Goal: Task Accomplishment & Management: Complete application form

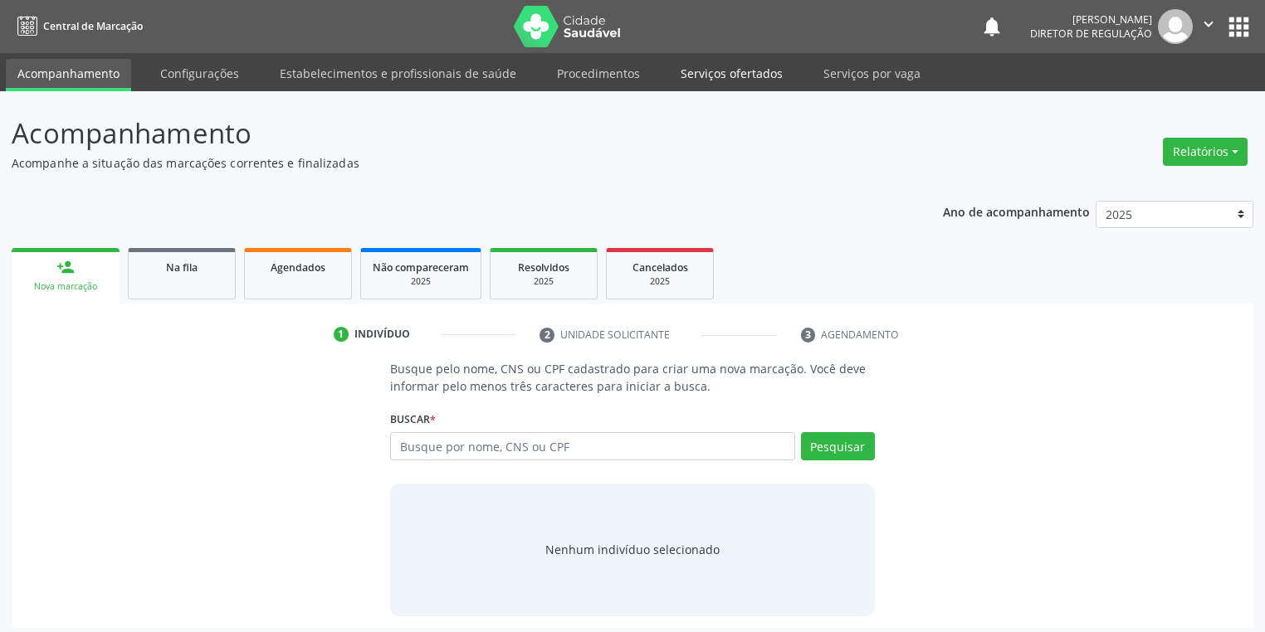
click at [725, 78] on link "Serviços ofertados" at bounding box center [731, 73] width 125 height 29
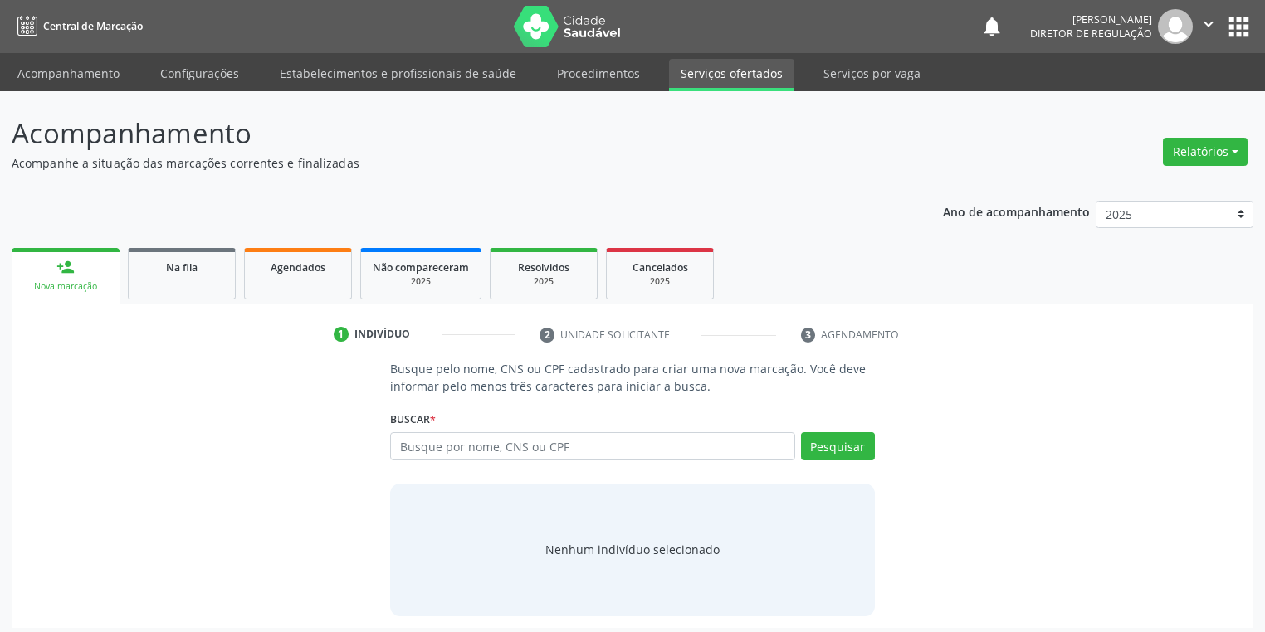
click at [733, 72] on link "Serviços ofertados" at bounding box center [731, 75] width 125 height 32
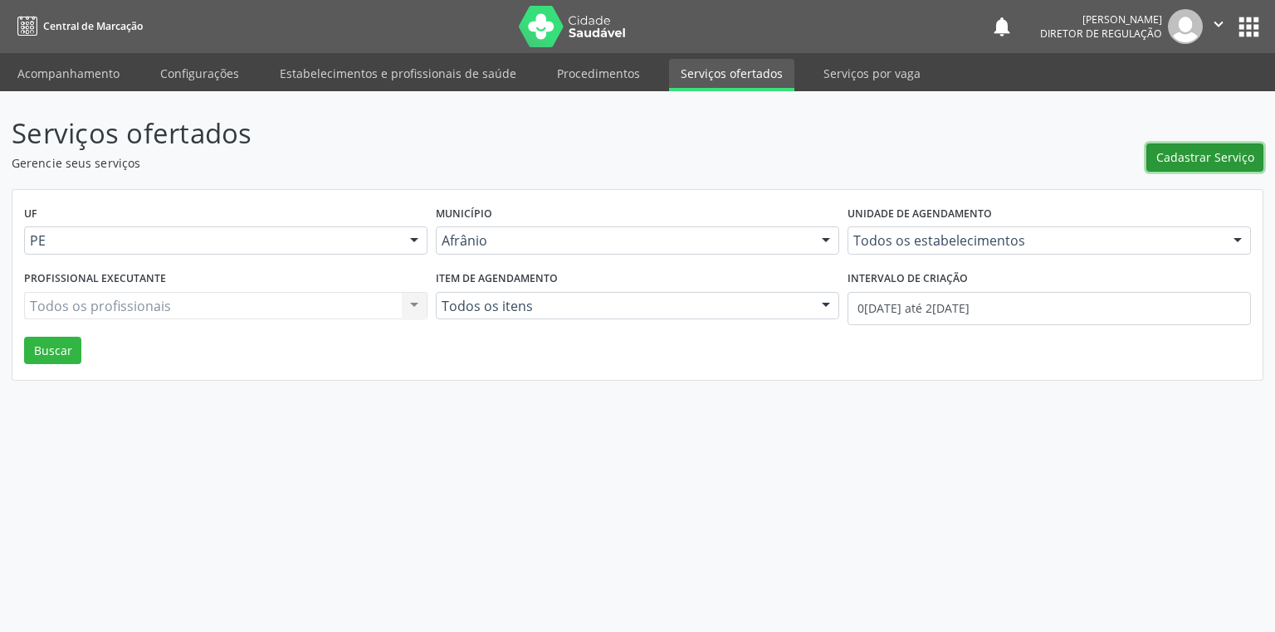
click at [1169, 156] on span "Cadastrar Serviço" at bounding box center [1205, 157] width 98 height 17
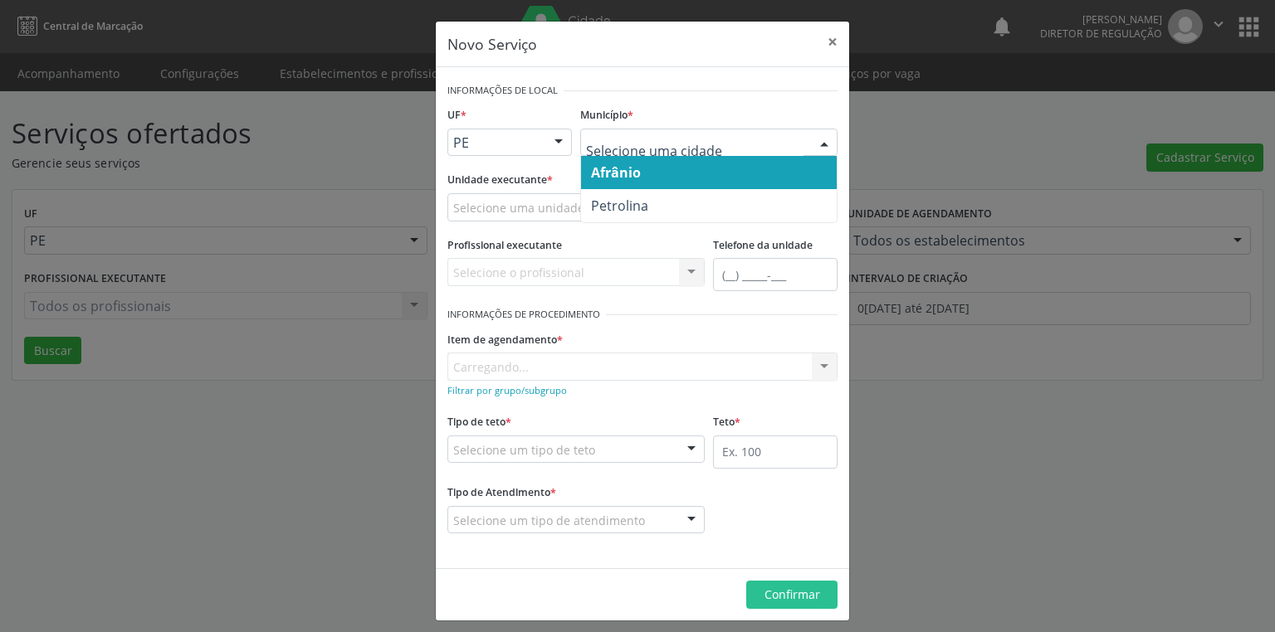
click at [626, 178] on span "Afrânio" at bounding box center [616, 173] width 50 height 18
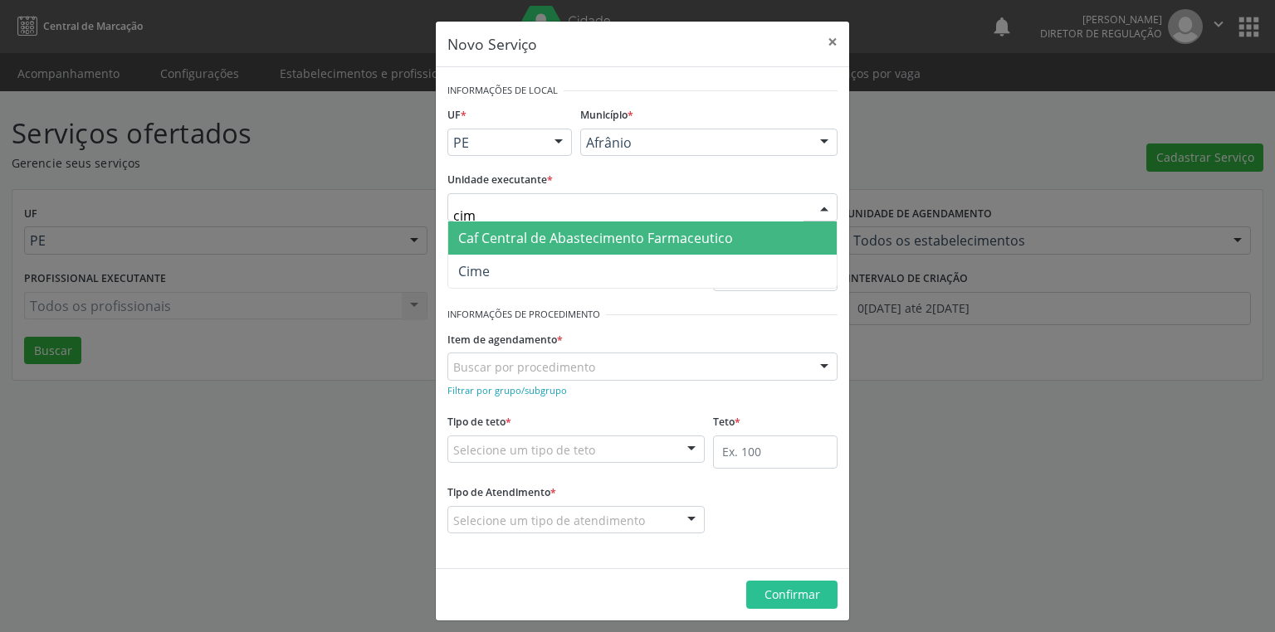
type input "cime"
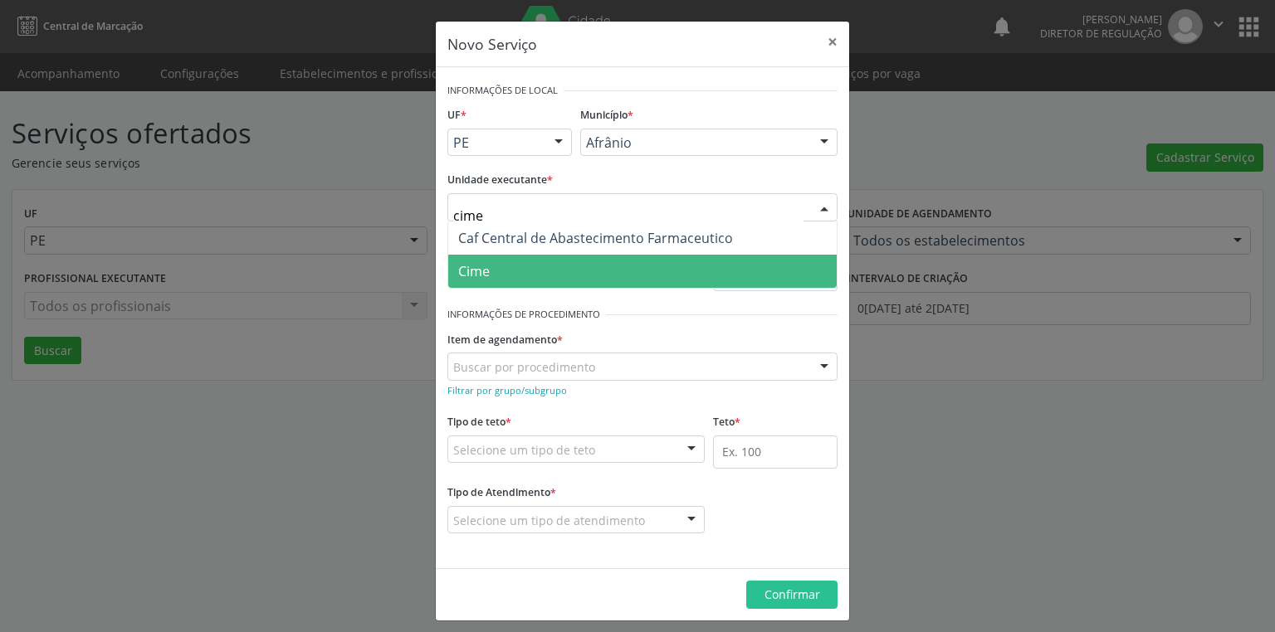
click at [494, 263] on span "Cime" at bounding box center [642, 271] width 388 height 33
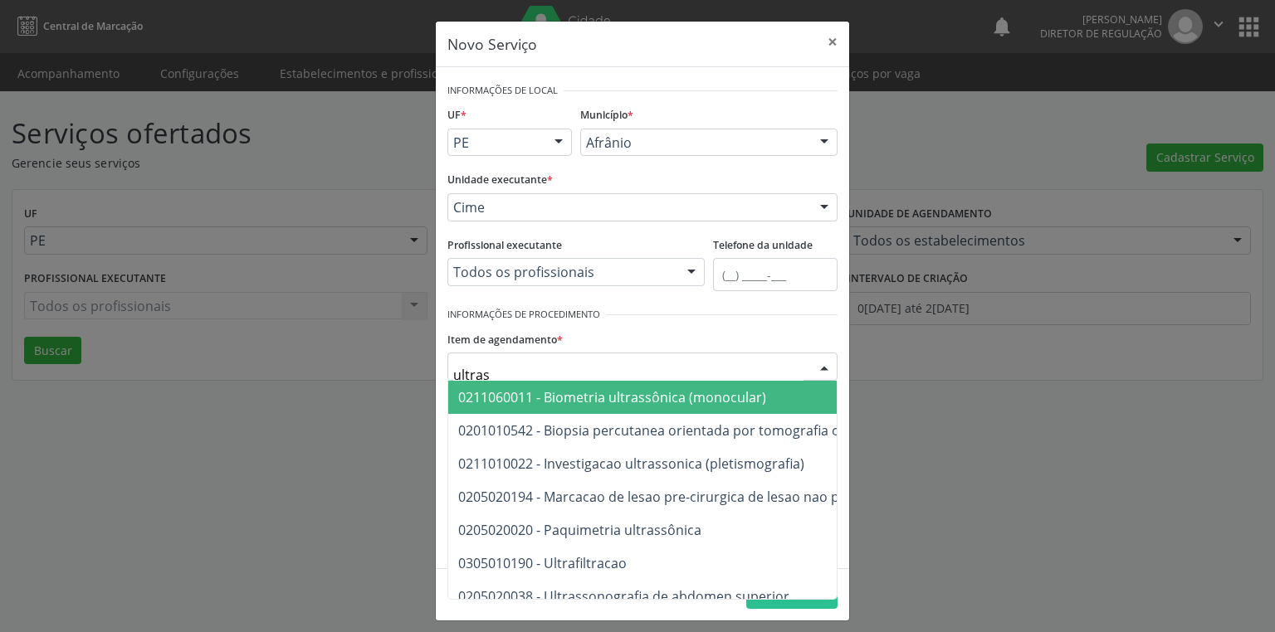
type input "ultrass"
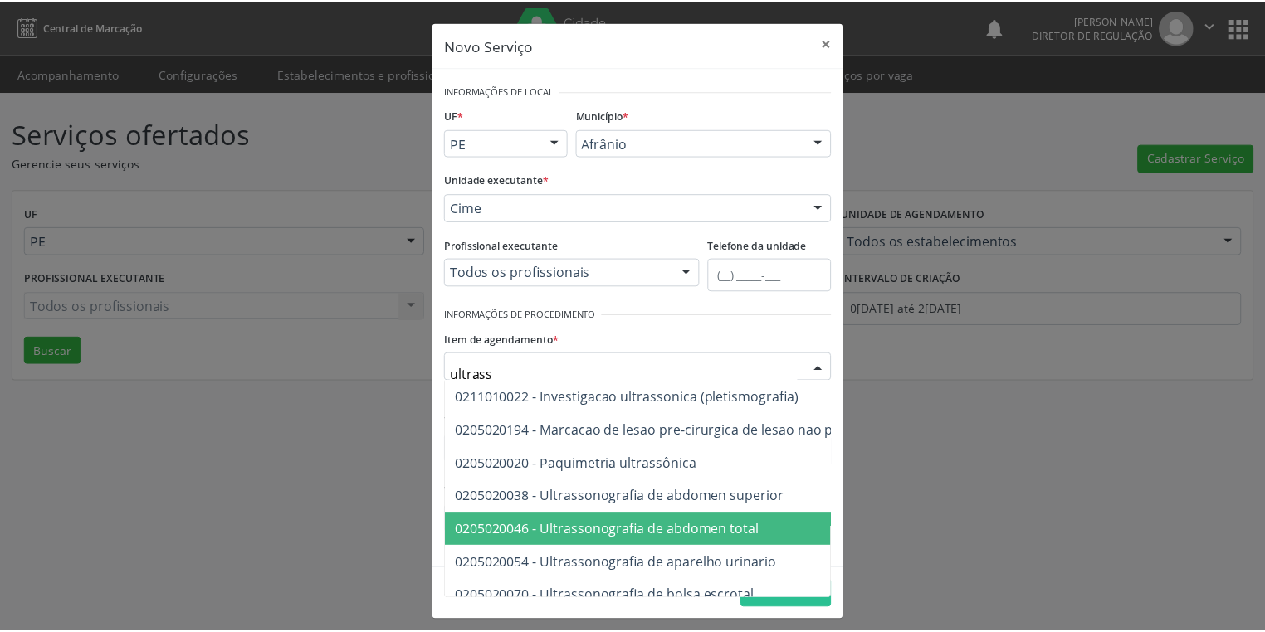
scroll to position [133, 0]
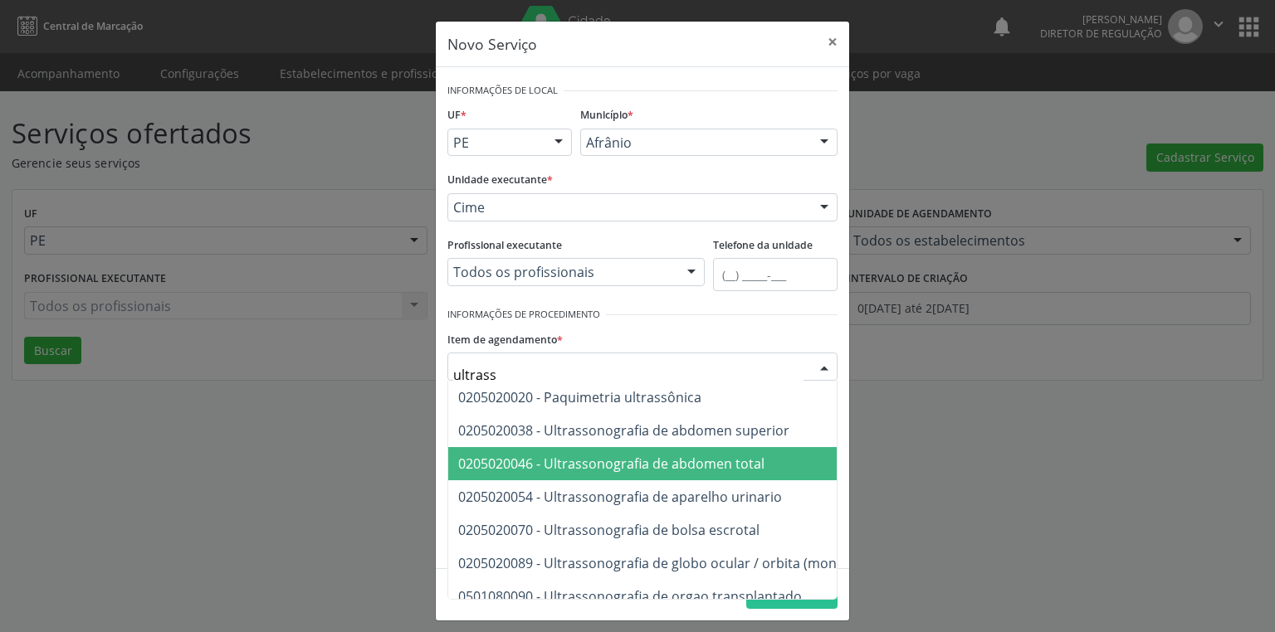
click at [684, 475] on span "0205020046 - Ultrassonografia de abdomen total" at bounding box center [859, 463] width 823 height 33
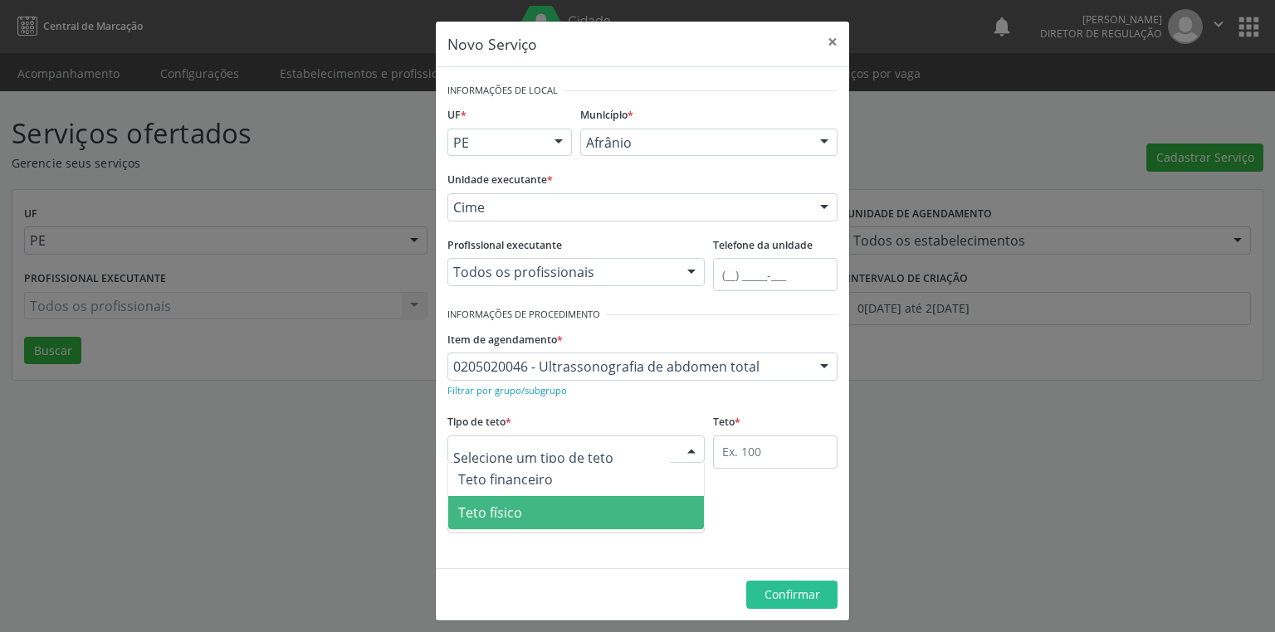
drag, startPoint x: 483, startPoint y: 516, endPoint x: 497, endPoint y: 509, distance: 16.0
click at [488, 515] on span "Teto físico" at bounding box center [490, 513] width 64 height 18
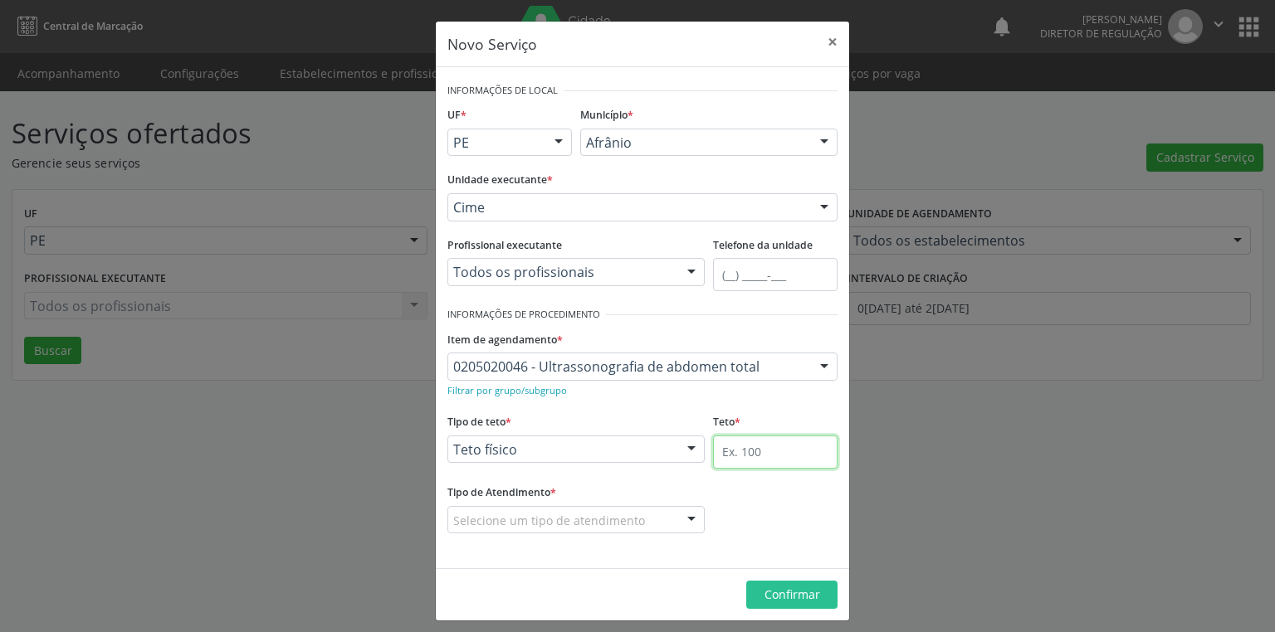
click at [723, 448] on input "text" at bounding box center [775, 452] width 125 height 33
type input "2"
type input "1"
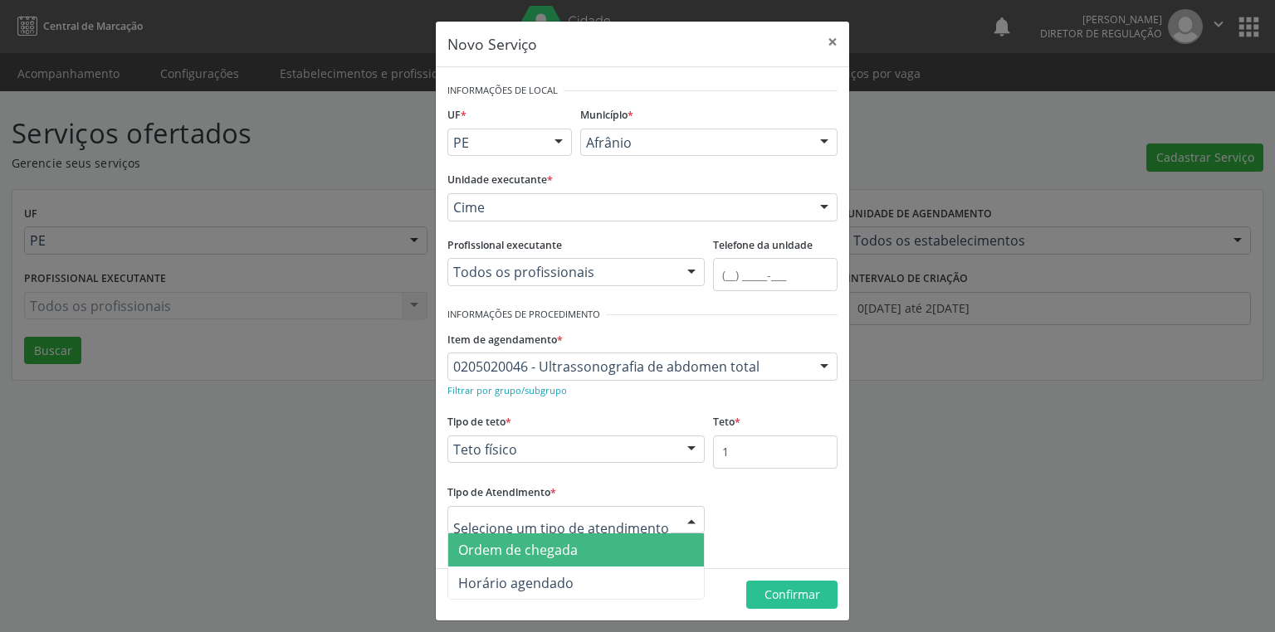
click at [538, 557] on span "Ordem de chegada" at bounding box center [518, 550] width 120 height 18
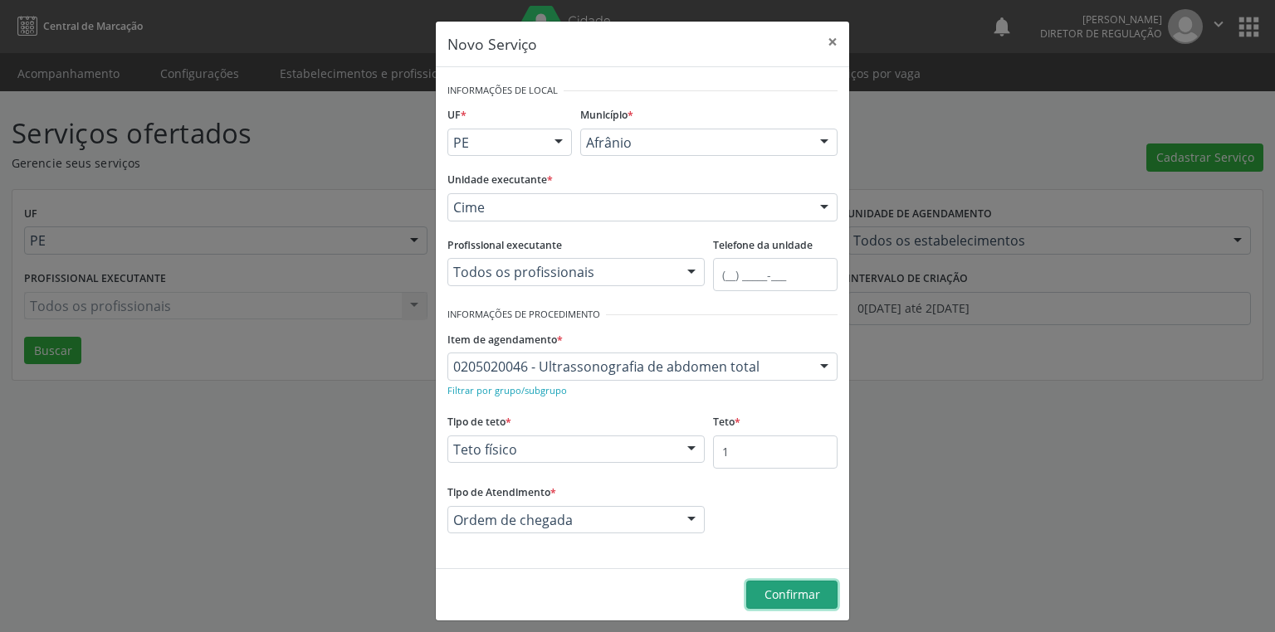
click at [764, 590] on span "Confirmar" at bounding box center [792, 595] width 56 height 16
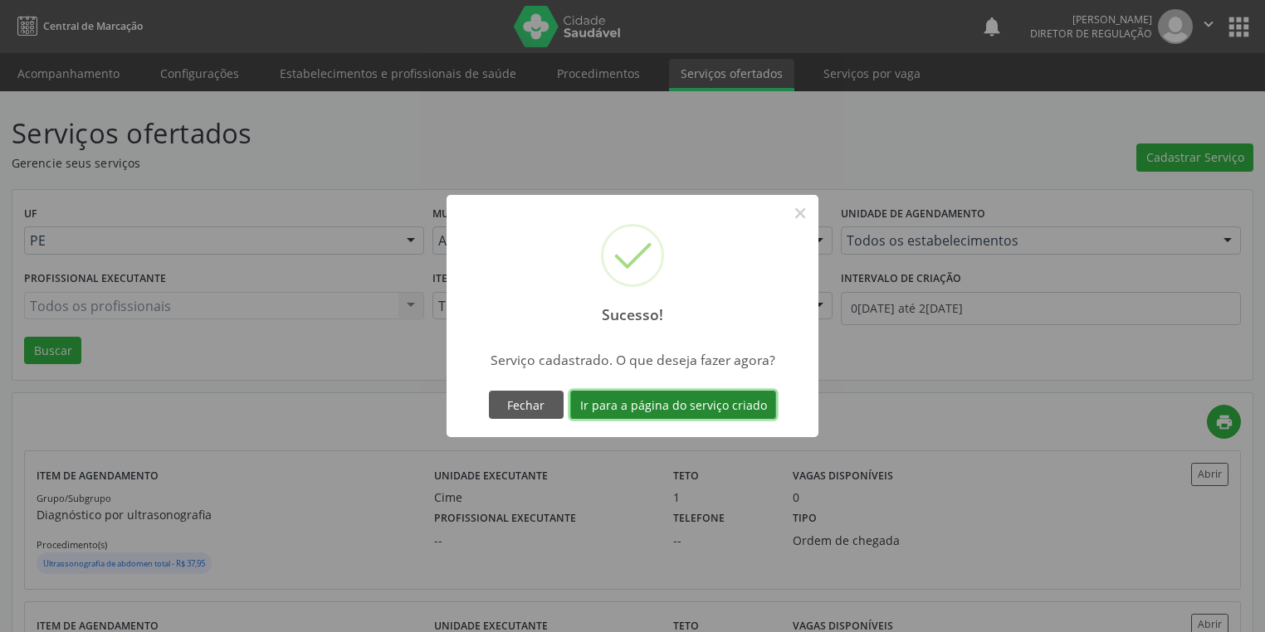
click at [663, 405] on button "Ir para a página do serviço criado" at bounding box center [673, 405] width 206 height 28
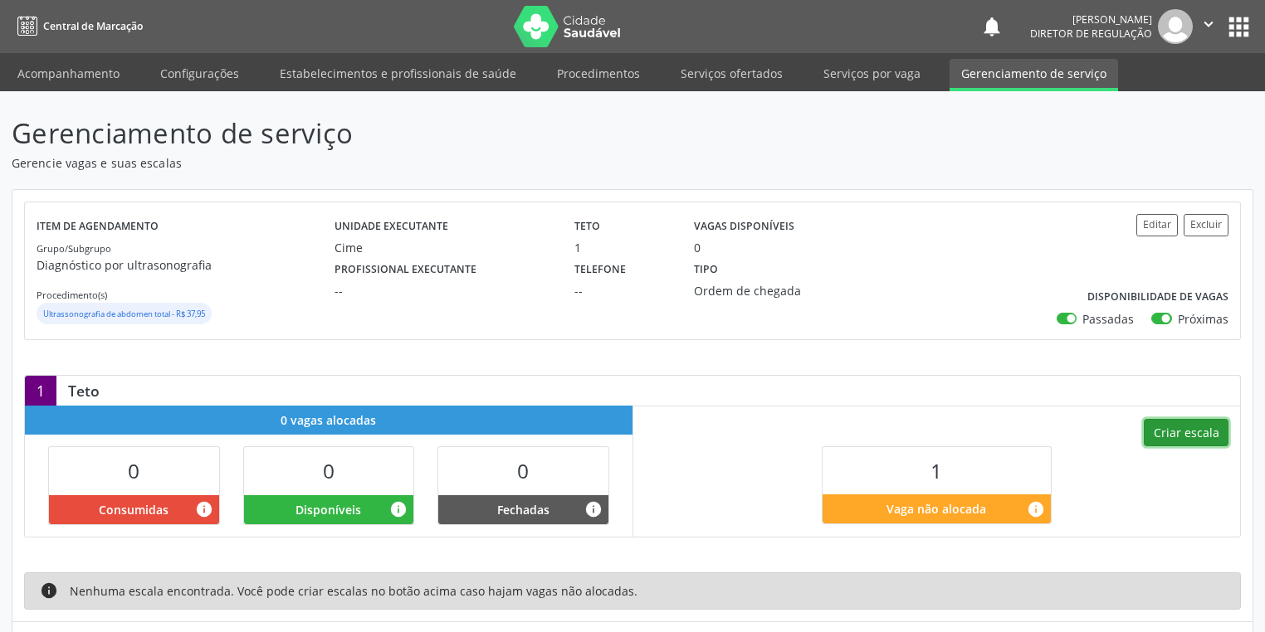
click at [1169, 434] on button "Criar escala" at bounding box center [1186, 433] width 85 height 28
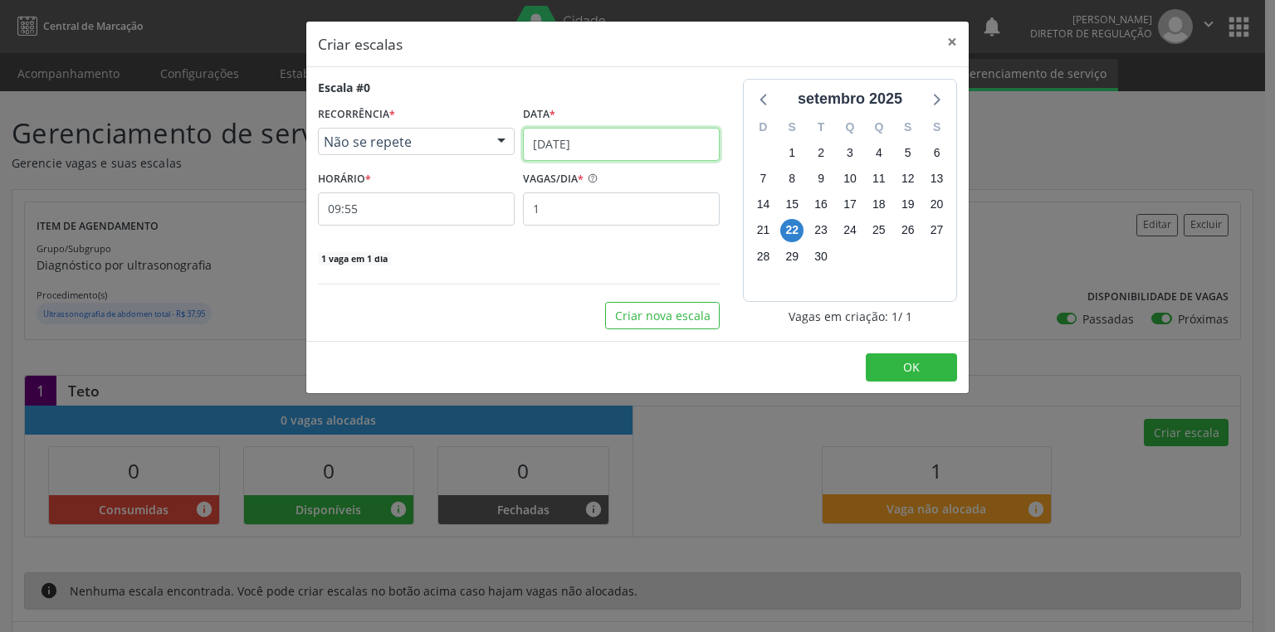
click at [562, 140] on input "22/09/2025" at bounding box center [621, 144] width 197 height 33
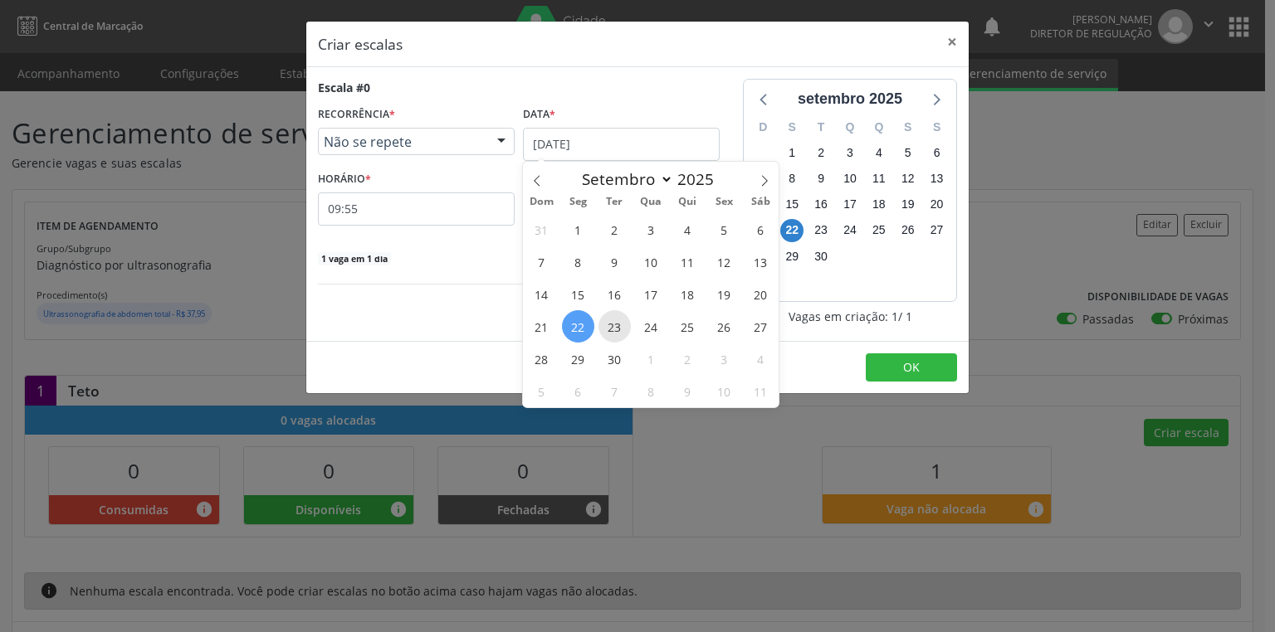
click at [612, 333] on span "23" at bounding box center [614, 326] width 32 height 32
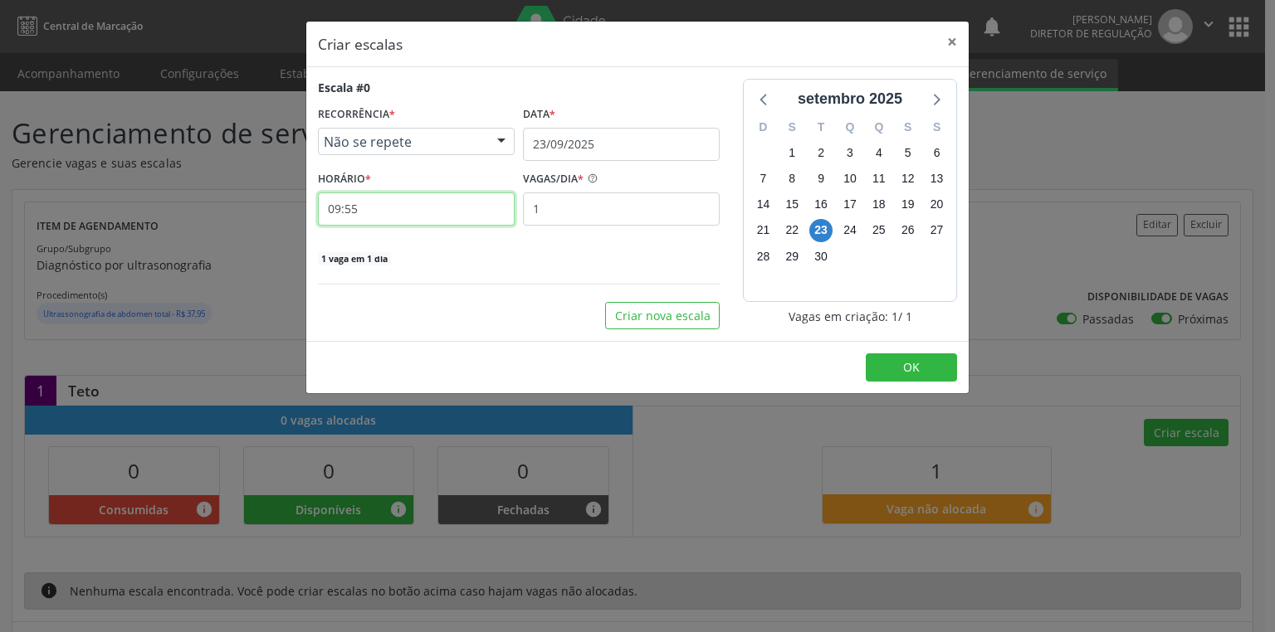
click at [349, 195] on input "09:55" at bounding box center [416, 209] width 197 height 33
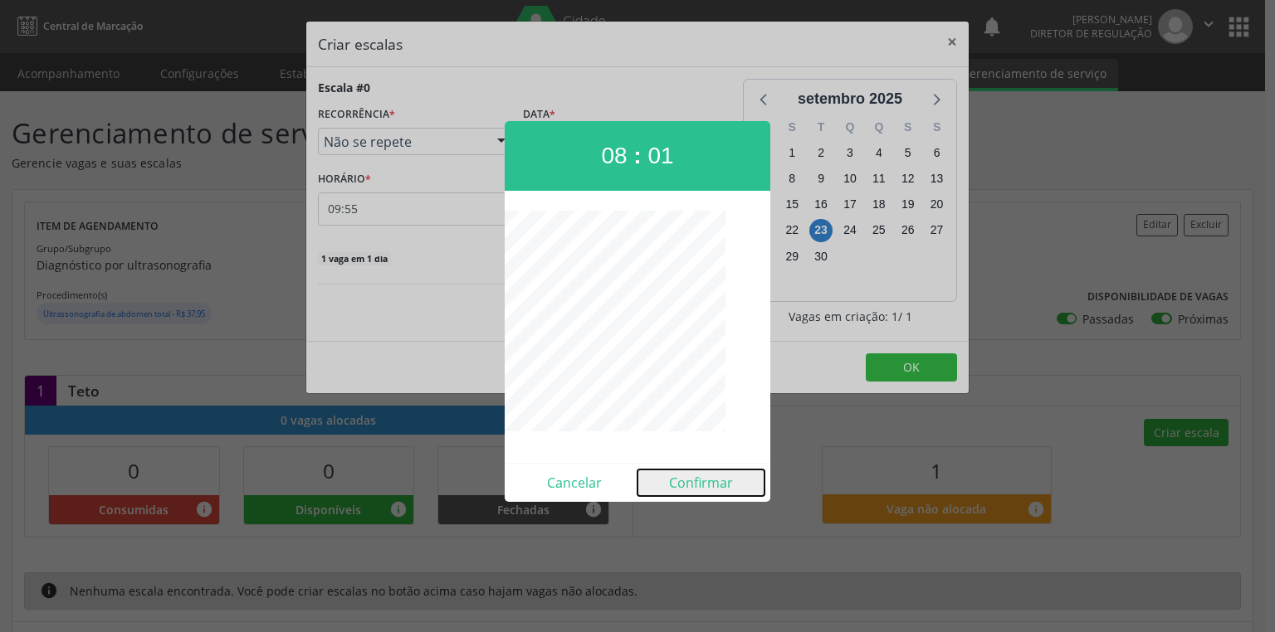
click at [683, 485] on button "Confirmar" at bounding box center [700, 483] width 127 height 27
type input "08:01"
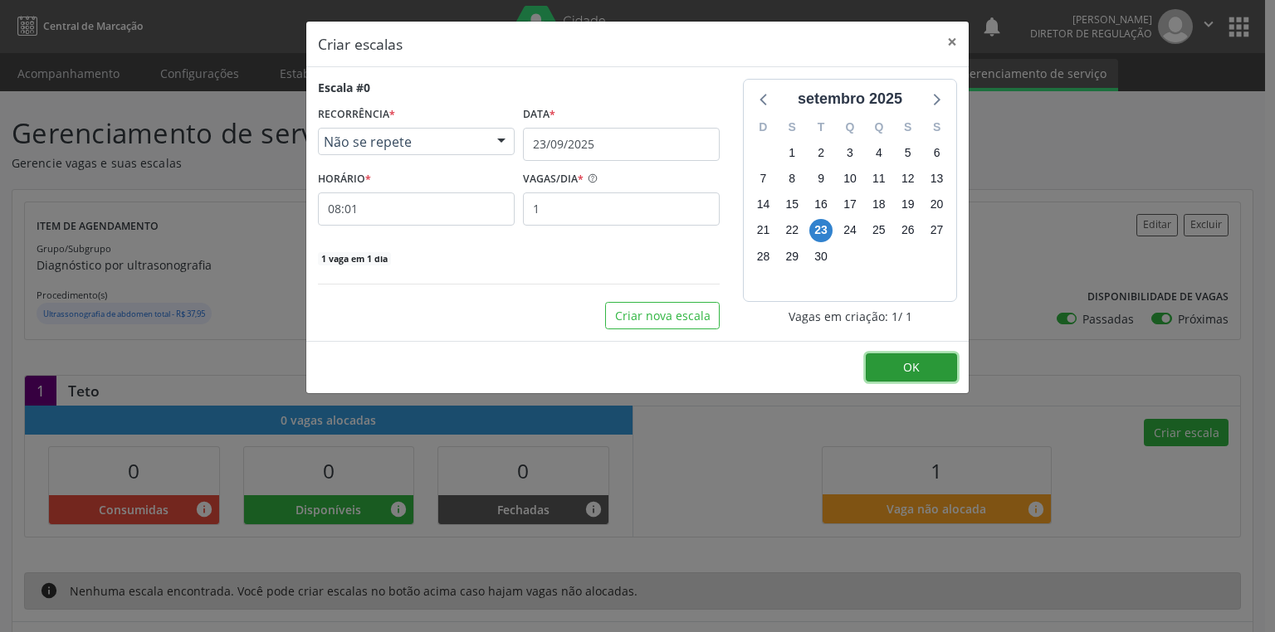
click at [895, 371] on button "OK" at bounding box center [911, 368] width 91 height 28
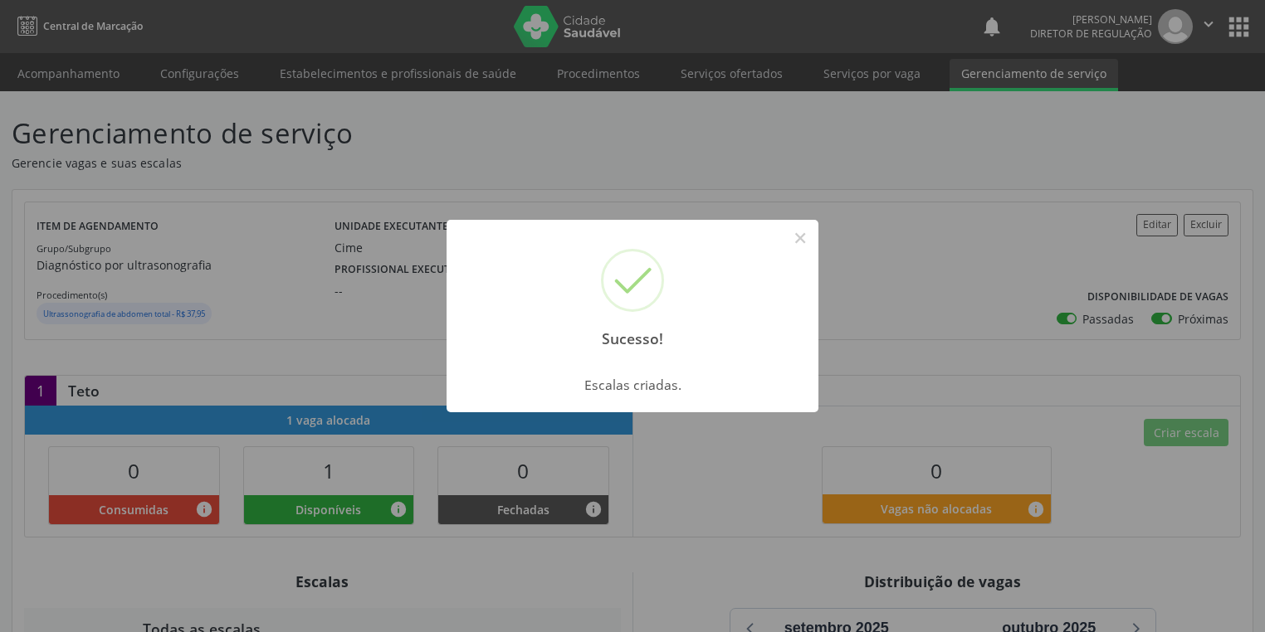
drag, startPoint x: 807, startPoint y: 239, endPoint x: 378, endPoint y: 188, distance: 431.4
click at [801, 238] on button "×" at bounding box center [800, 238] width 28 height 28
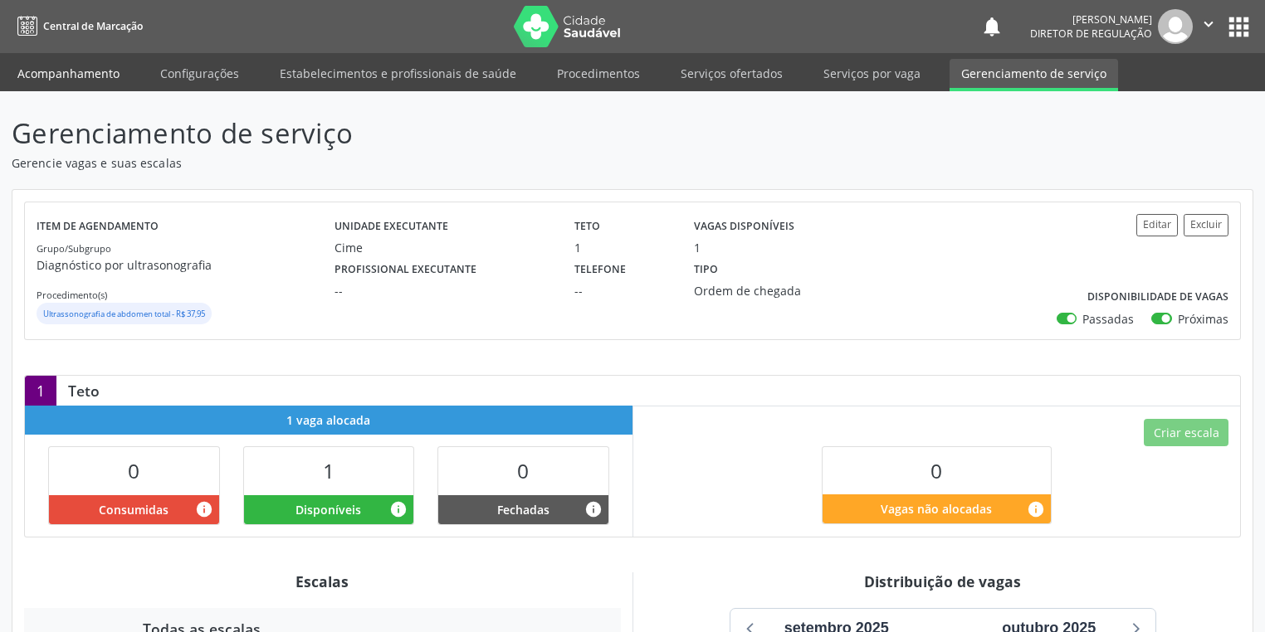
click at [73, 85] on link "Acompanhamento" at bounding box center [68, 73] width 125 height 29
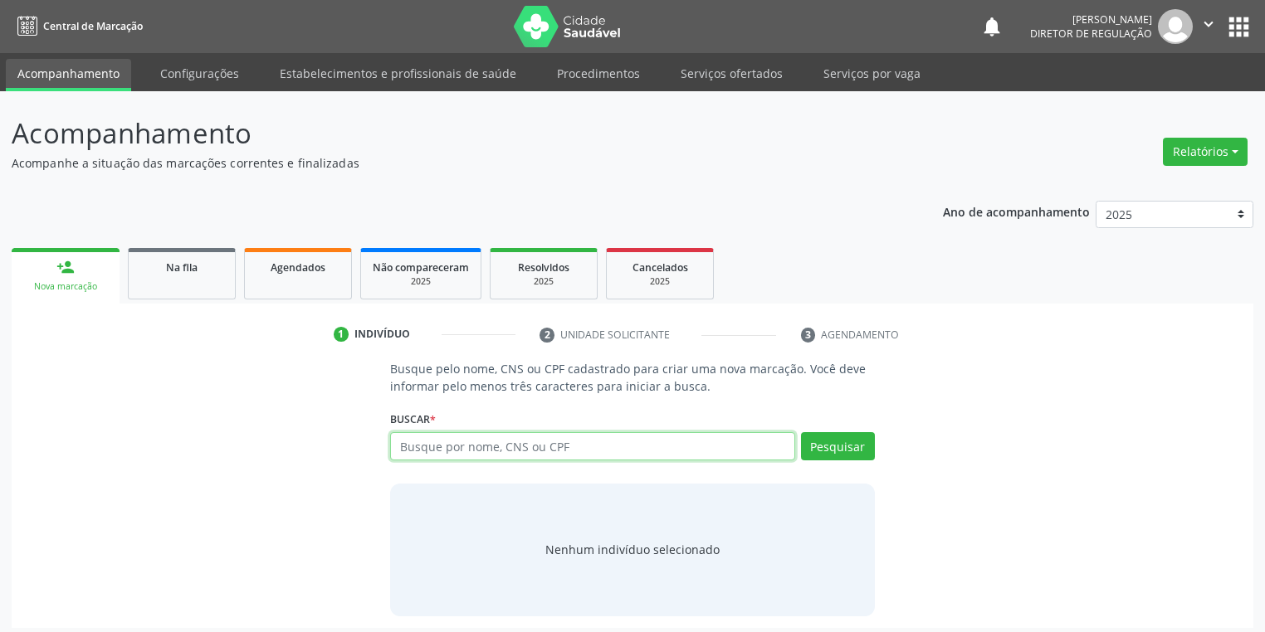
click at [415, 441] on input "text" at bounding box center [592, 446] width 405 height 28
type input "benedito vieira"
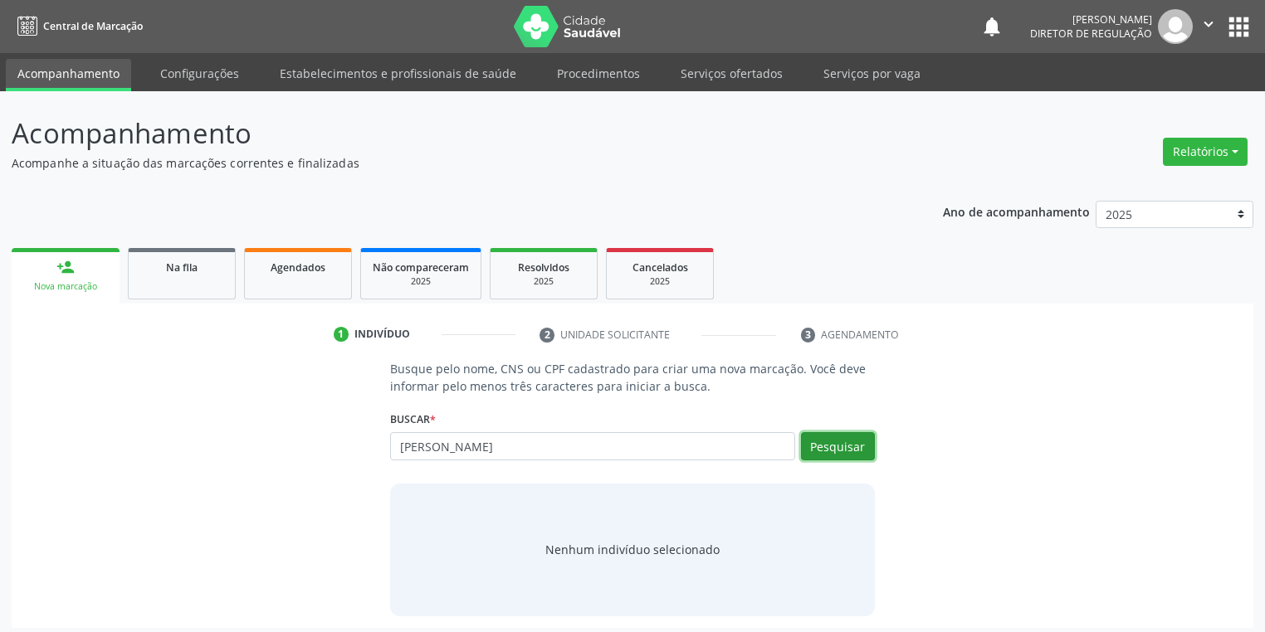
click at [828, 435] on button "Pesquisar" at bounding box center [838, 446] width 74 height 28
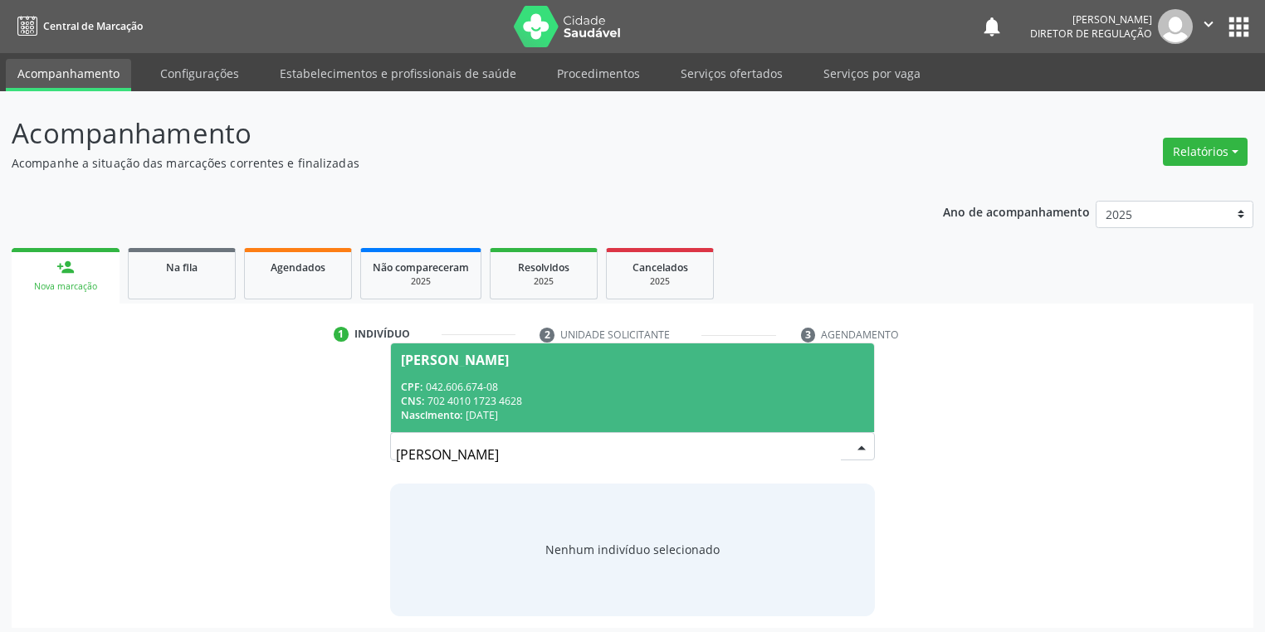
click at [549, 395] on div "CNS: 702 4010 1723 4628" at bounding box center [632, 401] width 463 height 14
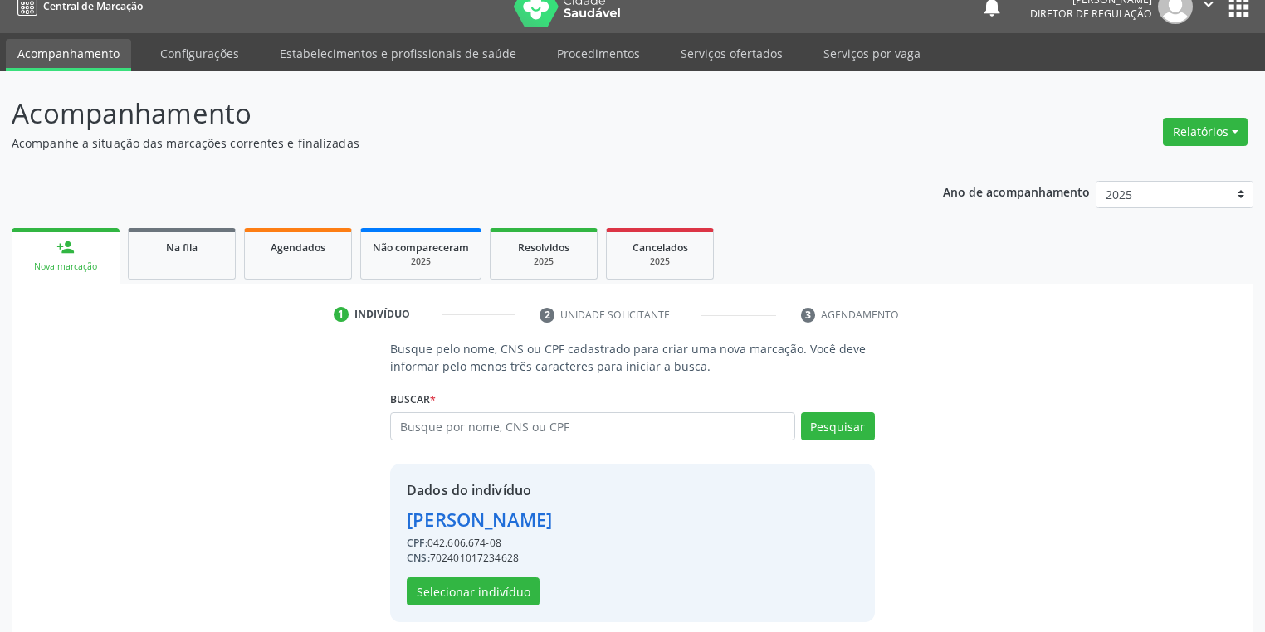
scroll to position [32, 0]
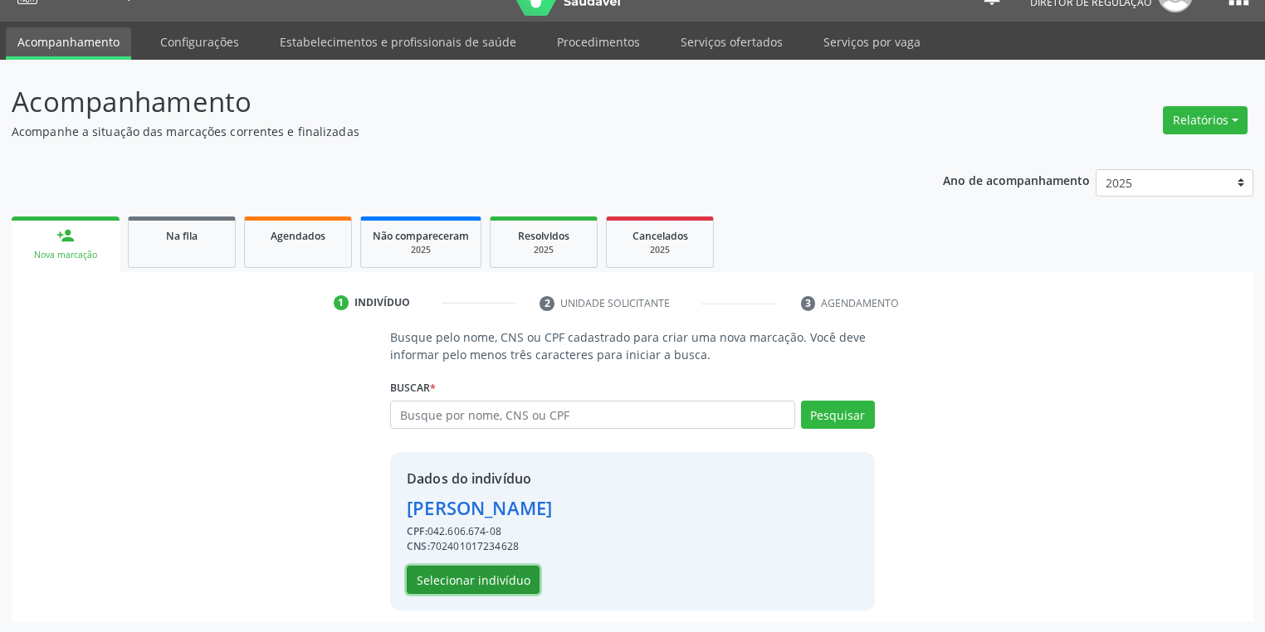
click at [486, 581] on button "Selecionar indivíduo" at bounding box center [473, 580] width 133 height 28
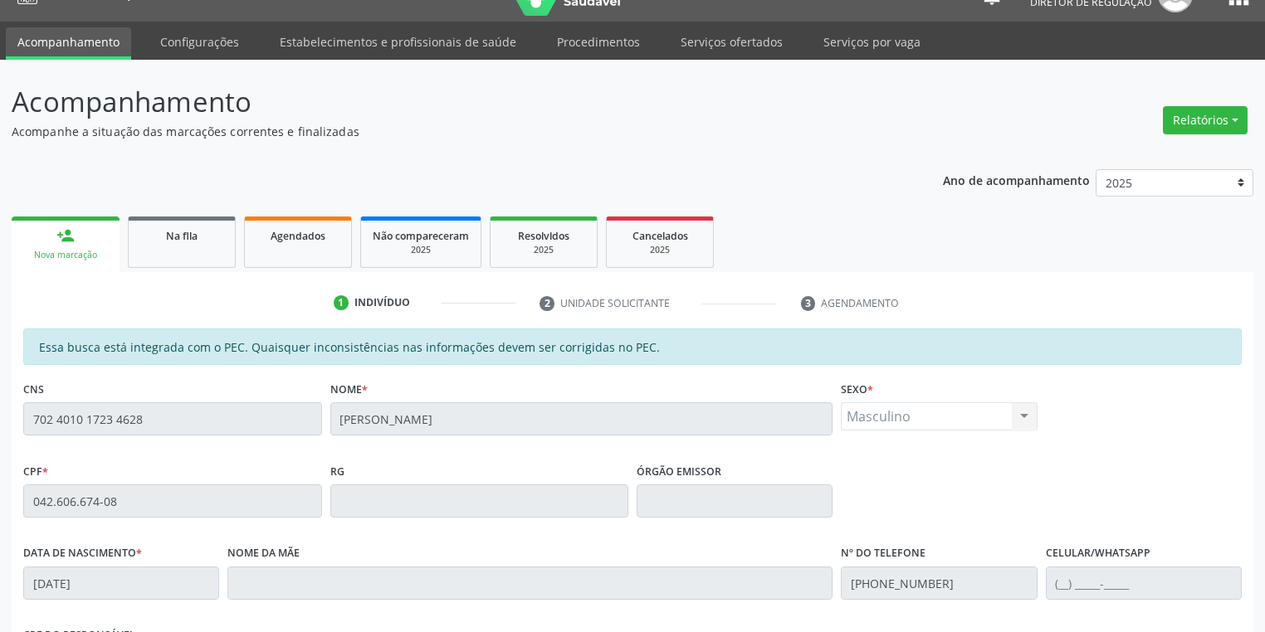
scroll to position [315, 0]
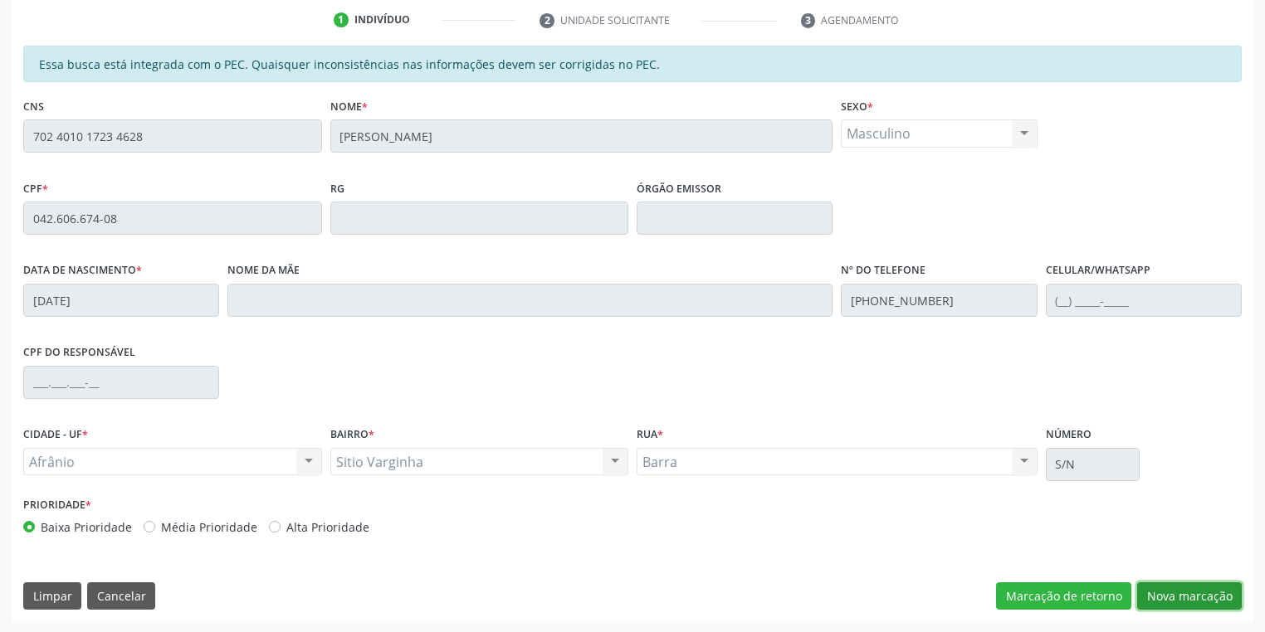
click at [1166, 596] on button "Nova marcação" at bounding box center [1189, 597] width 105 height 28
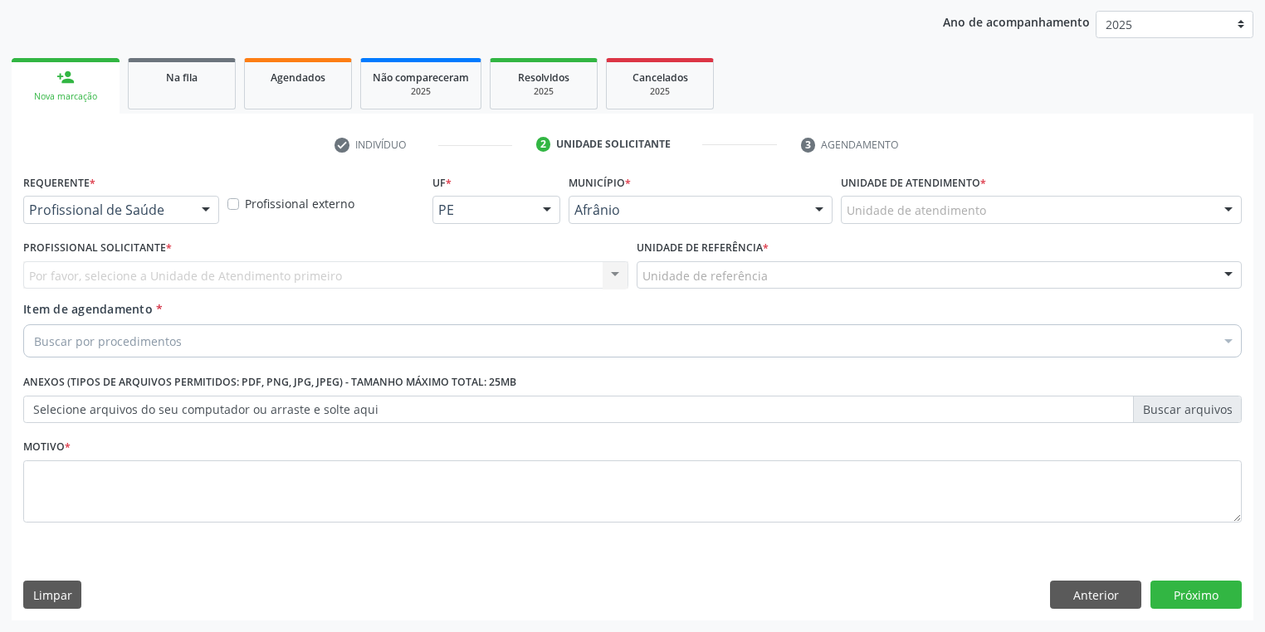
scroll to position [189, 0]
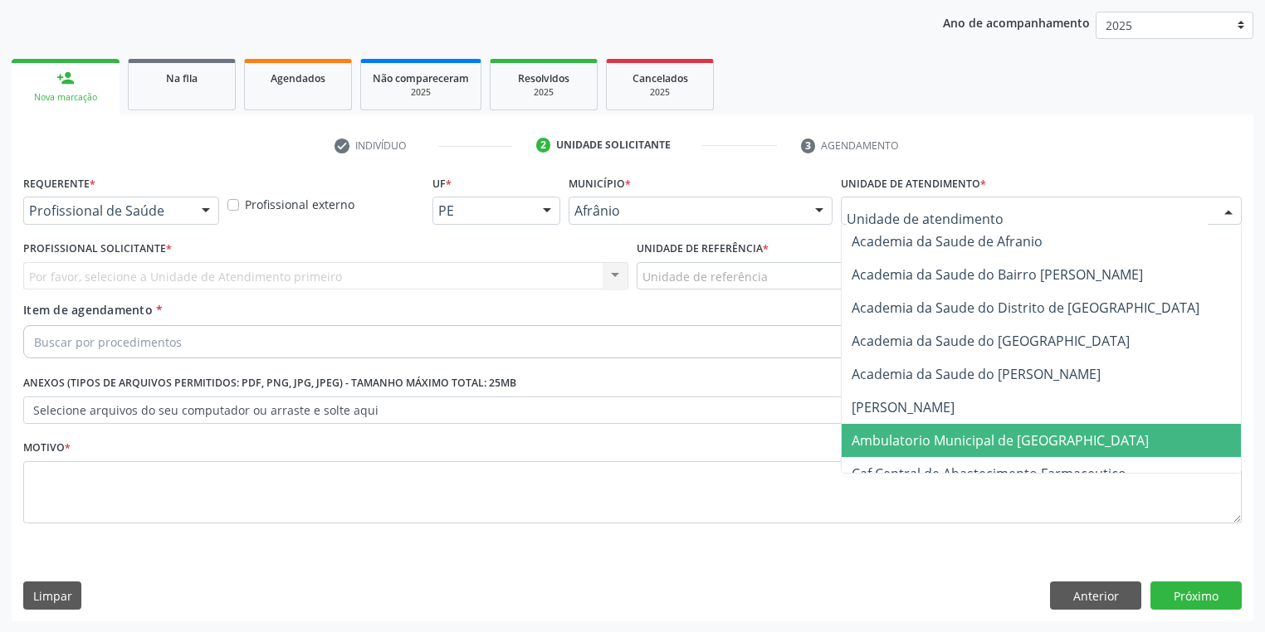
click at [893, 428] on span "Ambulatorio Municipal de [GEOGRAPHIC_DATA]" at bounding box center [1044, 440] width 405 height 33
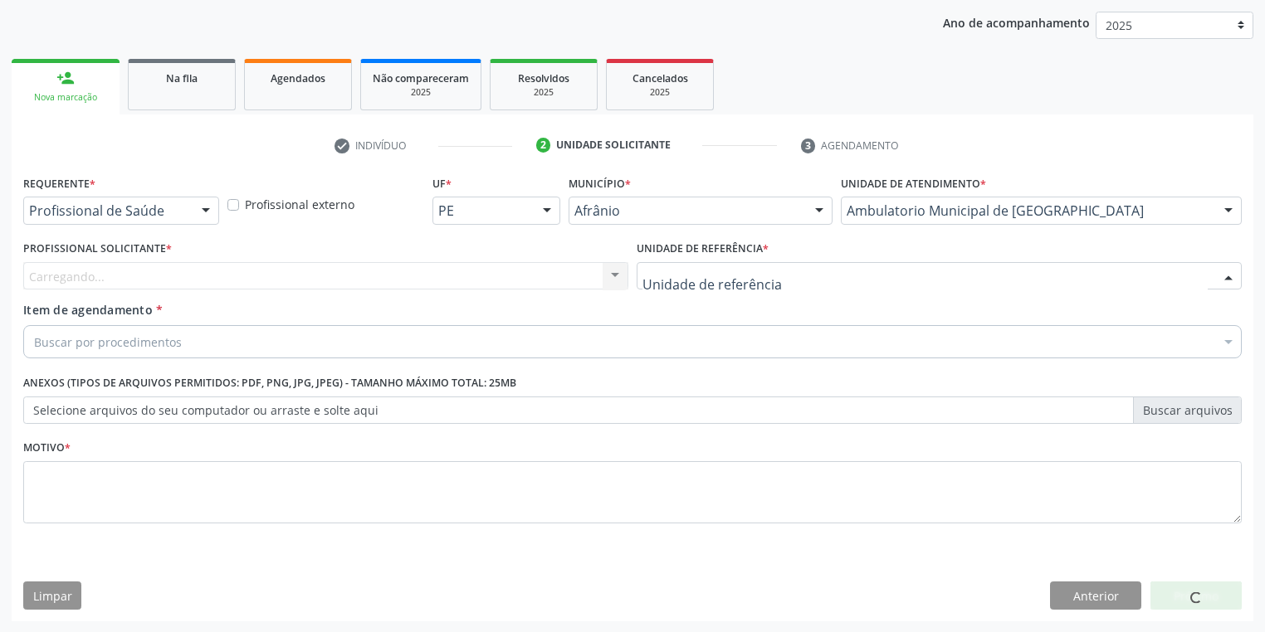
drag, startPoint x: 691, startPoint y: 278, endPoint x: 722, endPoint y: 393, distance: 119.4
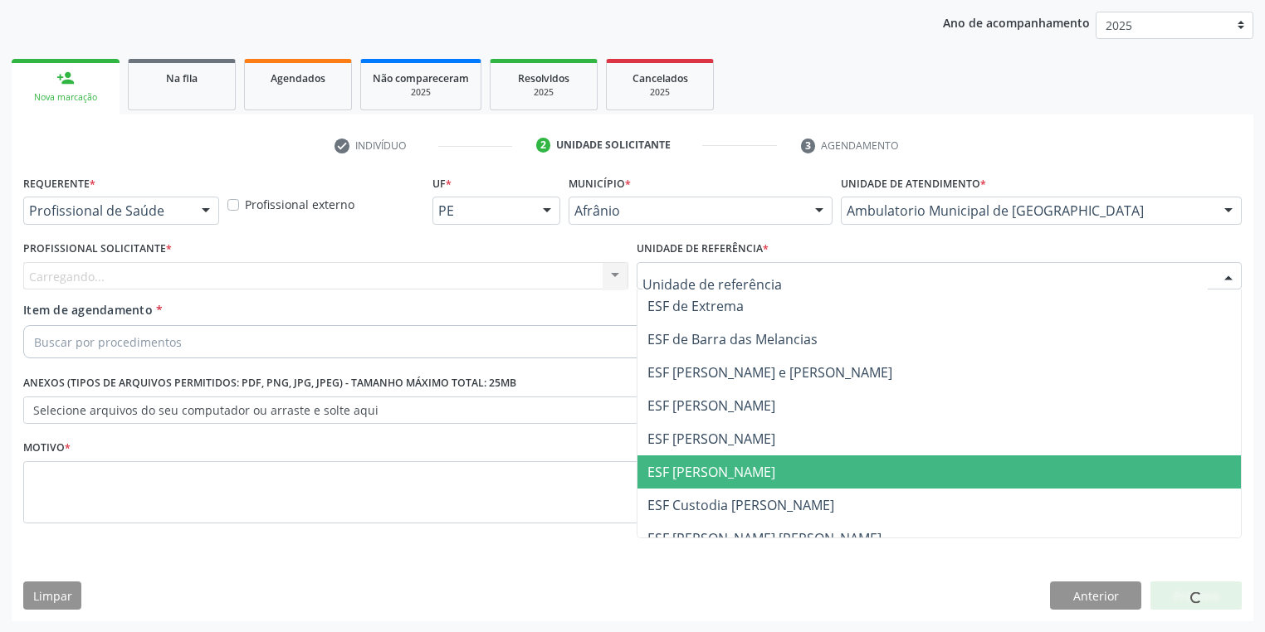
click at [738, 474] on span "ESF [PERSON_NAME]" at bounding box center [711, 472] width 128 height 18
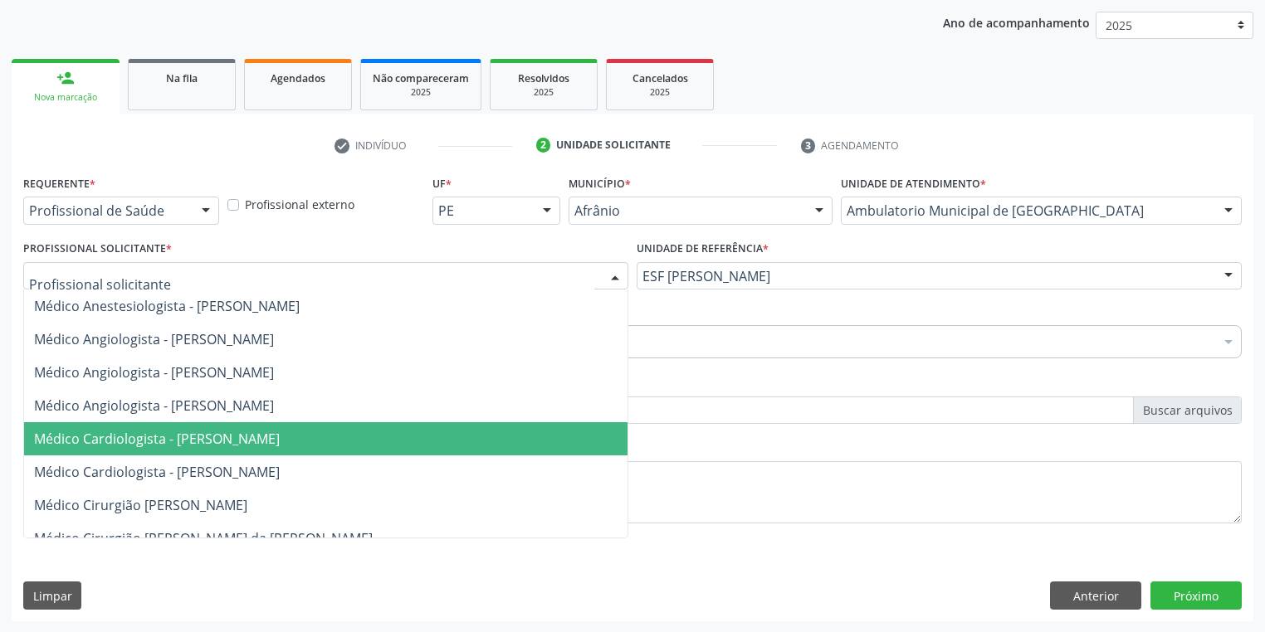
drag, startPoint x: 163, startPoint y: 430, endPoint x: 161, endPoint y: 422, distance: 8.5
click at [163, 430] on span "Médico Cardiologista - [PERSON_NAME]" at bounding box center [157, 439] width 246 height 18
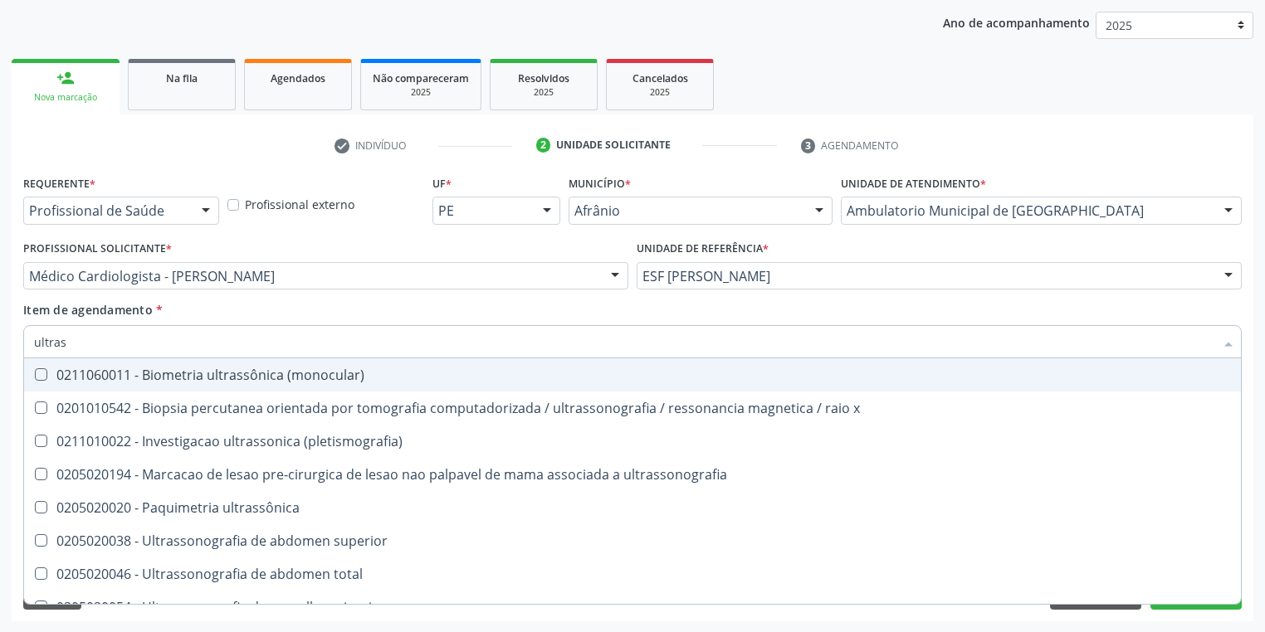
type input "ultrass"
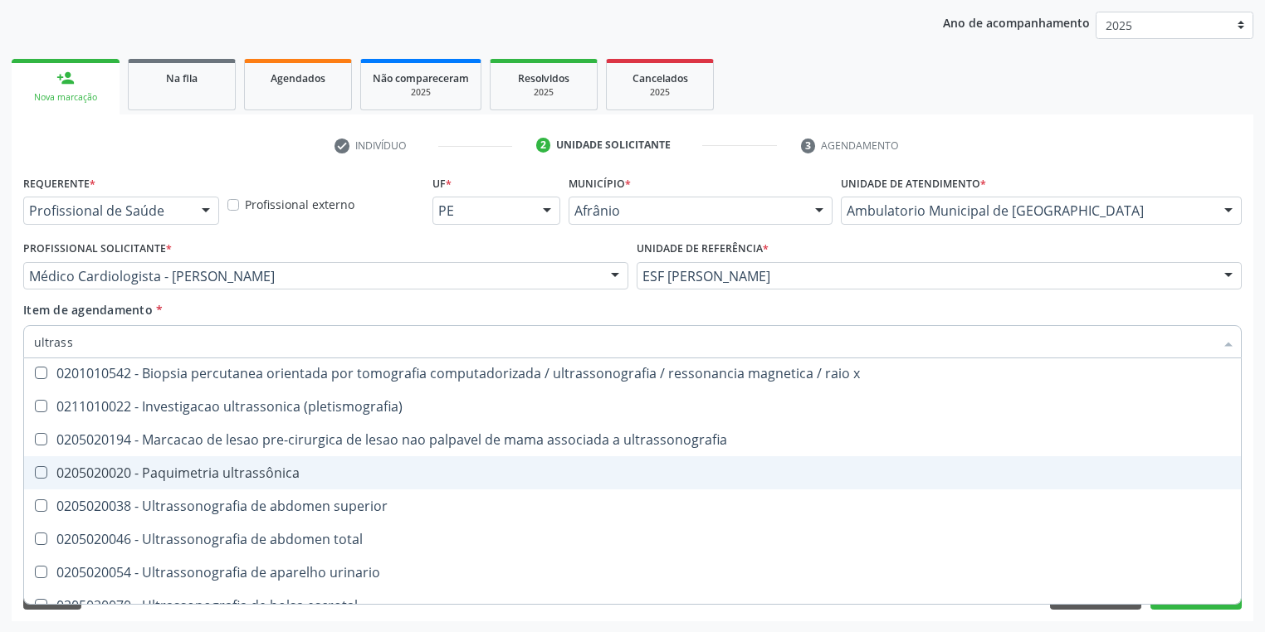
scroll to position [66, 0]
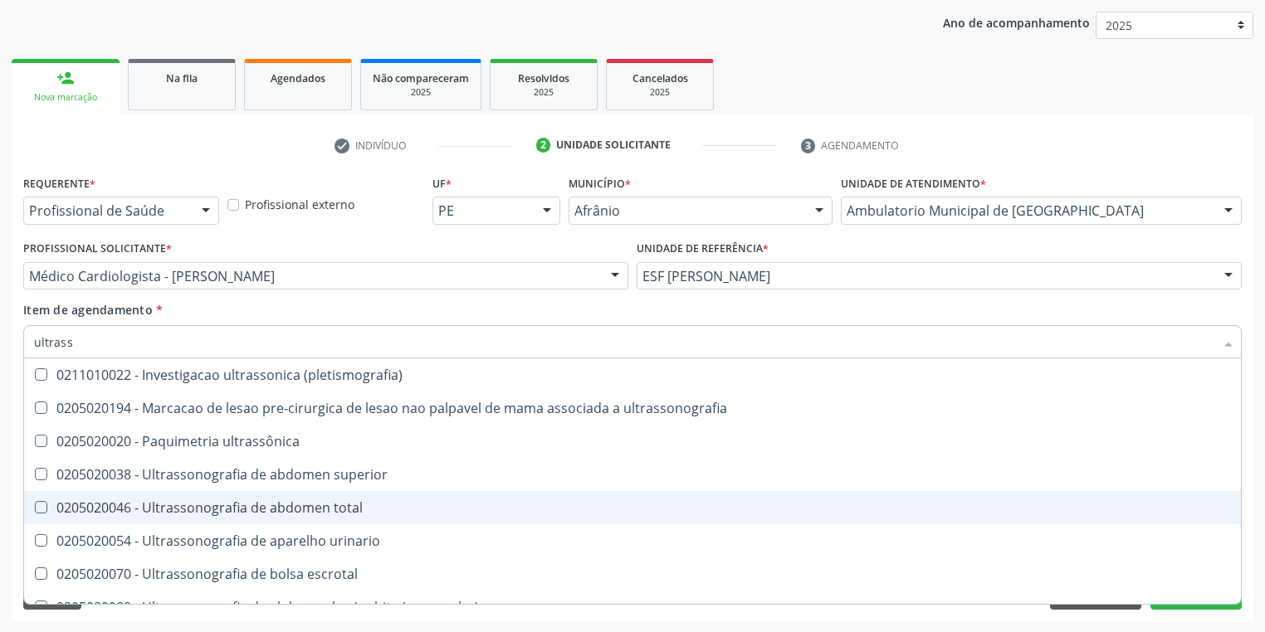
click at [87, 495] on span "0205020046 - Ultrassonografia de abdomen total" at bounding box center [632, 507] width 1217 height 33
checkbox total "true"
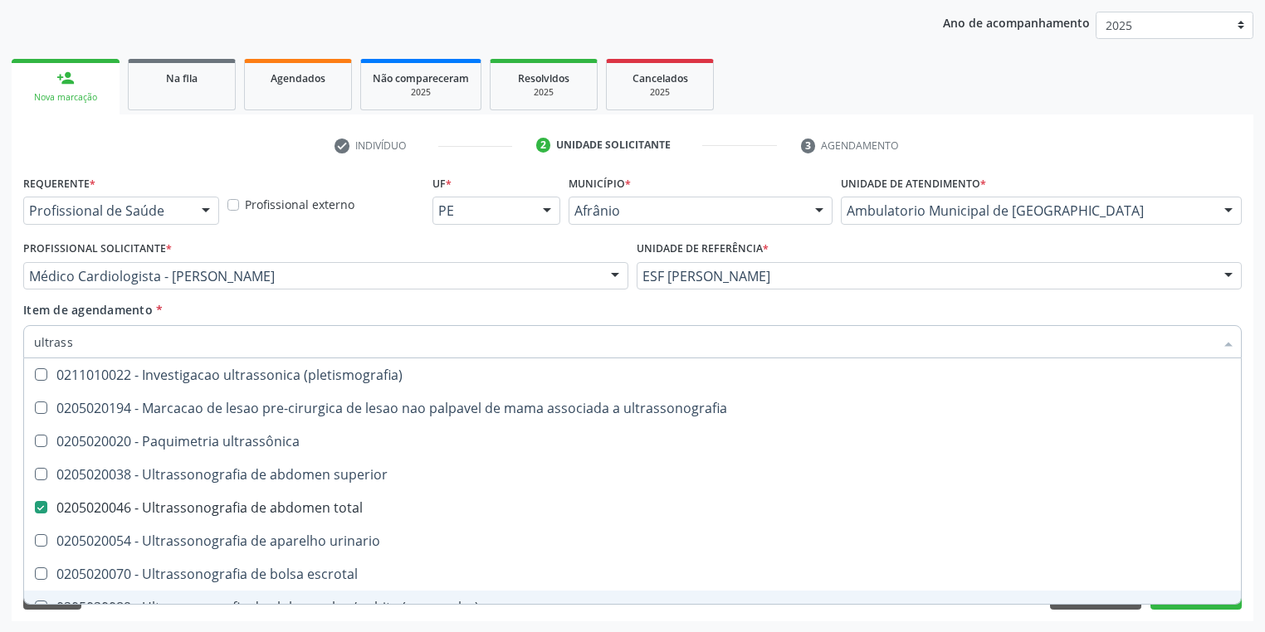
click at [106, 621] on div "Requerente * Profissional de Saúde Profissional de Saúde Paciente Nenhum result…" at bounding box center [633, 396] width 1242 height 451
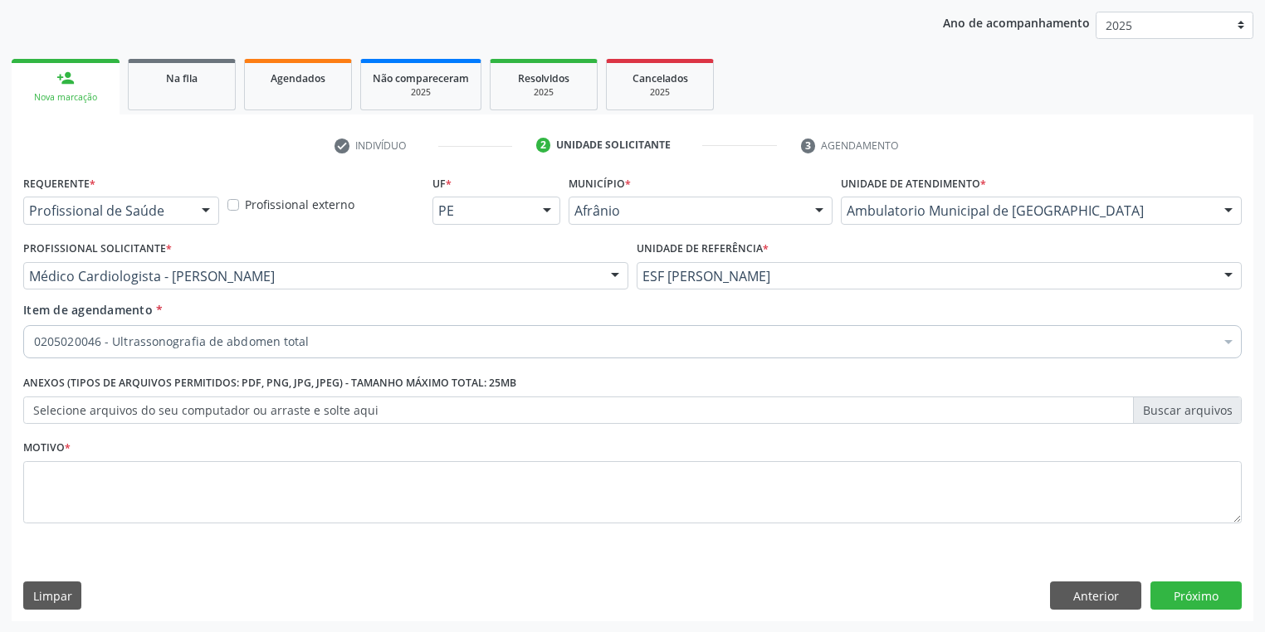
scroll to position [0, 0]
click at [71, 494] on textarea at bounding box center [632, 492] width 1218 height 63
type textarea "*"
click at [1184, 594] on button "Próximo" at bounding box center [1195, 596] width 91 height 28
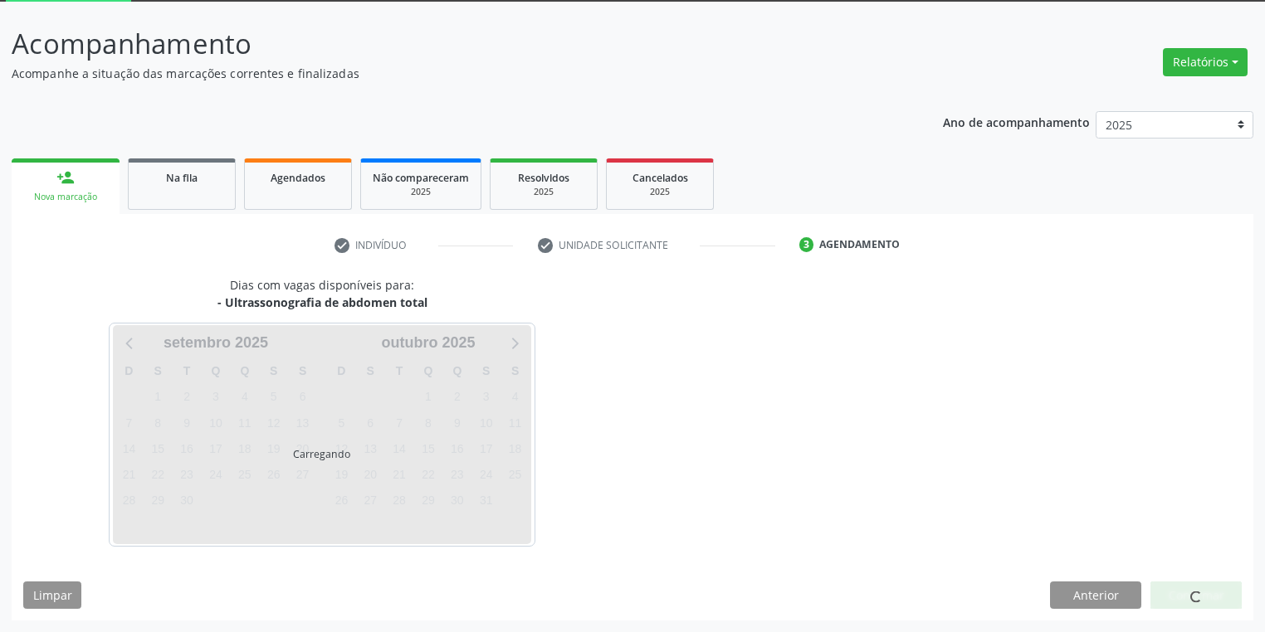
scroll to position [89, 0]
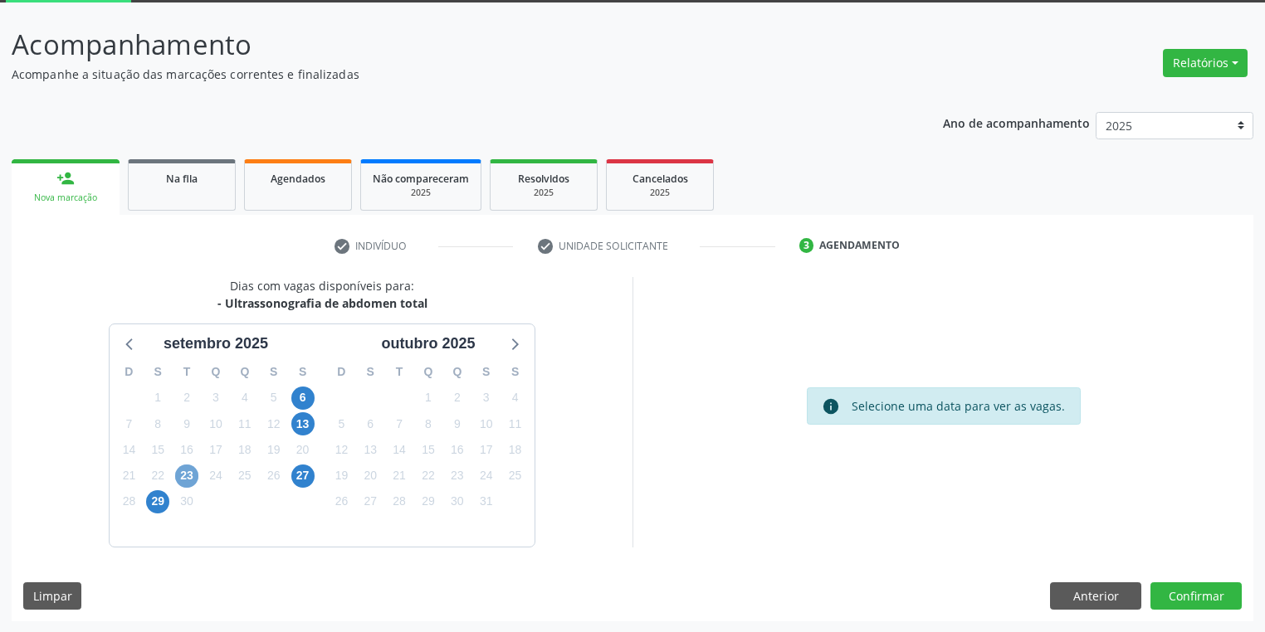
click at [183, 478] on span "23" at bounding box center [186, 476] width 23 height 23
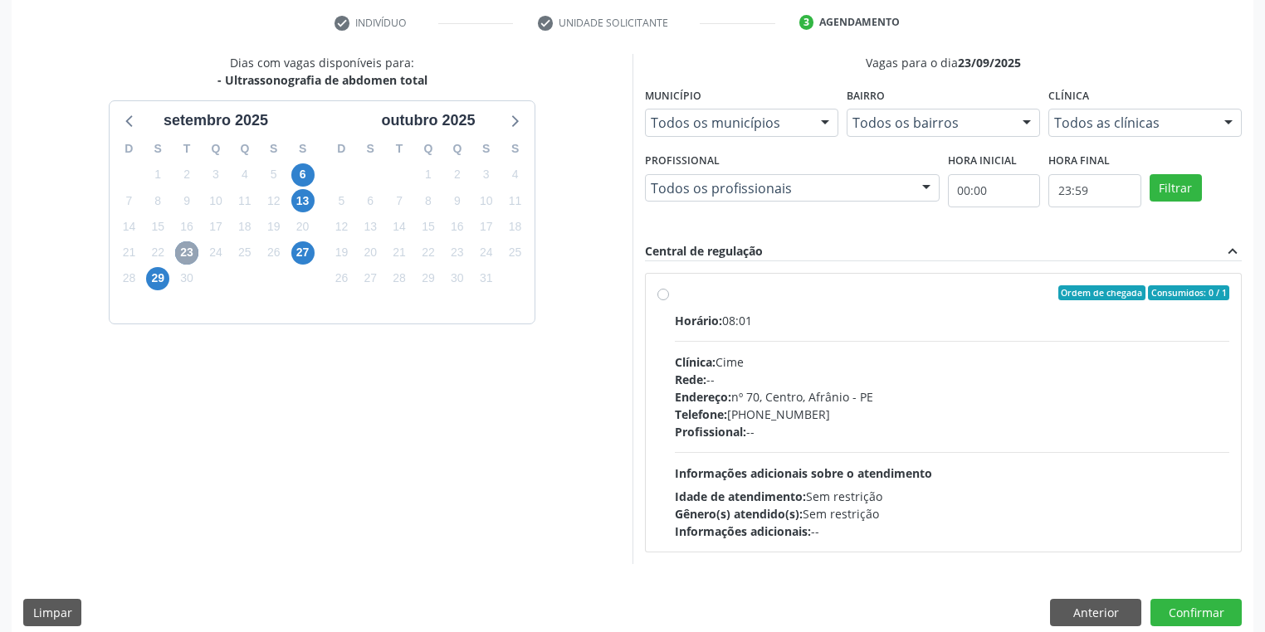
scroll to position [328, 0]
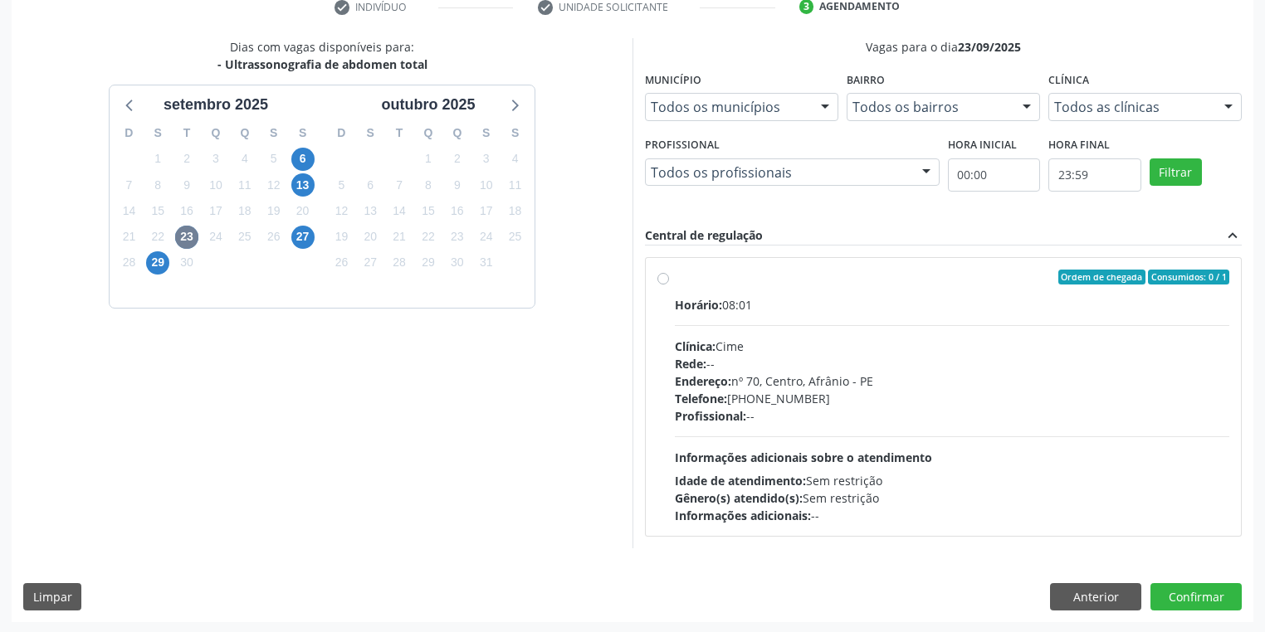
click at [863, 465] on div "Horário: 08:01 Clínica: Cime Rede: -- Endereço: nº 70, Centro, Afrânio - PE Tel…" at bounding box center [952, 410] width 554 height 228
click at [669, 285] on input "Ordem de chegada Consumidos: 0 / 1 Horário: 08:01 Clínica: Cime Rede: -- Endere…" at bounding box center [663, 277] width 12 height 15
radio input "true"
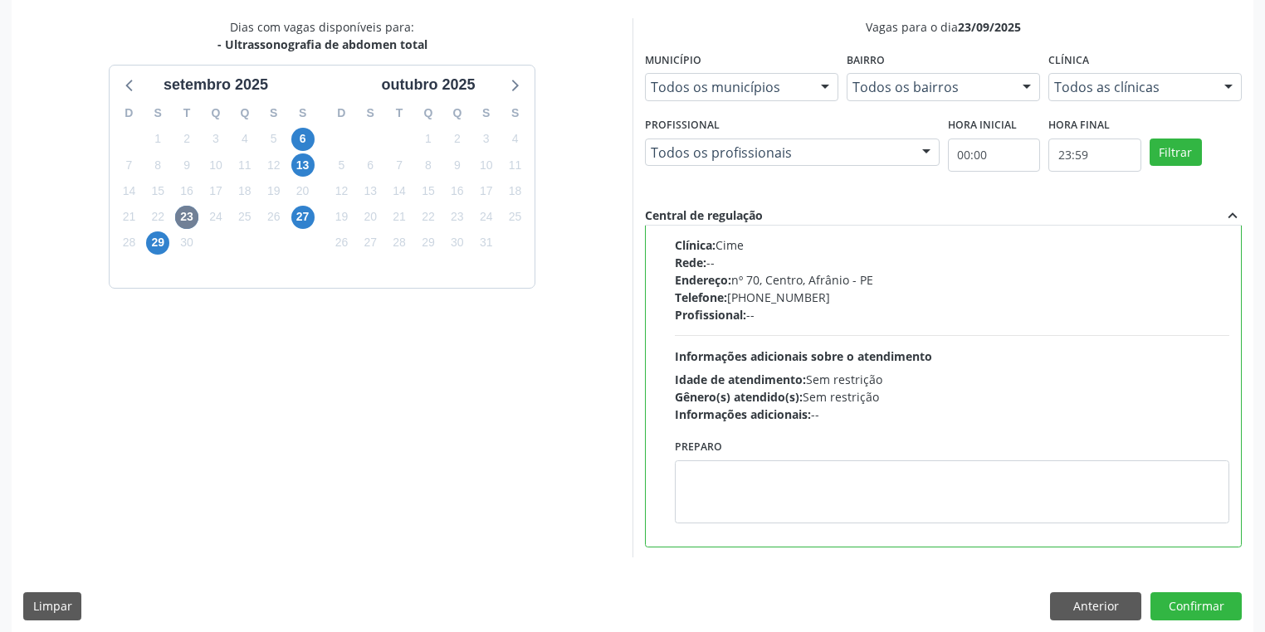
scroll to position [359, 0]
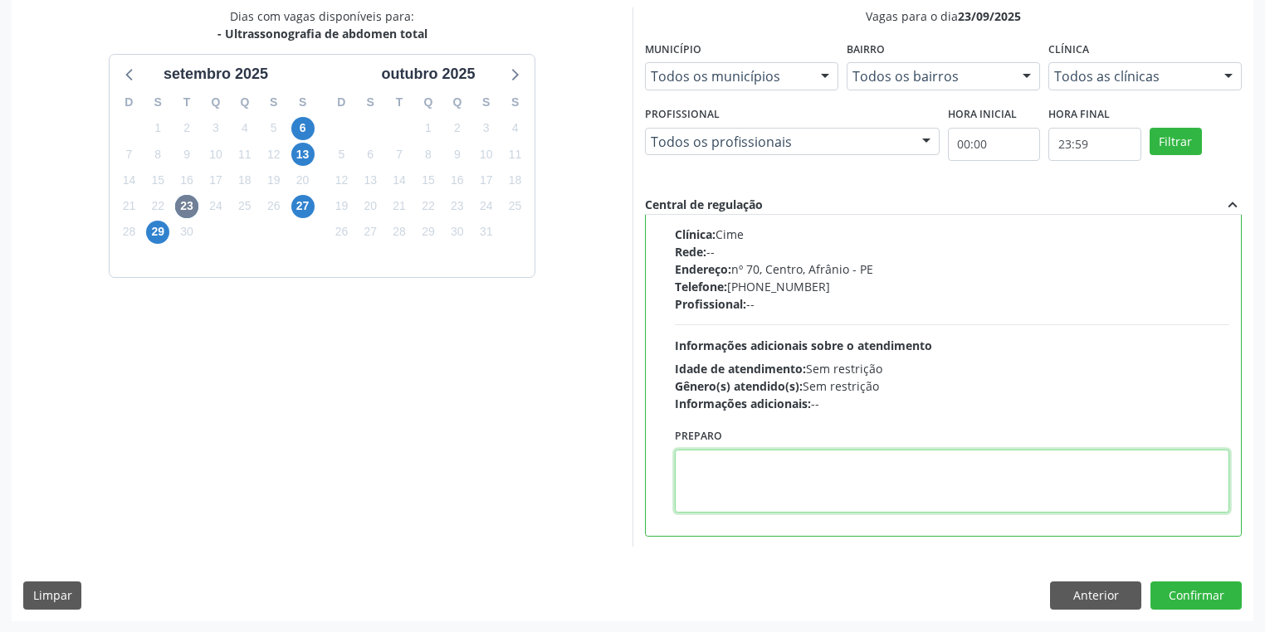
drag, startPoint x: 757, startPoint y: 488, endPoint x: 1167, endPoint y: 619, distance: 430.5
click at [774, 490] on textarea at bounding box center [952, 481] width 554 height 63
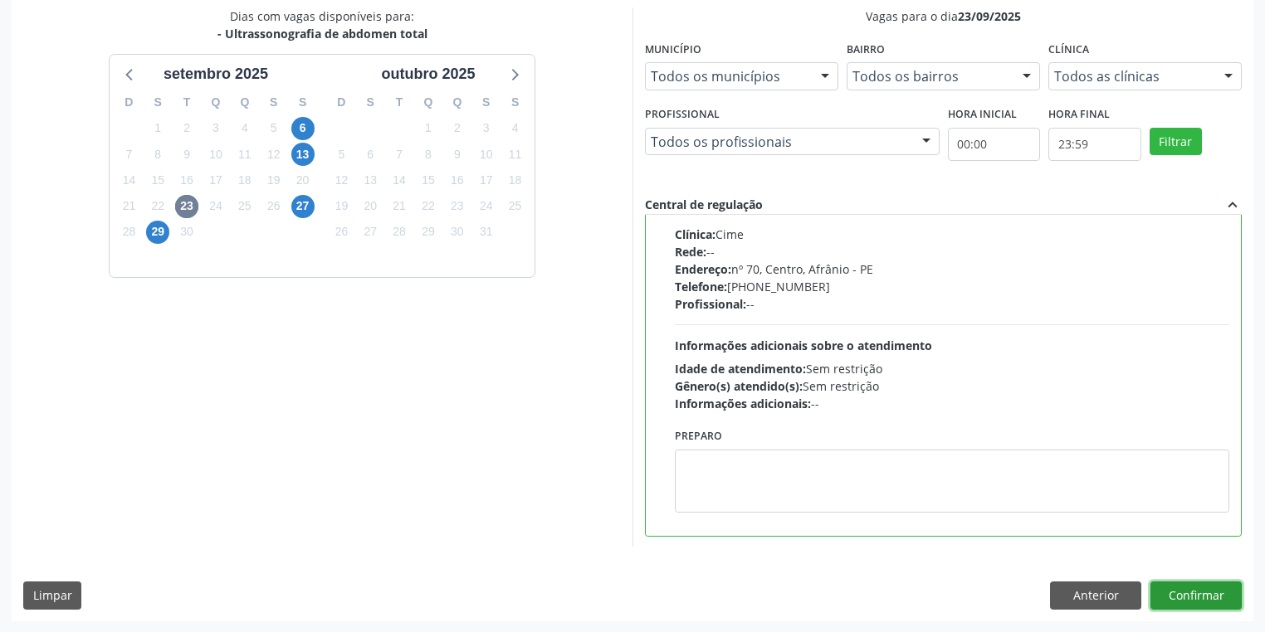
click at [1189, 591] on button "Confirmar" at bounding box center [1195, 596] width 91 height 28
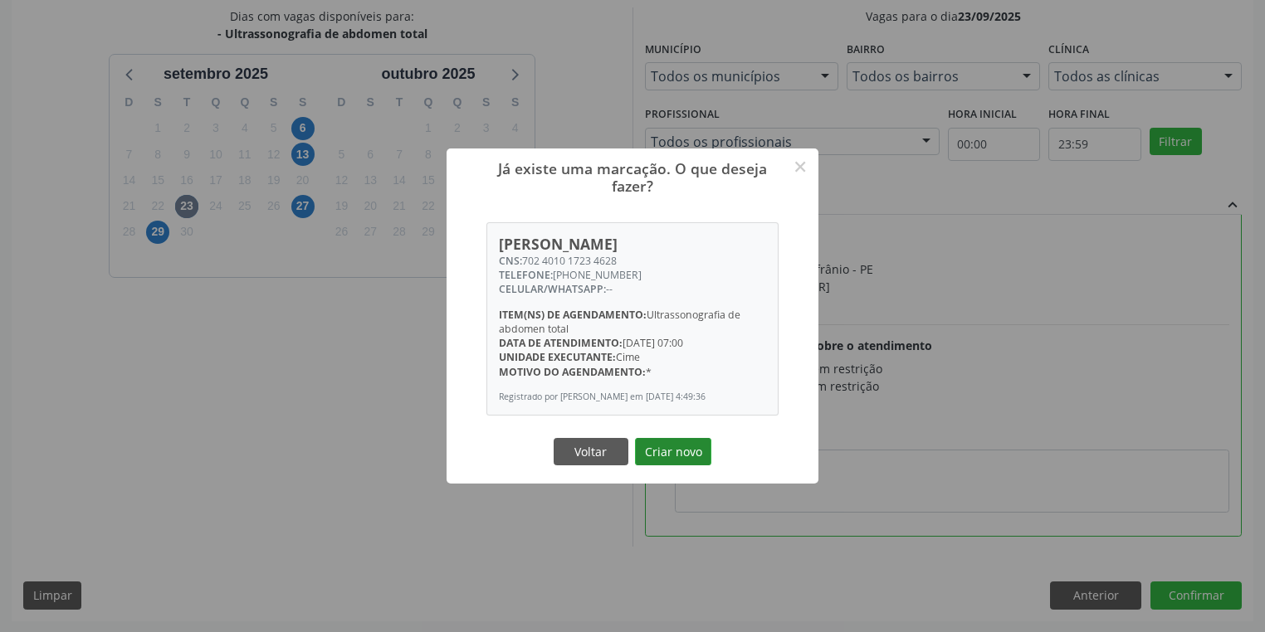
click at [678, 461] on button "Criar novo" at bounding box center [673, 452] width 76 height 28
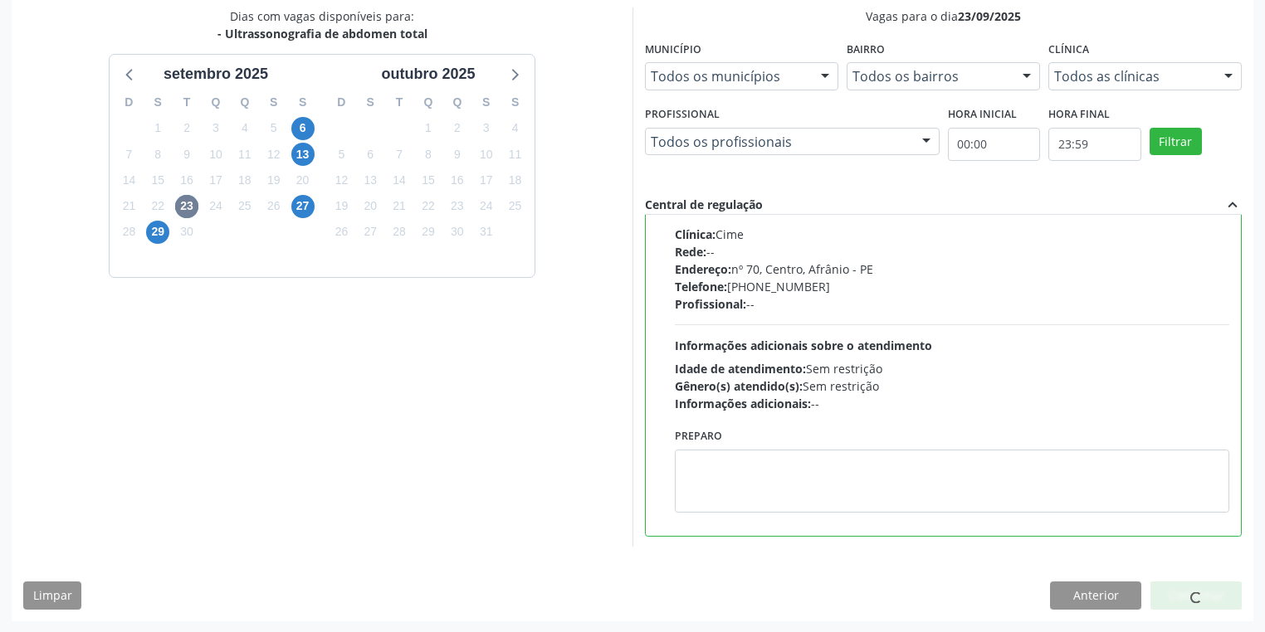
scroll to position [0, 0]
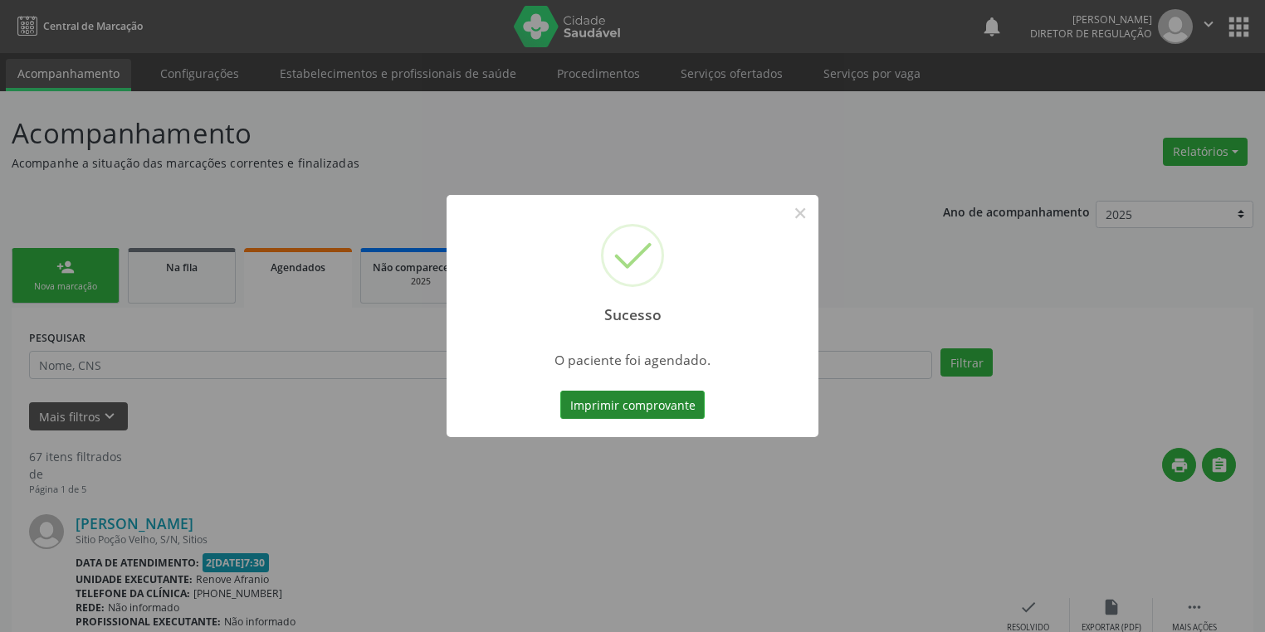
click at [646, 405] on button "Imprimir comprovante" at bounding box center [632, 405] width 144 height 28
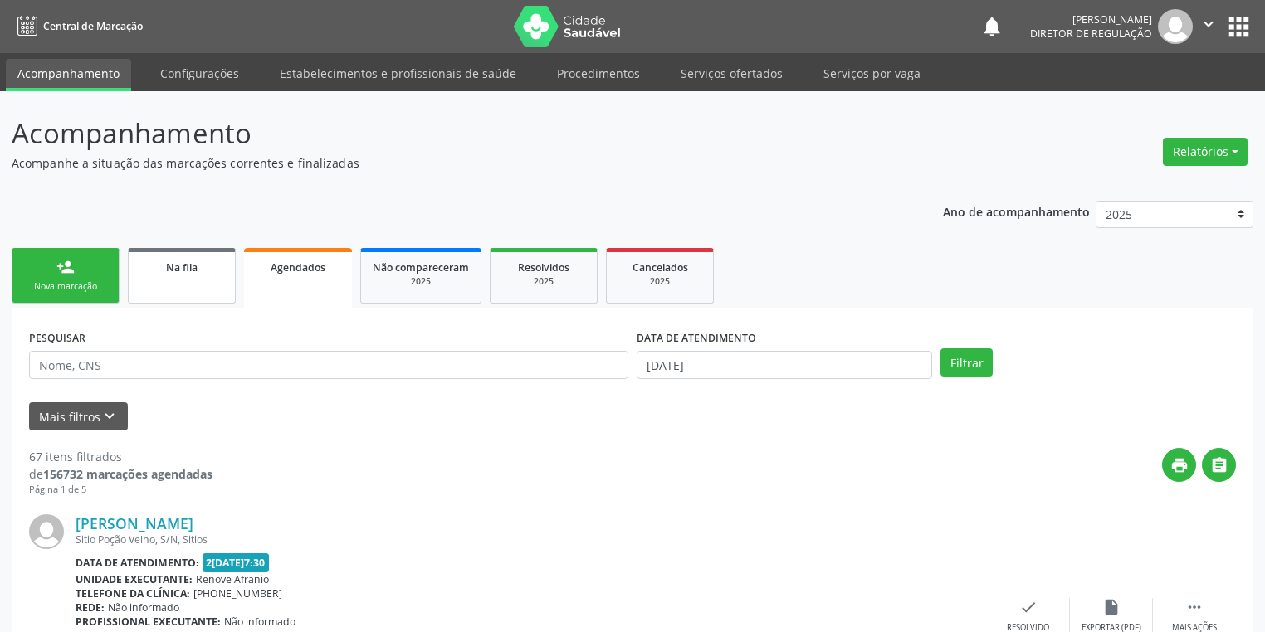
click at [156, 283] on link "Na fila" at bounding box center [182, 276] width 108 height 56
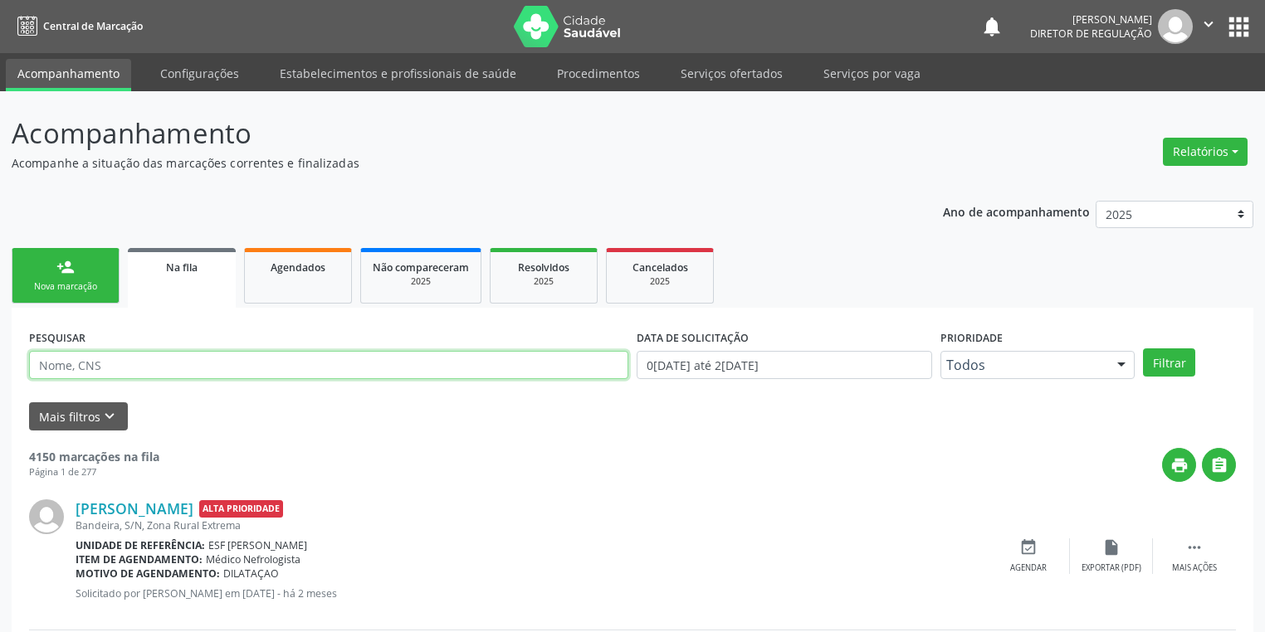
click at [119, 368] on input "text" at bounding box center [328, 365] width 599 height 28
click at [1163, 366] on button "Filtrar" at bounding box center [1169, 363] width 52 height 28
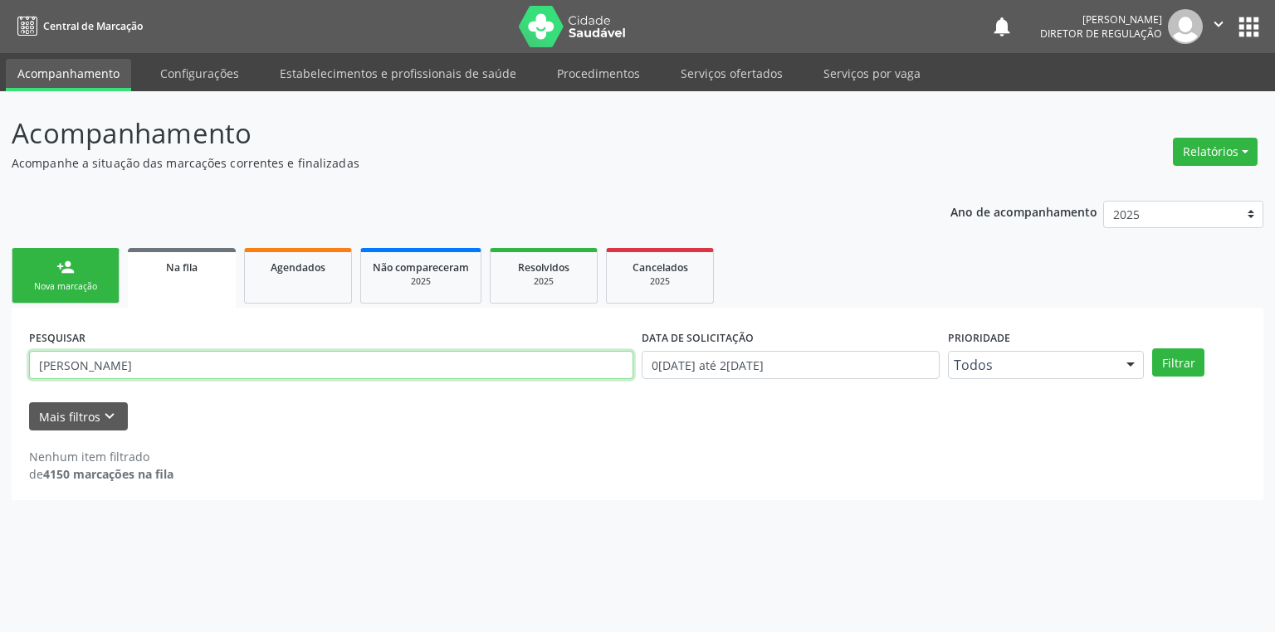
click at [195, 369] on input "everaldo da silva cruz" at bounding box center [331, 365] width 604 height 28
type input "e"
type input "02058447409"
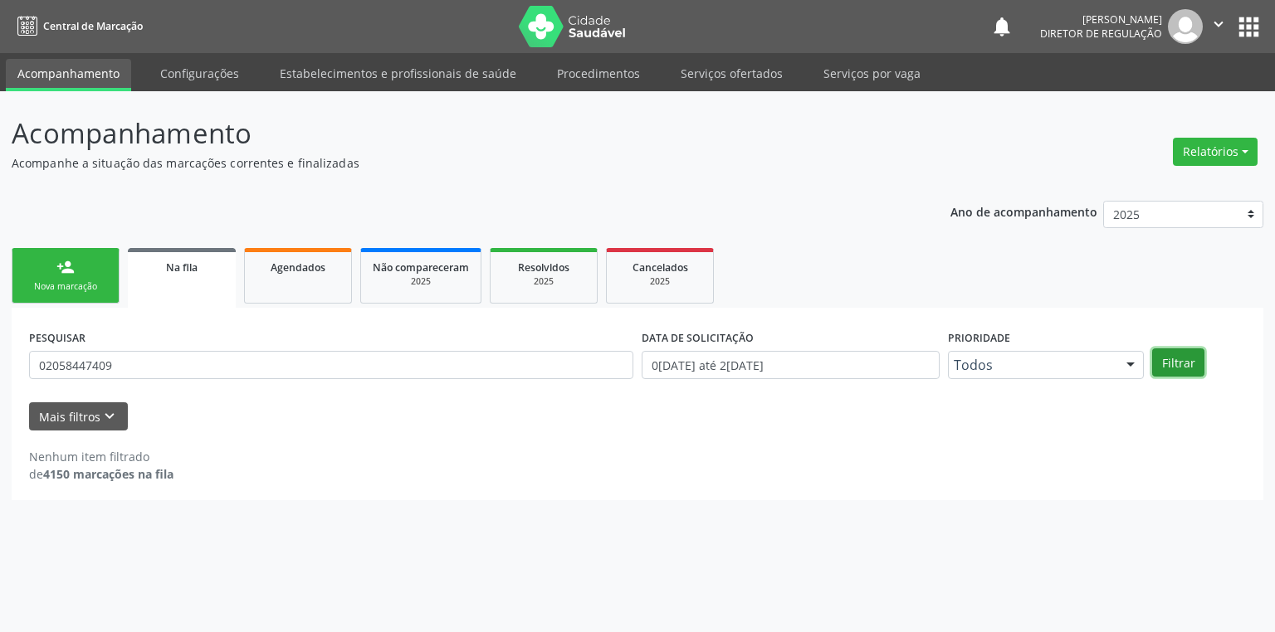
click at [1194, 361] on button "Filtrar" at bounding box center [1178, 363] width 52 height 28
drag, startPoint x: 135, startPoint y: 365, endPoint x: 7, endPoint y: 372, distance: 128.8
click at [7, 372] on div "Acompanhamento Acompanhe a situação das marcações correntes e finalizadas Relat…" at bounding box center [637, 361] width 1275 height 541
click at [269, 283] on link "Agendados" at bounding box center [298, 276] width 108 height 56
select select "8"
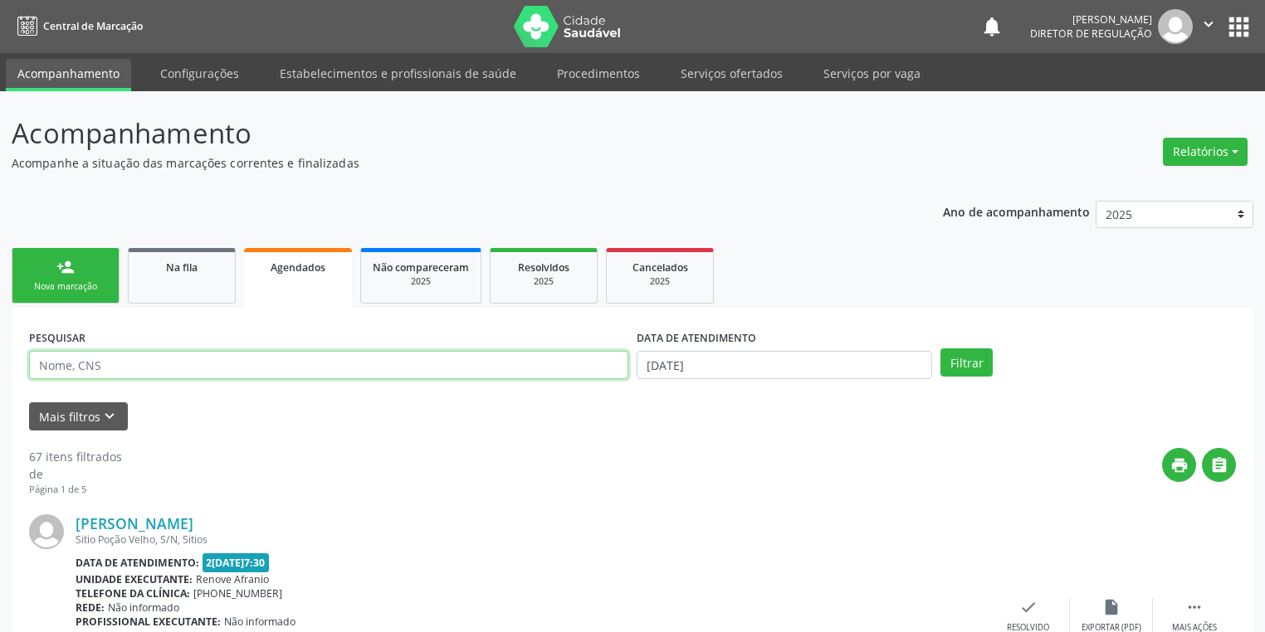
click at [185, 368] on input "text" at bounding box center [328, 365] width 599 height 28
paste input "02058447409"
type input "02058447409"
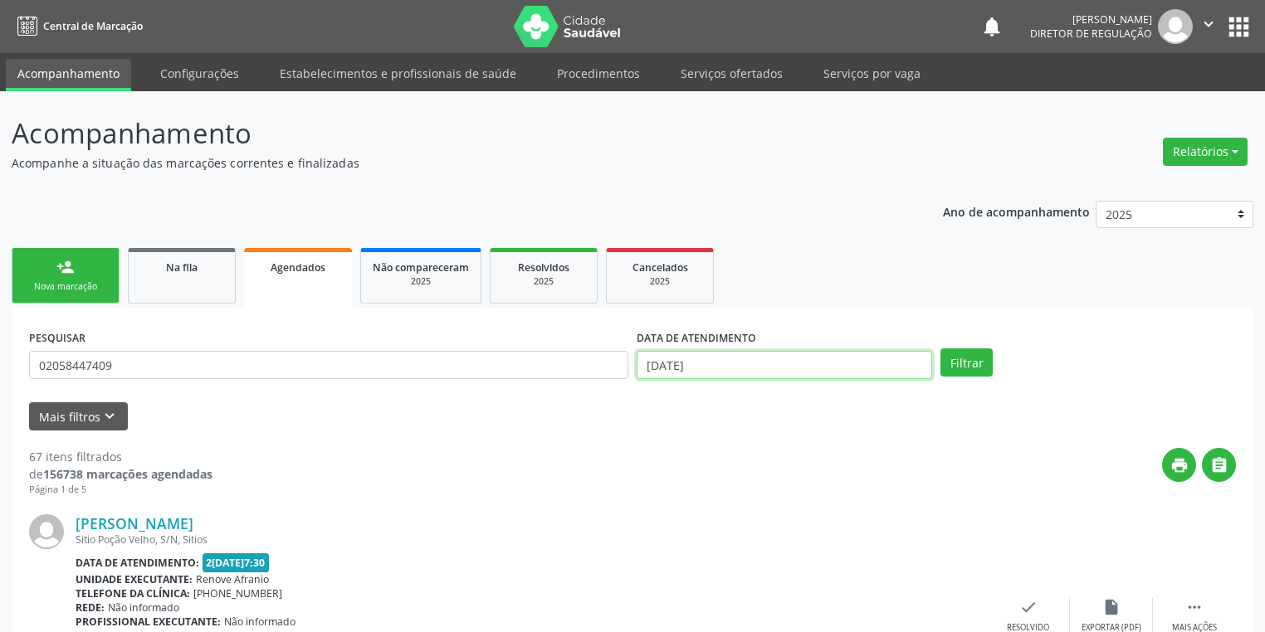
click at [710, 371] on input "2[DATE]" at bounding box center [784, 365] width 295 height 28
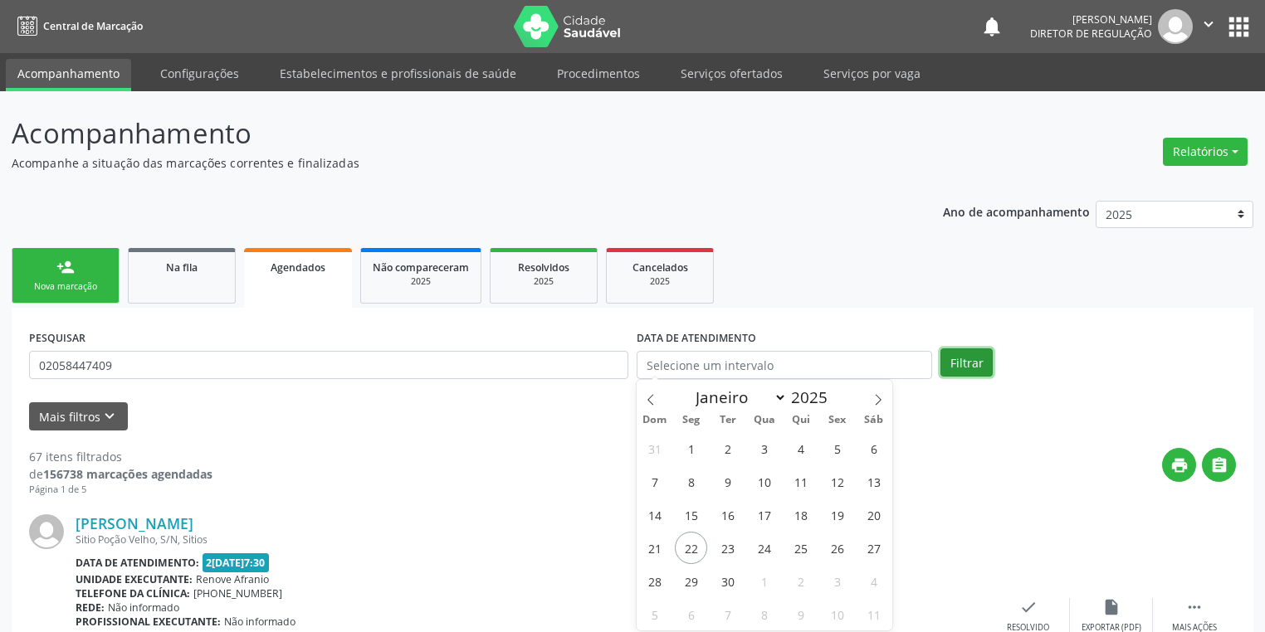
click at [974, 369] on button "Filtrar" at bounding box center [966, 363] width 52 height 28
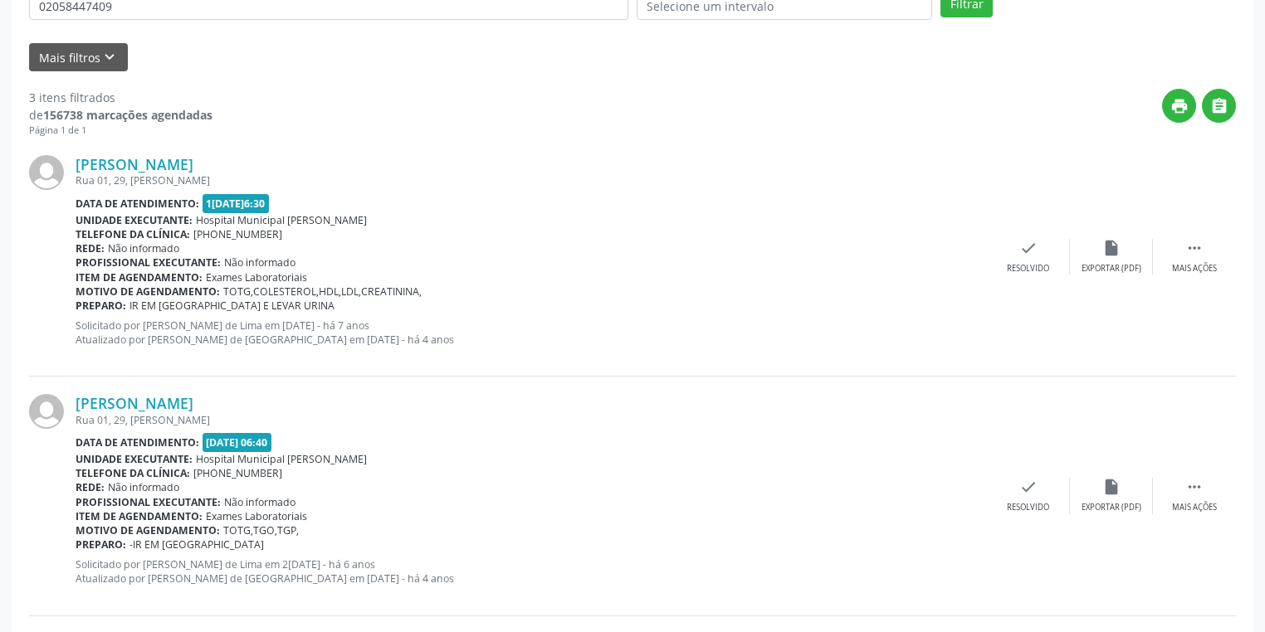
scroll to position [329, 0]
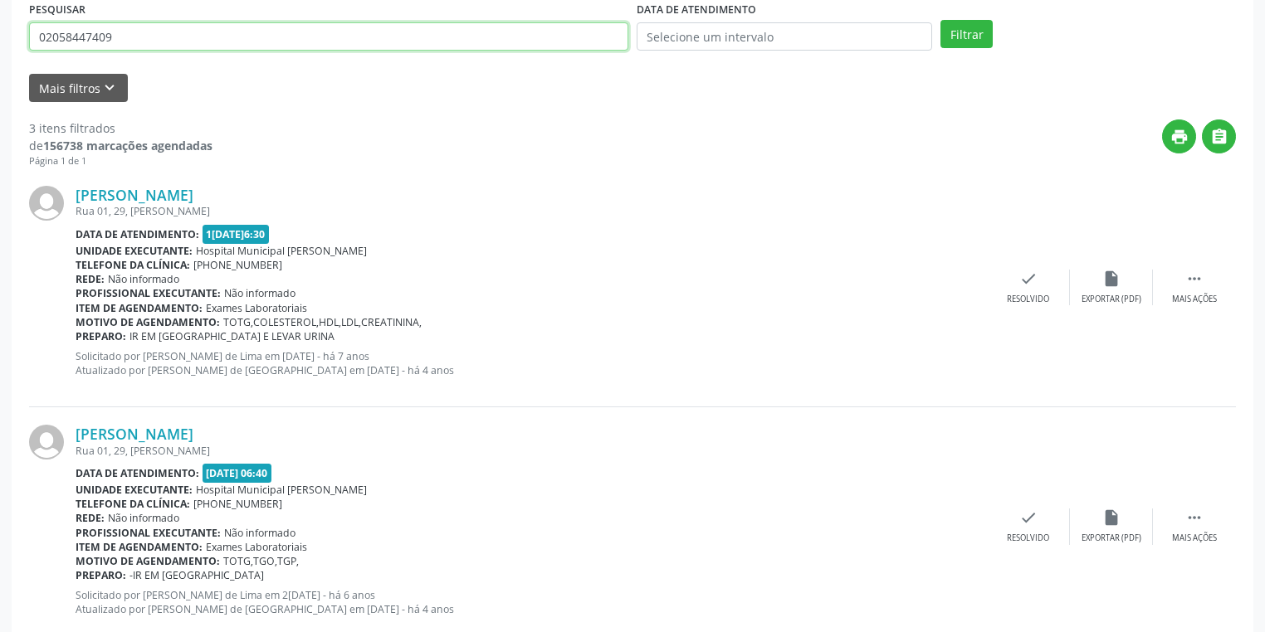
click at [131, 40] on input "02058447409" at bounding box center [328, 36] width 599 height 28
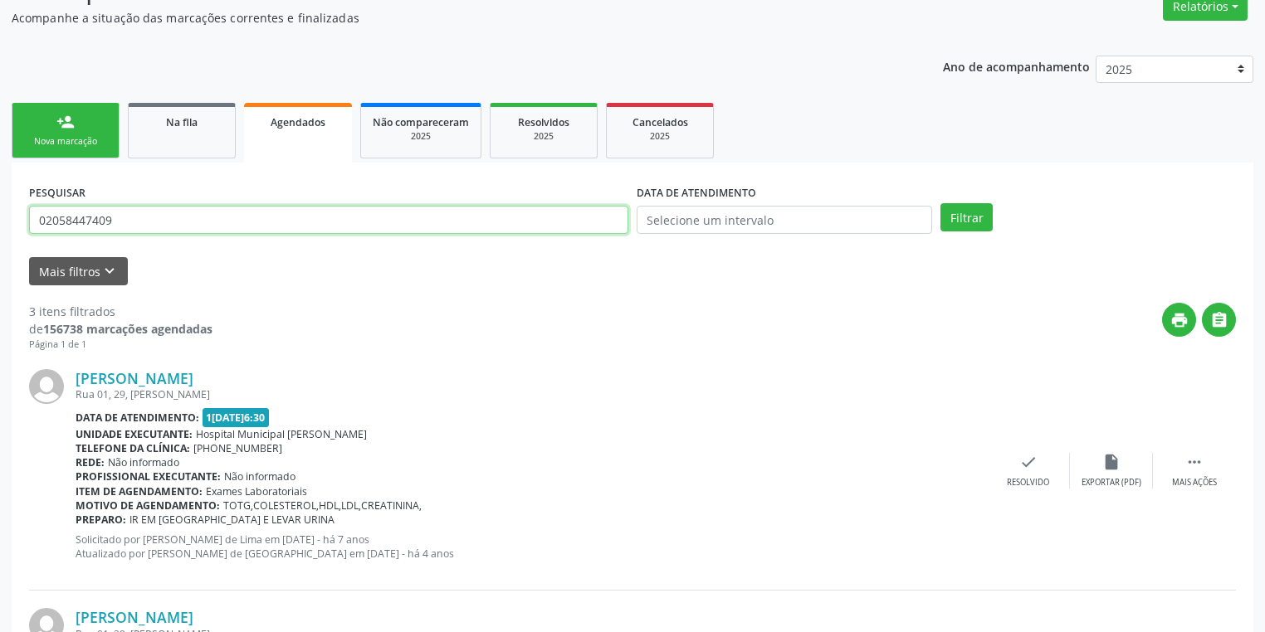
scroll to position [129, 0]
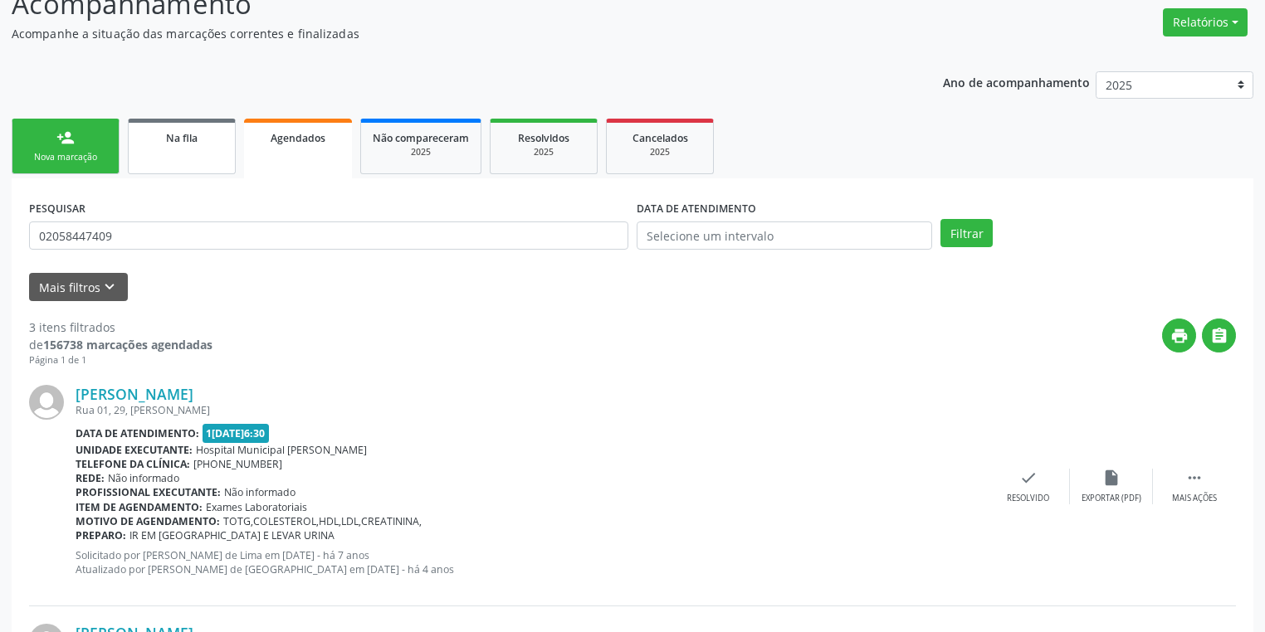
click at [166, 135] on span "Na fila" at bounding box center [182, 138] width 32 height 14
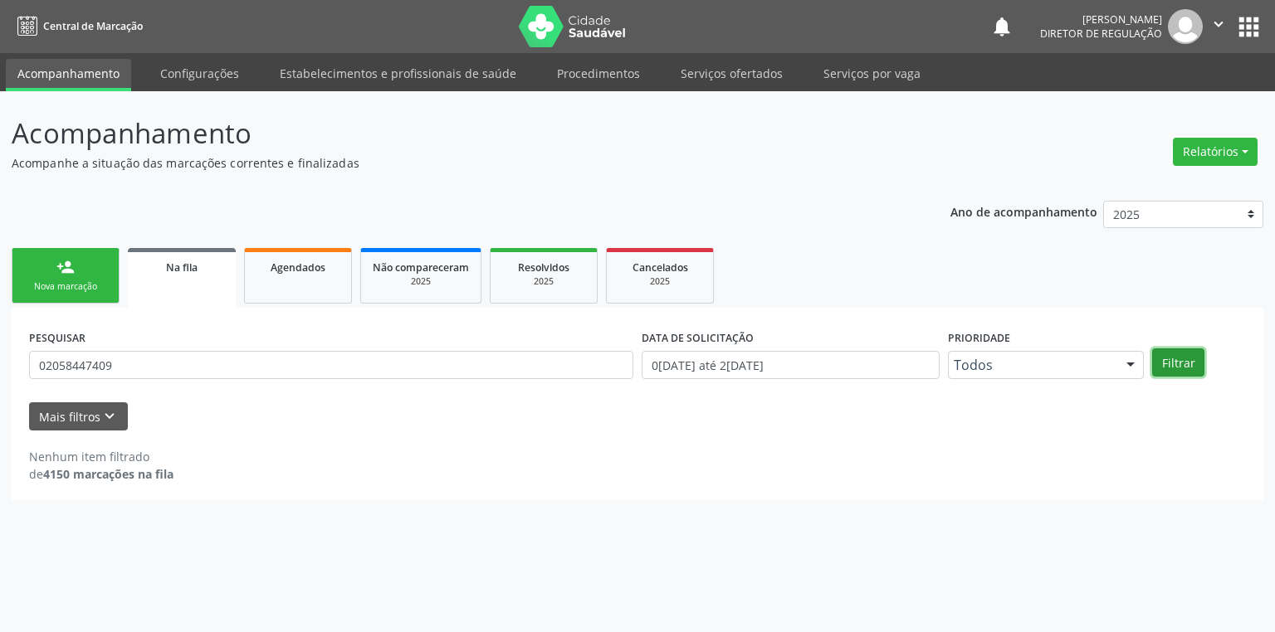
click at [1175, 365] on button "Filtrar" at bounding box center [1178, 363] width 52 height 28
click at [715, 74] on link "Serviços ofertados" at bounding box center [731, 73] width 125 height 29
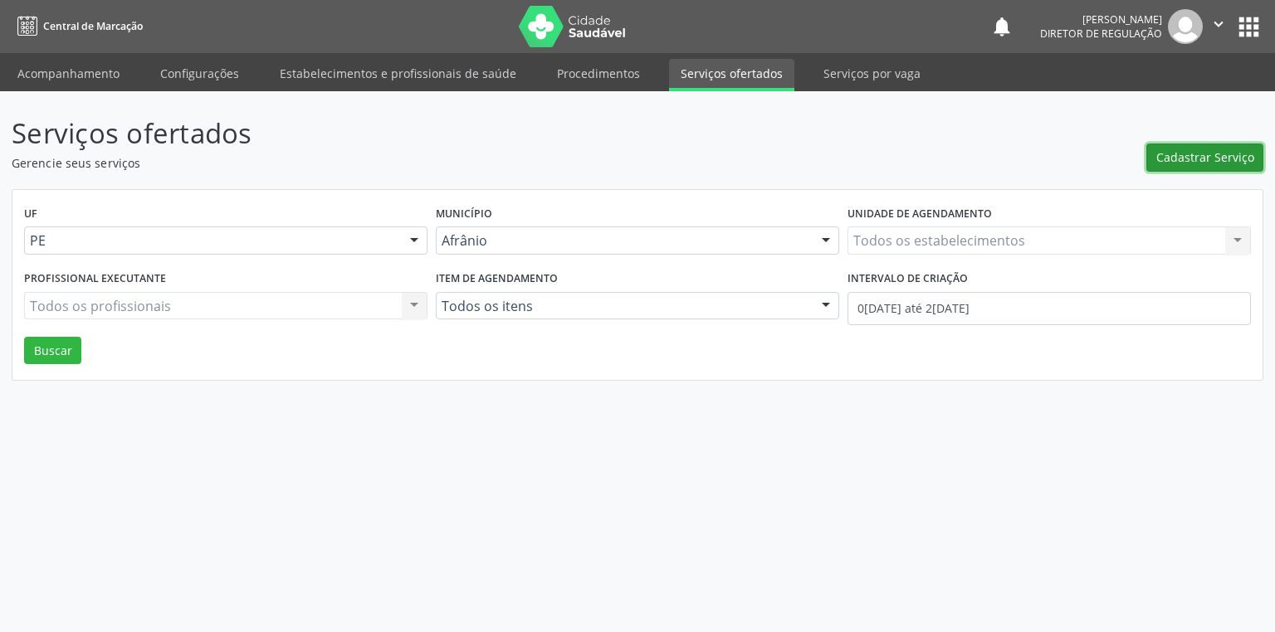
click at [1190, 153] on span "Cadastrar Serviço" at bounding box center [1205, 157] width 98 height 17
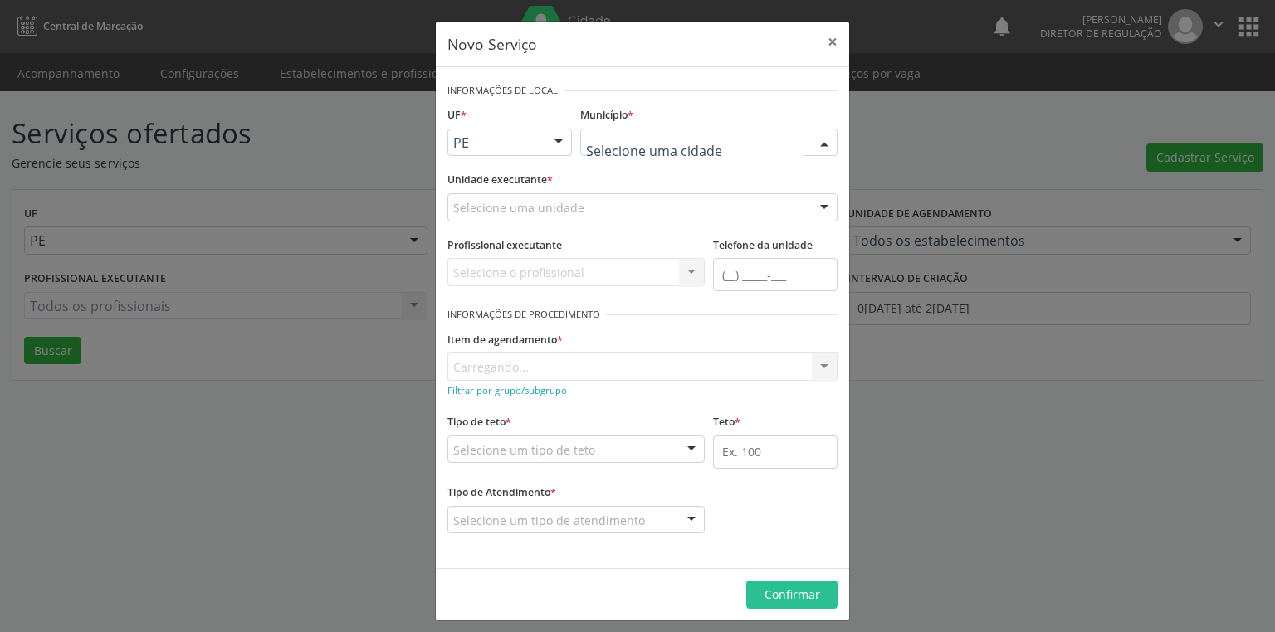
click at [633, 153] on div at bounding box center [708, 143] width 257 height 28
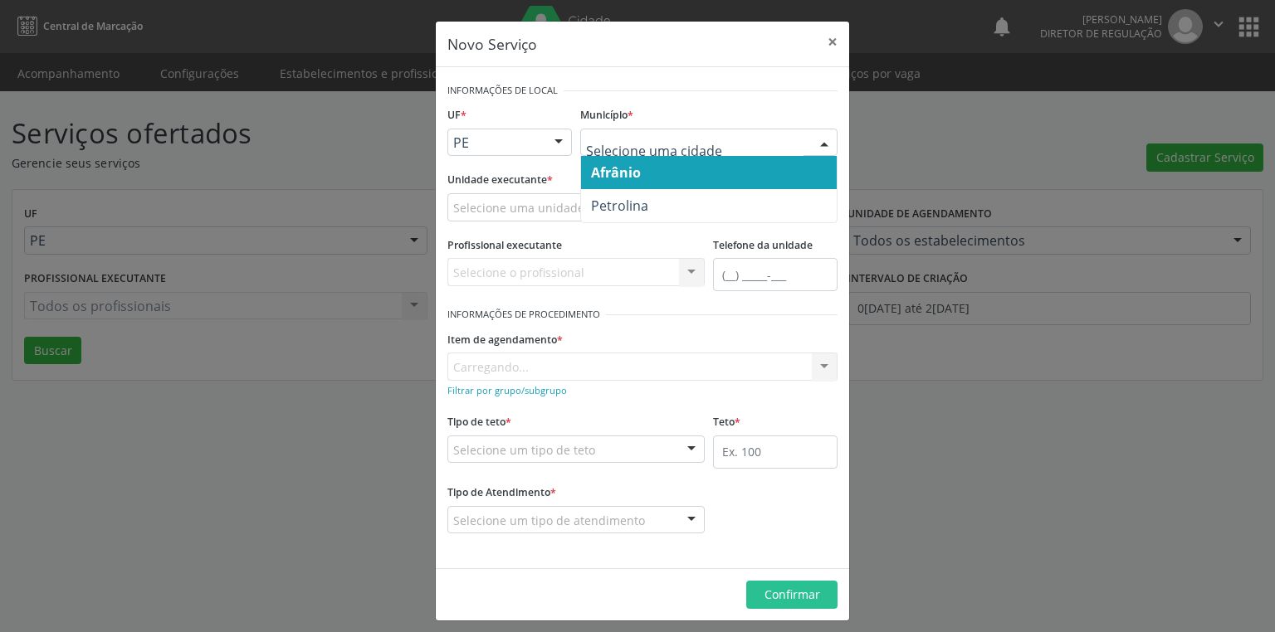
click at [618, 168] on span "Afrânio" at bounding box center [616, 173] width 50 height 18
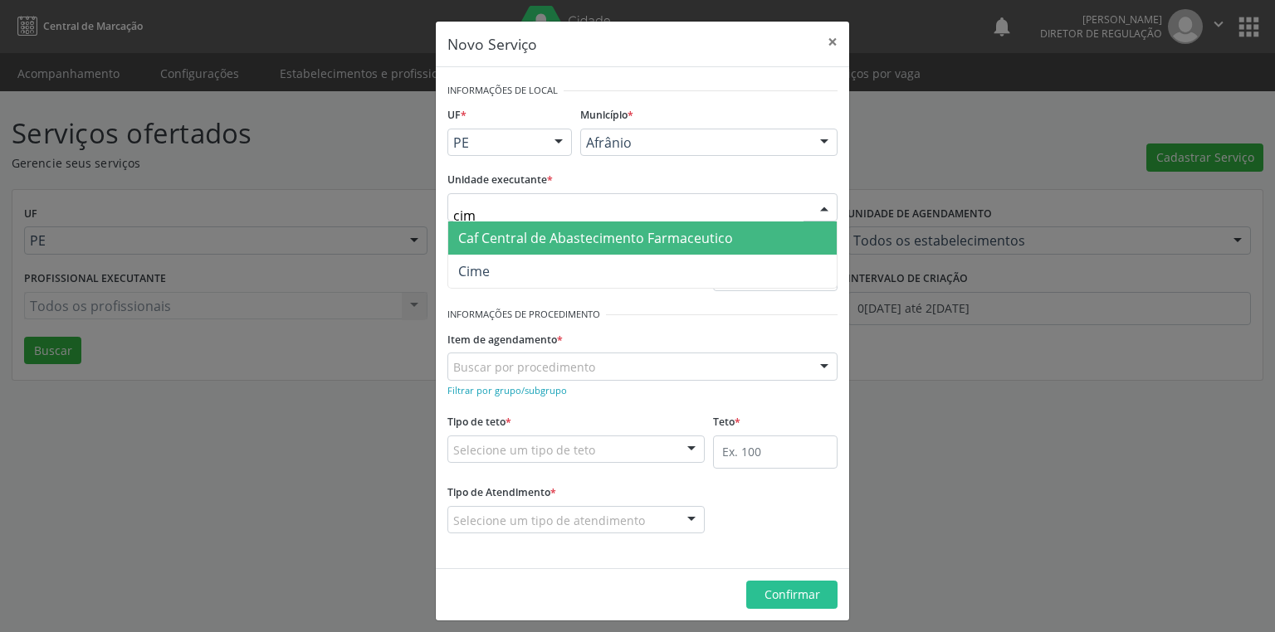
type input "cime"
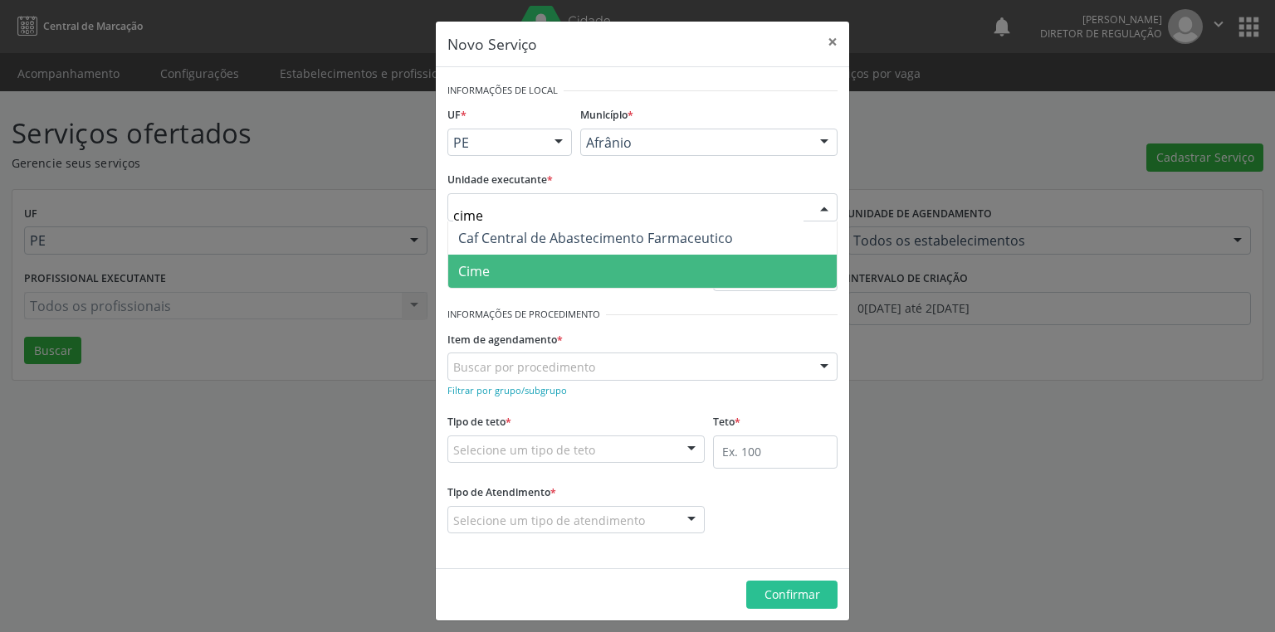
click at [524, 281] on span "Cime" at bounding box center [642, 271] width 388 height 33
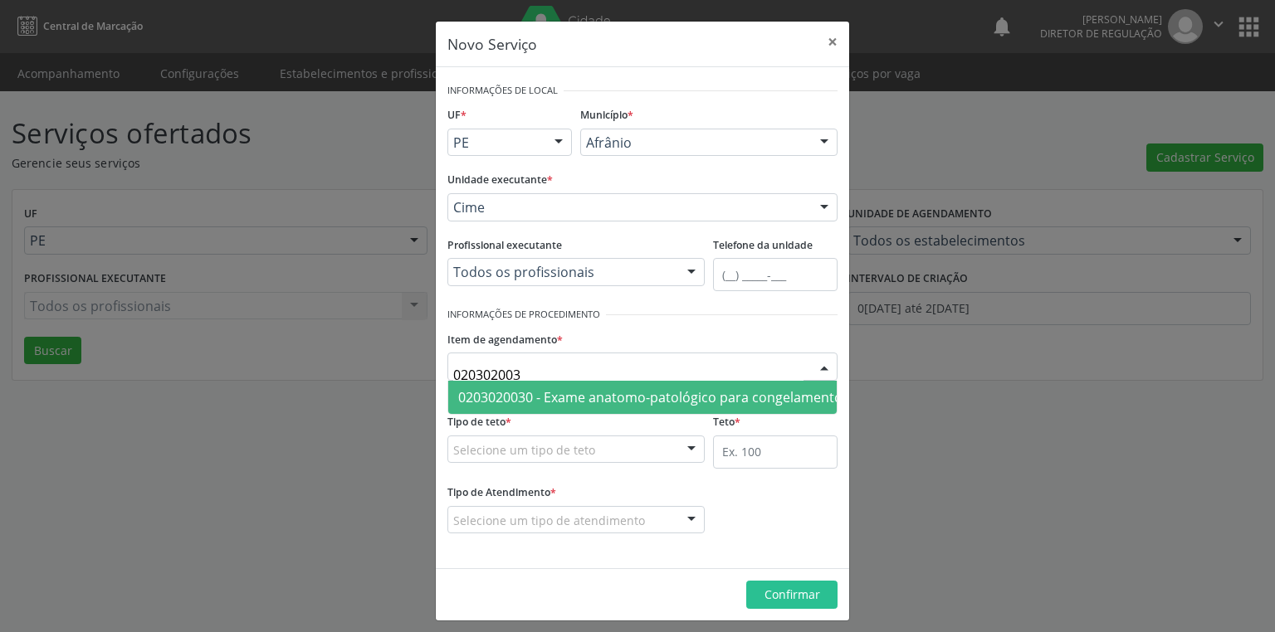
type input "0203020030"
click at [488, 399] on span "0203020030 - Exame anatomo-patológico para congelamento / parafina por peça cir…" at bounding box center [881, 397] width 847 height 18
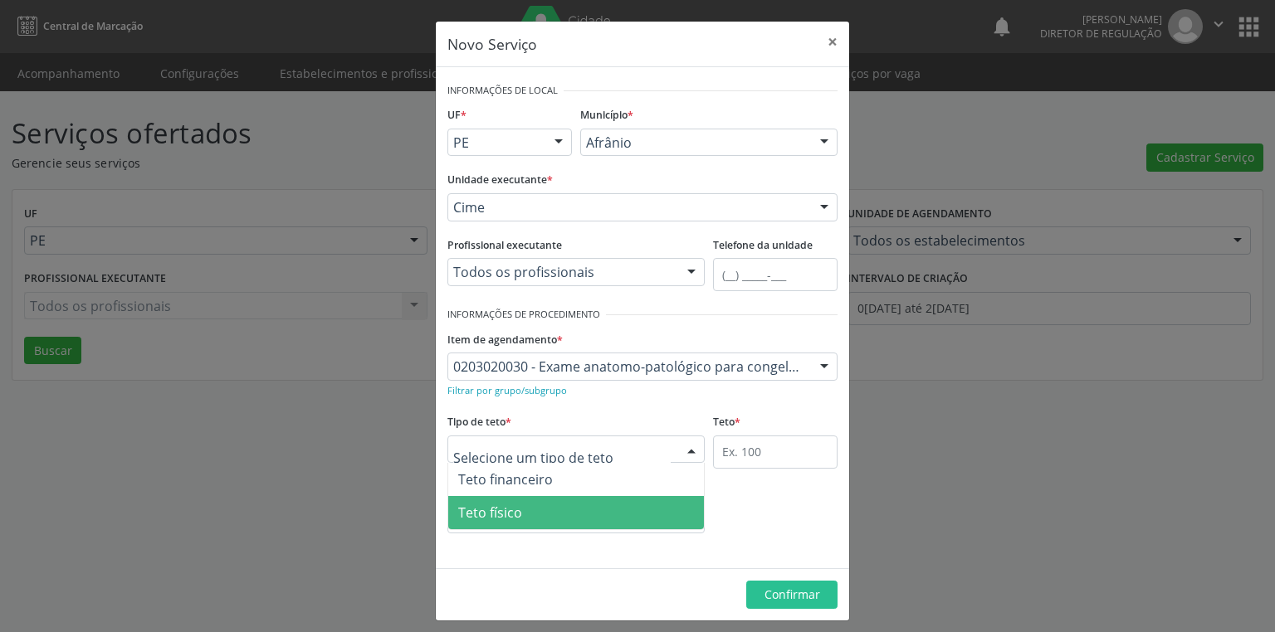
drag, startPoint x: 521, startPoint y: 510, endPoint x: 633, endPoint y: 471, distance: 118.9
click at [526, 509] on span "Teto físico" at bounding box center [576, 512] width 256 height 33
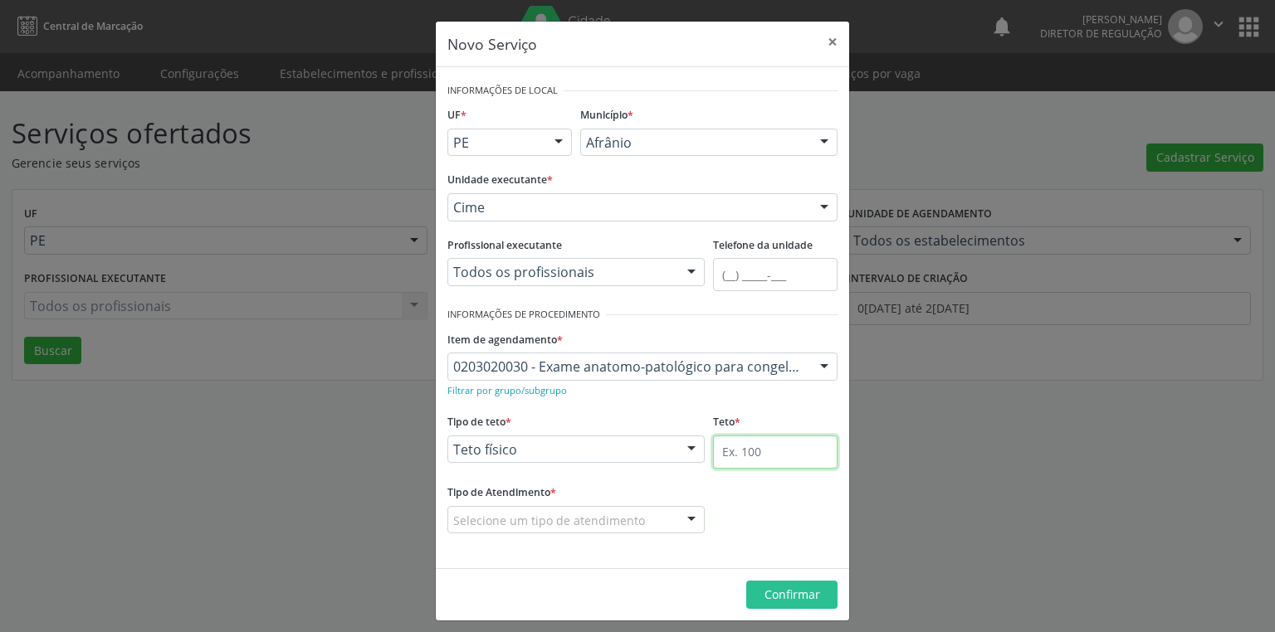
click at [717, 452] on input "text" at bounding box center [775, 452] width 125 height 33
type input "3"
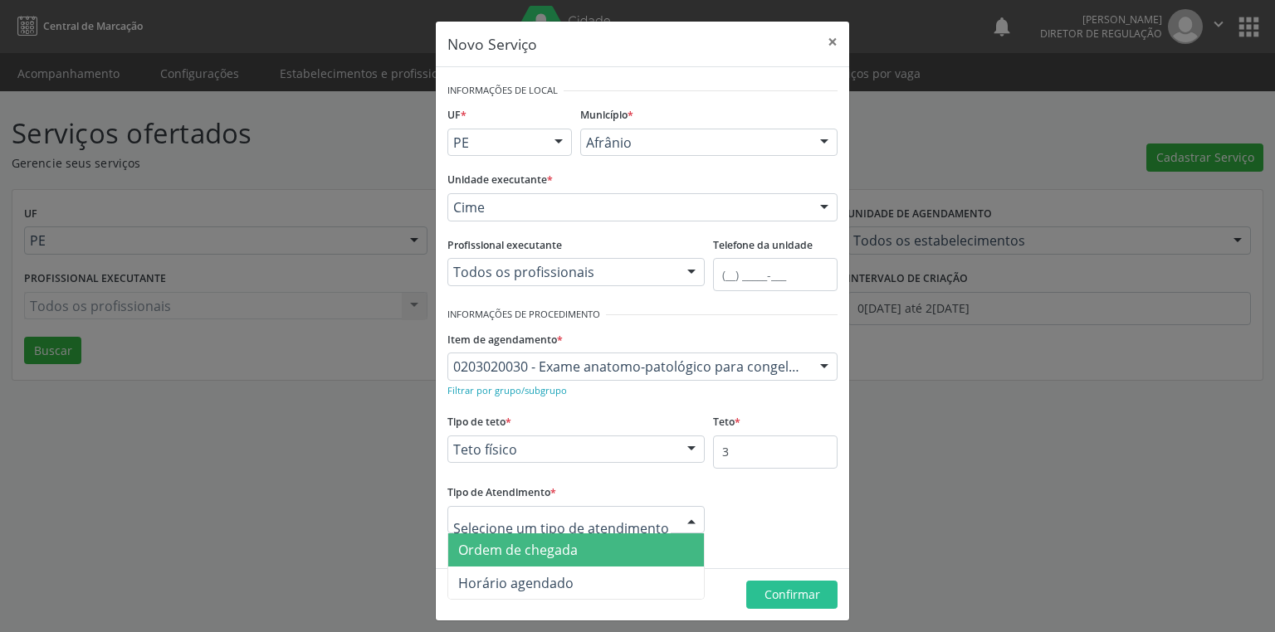
drag, startPoint x: 488, startPoint y: 523, endPoint x: 505, endPoint y: 543, distance: 25.9
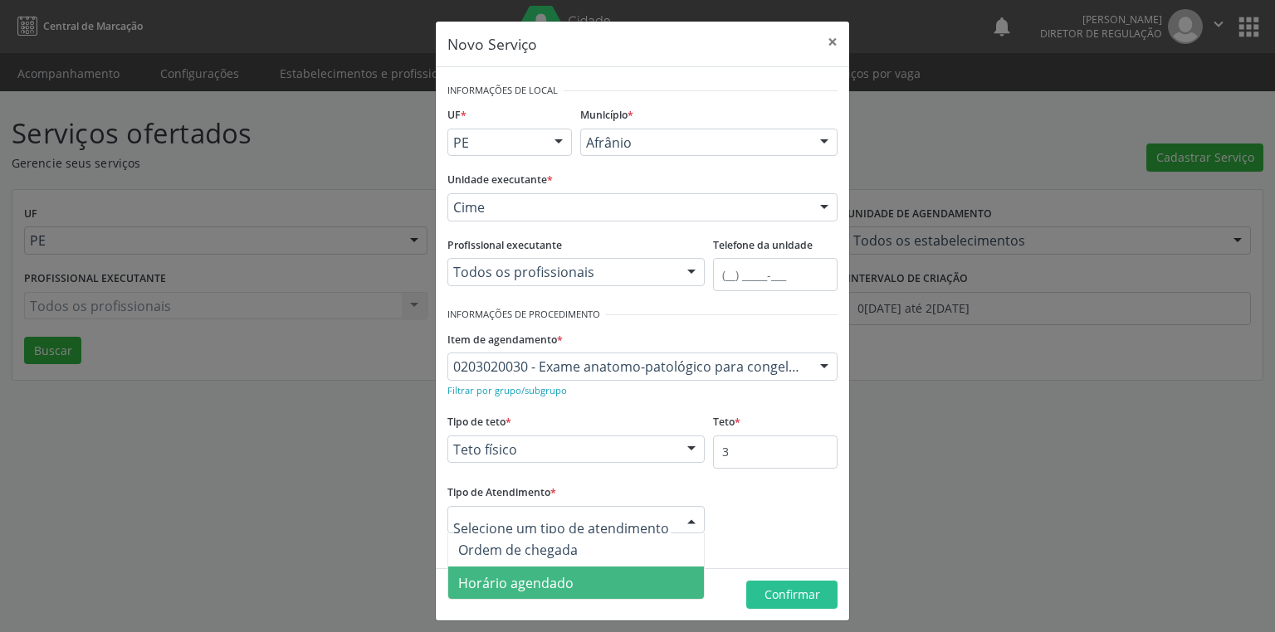
click at [500, 578] on span "Horário agendado" at bounding box center [515, 583] width 115 height 18
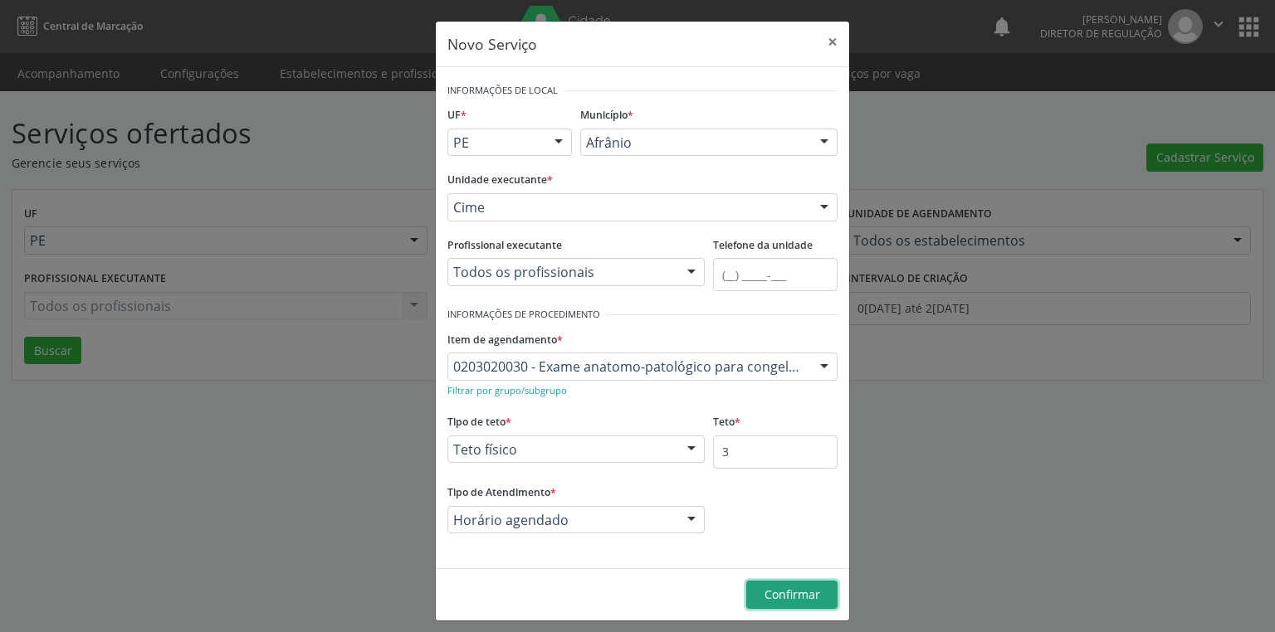
click at [802, 599] on span "Confirmar" at bounding box center [792, 595] width 56 height 16
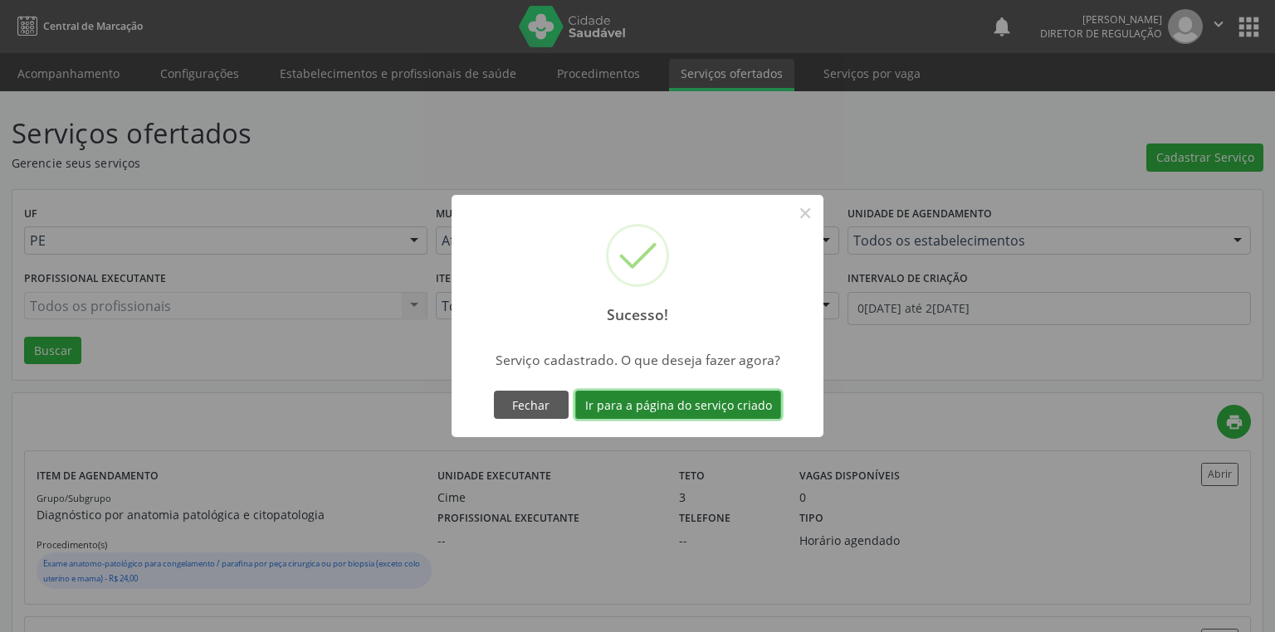
click at [647, 412] on button "Ir para a página do serviço criado" at bounding box center [678, 405] width 206 height 28
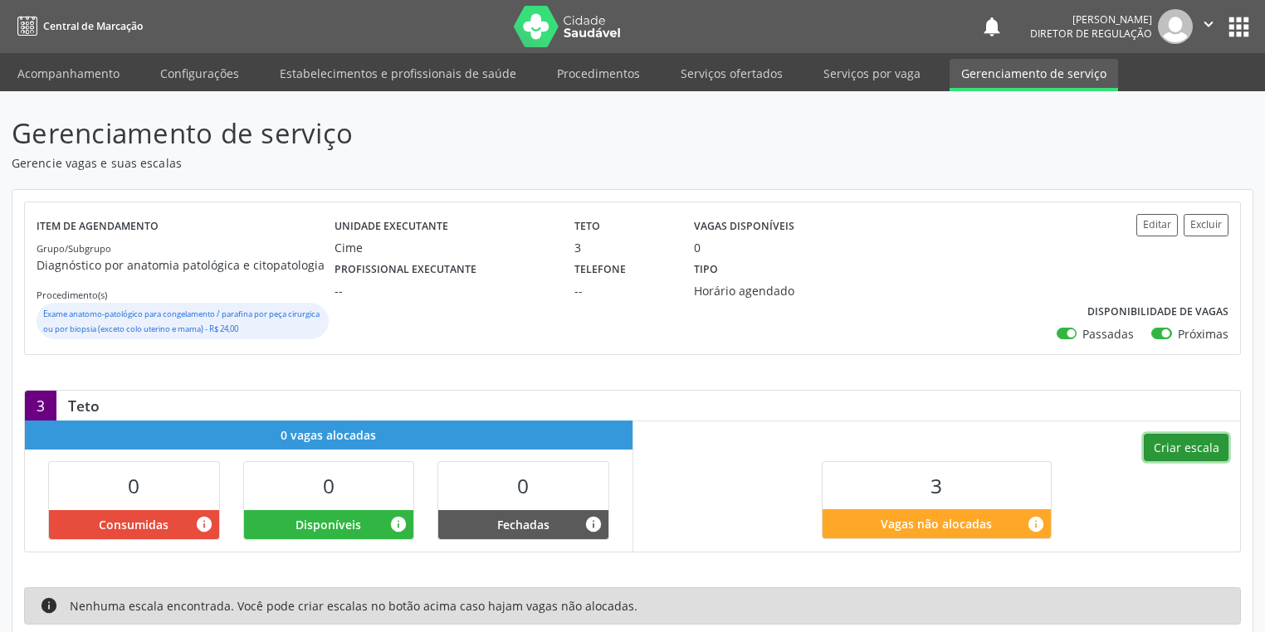
click at [1167, 452] on button "Criar escala" at bounding box center [1186, 448] width 85 height 28
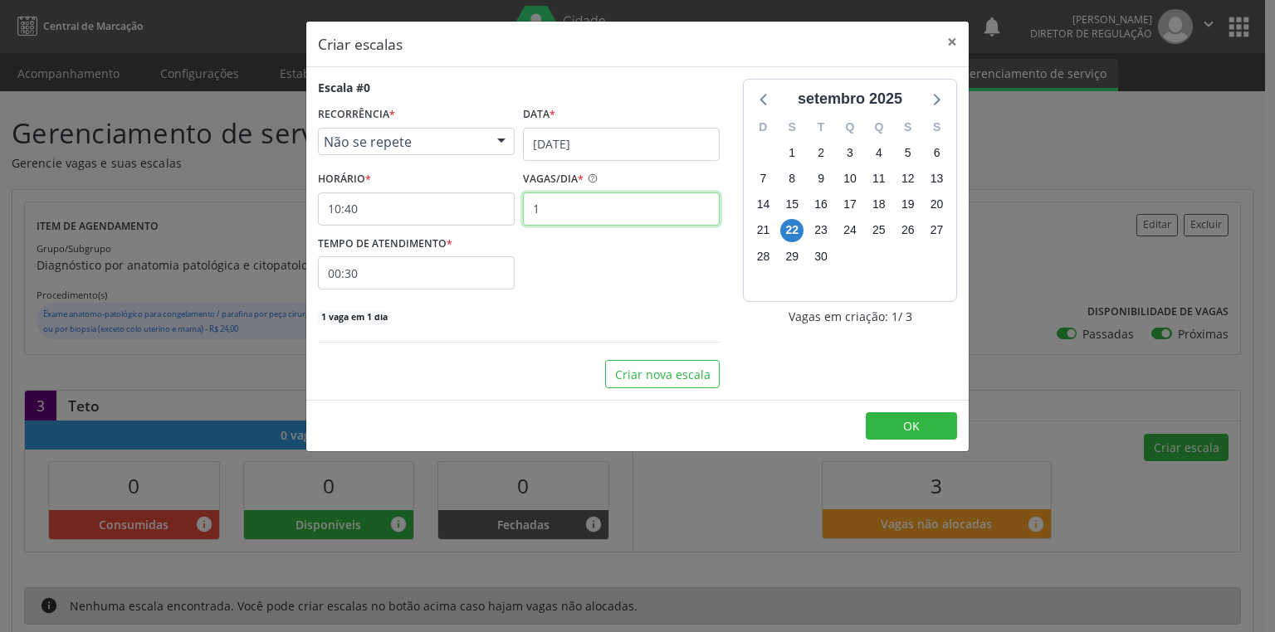
click at [554, 220] on input "1" at bounding box center [621, 209] width 197 height 33
type input "3"
click at [927, 422] on button "OK" at bounding box center [911, 427] width 91 height 28
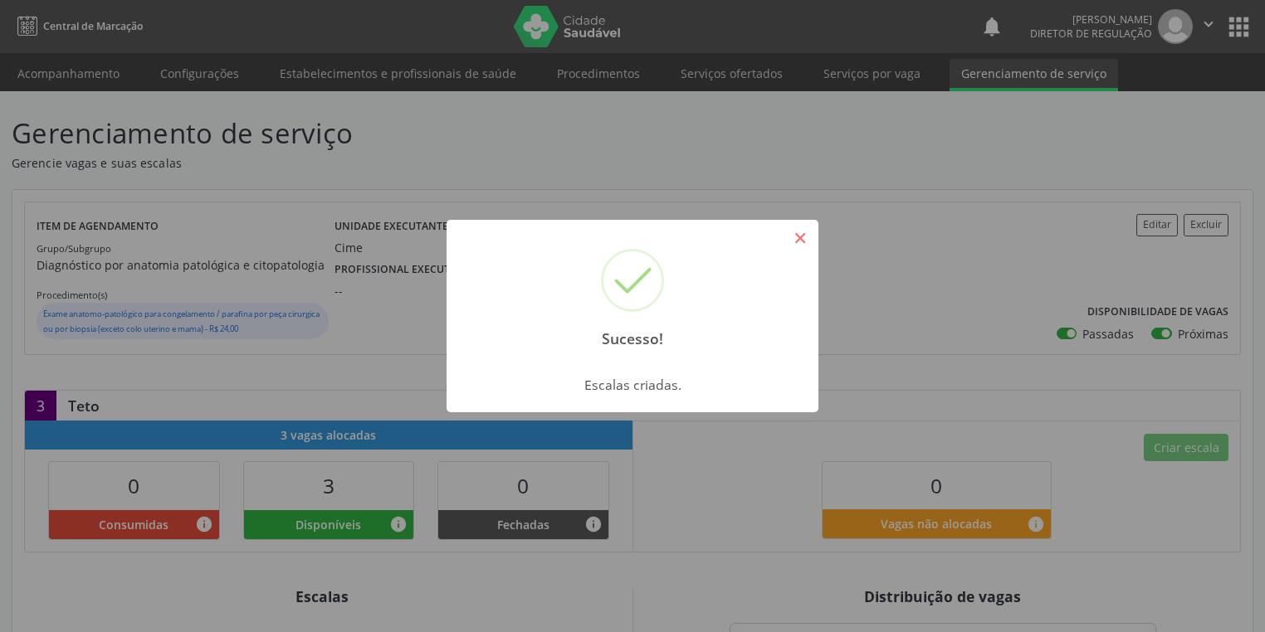
click at [798, 240] on button "×" at bounding box center [800, 238] width 28 height 28
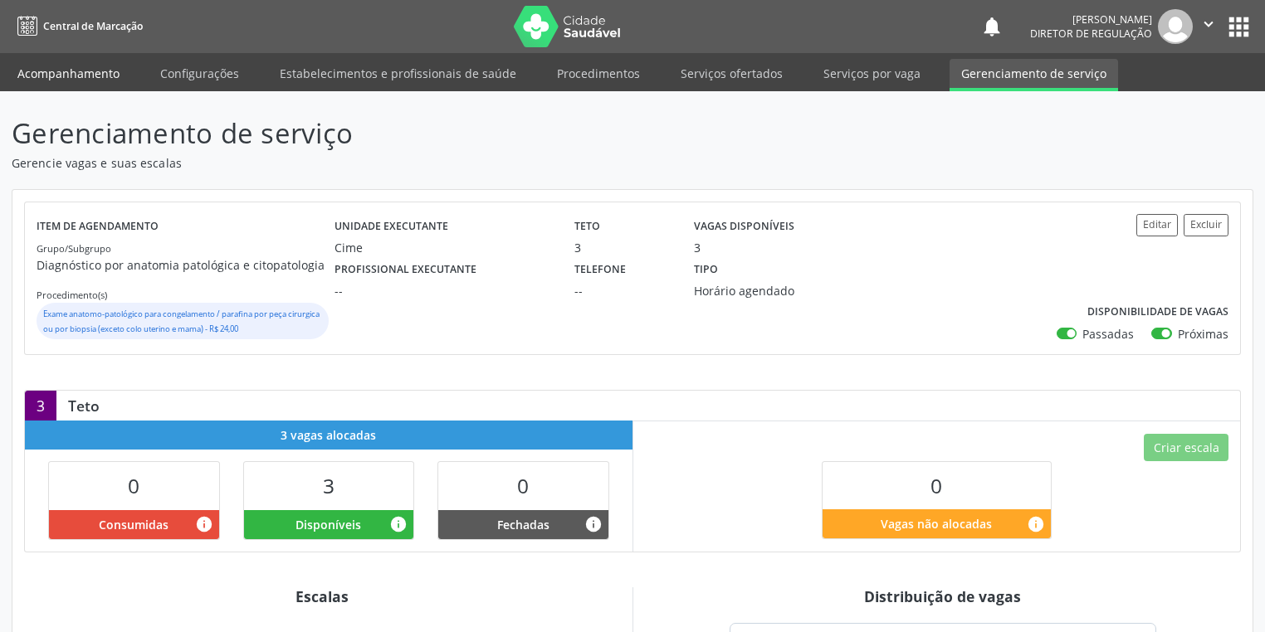
click at [77, 85] on link "Acompanhamento" at bounding box center [68, 73] width 125 height 29
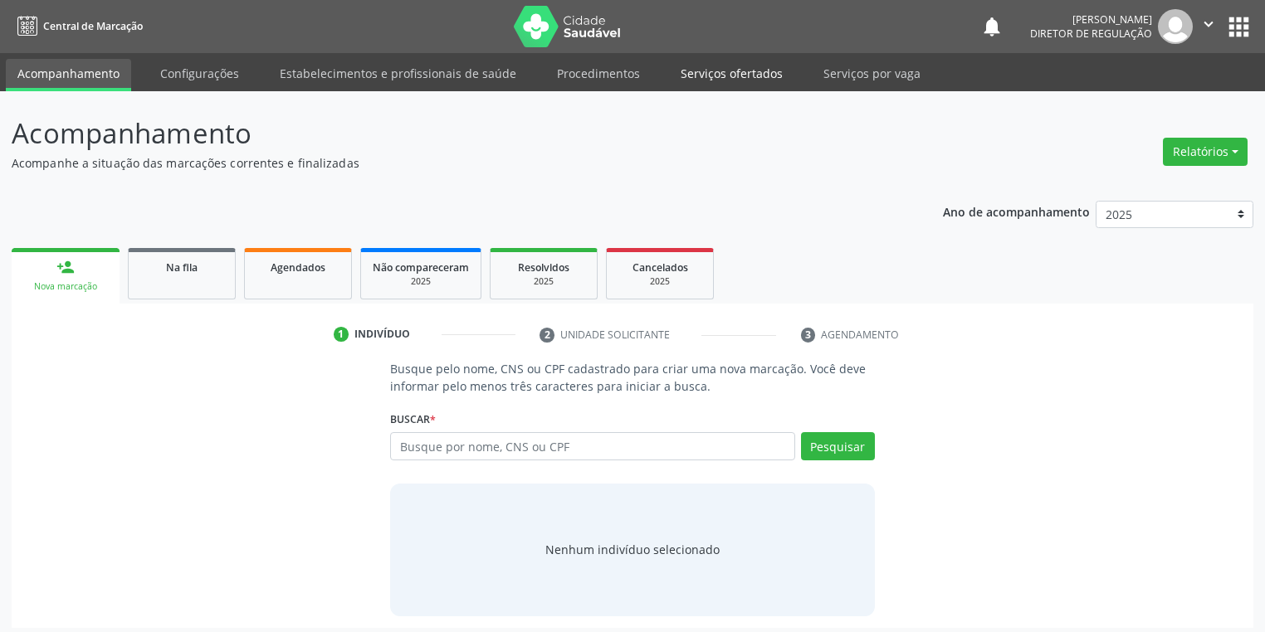
click at [717, 71] on link "Serviços ofertados" at bounding box center [731, 73] width 125 height 29
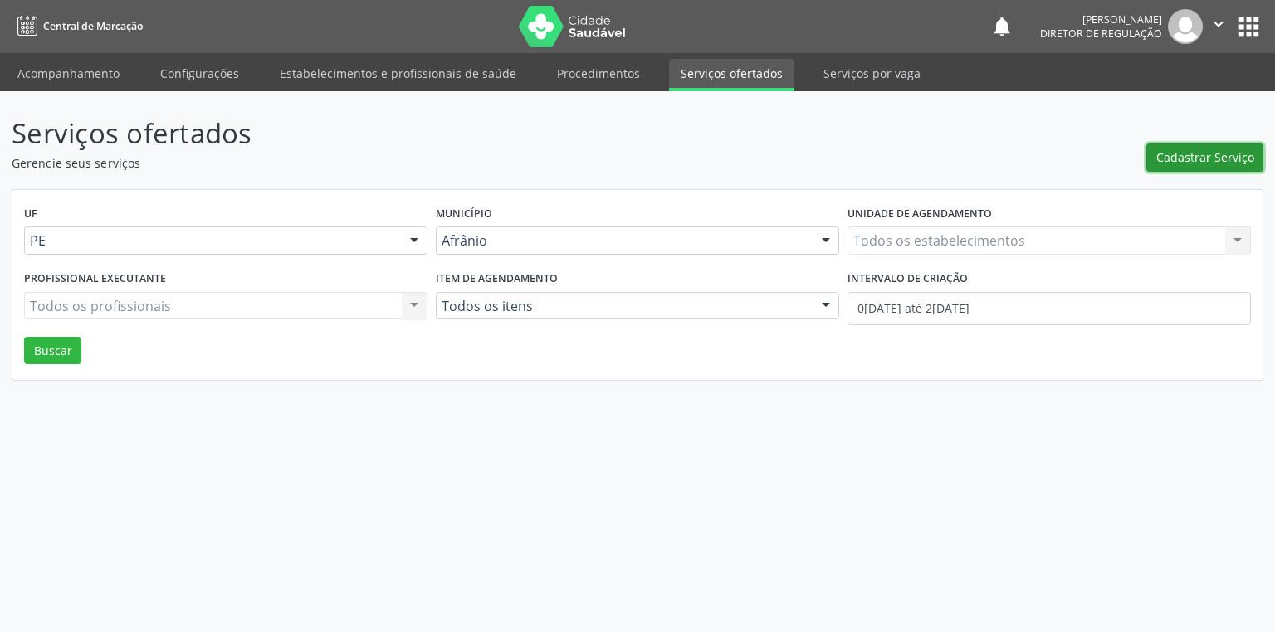
click at [1199, 149] on span "Cadastrar Serviço" at bounding box center [1205, 157] width 98 height 17
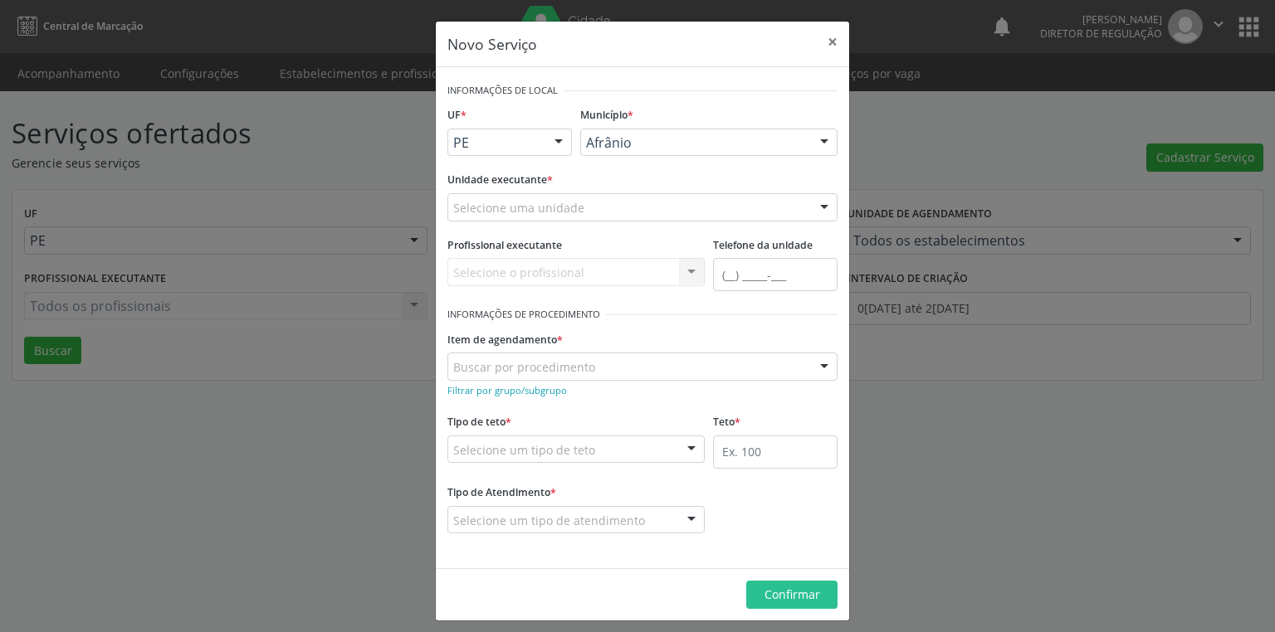
click at [651, 151] on div "Afrânio" at bounding box center [708, 143] width 257 height 28
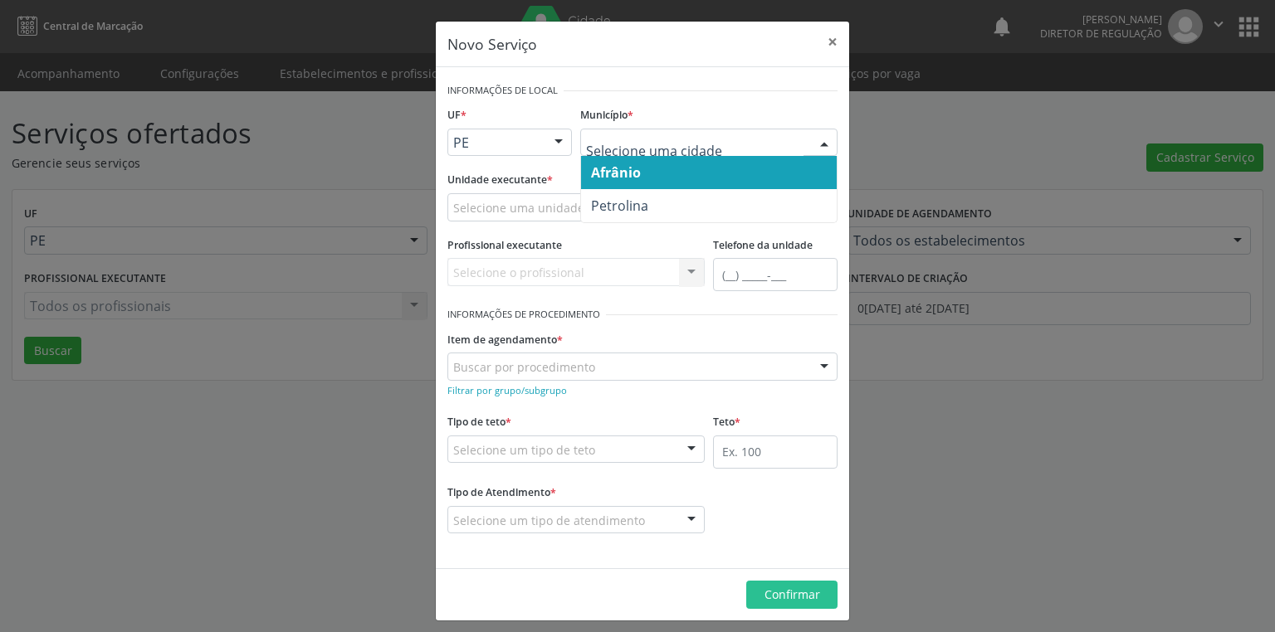
click at [619, 173] on span "Afrânio" at bounding box center [616, 173] width 50 height 18
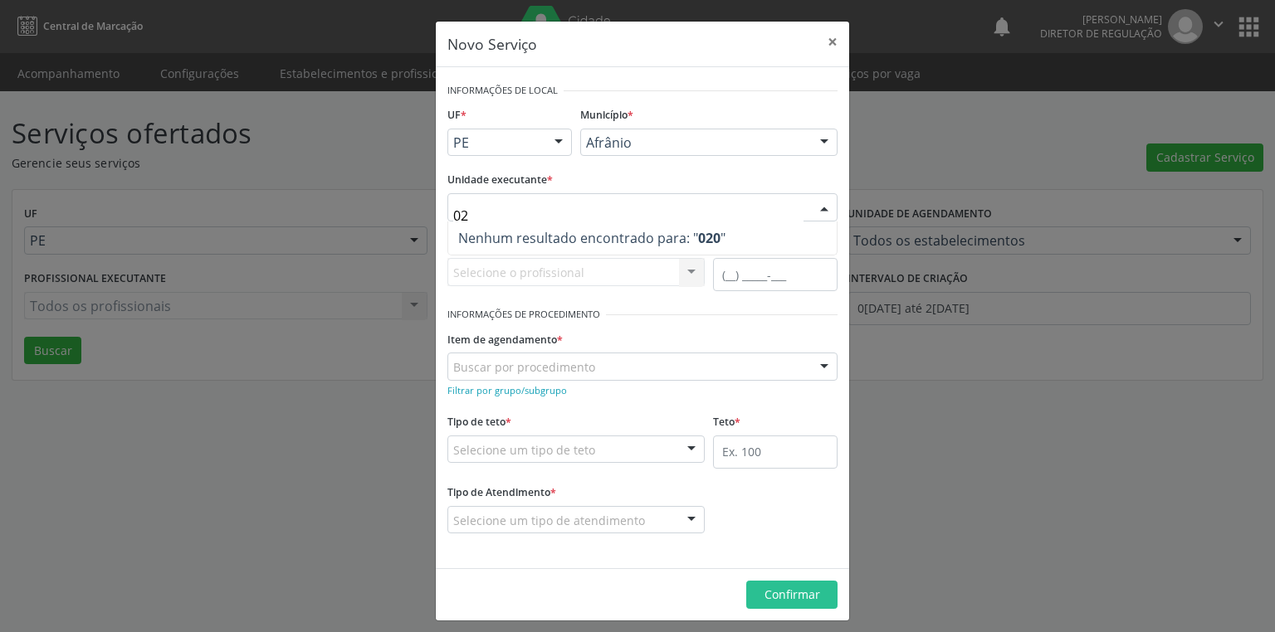
type input "0"
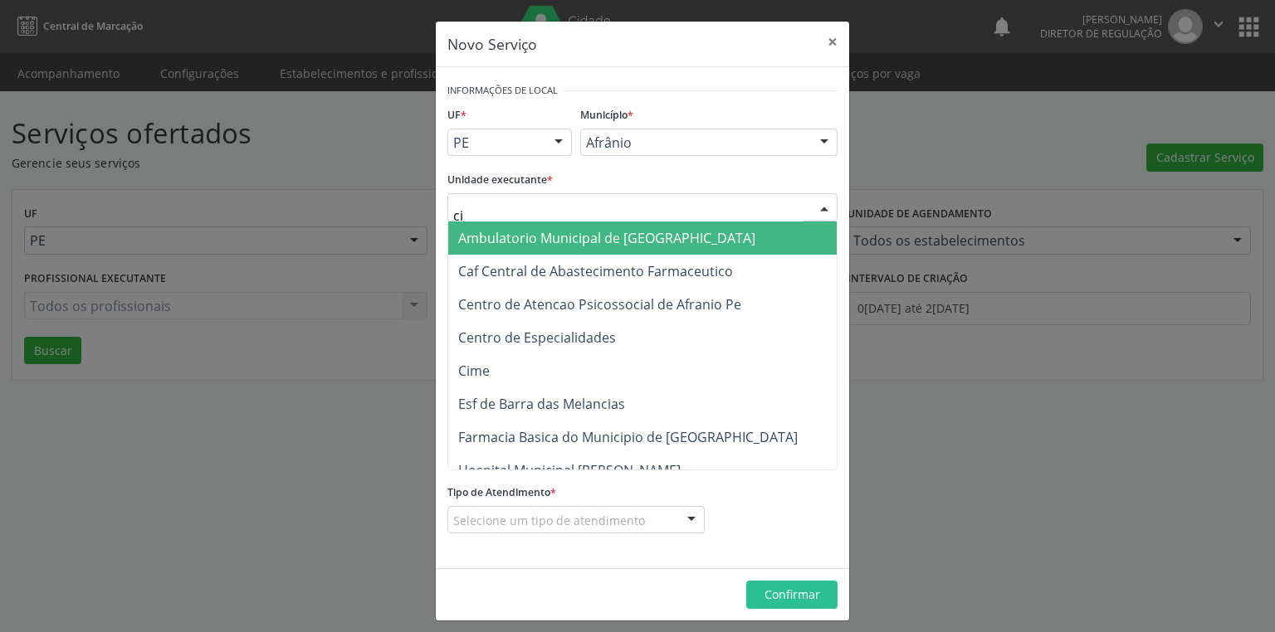
type input "cim"
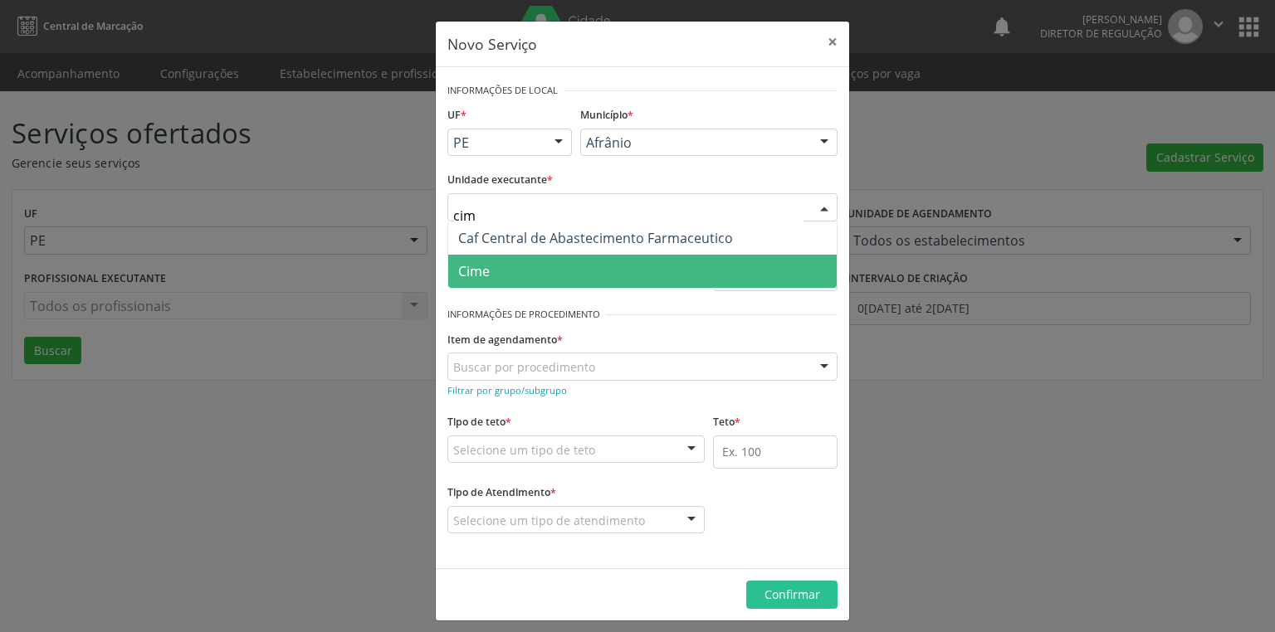
click at [459, 271] on span "Cime" at bounding box center [474, 271] width 32 height 18
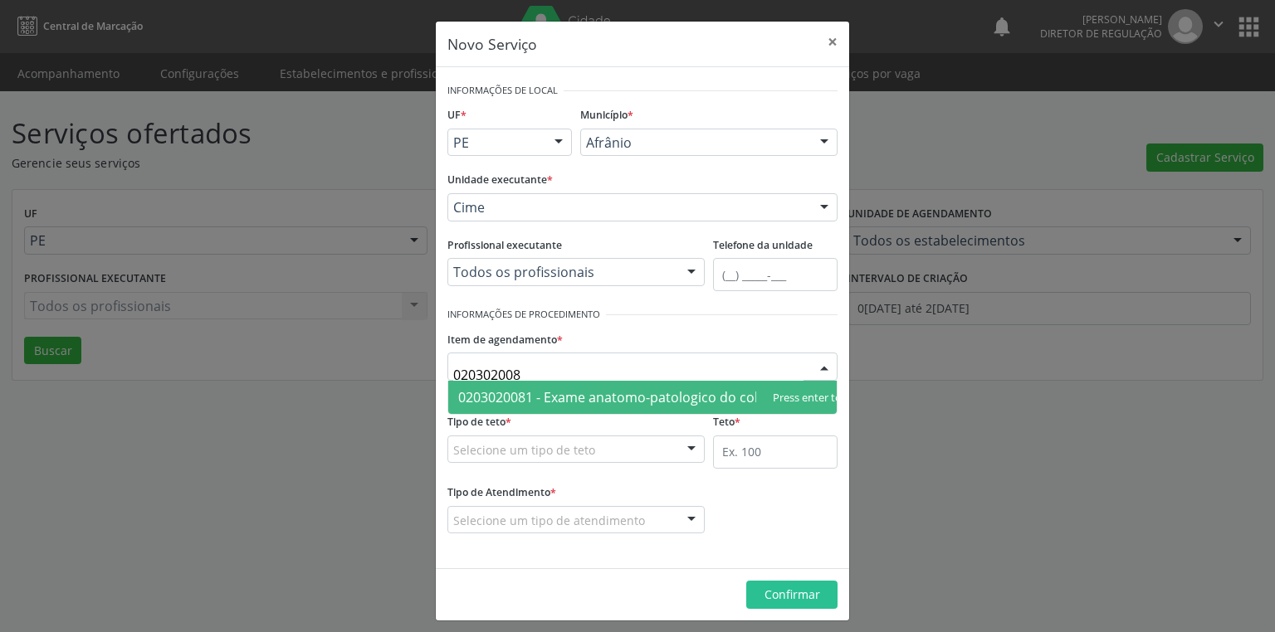
type input "0203020081"
click at [515, 402] on span "0203020081 - Exame anatomo-patologico do colo uterino - biopsia" at bounding box center [665, 397] width 414 height 18
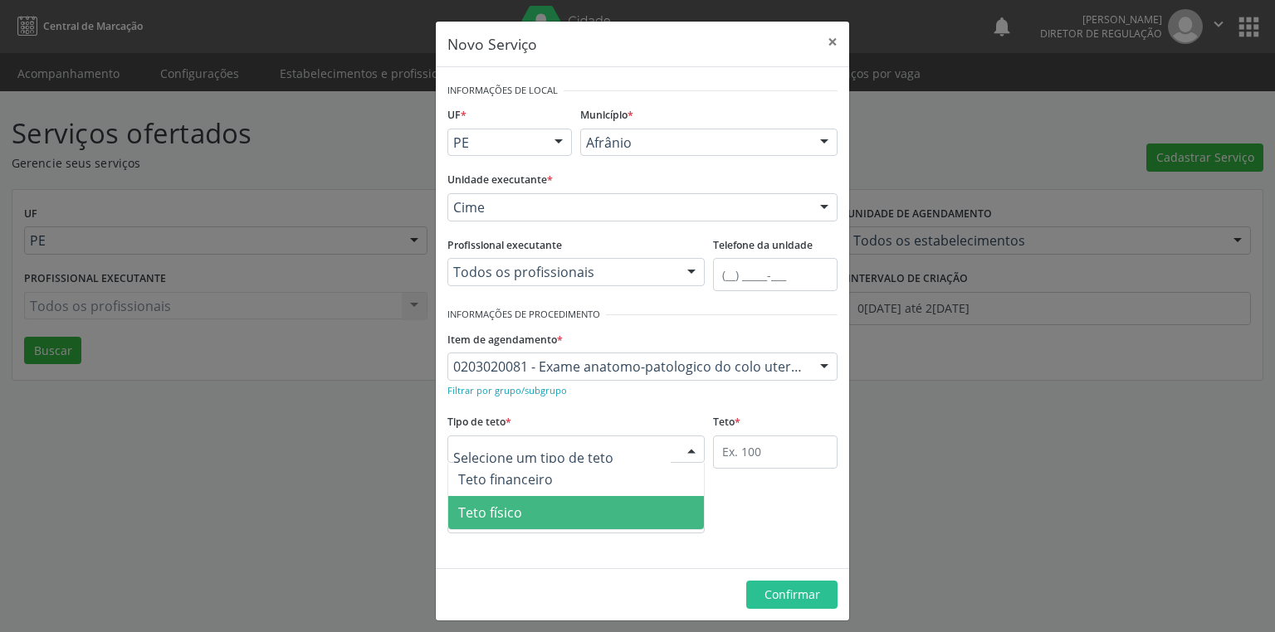
drag, startPoint x: 501, startPoint y: 510, endPoint x: 604, endPoint y: 466, distance: 111.9
click at [512, 501] on span "Teto físico" at bounding box center [576, 512] width 256 height 33
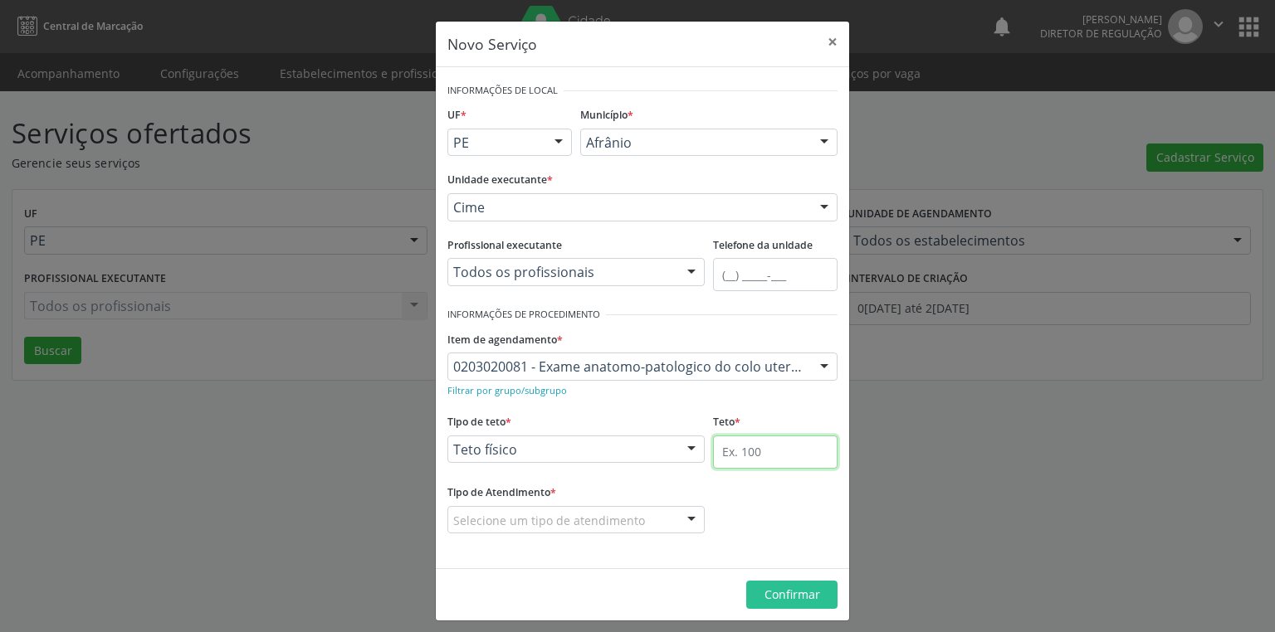
click at [722, 448] on input "text" at bounding box center [775, 452] width 125 height 33
type input "1"
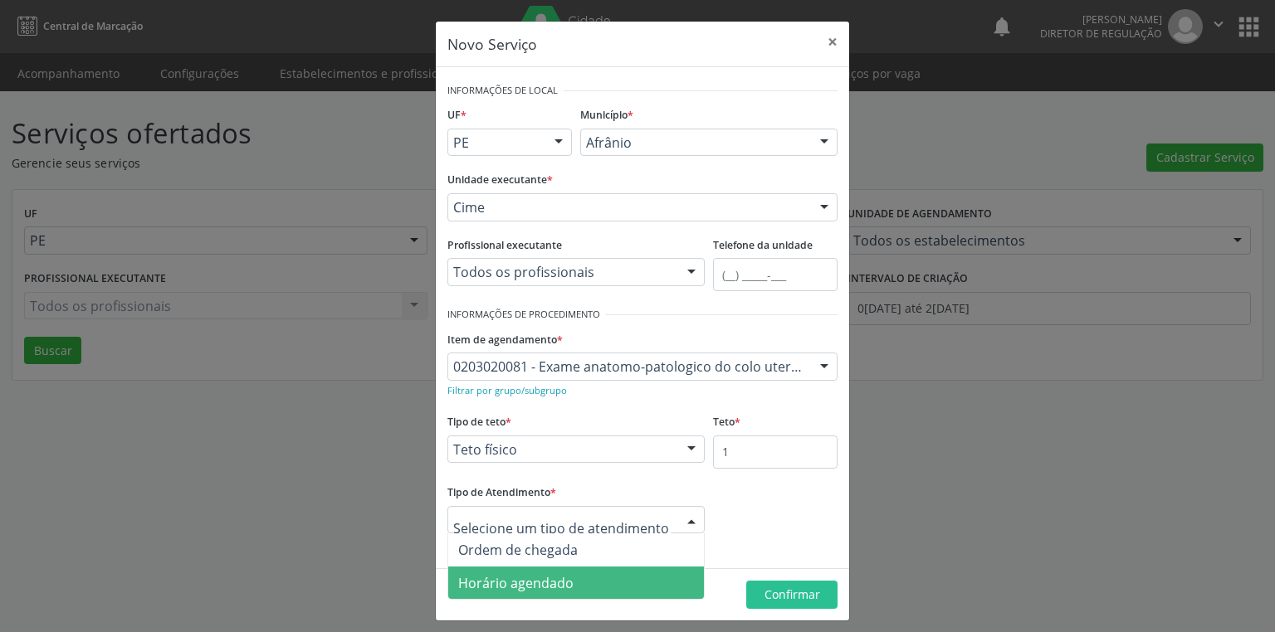
drag, startPoint x: 508, startPoint y: 580, endPoint x: 647, endPoint y: 569, distance: 139.0
click at [517, 579] on span "Horário agendado" at bounding box center [515, 583] width 115 height 18
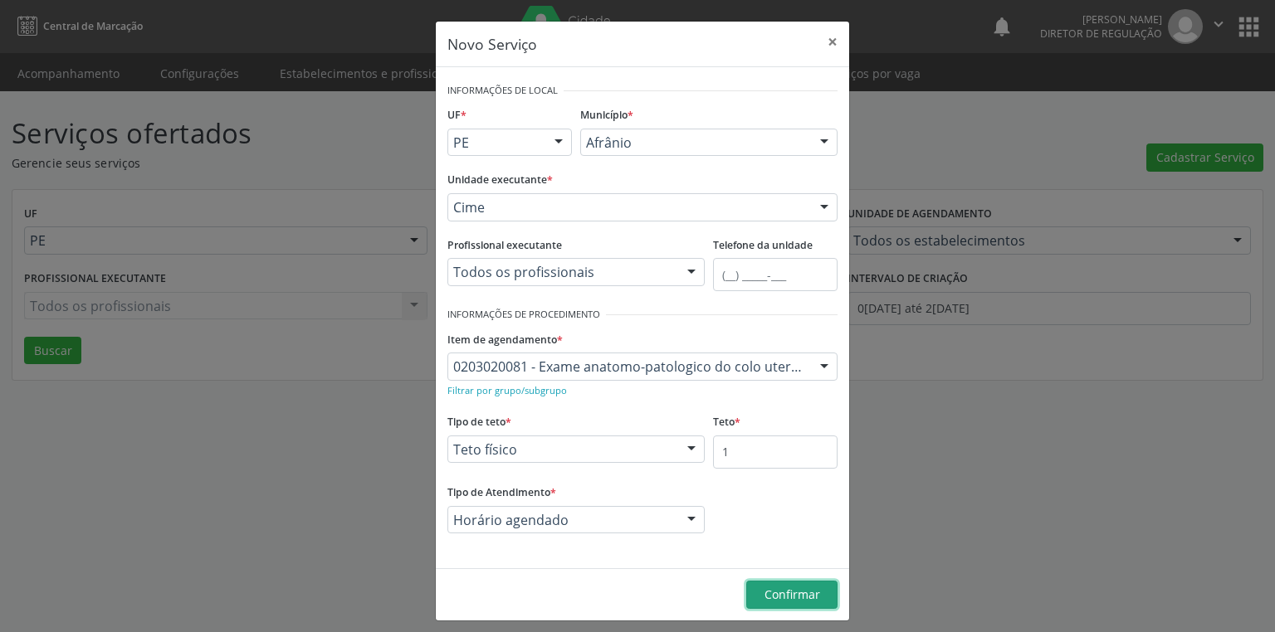
click at [767, 595] on span "Confirmar" at bounding box center [792, 595] width 56 height 16
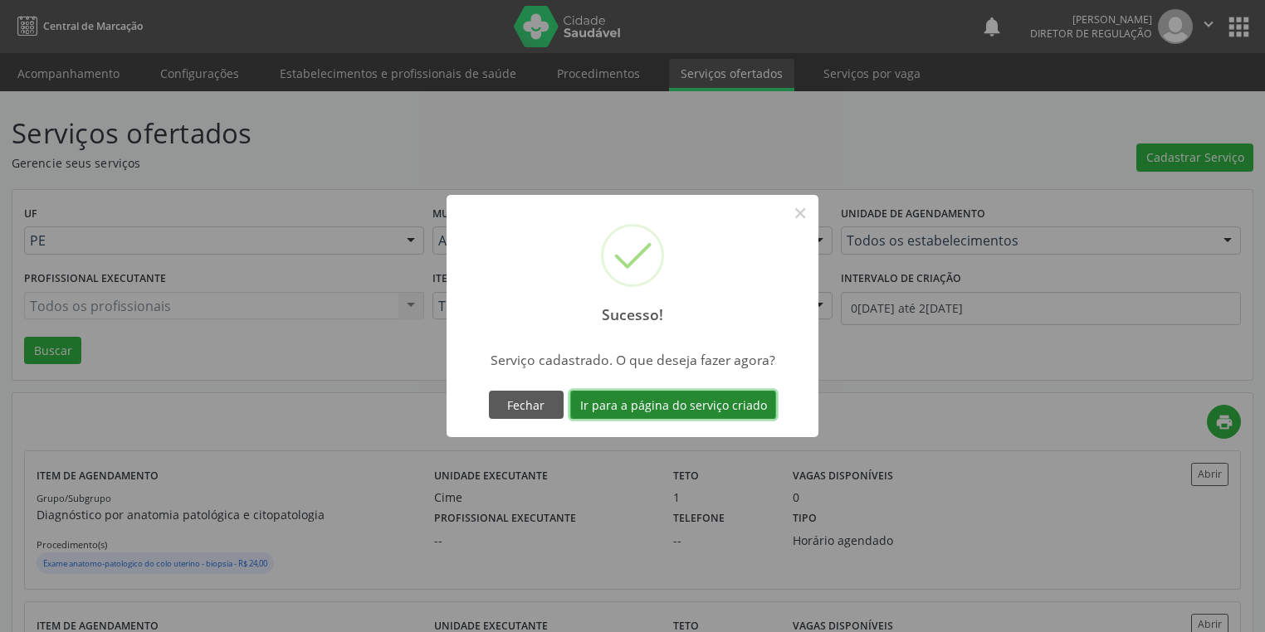
click at [661, 404] on button "Ir para a página do serviço criado" at bounding box center [673, 405] width 206 height 28
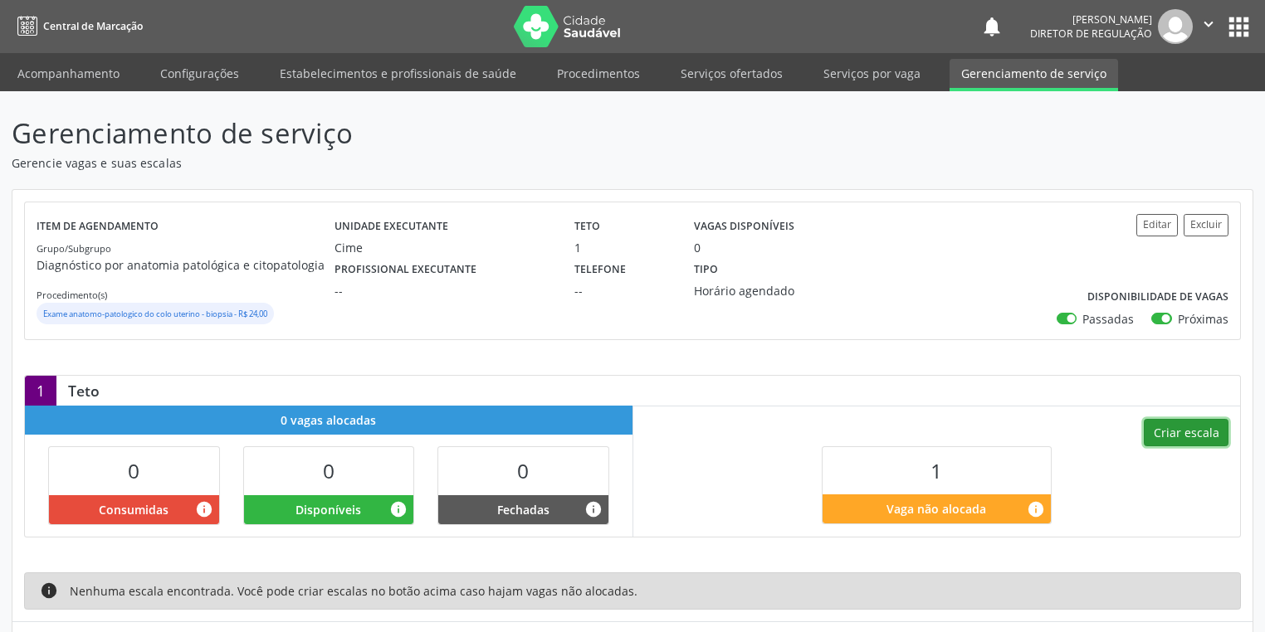
click at [1182, 432] on button "Criar escala" at bounding box center [1186, 433] width 85 height 28
select select "8"
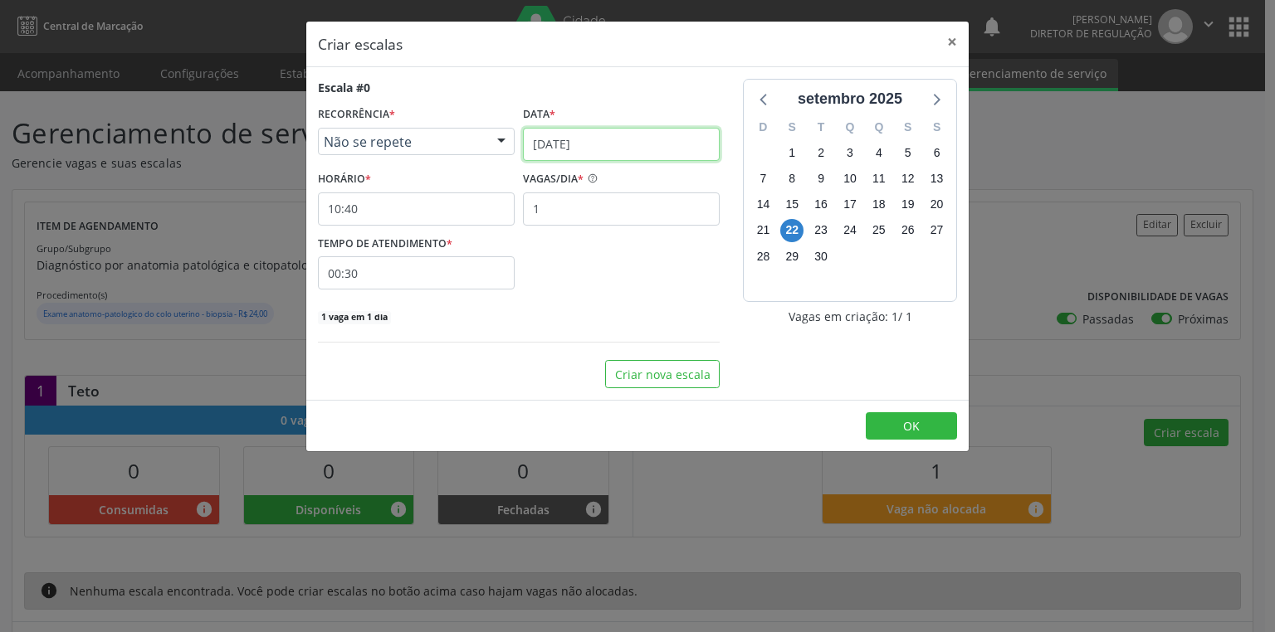
click at [567, 149] on input "2[DATE]" at bounding box center [621, 144] width 197 height 33
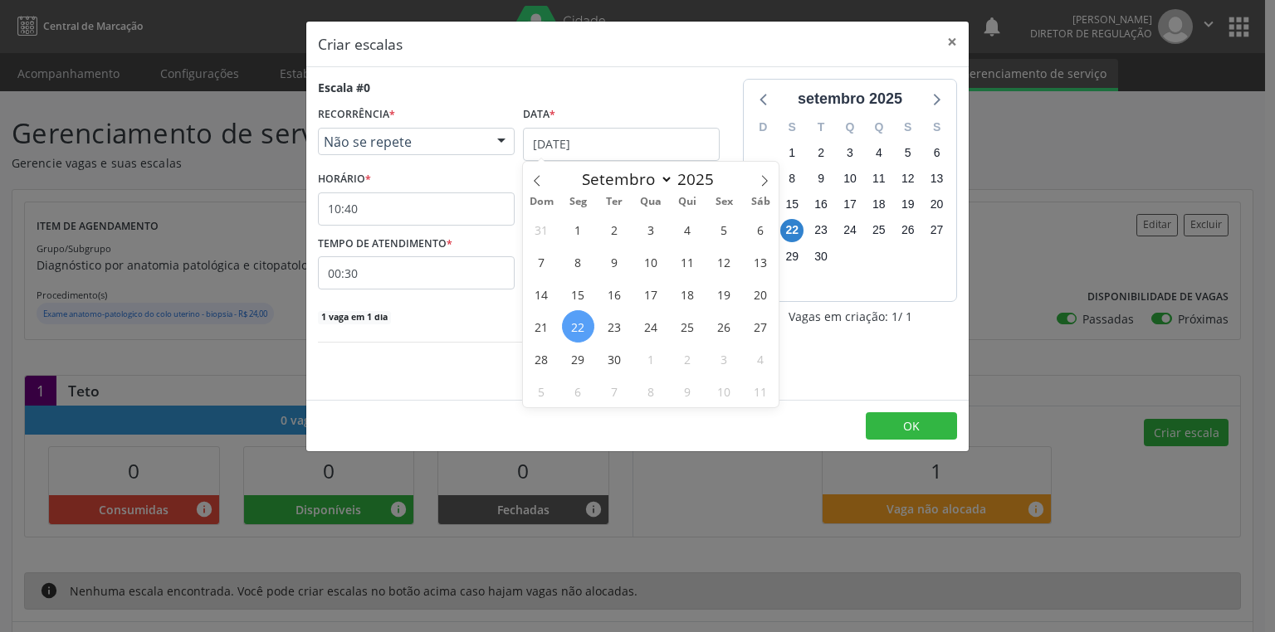
drag, startPoint x: 581, startPoint y: 325, endPoint x: 552, endPoint y: 308, distance: 33.9
click at [581, 325] on span "22" at bounding box center [578, 326] width 32 height 32
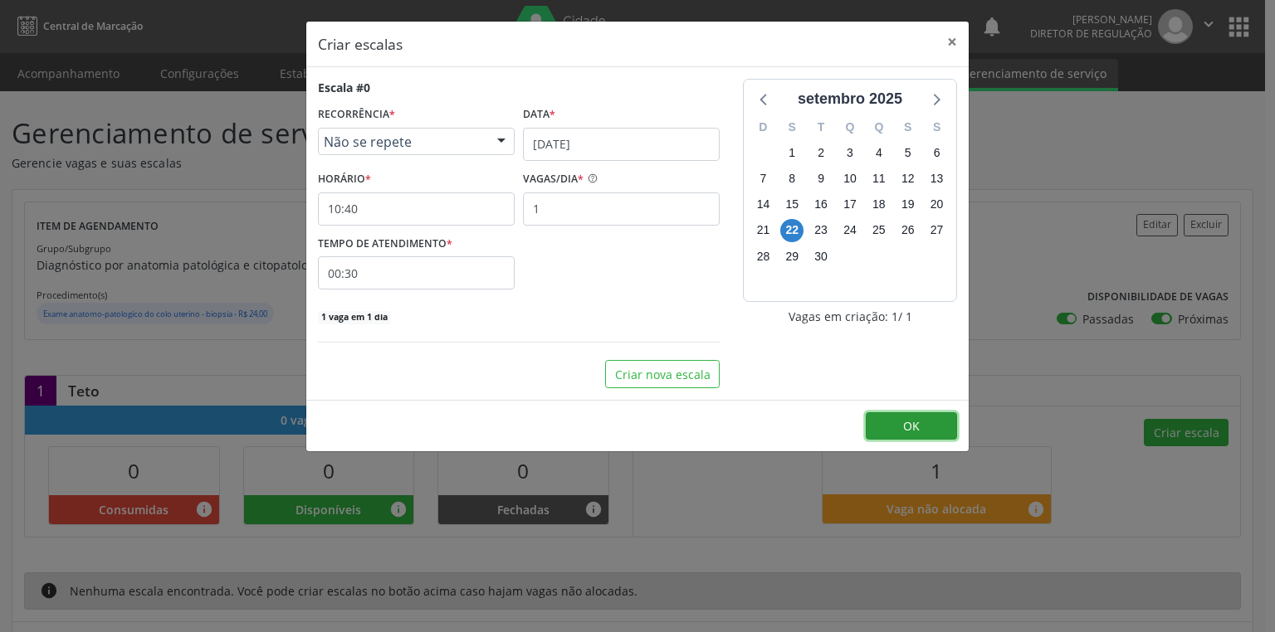
click at [906, 423] on span "OK" at bounding box center [911, 426] width 17 height 16
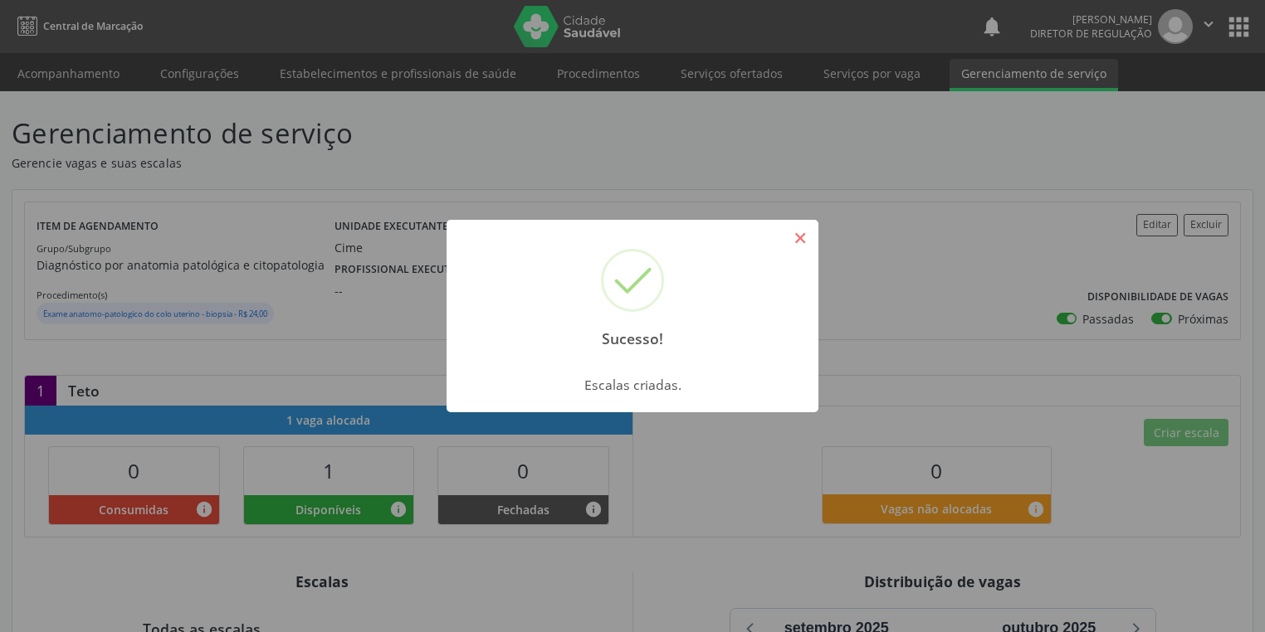
click at [800, 242] on button "×" at bounding box center [800, 238] width 28 height 28
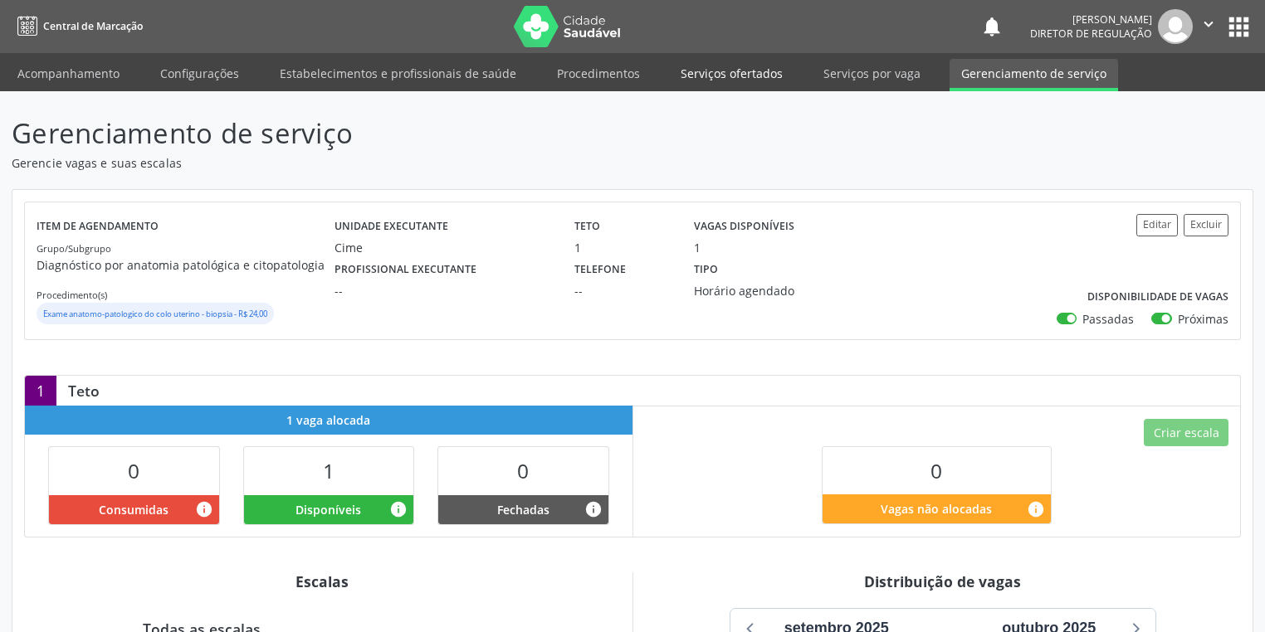
click at [737, 77] on link "Serviços ofertados" at bounding box center [731, 73] width 125 height 29
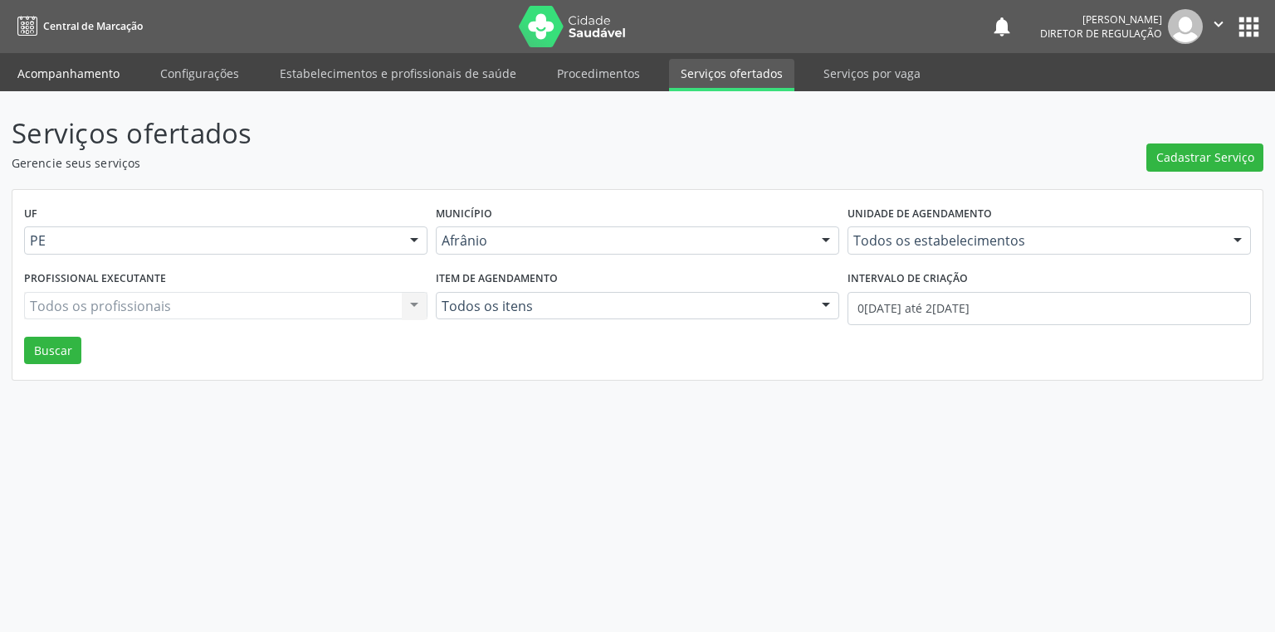
click at [66, 77] on link "Acompanhamento" at bounding box center [68, 73] width 125 height 29
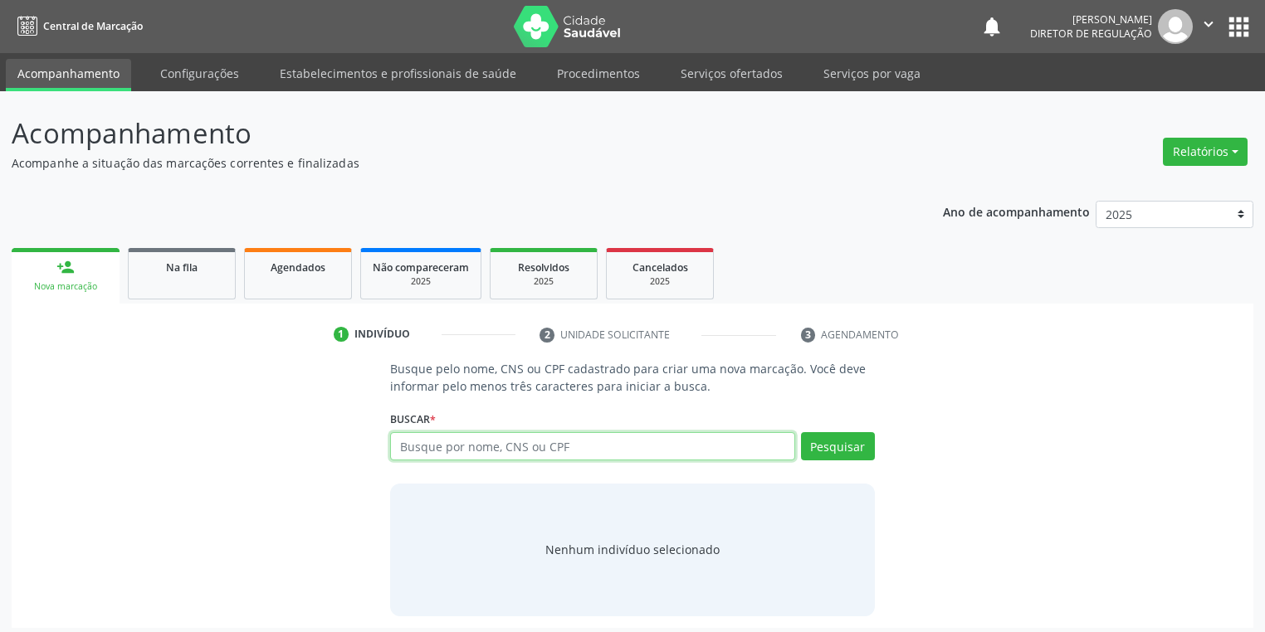
click at [450, 451] on input "text" at bounding box center [592, 446] width 405 height 28
type input "76336379434"
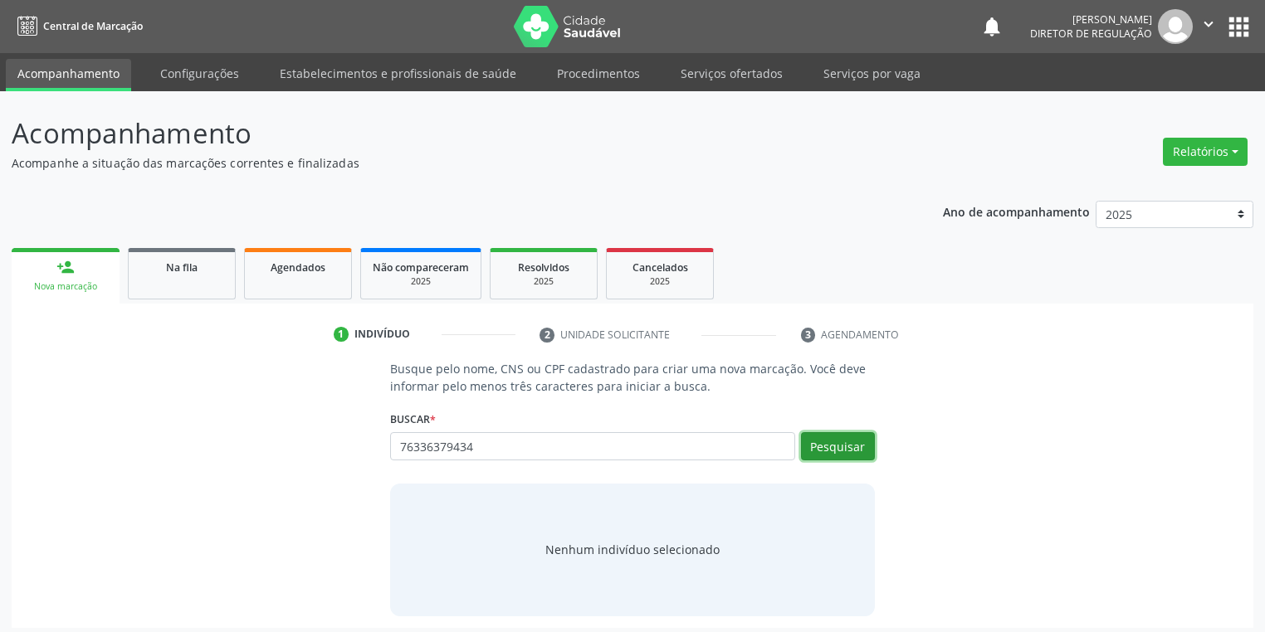
click at [825, 438] on button "Pesquisar" at bounding box center [838, 446] width 74 height 28
click at [601, 550] on div "Nenhum indivíduo selecionado" at bounding box center [632, 549] width 174 height 17
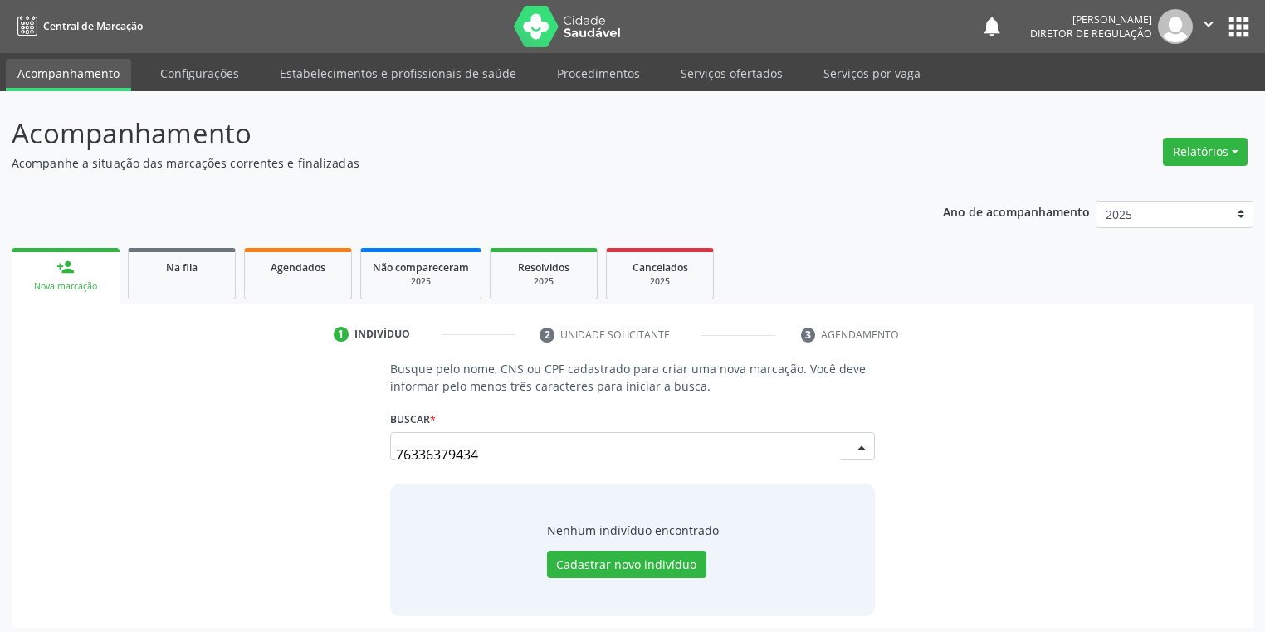
click at [587, 546] on div "Nenhum indivíduo encontrado Cadastrar novo indivíduo" at bounding box center [633, 550] width 172 height 57
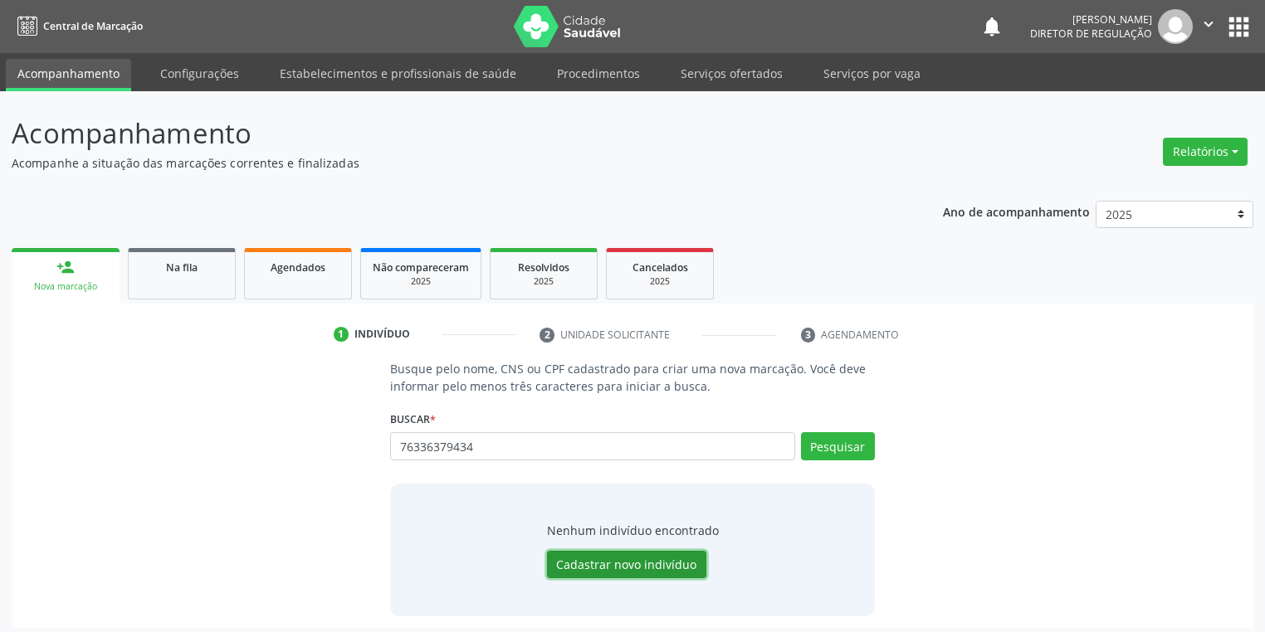
click at [589, 551] on button "Cadastrar novo indivíduo" at bounding box center [626, 565] width 159 height 28
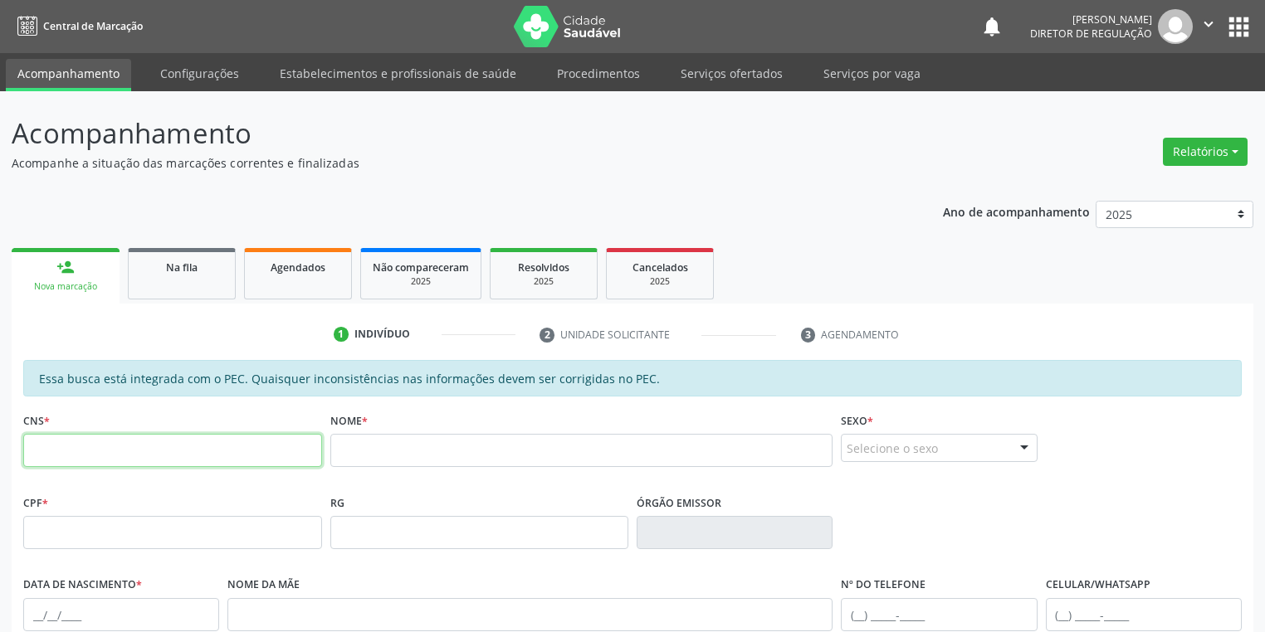
click at [196, 442] on input "text" at bounding box center [172, 450] width 299 height 33
click at [95, 288] on div "Nova marcação" at bounding box center [65, 287] width 85 height 12
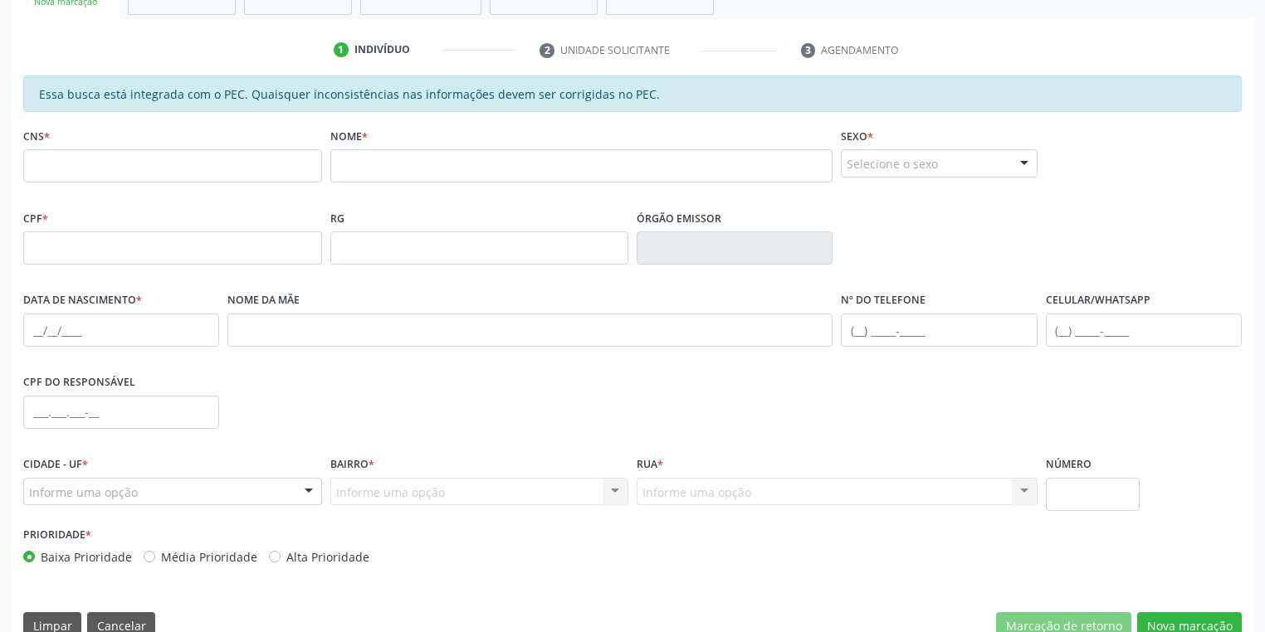
scroll to position [315, 0]
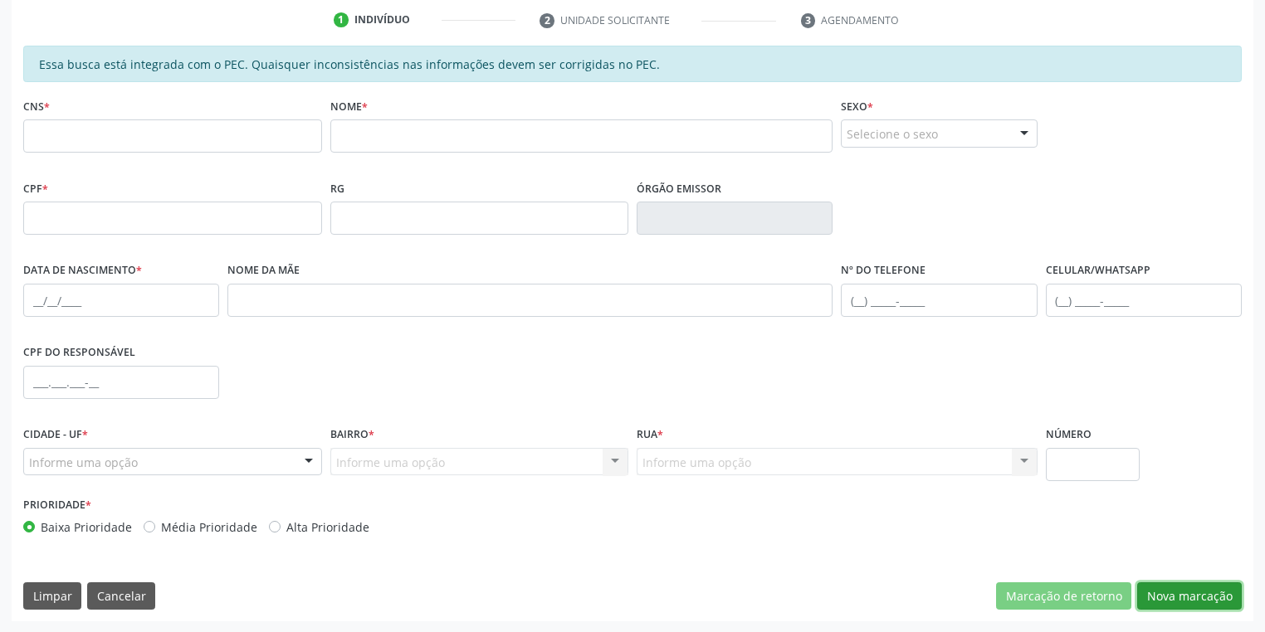
click at [1149, 601] on button "Nova marcação" at bounding box center [1189, 597] width 105 height 28
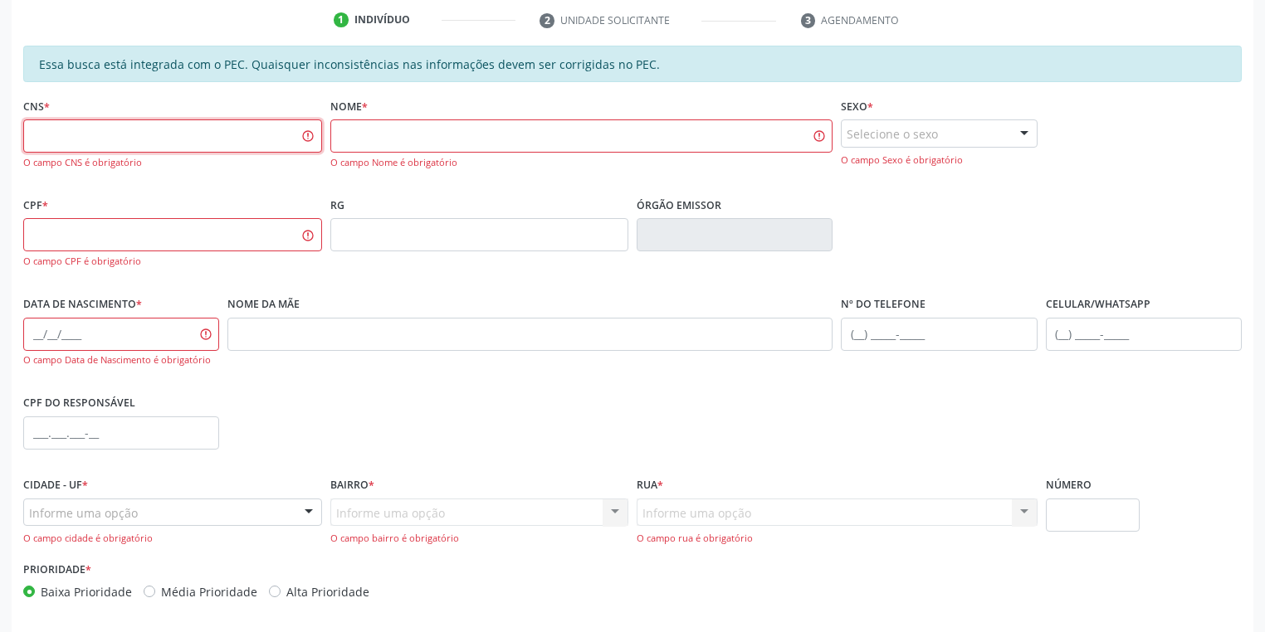
click at [222, 142] on input "text" at bounding box center [172, 136] width 299 height 33
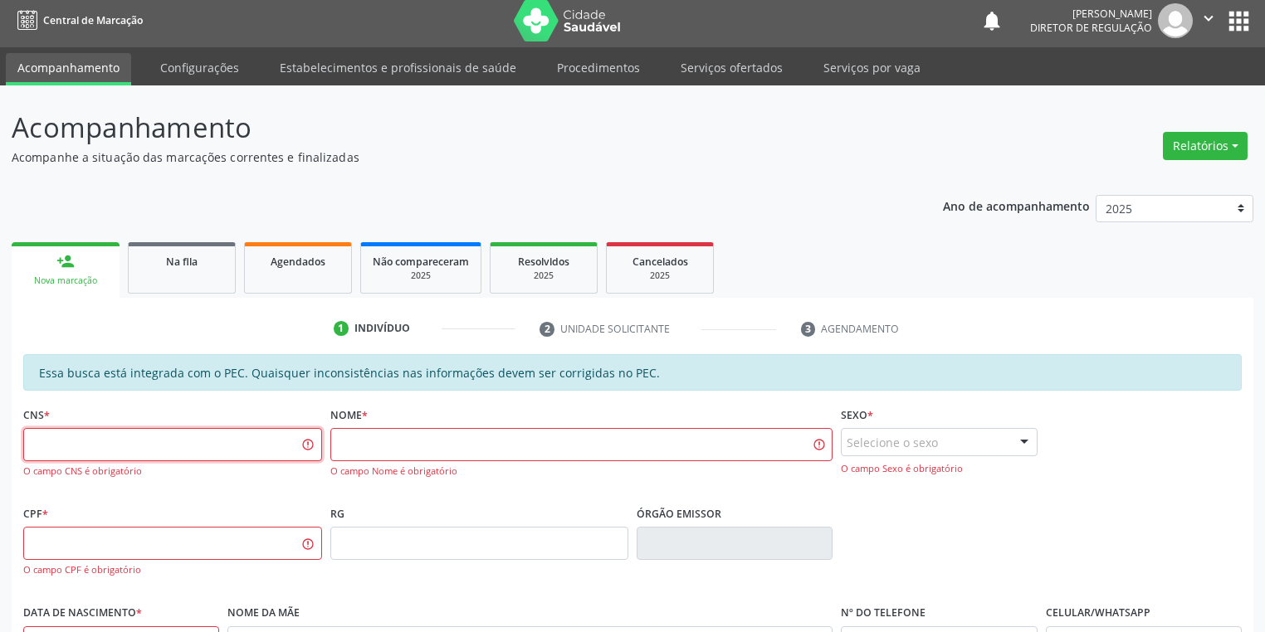
scroll to position [0, 0]
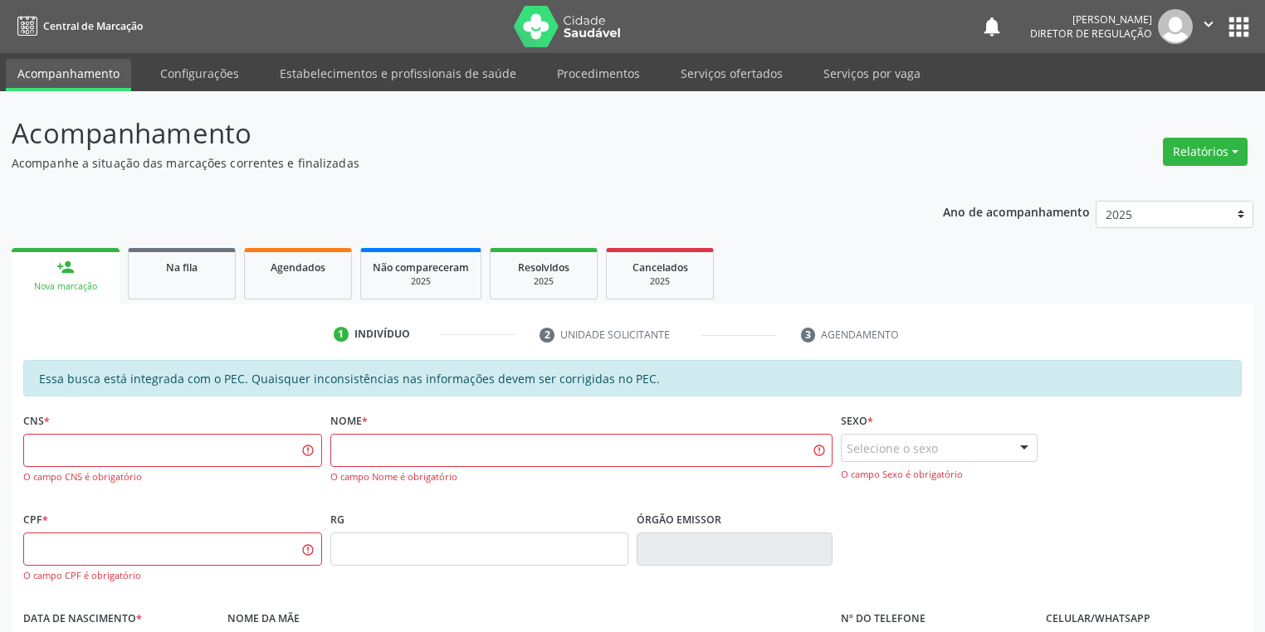
click at [56, 272] on div "person_add" at bounding box center [65, 267] width 18 height 18
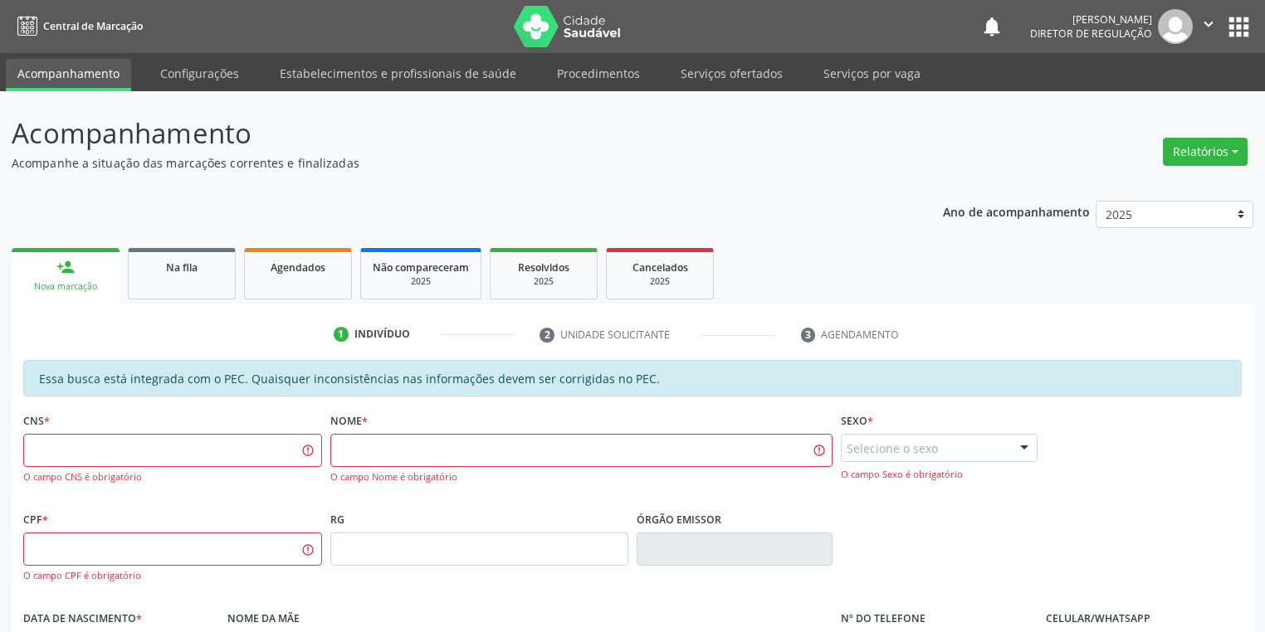
click at [56, 272] on div "person_add" at bounding box center [65, 267] width 18 height 18
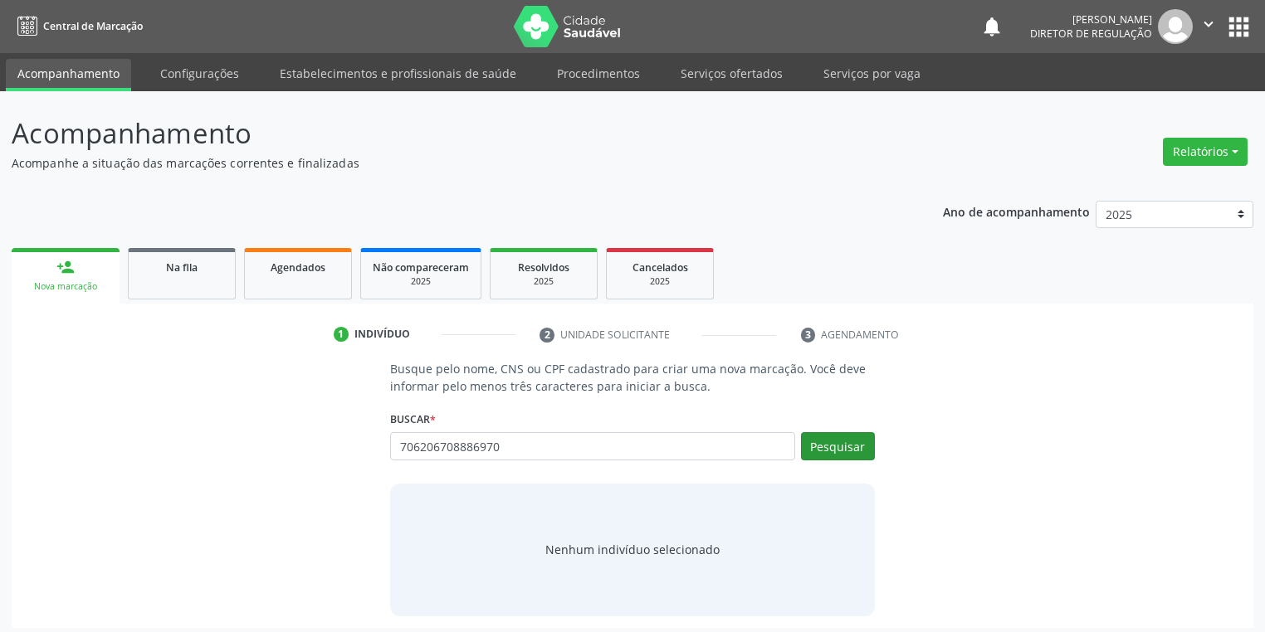
type input "706206708886970"
click at [830, 439] on button "Pesquisar" at bounding box center [838, 446] width 74 height 28
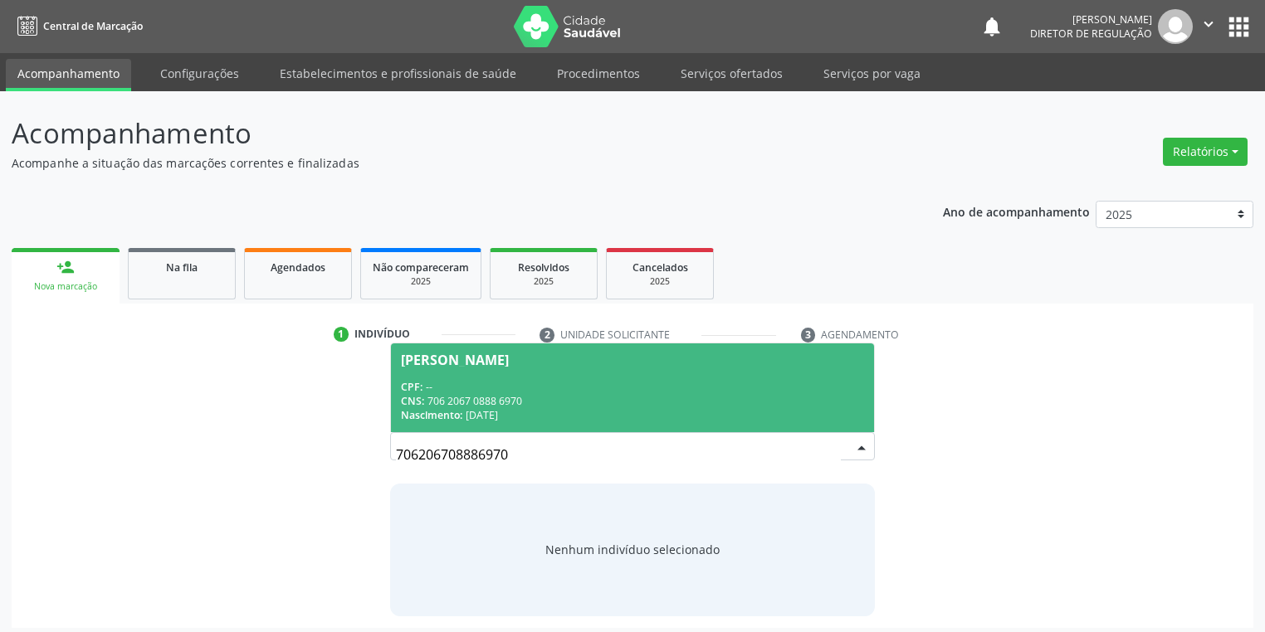
drag, startPoint x: 473, startPoint y: 357, endPoint x: 517, endPoint y: 377, distance: 48.3
click at [474, 356] on div "Jose da Paixao Ferreira" at bounding box center [455, 360] width 108 height 13
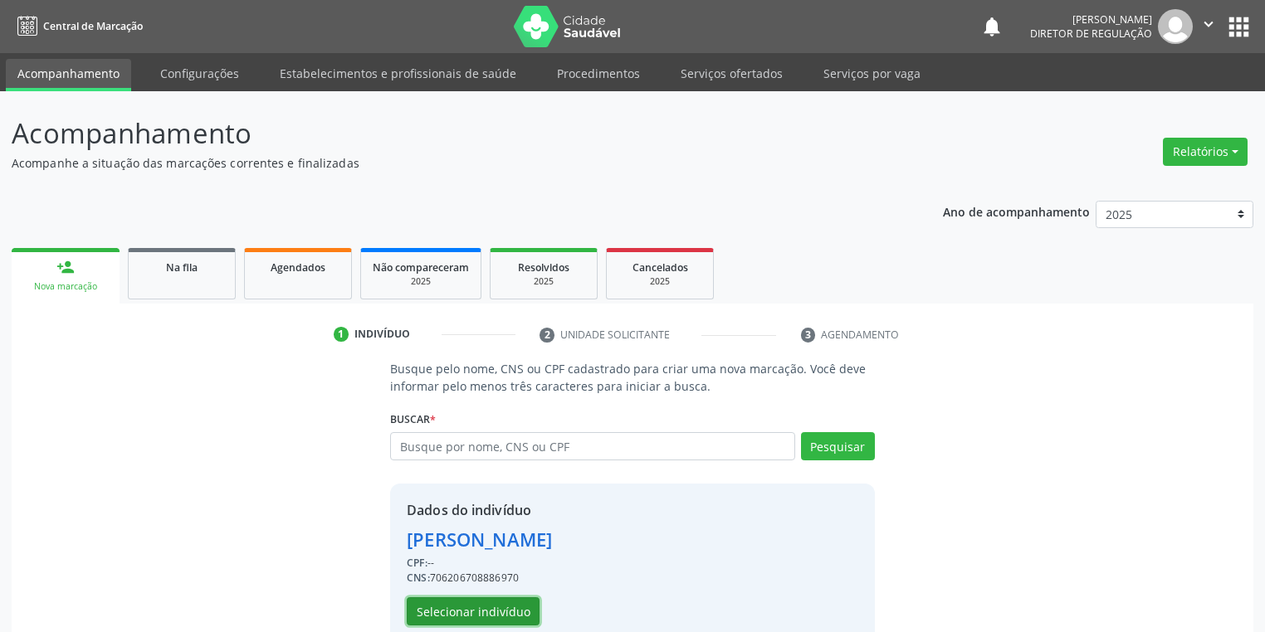
click at [465, 607] on button "Selecionar indivíduo" at bounding box center [473, 612] width 133 height 28
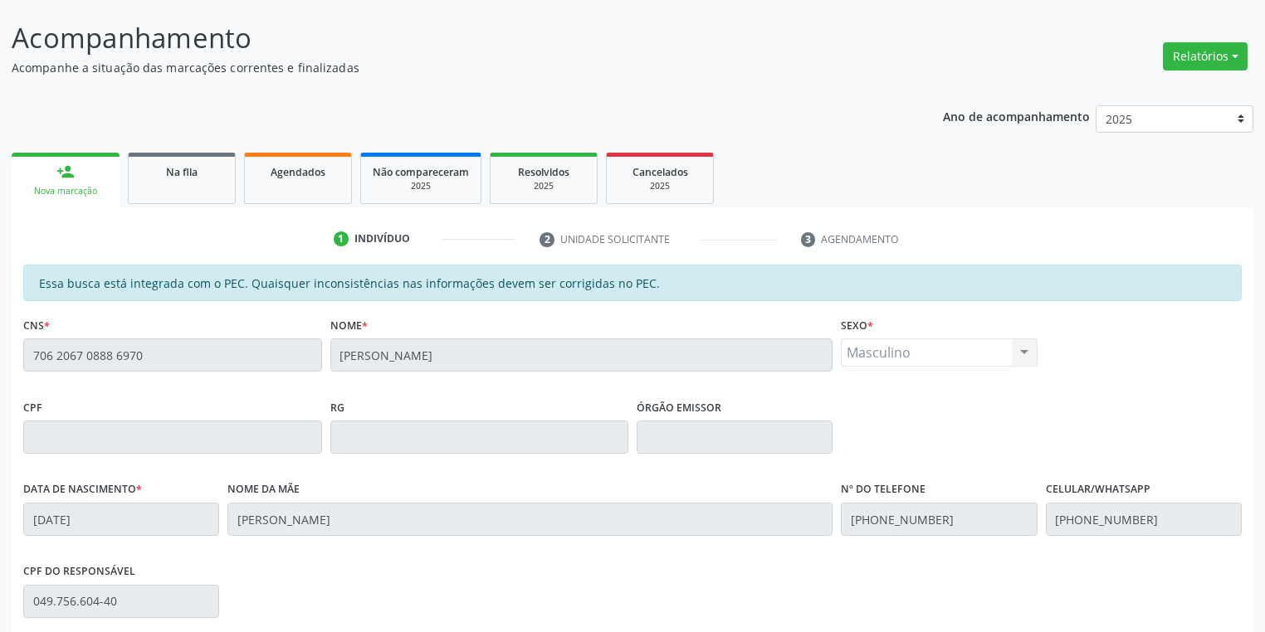
scroll to position [315, 0]
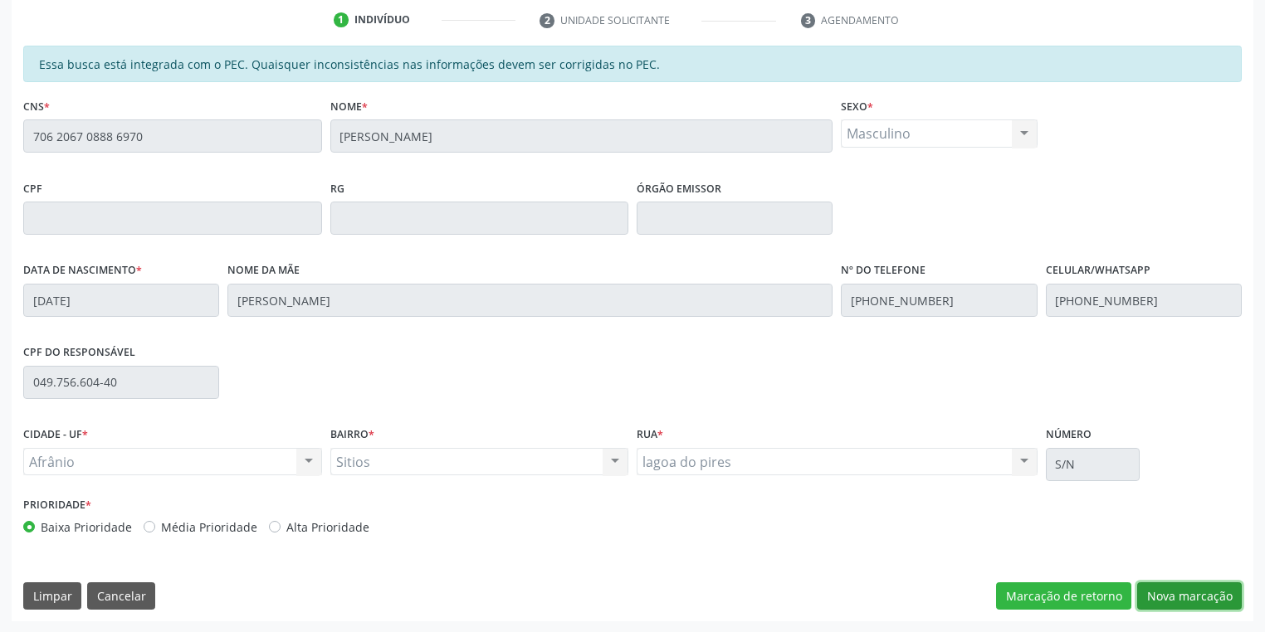
drag, startPoint x: 1172, startPoint y: 603, endPoint x: 1165, endPoint y: 596, distance: 10.6
click at [1172, 603] on button "Nova marcação" at bounding box center [1189, 597] width 105 height 28
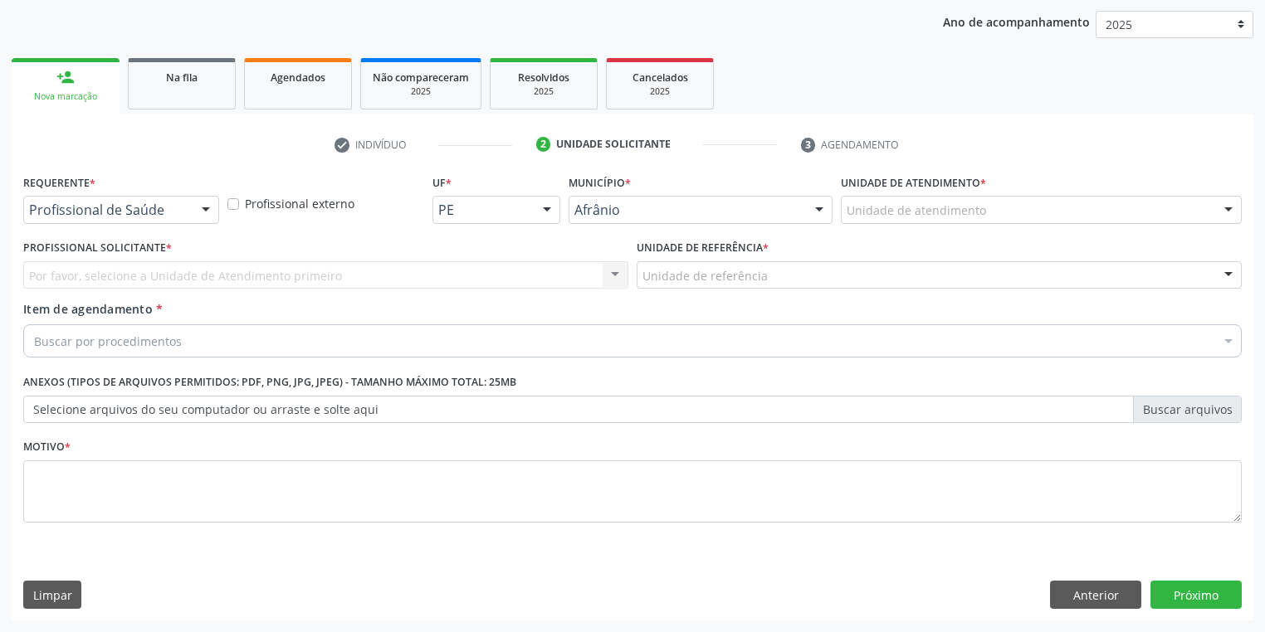
scroll to position [189, 0]
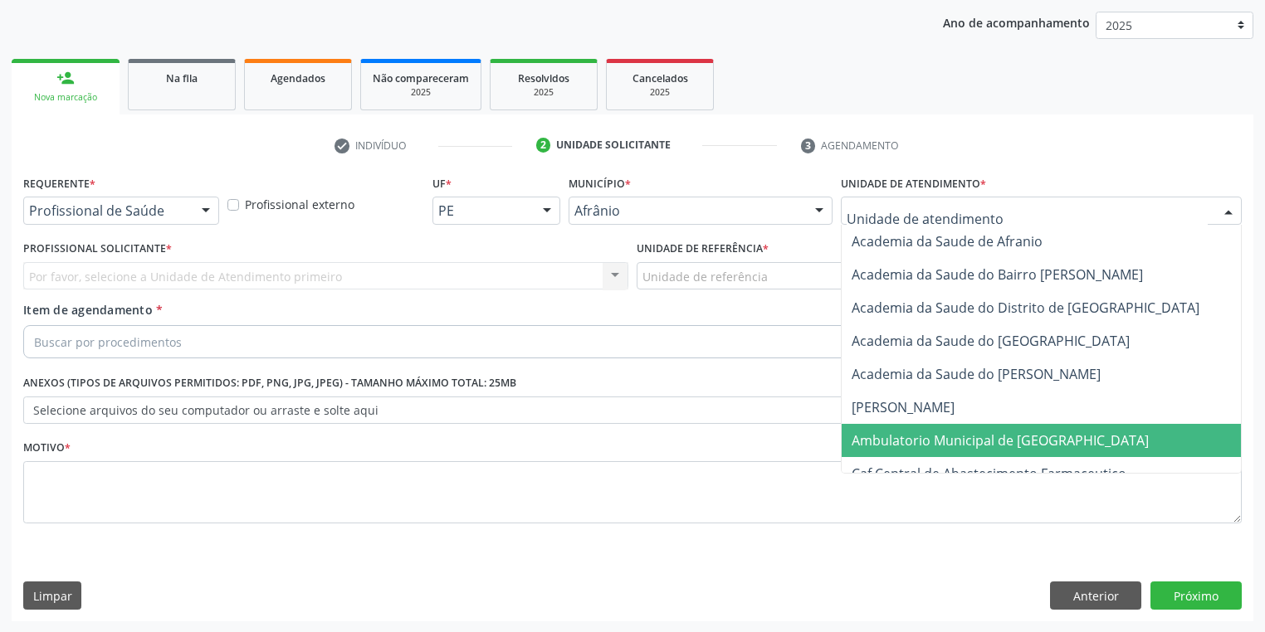
click at [887, 447] on span "Ambulatorio Municipal de [GEOGRAPHIC_DATA]" at bounding box center [1000, 441] width 297 height 18
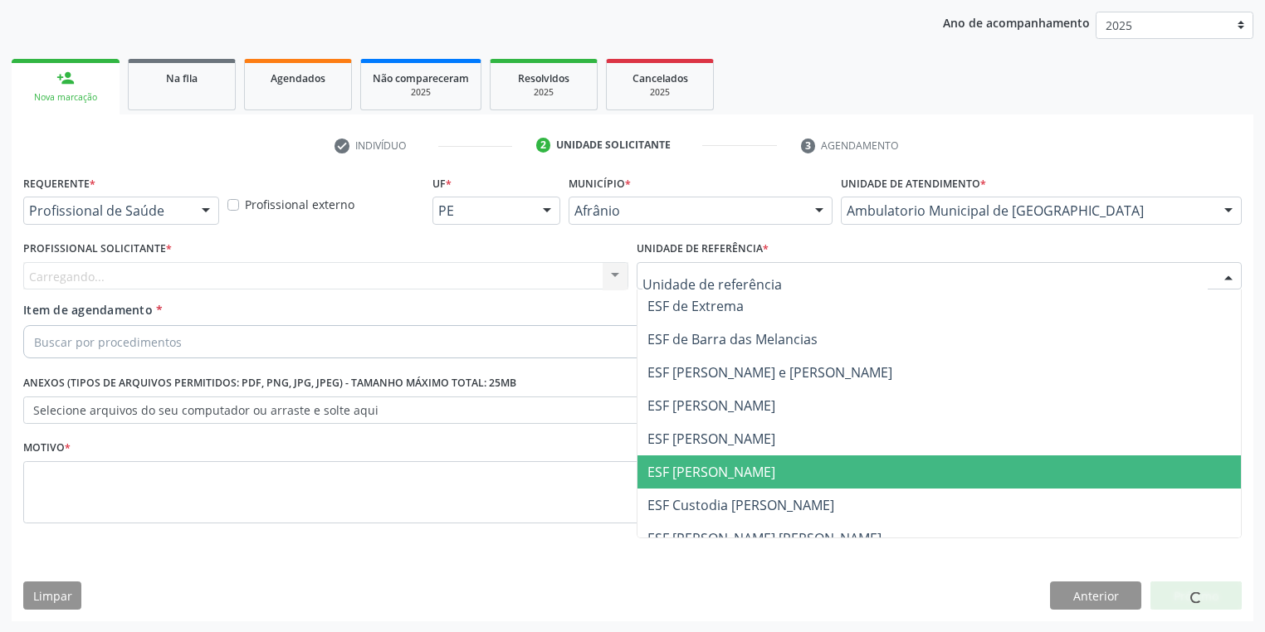
click at [716, 478] on span "ESF [PERSON_NAME]" at bounding box center [711, 472] width 128 height 18
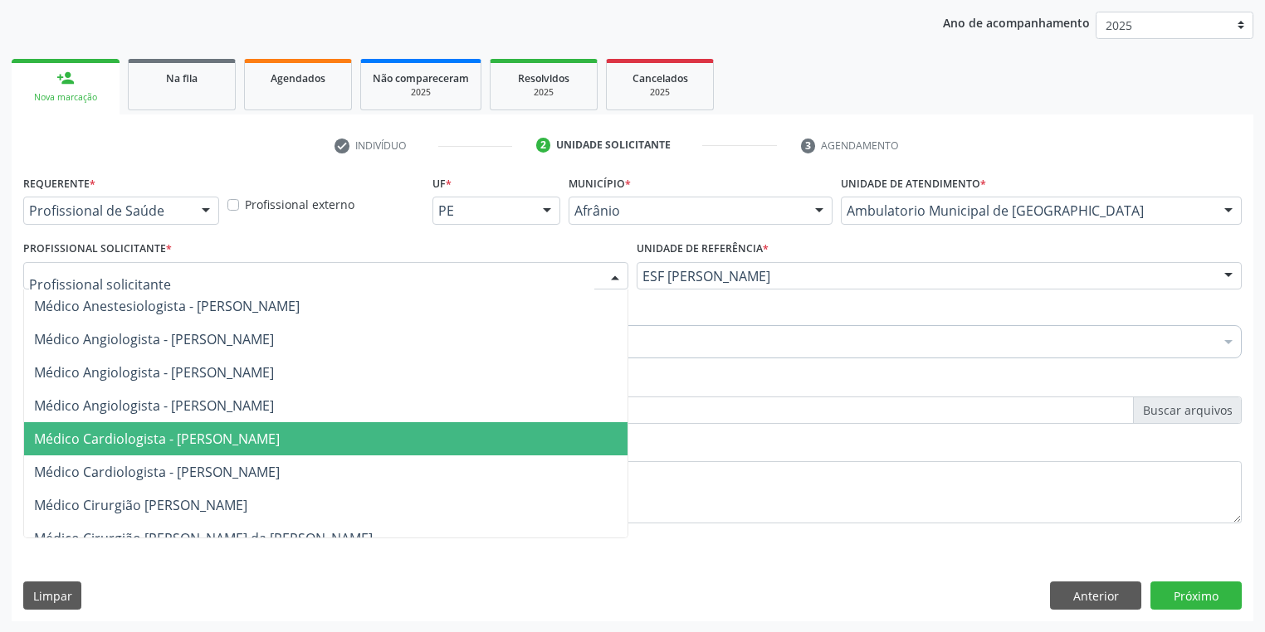
click at [129, 427] on span "Médico Cardiologista - Alysson Rodrigo Ferreira Cavalcanti" at bounding box center [325, 438] width 603 height 33
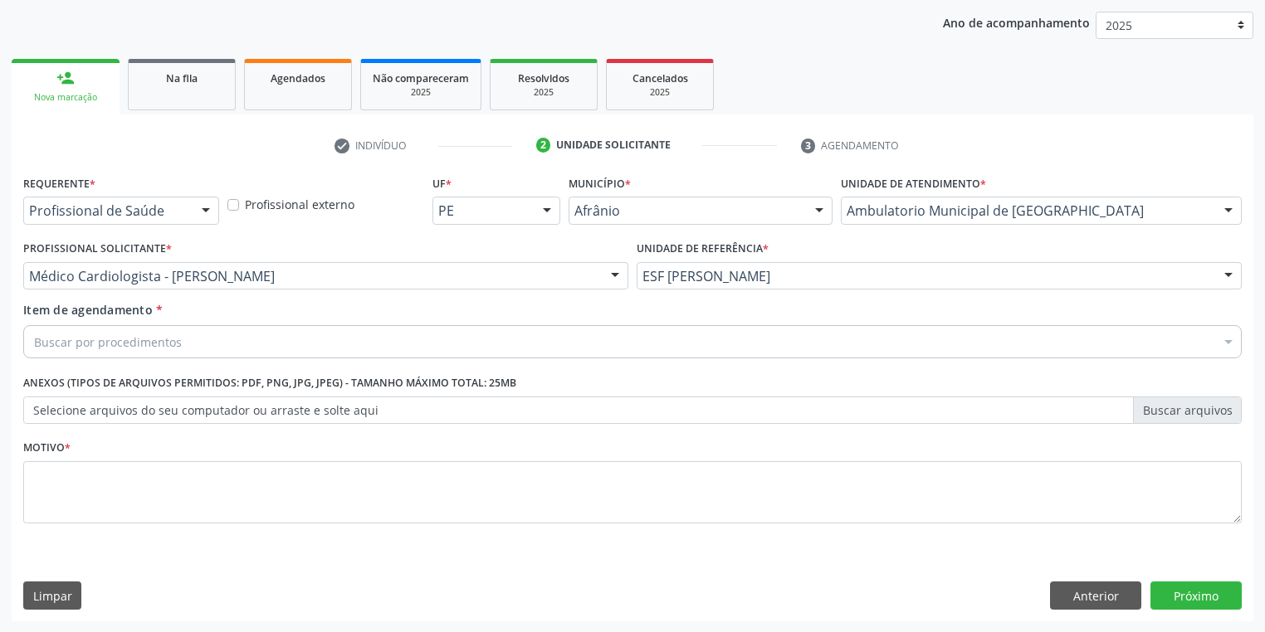
click at [108, 332] on div "Buscar por procedimentos" at bounding box center [632, 341] width 1218 height 33
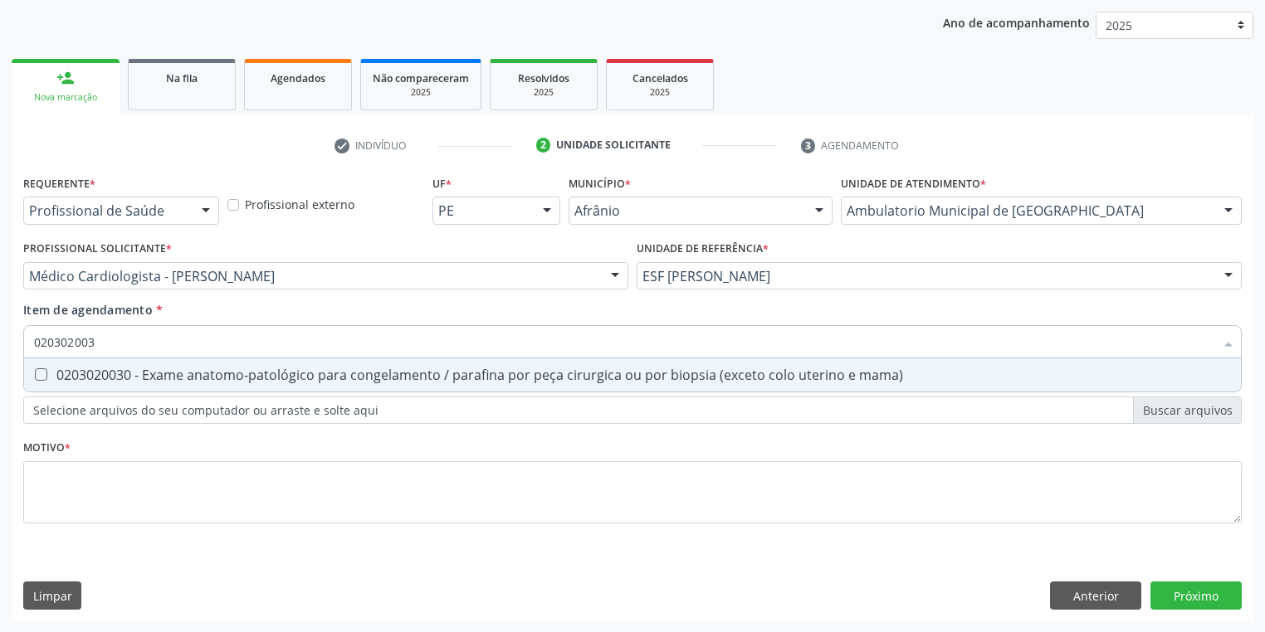
type input "0203020030"
click at [103, 375] on div "0203020030 - Exame anatomo-patológico para congelamento / parafina por peça cir…" at bounding box center [632, 375] width 1197 height 13
checkbox mama\) "true"
click at [48, 498] on div "Requerente * Profissional de Saúde Profissional de Saúde Paciente Nenhum result…" at bounding box center [632, 359] width 1218 height 376
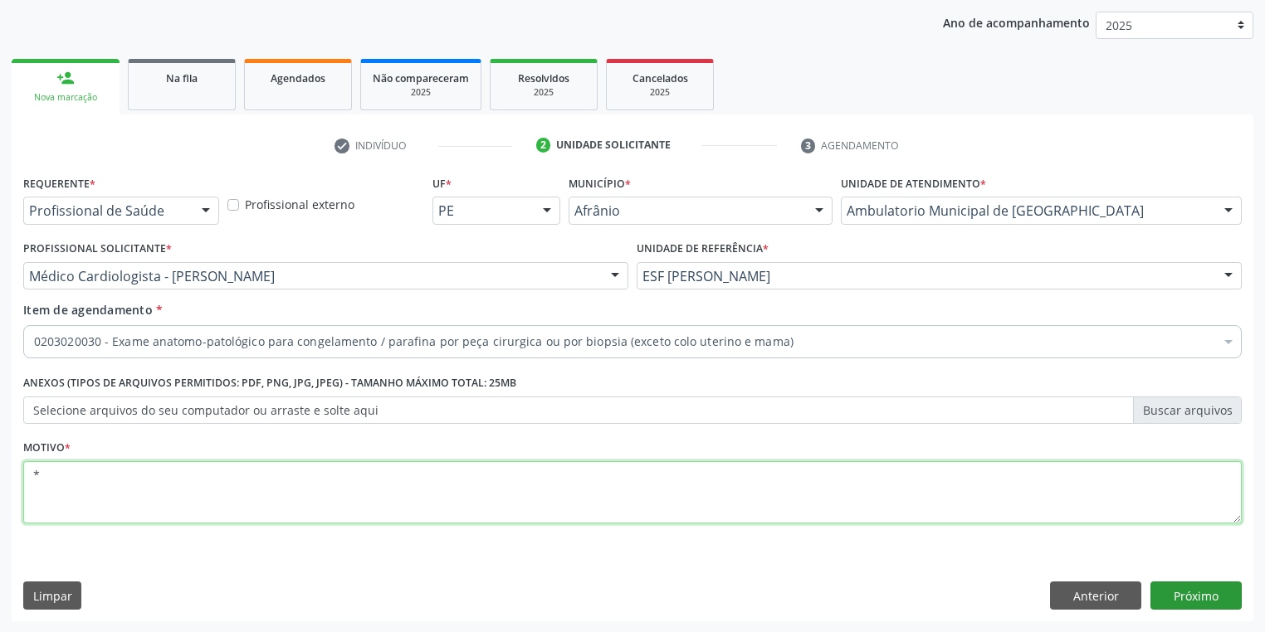
type textarea "*"
click at [1165, 592] on button "Próximo" at bounding box center [1195, 596] width 91 height 28
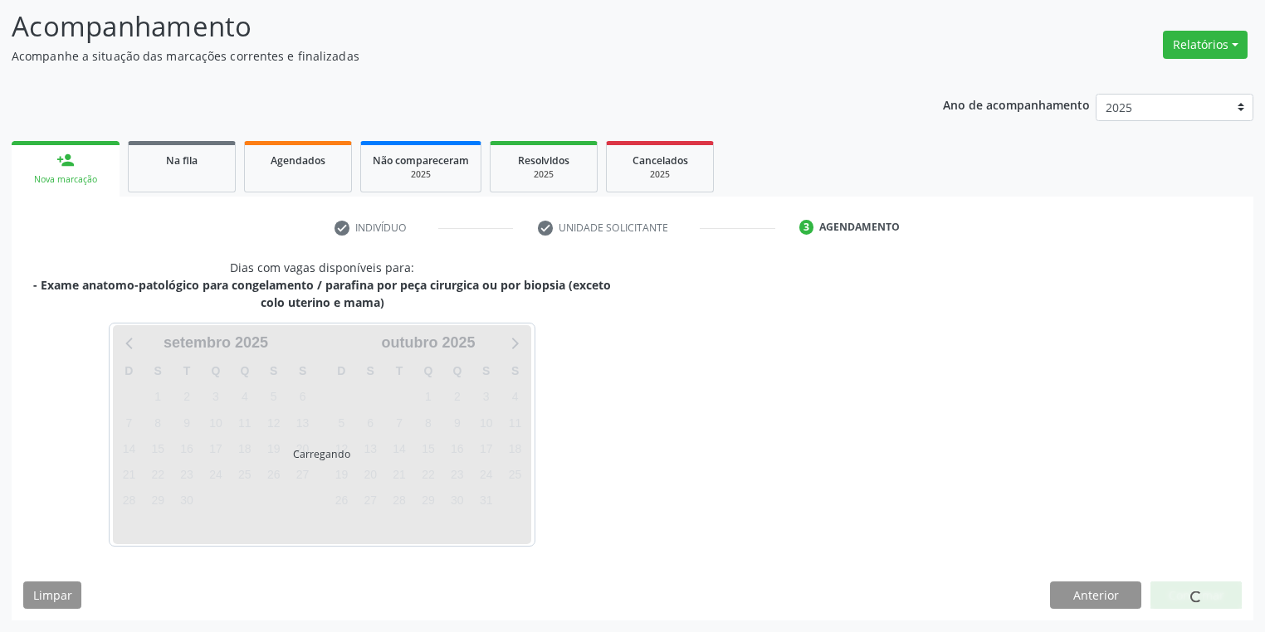
scroll to position [106, 0]
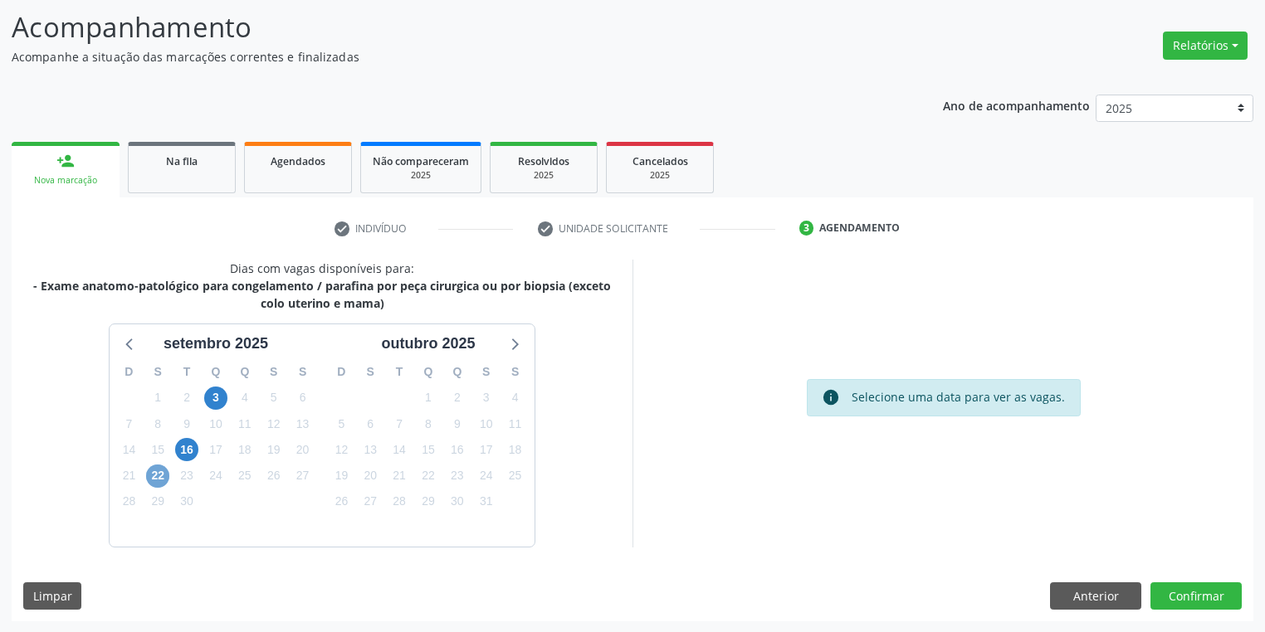
click at [150, 480] on span "22" at bounding box center [157, 476] width 23 height 23
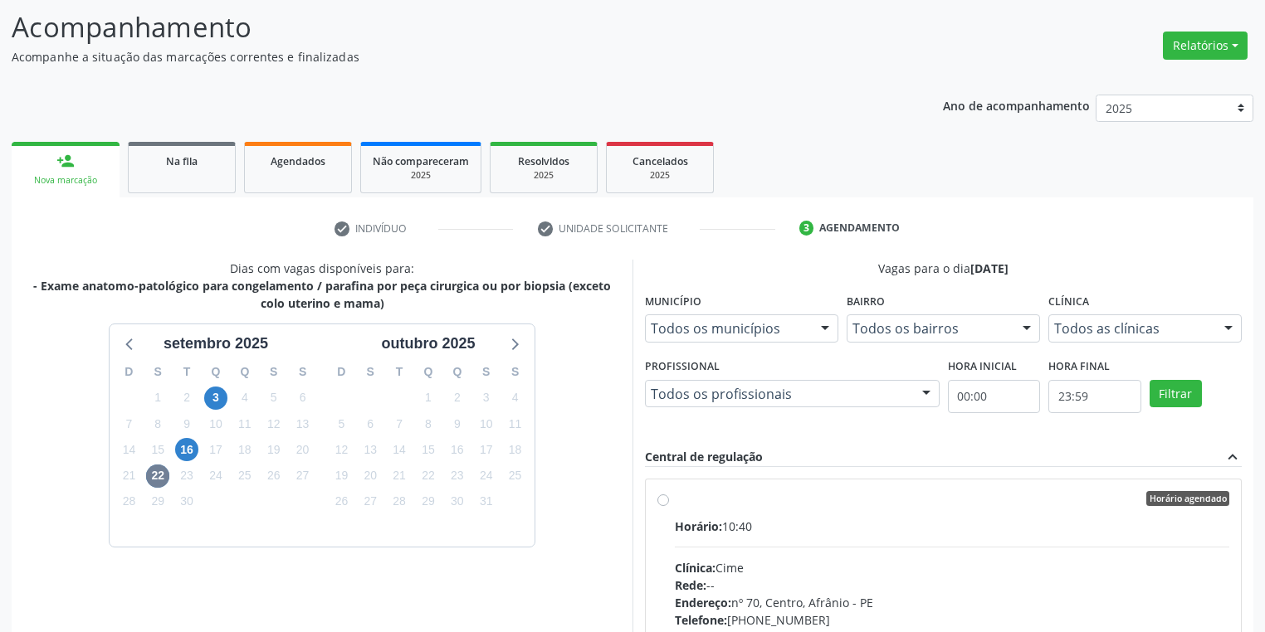
drag, startPoint x: 920, startPoint y: 539, endPoint x: 907, endPoint y: 540, distance: 13.3
click at [918, 539] on div "Horário: 10:40 Clínica: Cime Rede: -- Endereço: nº 70, Centro, Afrânio - PE Tel…" at bounding box center [952, 632] width 554 height 228
click at [669, 506] on input "Horário agendado Horário: 10:40 Clínica: Cime Rede: -- Endereço: [STREET_ADDRES…" at bounding box center [663, 498] width 12 height 15
radio input "true"
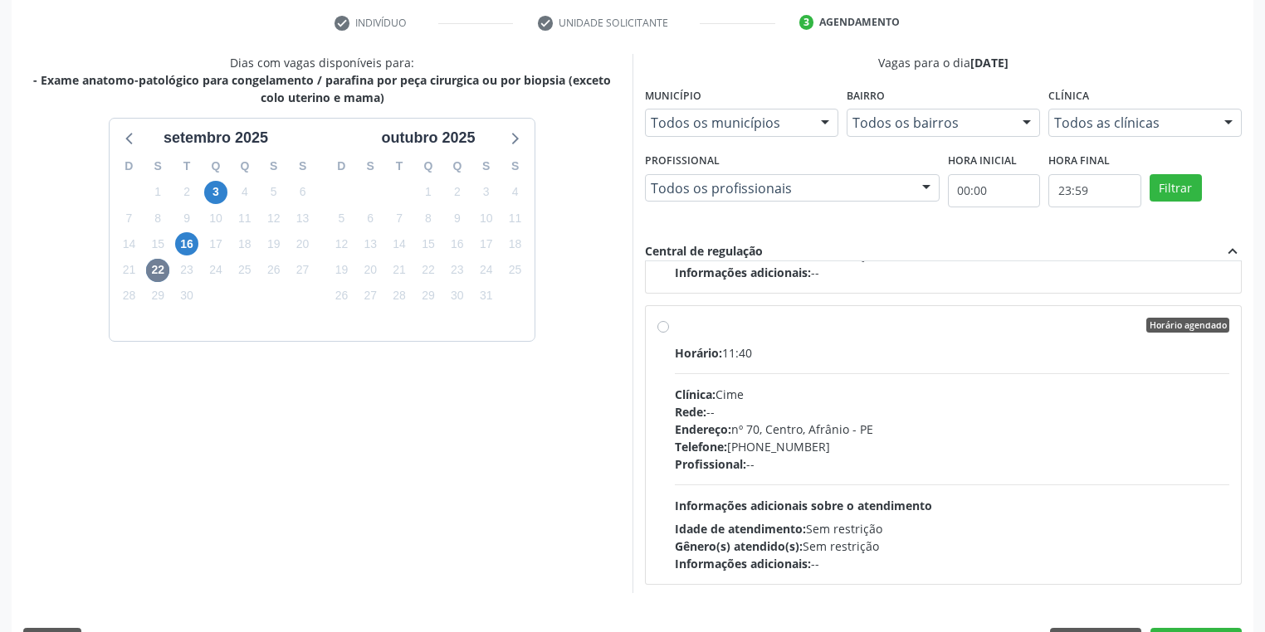
scroll to position [359, 0]
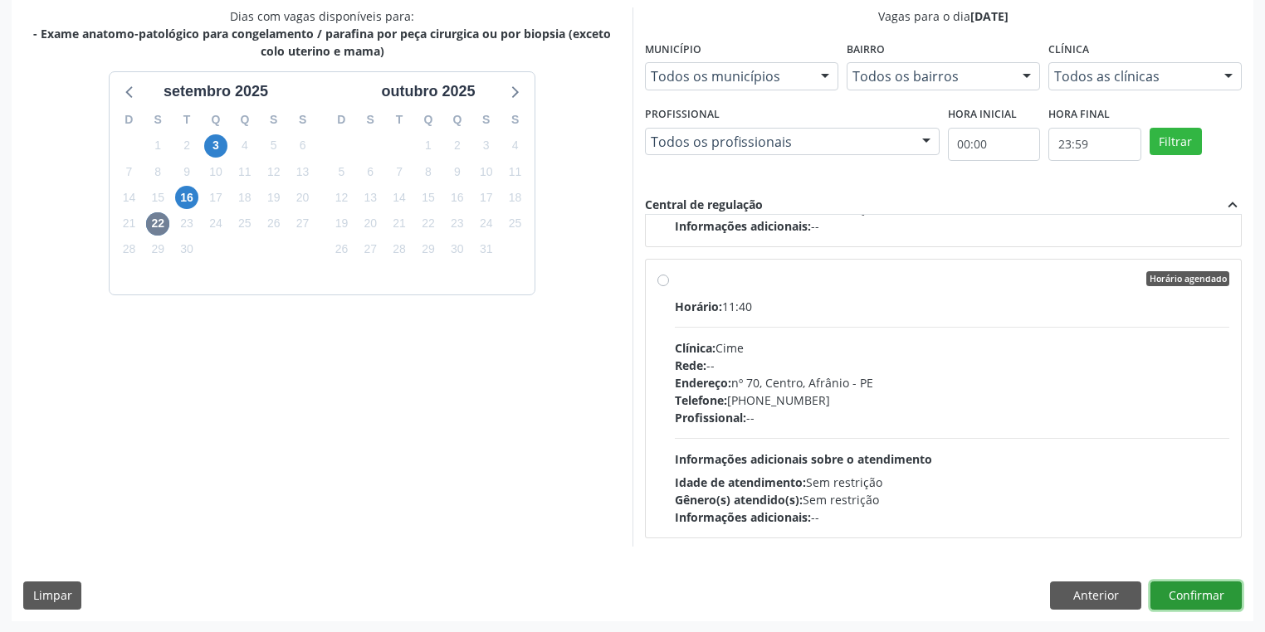
click at [1172, 593] on button "Confirmar" at bounding box center [1195, 596] width 91 height 28
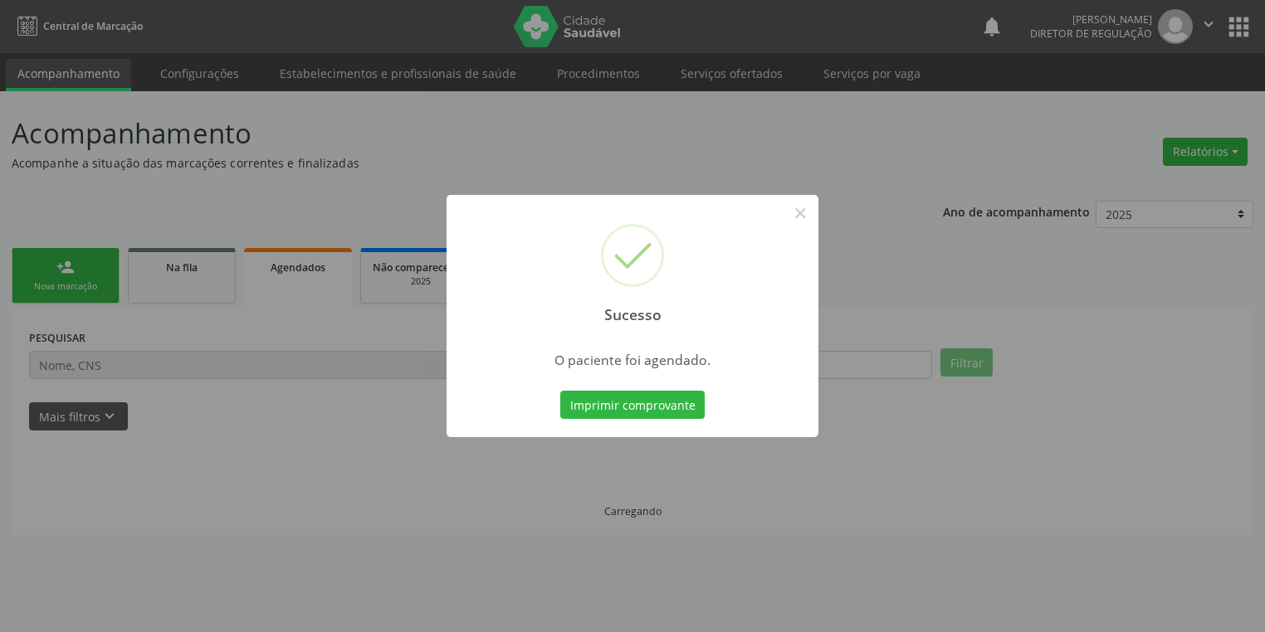
scroll to position [0, 0]
click at [634, 402] on button "Imprimir comprovante" at bounding box center [637, 405] width 144 height 28
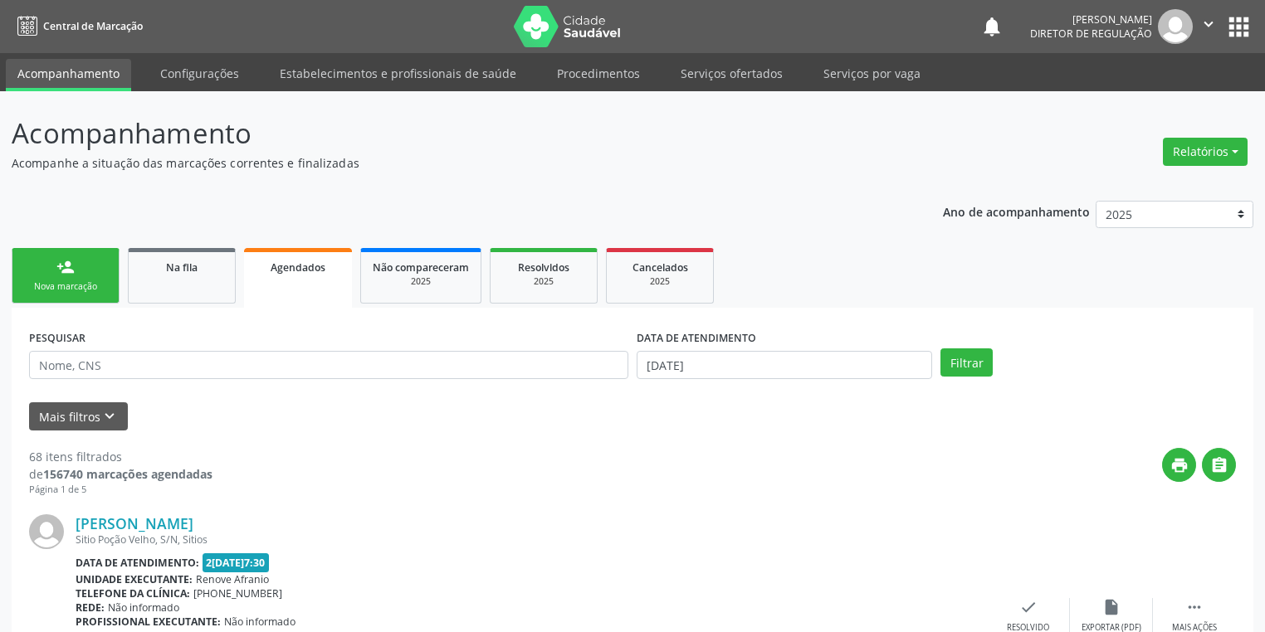
click at [75, 285] on div "Nova marcação" at bounding box center [65, 287] width 83 height 12
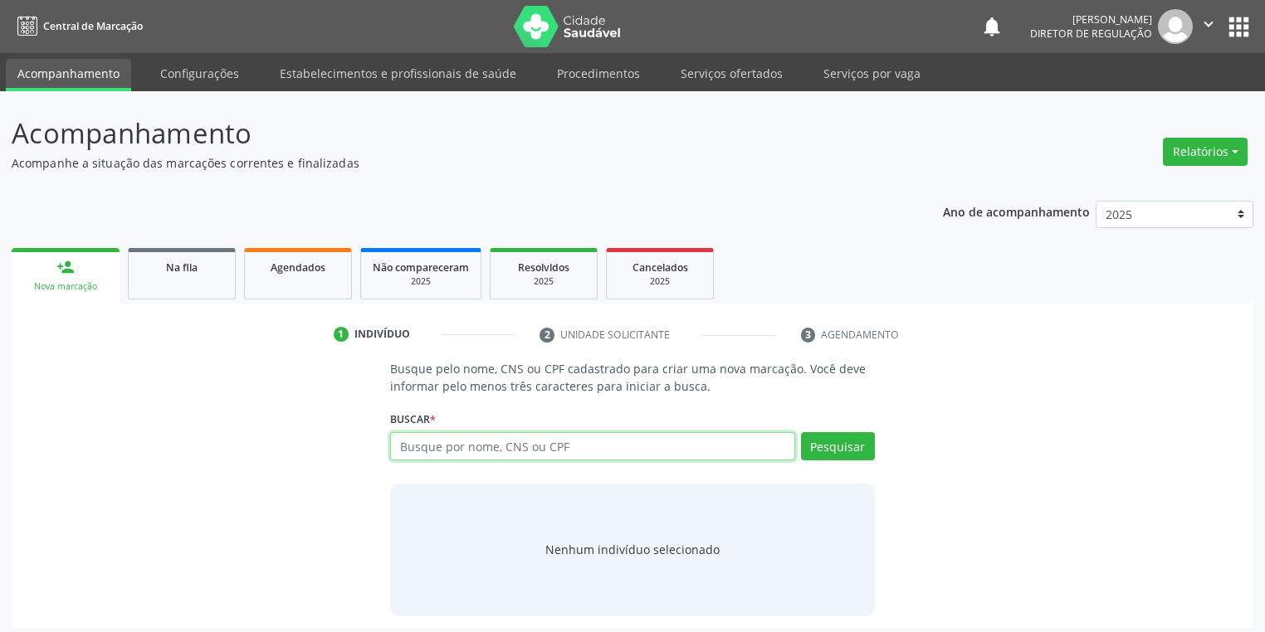
click at [418, 438] on input "text" at bounding box center [592, 446] width 405 height 28
click at [417, 445] on input "36*83357787" at bounding box center [592, 446] width 405 height 28
drag, startPoint x: 418, startPoint y: 443, endPoint x: 415, endPoint y: 453, distance: 10.5
click at [418, 445] on input "36*83357787" at bounding box center [592, 446] width 405 height 28
type input "3683357787"
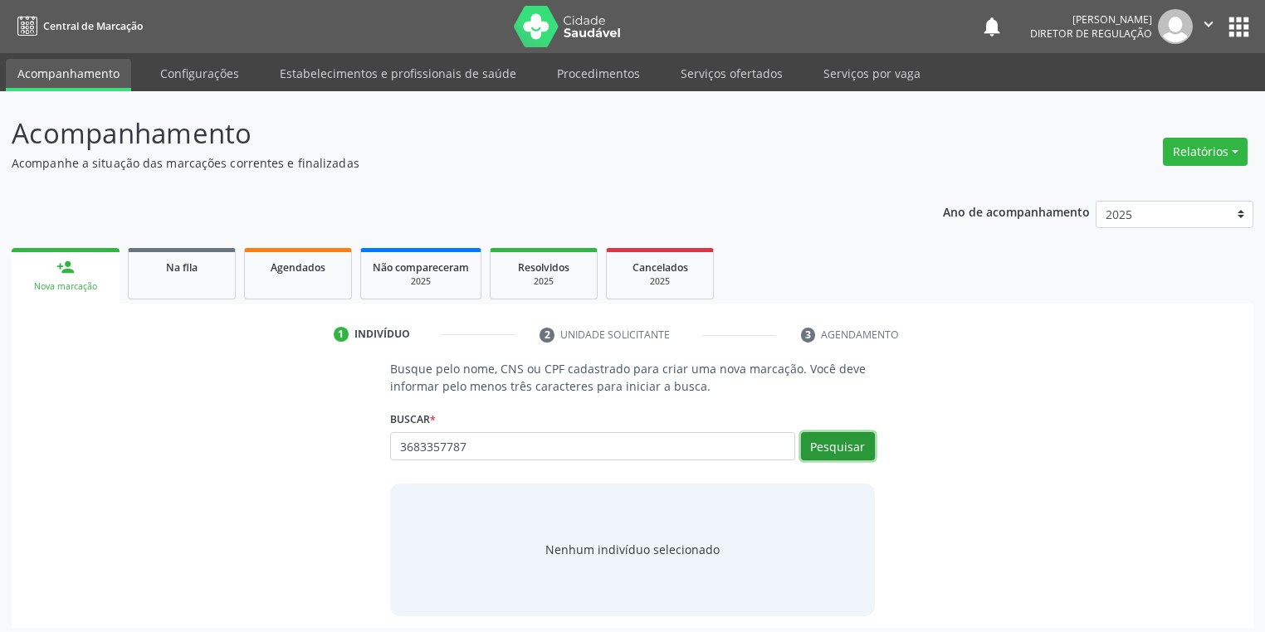
click at [840, 449] on button "Pesquisar" at bounding box center [838, 446] width 74 height 28
click at [590, 555] on div "Nenhum indivíduo selecionado" at bounding box center [632, 549] width 174 height 17
click at [577, 548] on div "Nenhum indivíduo selecionado" at bounding box center [632, 549] width 174 height 17
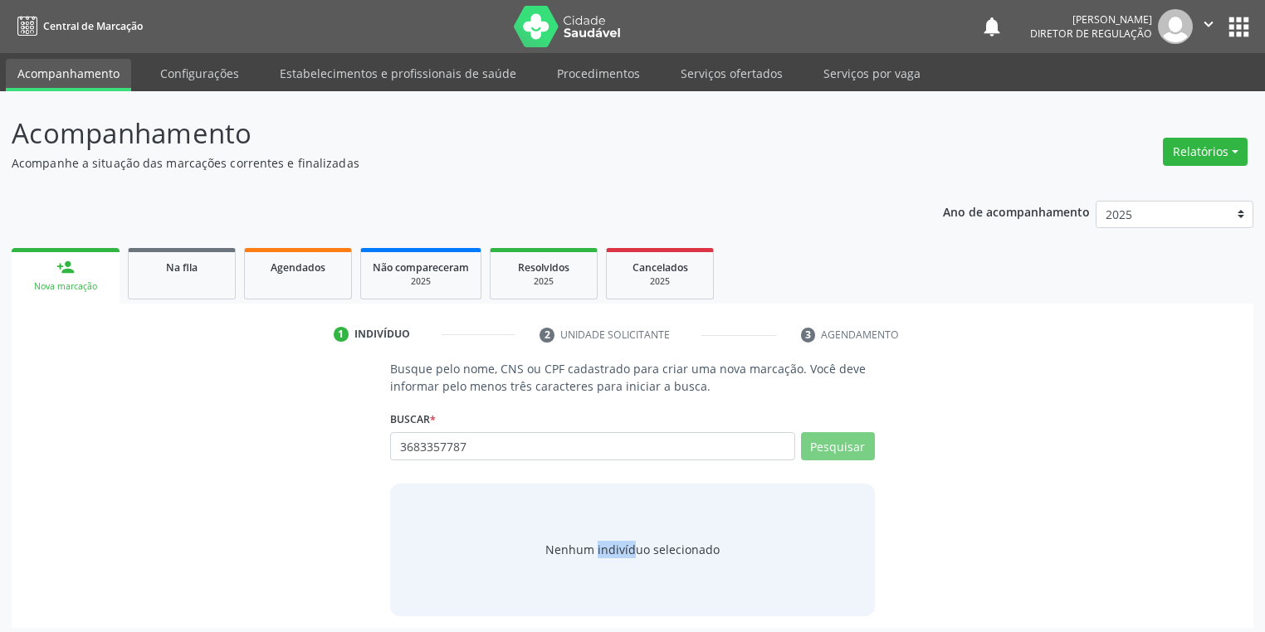
click at [577, 548] on div "Nenhum indivíduo selecionado" at bounding box center [632, 549] width 174 height 17
click at [578, 548] on div "Nenhum indivíduo selecionado" at bounding box center [632, 549] width 174 height 17
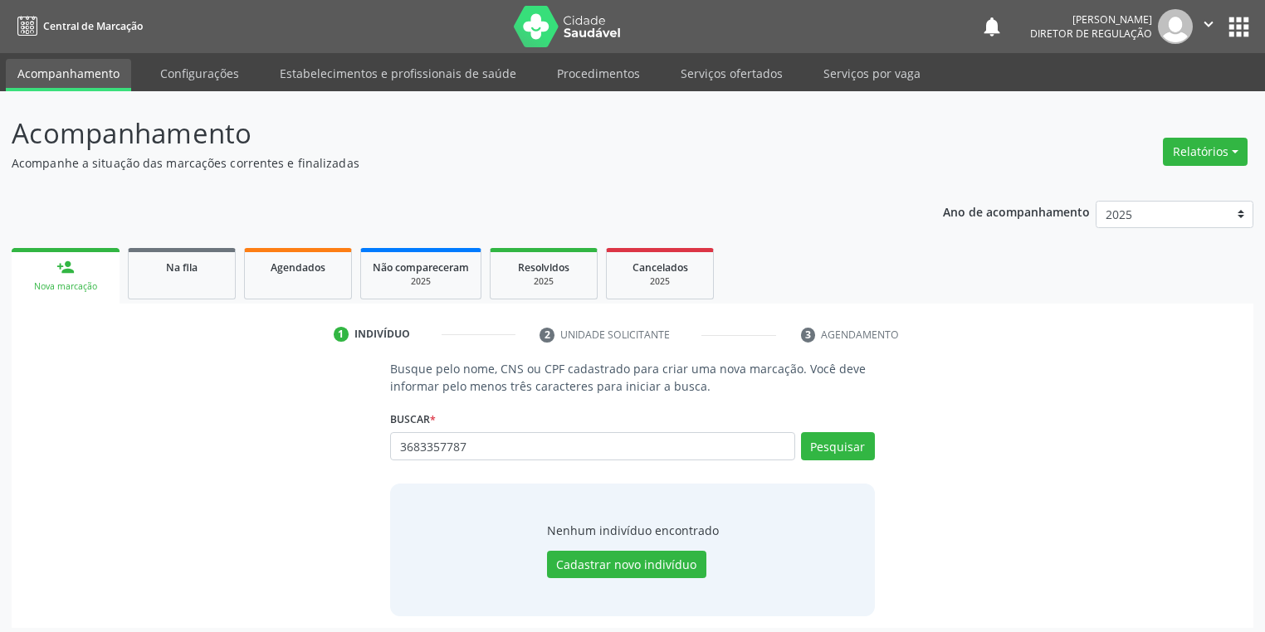
click at [578, 548] on div "Nenhum indivíduo encontrado Cadastrar novo indivíduo" at bounding box center [633, 550] width 172 height 57
click at [584, 558] on button "Cadastrar novo indivíduo" at bounding box center [626, 565] width 159 height 28
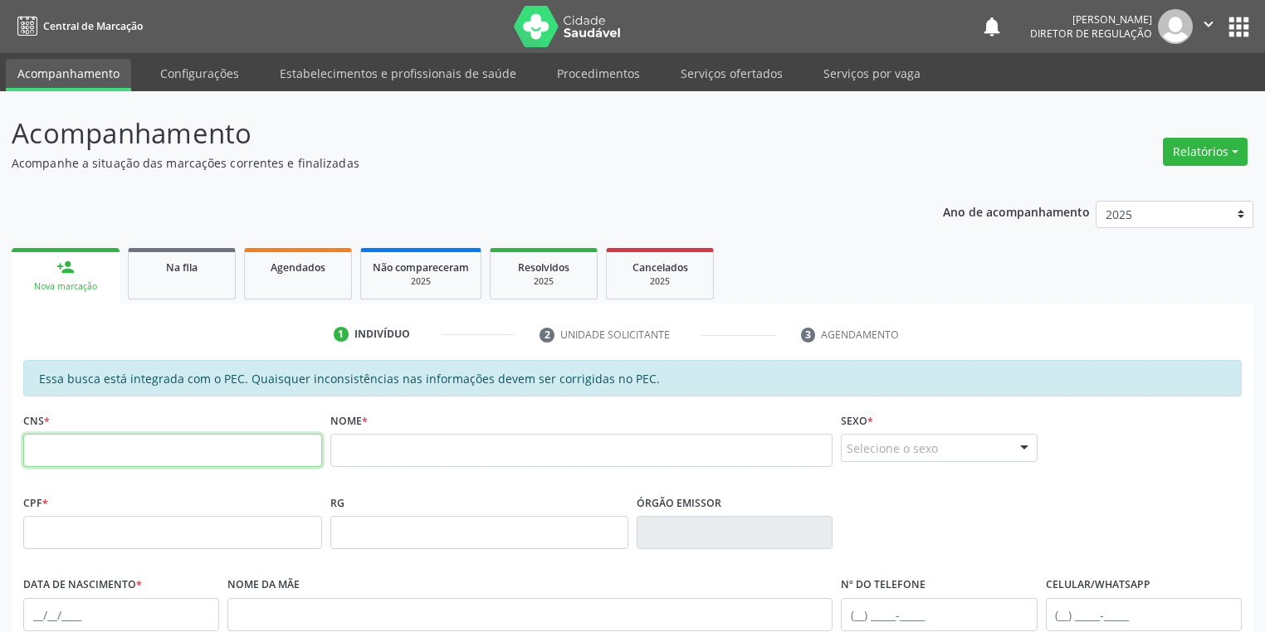
click at [250, 457] on input "text" at bounding box center [172, 450] width 299 height 33
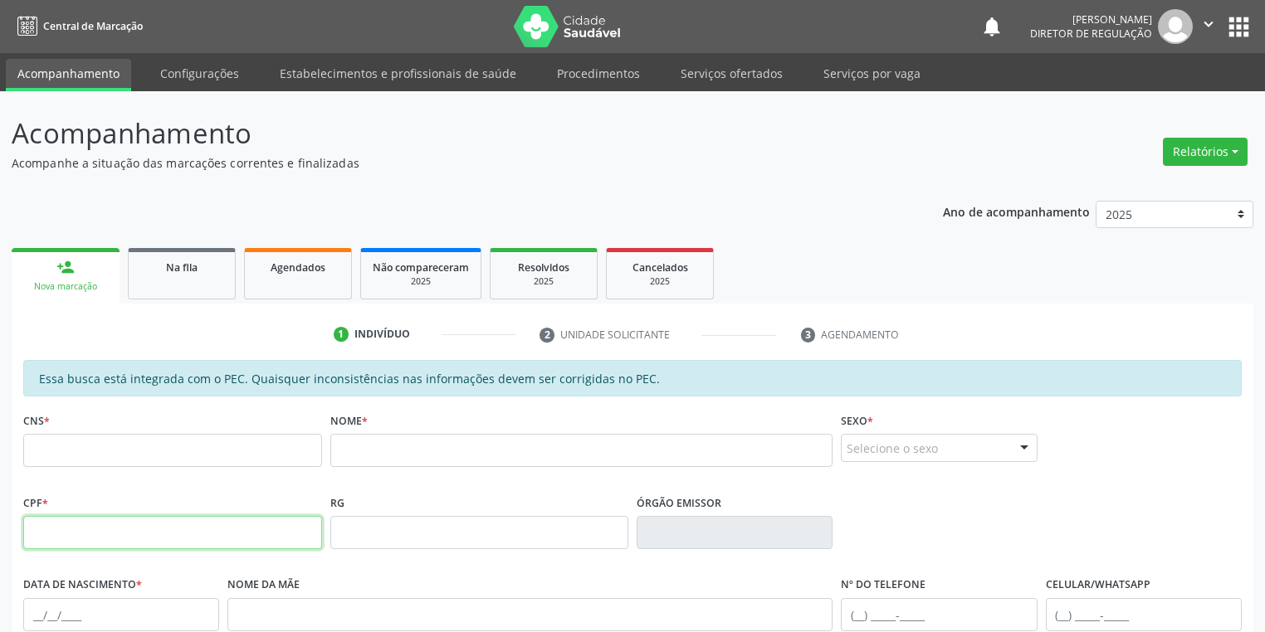
click at [291, 531] on input "text" at bounding box center [172, 532] width 299 height 33
type input "369.833.577-87"
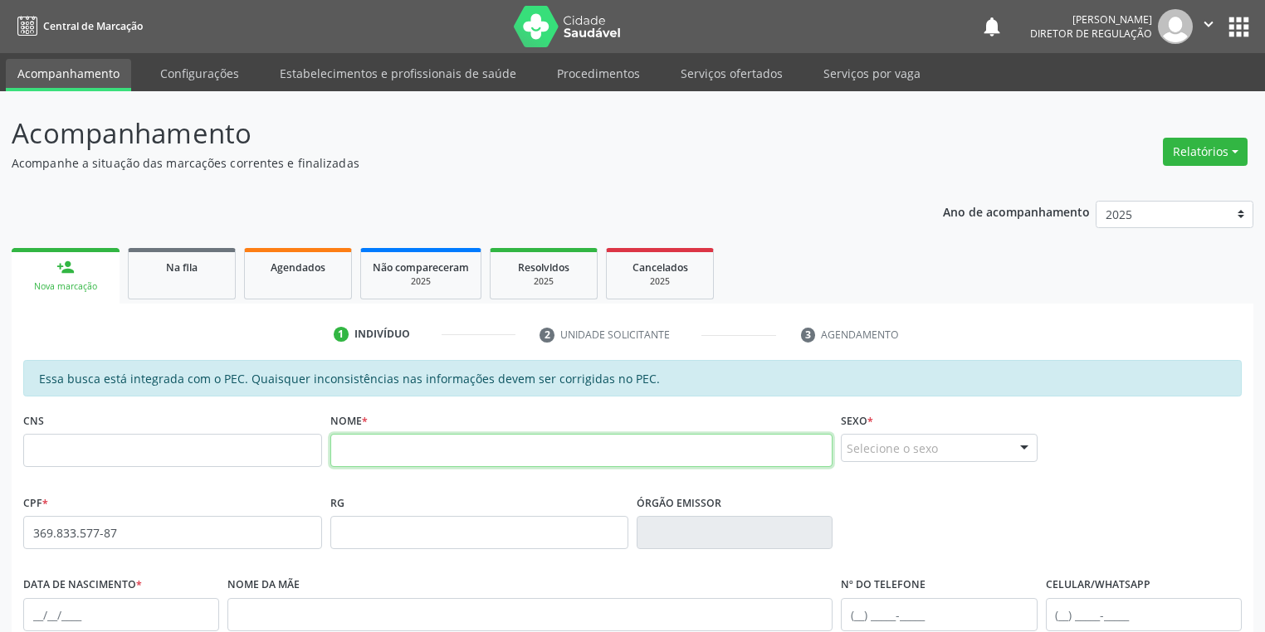
click at [382, 445] on input "text" at bounding box center [581, 450] width 503 height 33
type input "adelmo batista de oliveira"
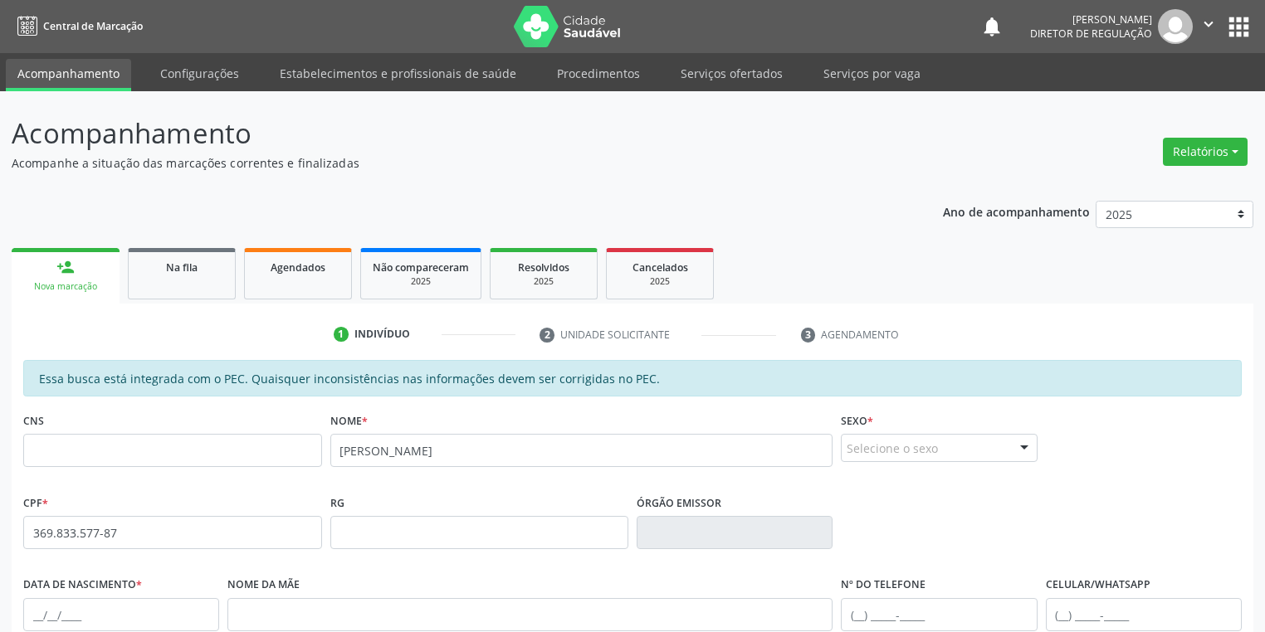
click at [867, 450] on div "Selecione o sexo" at bounding box center [939, 448] width 196 height 28
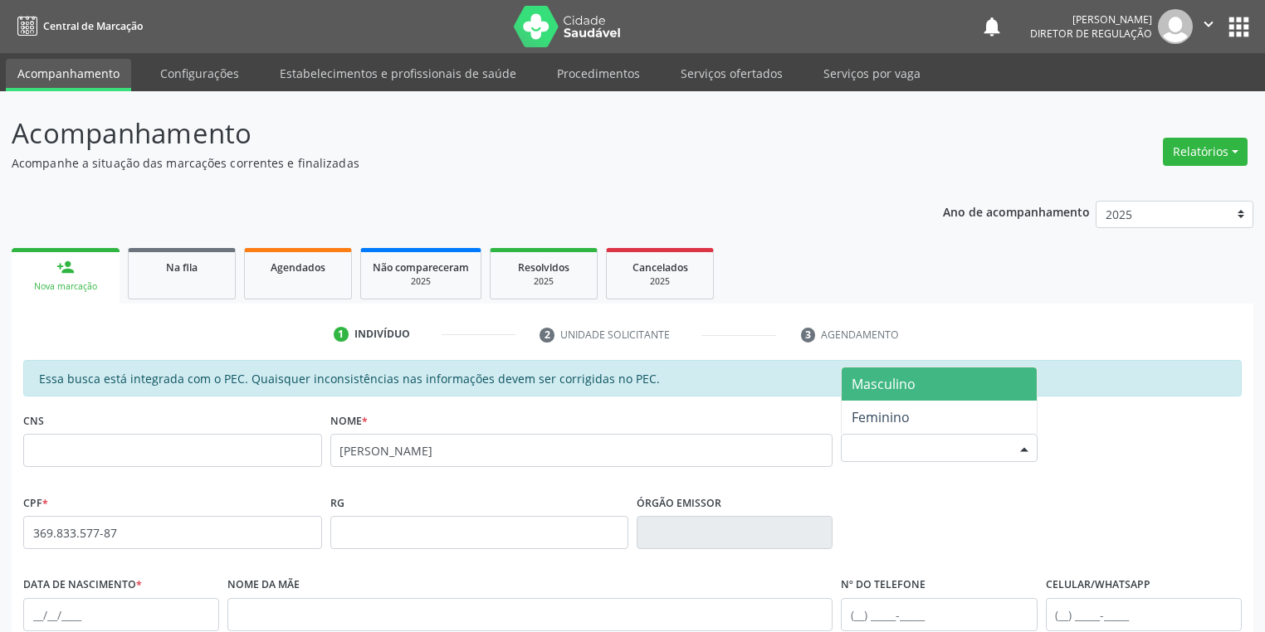
click at [913, 372] on span "Masculino" at bounding box center [939, 384] width 194 height 33
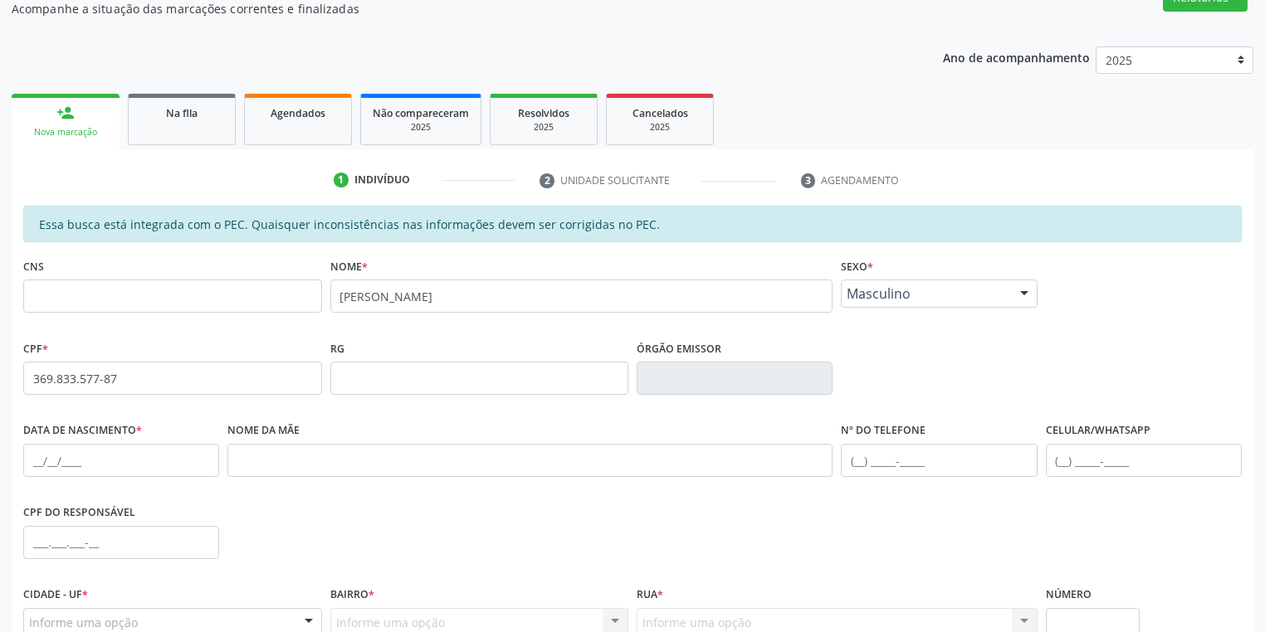
scroll to position [315, 0]
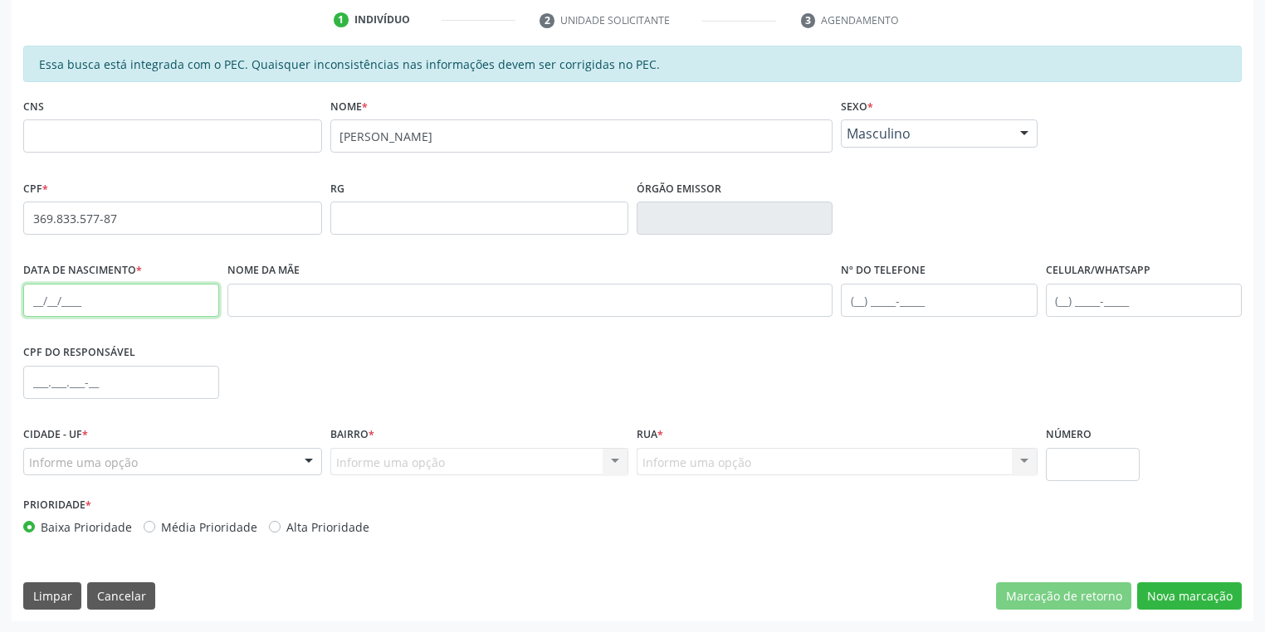
click at [34, 291] on input "text" at bounding box center [121, 300] width 196 height 33
type input "22/06/1955"
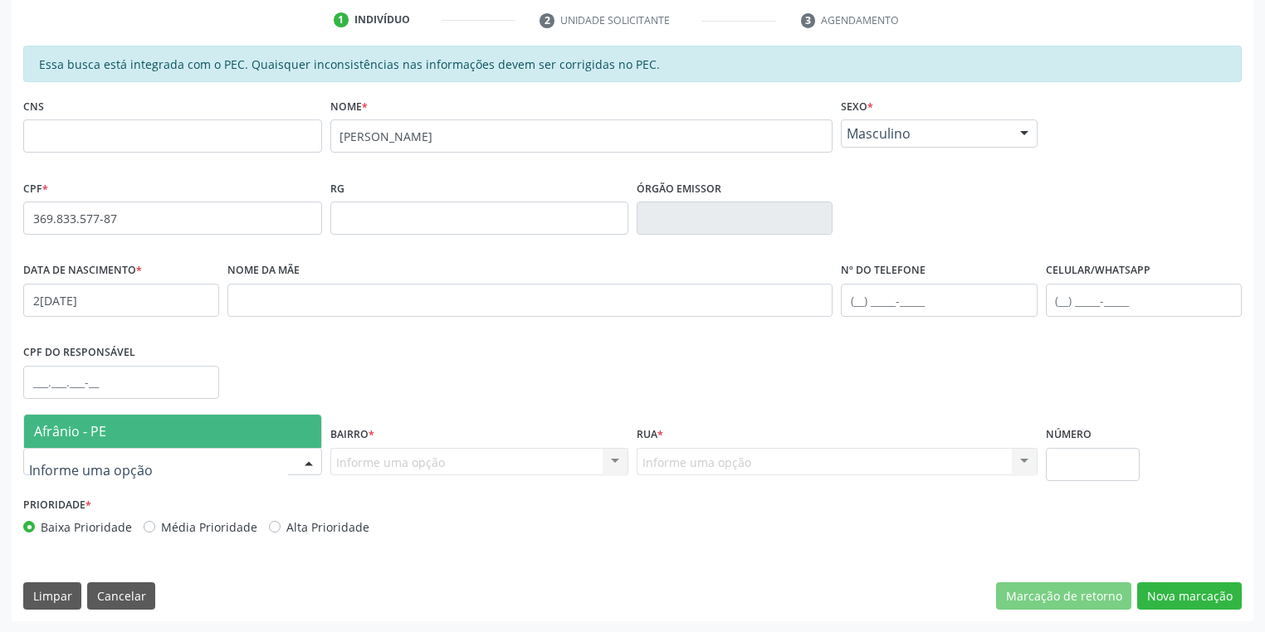
drag, startPoint x: 95, startPoint y: 422, endPoint x: 232, endPoint y: 425, distance: 136.1
click at [108, 422] on span "Afrânio - PE" at bounding box center [172, 431] width 297 height 33
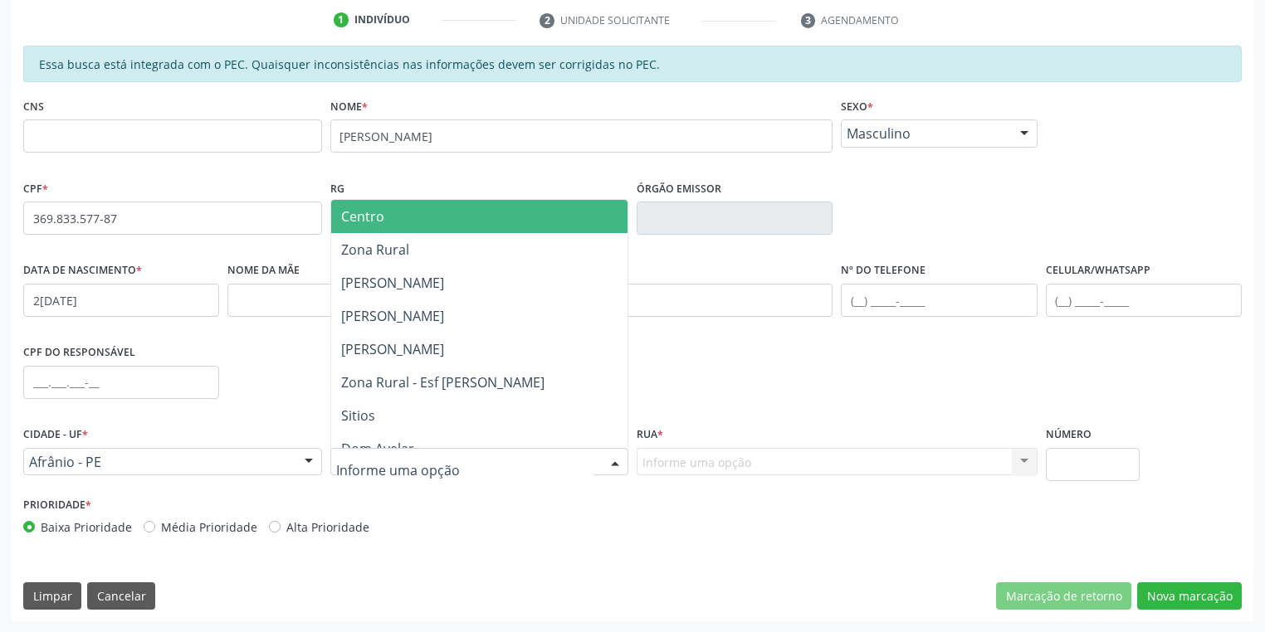
click at [365, 222] on span "Centro" at bounding box center [362, 217] width 43 height 18
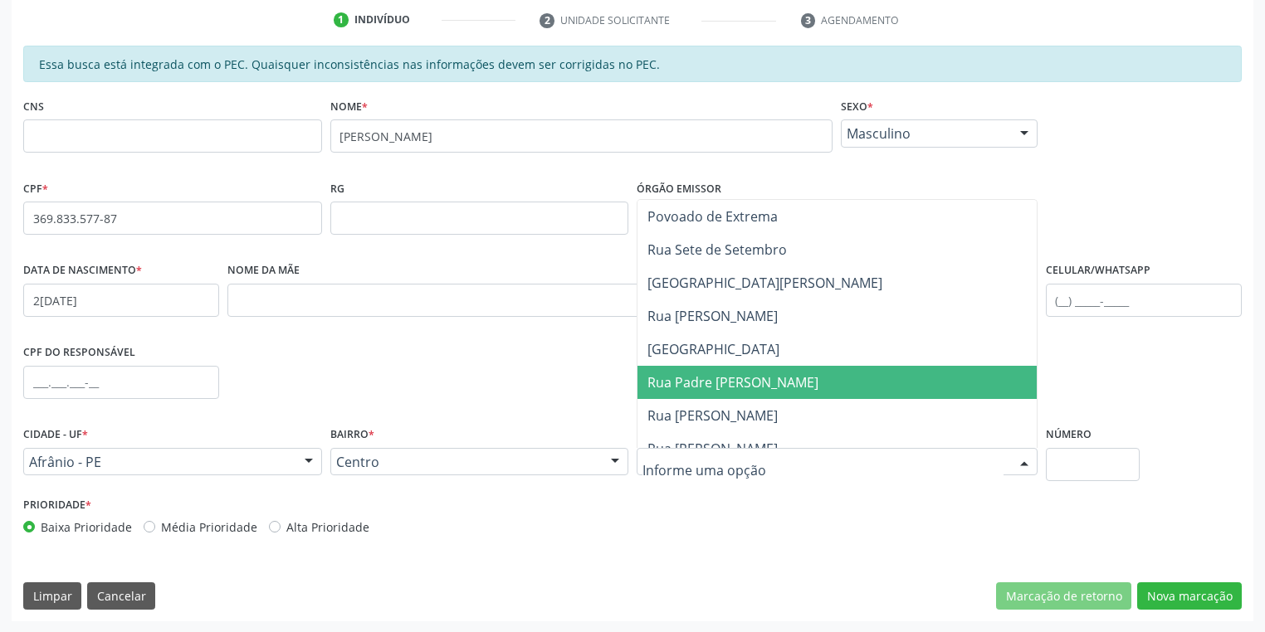
click at [701, 380] on span "Rua Padre Cicero" at bounding box center [732, 383] width 171 height 18
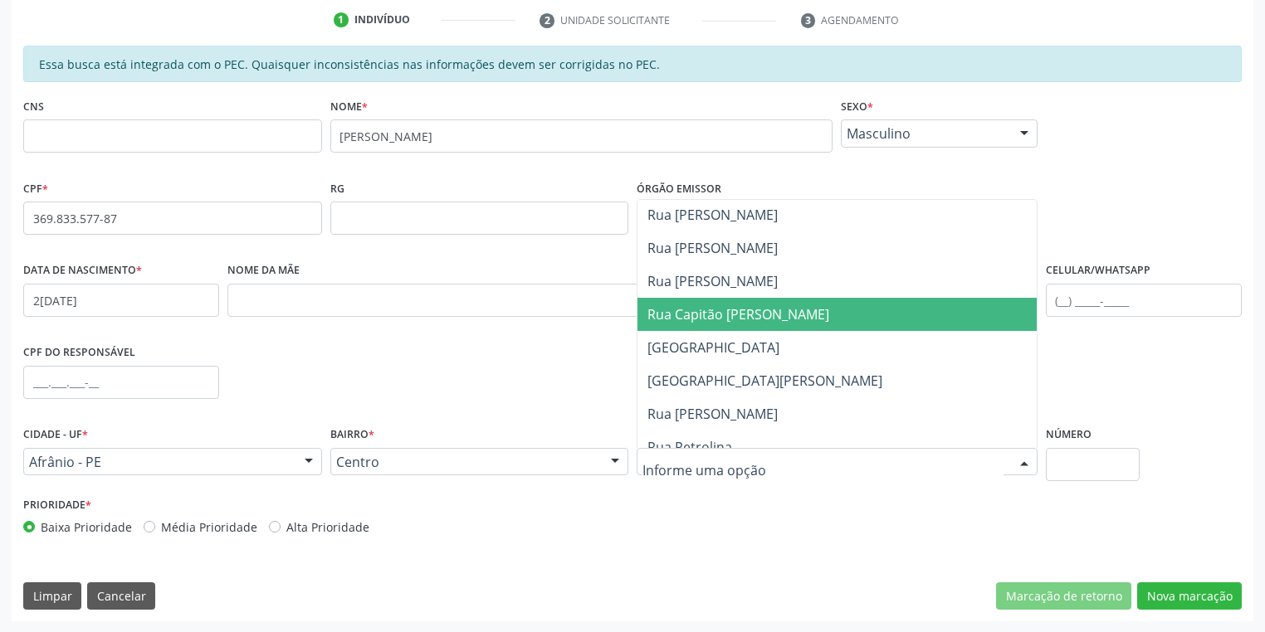
scroll to position [797, 0]
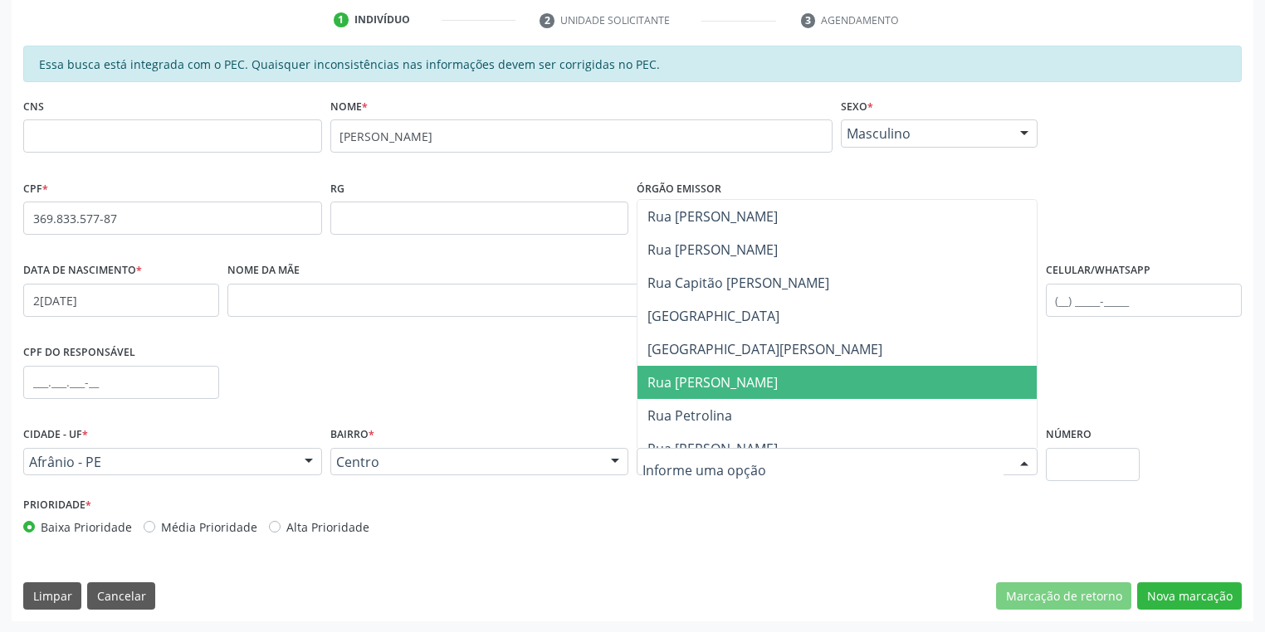
click at [727, 377] on span "Rua Agamenon Magalhaes" at bounding box center [712, 383] width 130 height 18
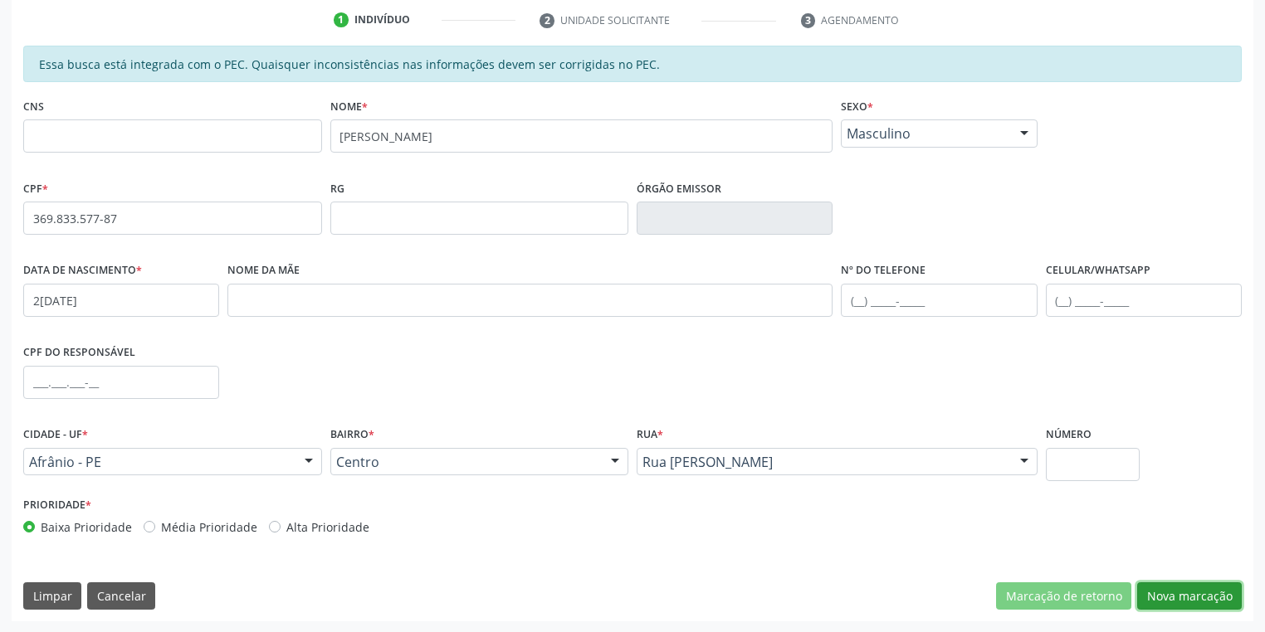
drag, startPoint x: 1174, startPoint y: 592, endPoint x: 1150, endPoint y: 572, distance: 31.2
click at [1174, 590] on button "Nova marcação" at bounding box center [1189, 597] width 105 height 28
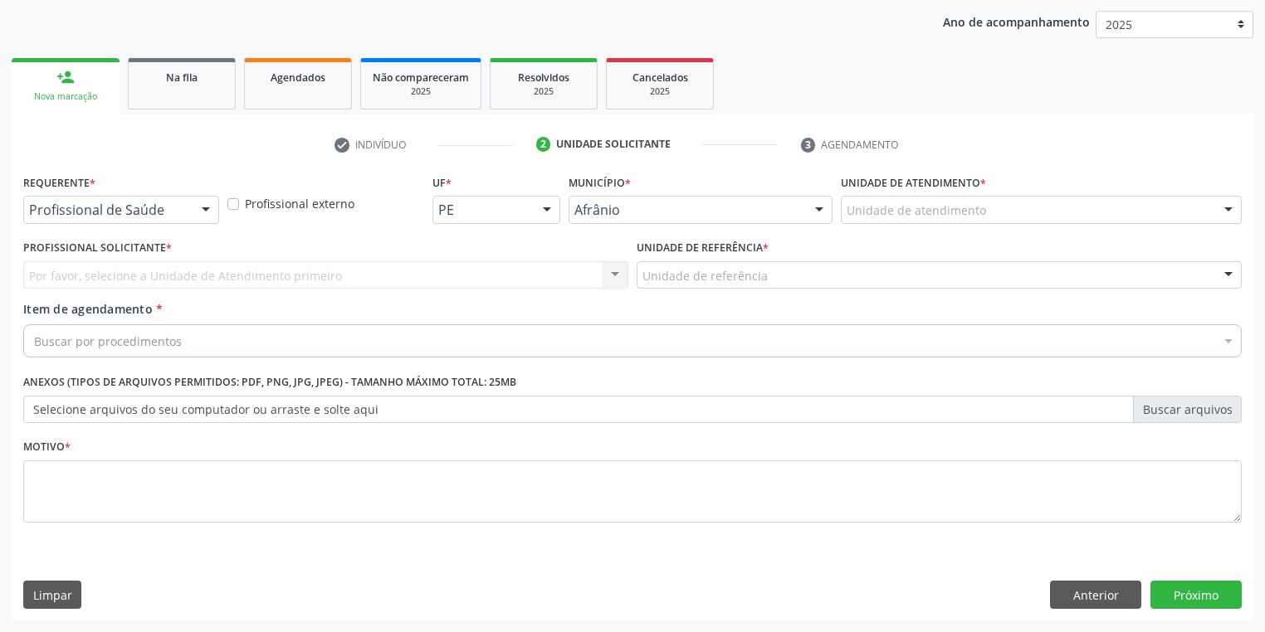
scroll to position [189, 0]
click at [891, 219] on div "Unidade de atendimento" at bounding box center [1041, 211] width 401 height 28
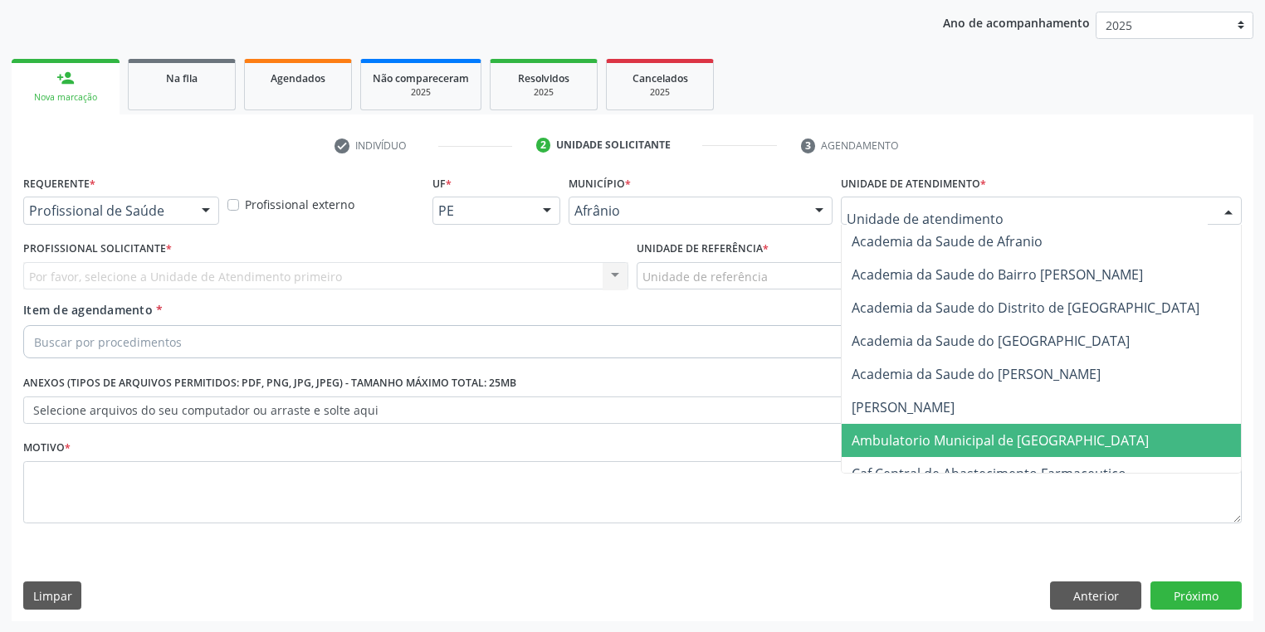
drag, startPoint x: 917, startPoint y: 442, endPoint x: 808, endPoint y: 375, distance: 127.4
click at [910, 435] on span "Ambulatorio Municipal de [GEOGRAPHIC_DATA]" at bounding box center [1000, 441] width 297 height 18
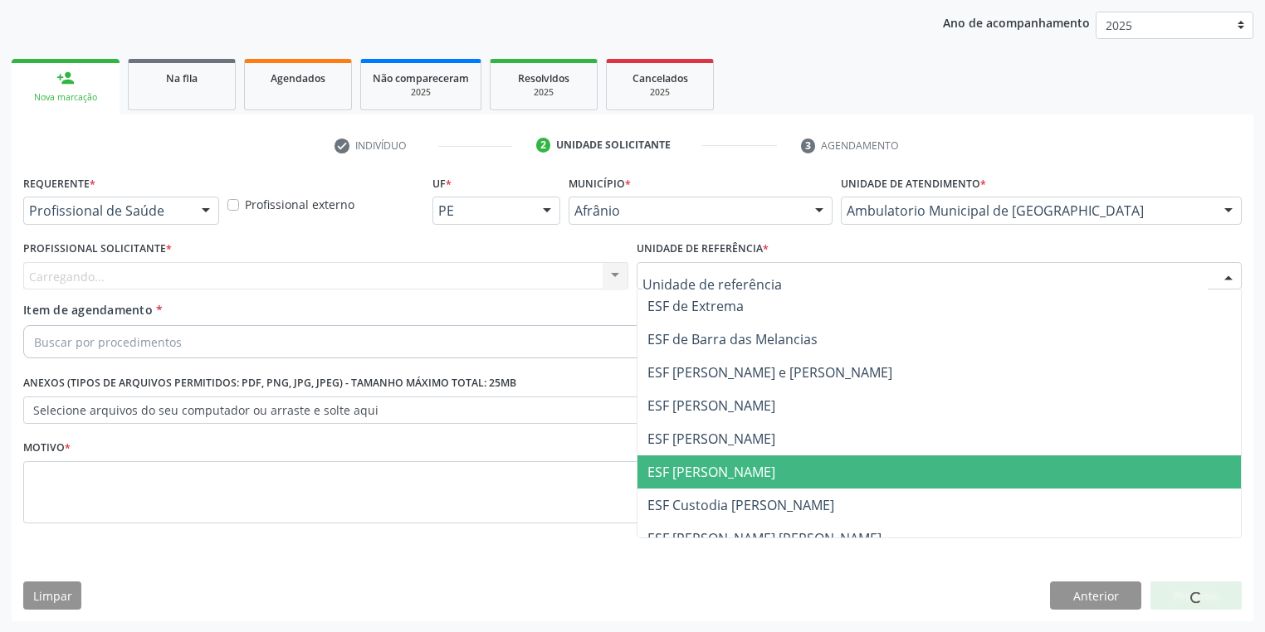
click at [684, 478] on span "ESF [PERSON_NAME]" at bounding box center [711, 472] width 128 height 18
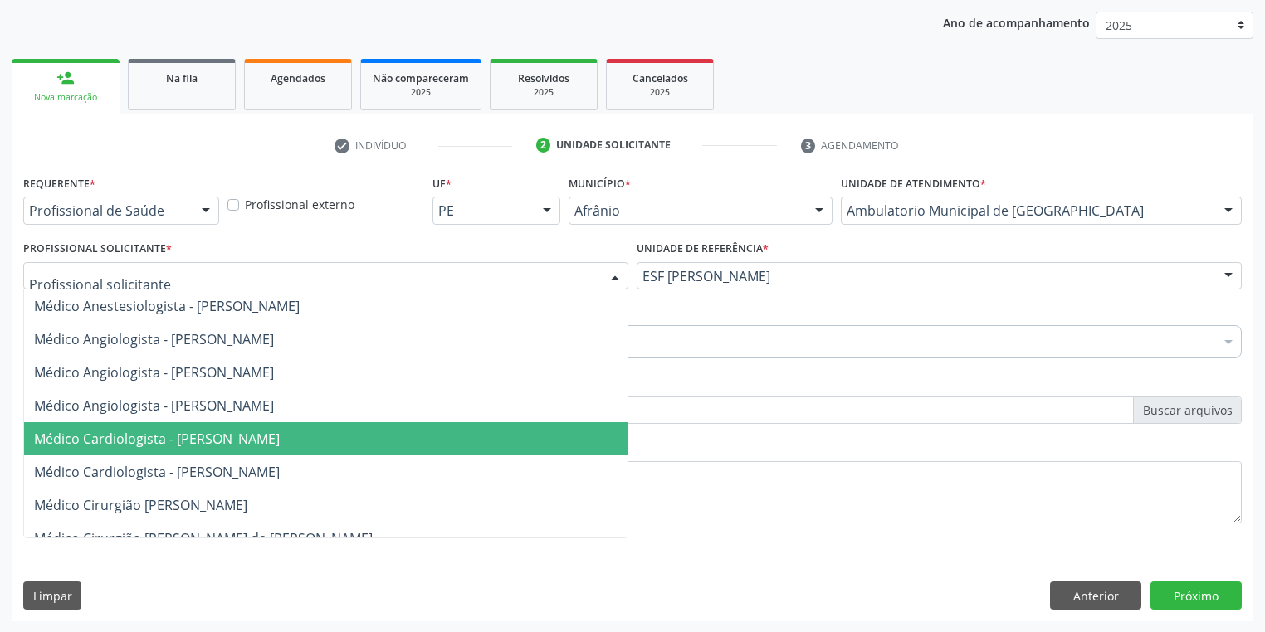
click at [166, 447] on span "Médico Cardiologista - [PERSON_NAME]" at bounding box center [325, 438] width 603 height 33
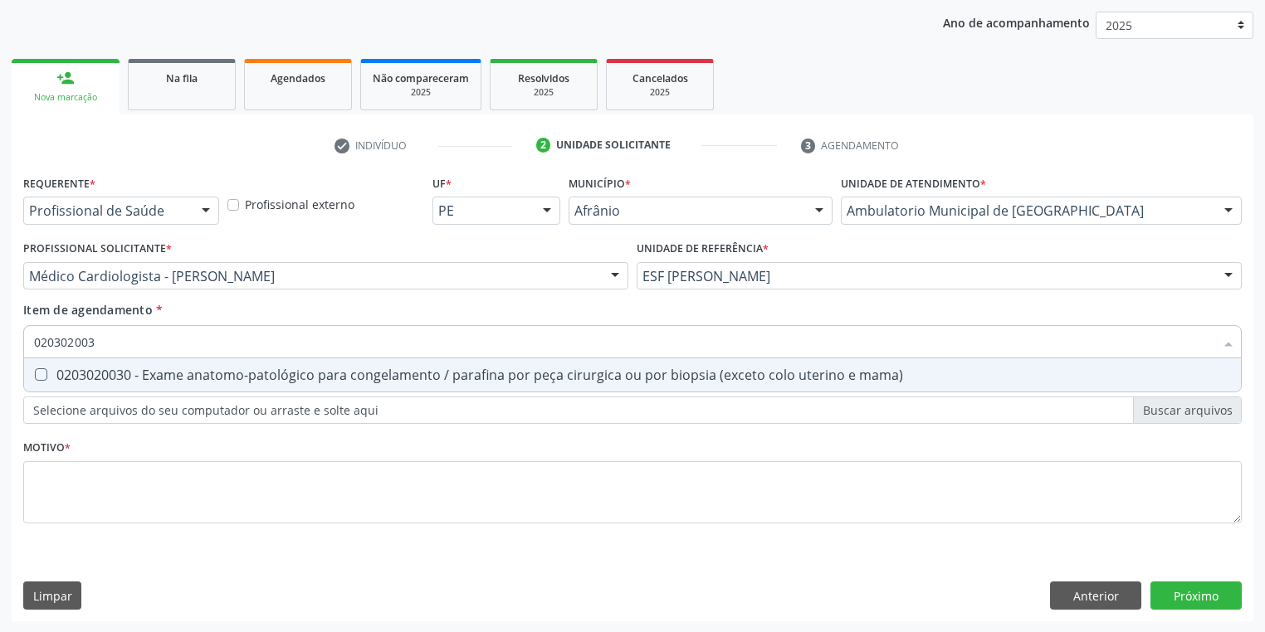
type input "0203020030"
click at [86, 378] on div "0203020030 - Exame anatomo-patológico para congelamento / parafina por peça cir…" at bounding box center [632, 375] width 1197 height 13
checkbox mama\) "true"
click at [66, 500] on div "Requerente * Profissional de Saúde Profissional de Saúde Paciente Nenhum result…" at bounding box center [632, 359] width 1218 height 376
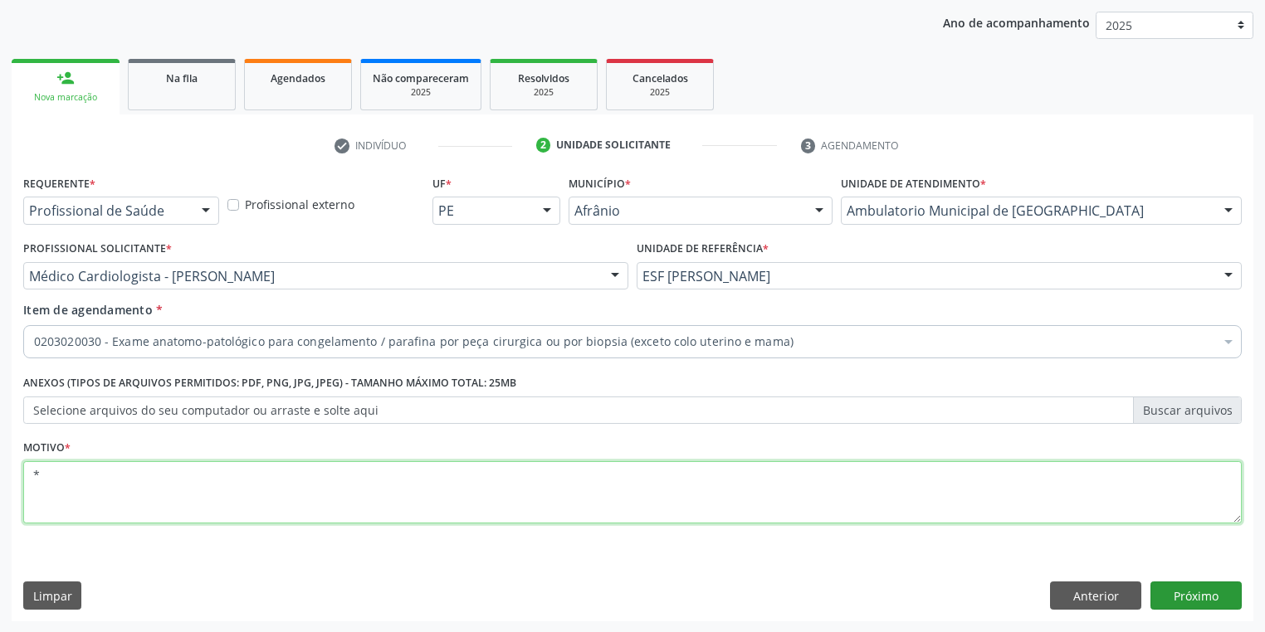
type textarea "*"
click at [1192, 584] on button "Próximo" at bounding box center [1195, 596] width 91 height 28
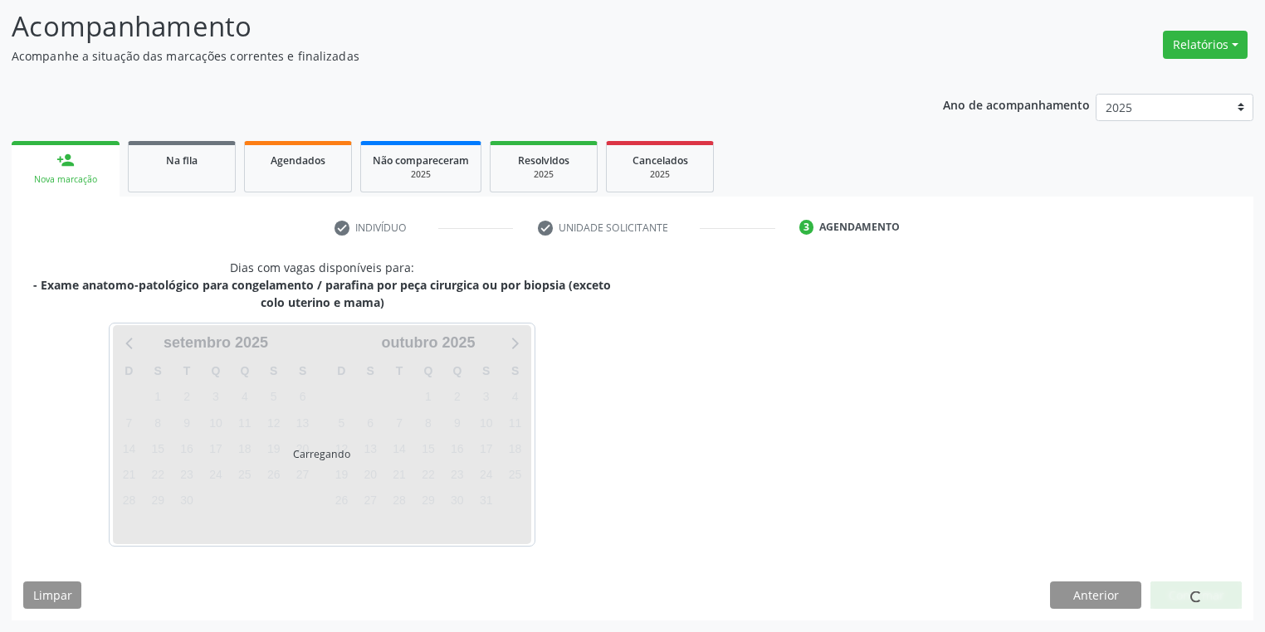
scroll to position [106, 0]
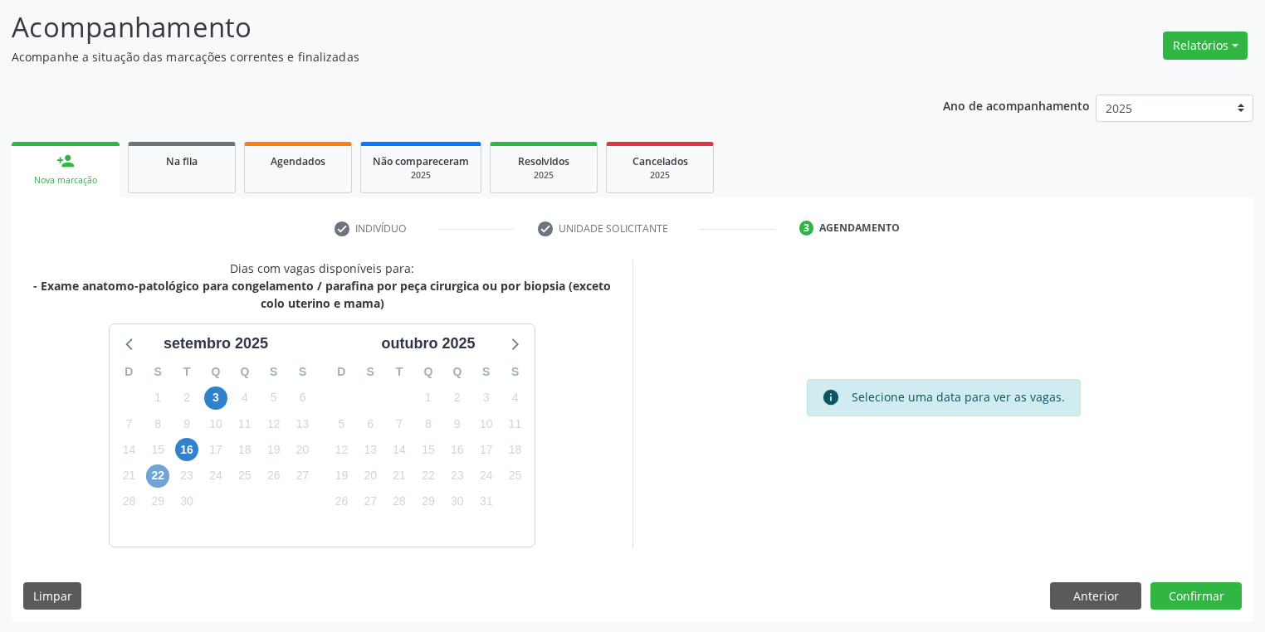
click at [154, 476] on span "22" at bounding box center [157, 476] width 23 height 23
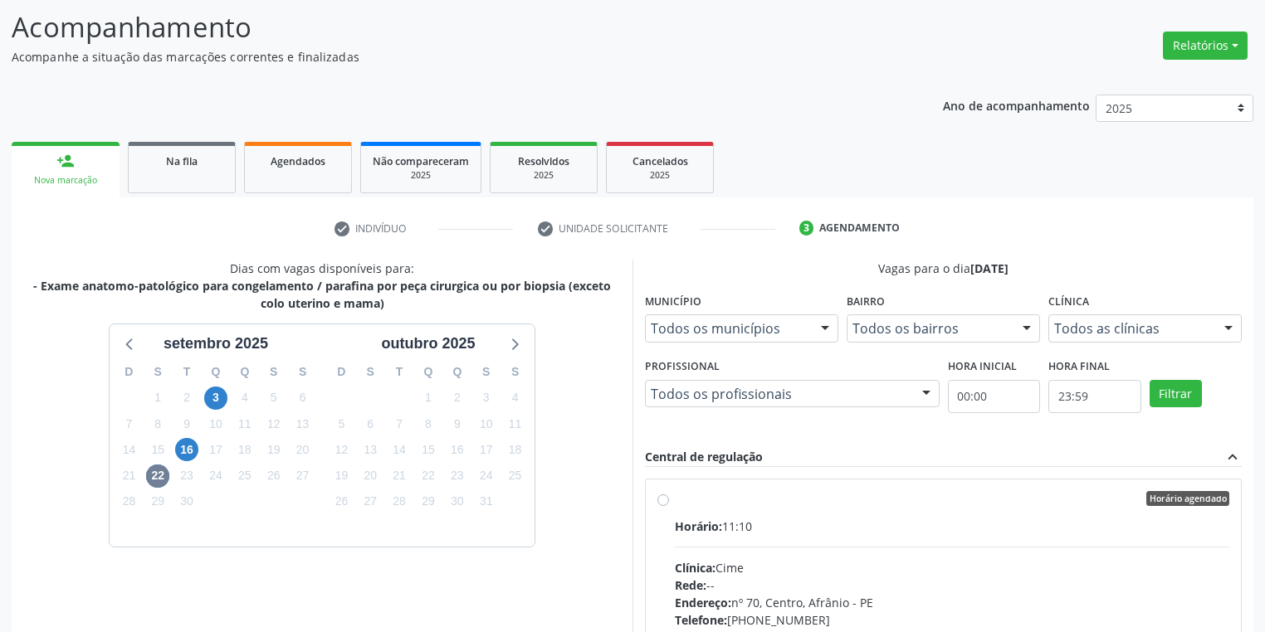
click at [895, 589] on div "Rede: --" at bounding box center [952, 585] width 554 height 17
click at [669, 506] on input "Horário agendado Horário: 11:10 Clínica: Cime Rede: -- Endereço: nº 70, Centro,…" at bounding box center [663, 498] width 12 height 15
radio input "true"
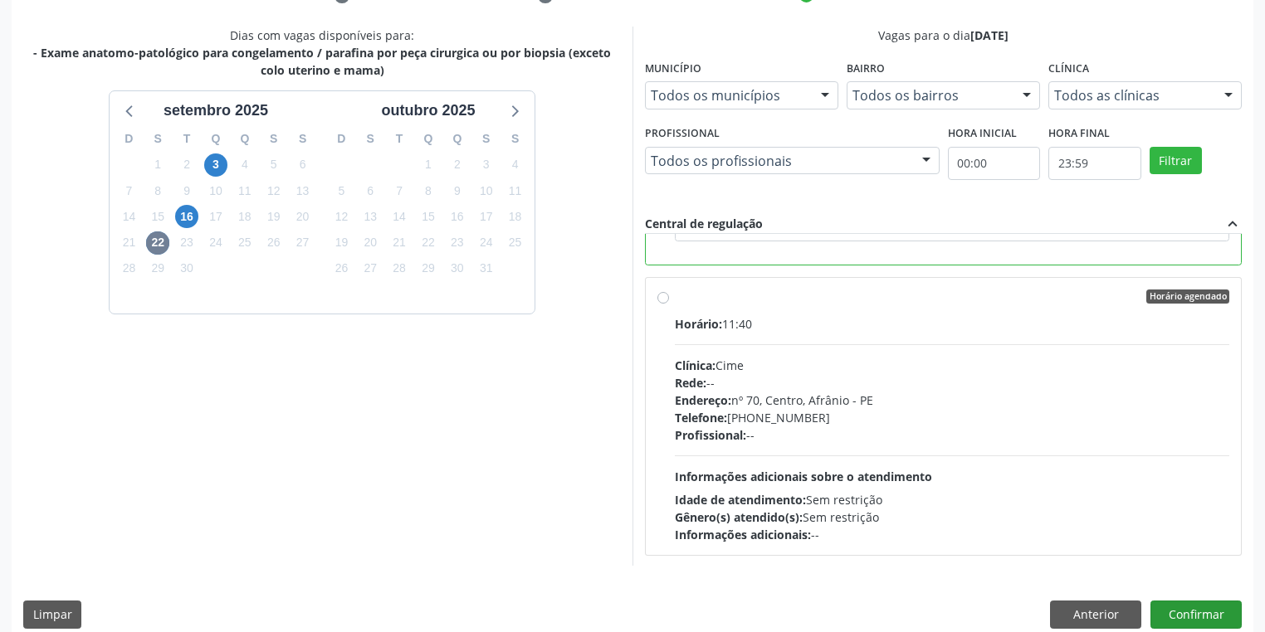
scroll to position [359, 0]
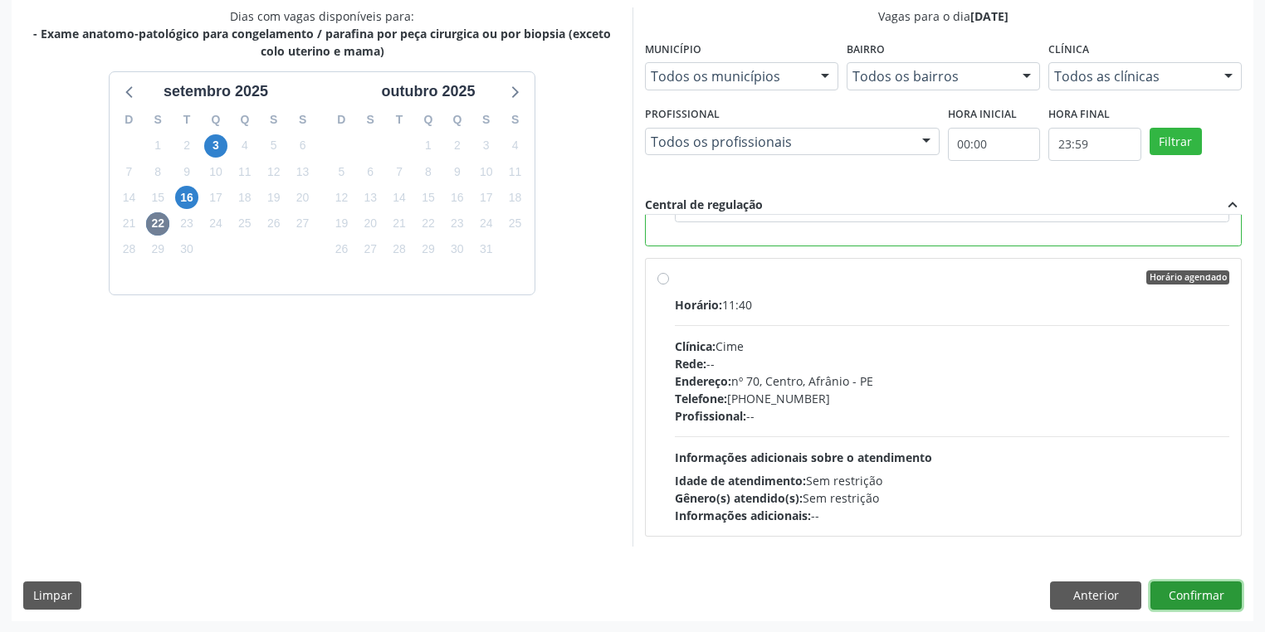
click at [1199, 600] on button "Confirmar" at bounding box center [1195, 596] width 91 height 28
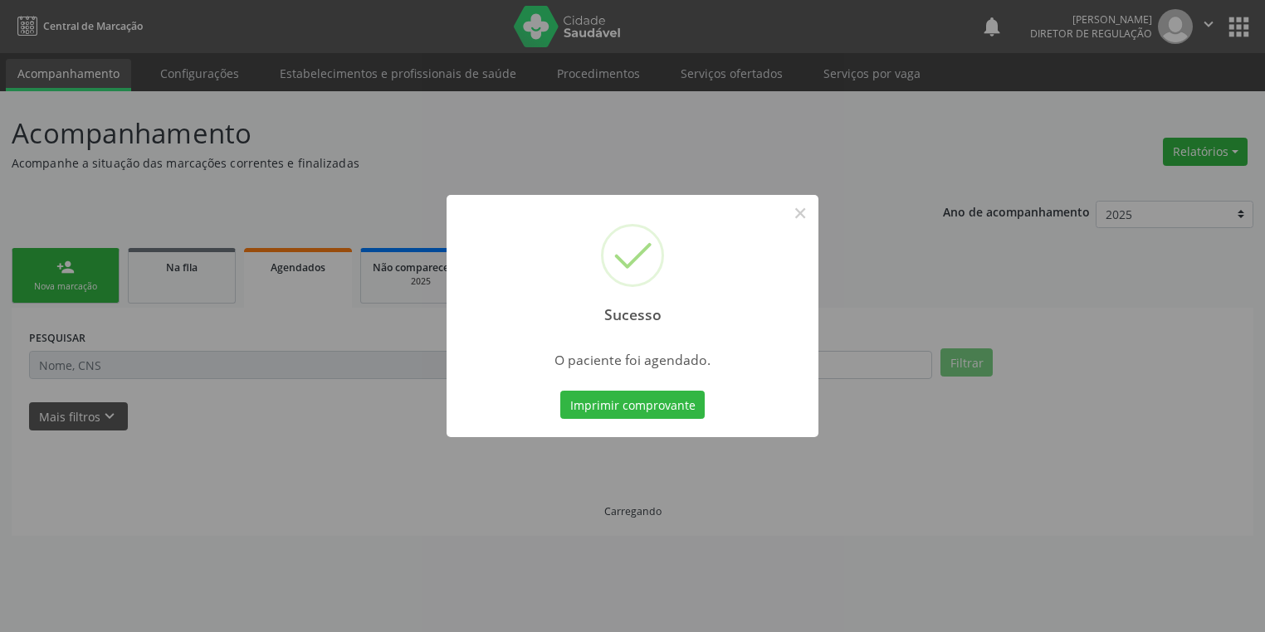
scroll to position [0, 0]
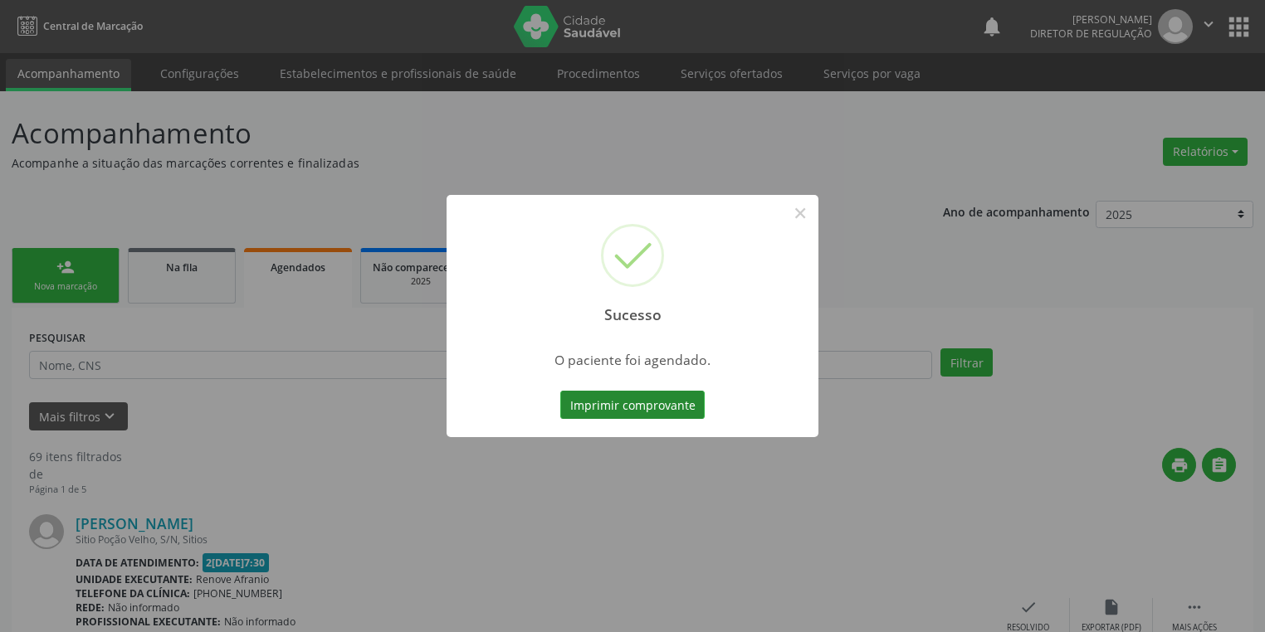
click at [634, 408] on button "Imprimir comprovante" at bounding box center [632, 405] width 144 height 28
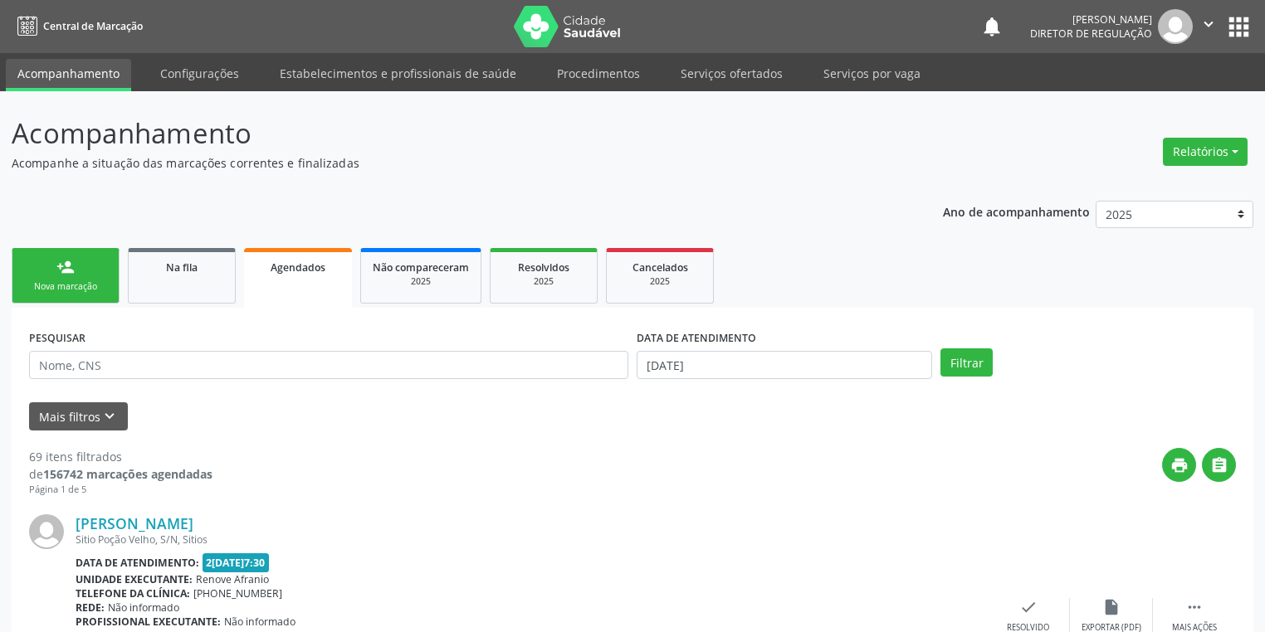
click at [81, 287] on div "Nova marcação" at bounding box center [65, 287] width 83 height 12
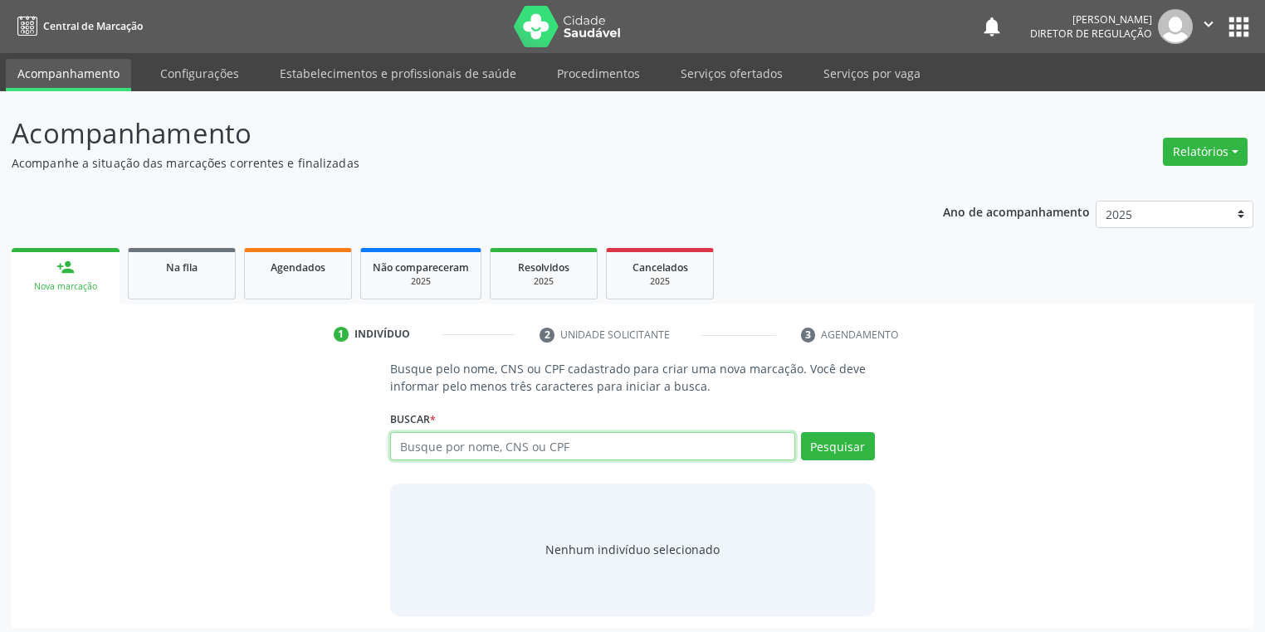
click at [412, 451] on input "text" at bounding box center [592, 446] width 405 height 28
type input "700004497313500"
click at [828, 442] on button "Pesquisar" at bounding box center [838, 446] width 74 height 28
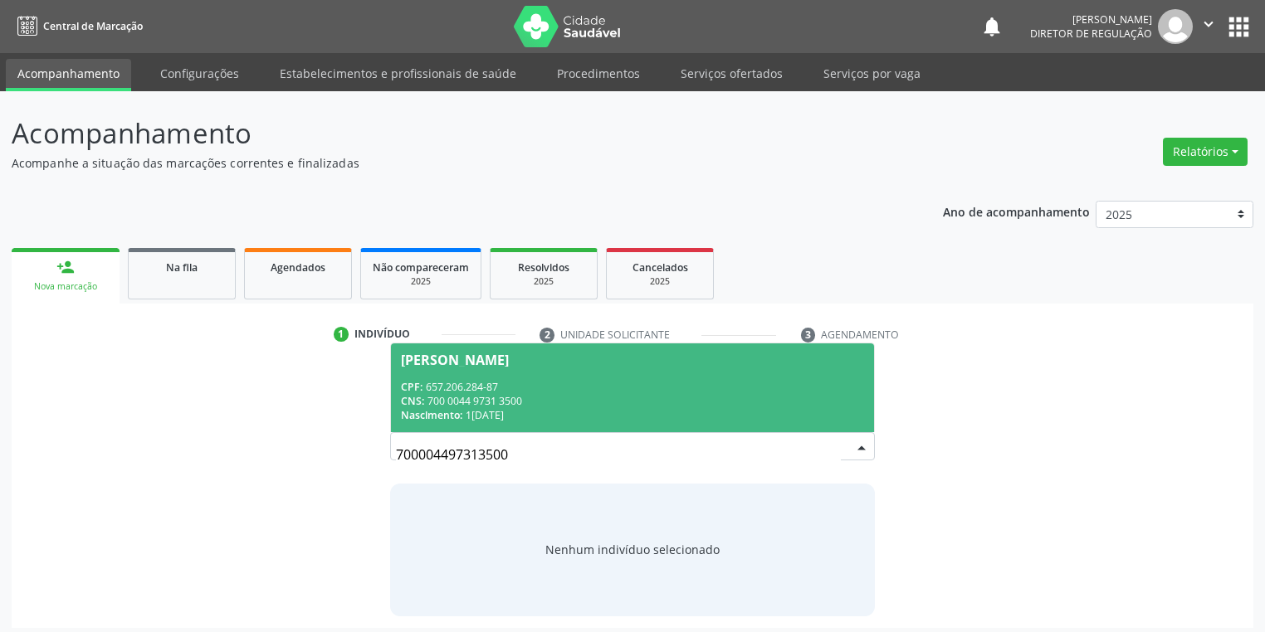
click at [567, 393] on div "CPF: 657.206.284-87" at bounding box center [632, 387] width 463 height 14
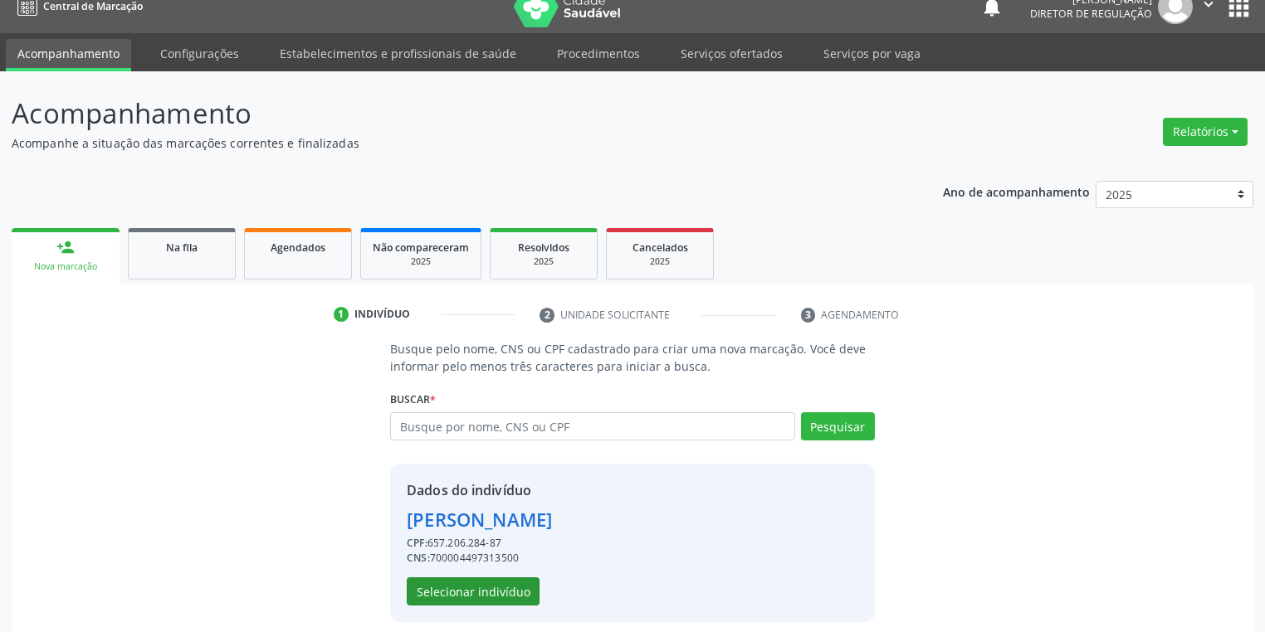
scroll to position [32, 0]
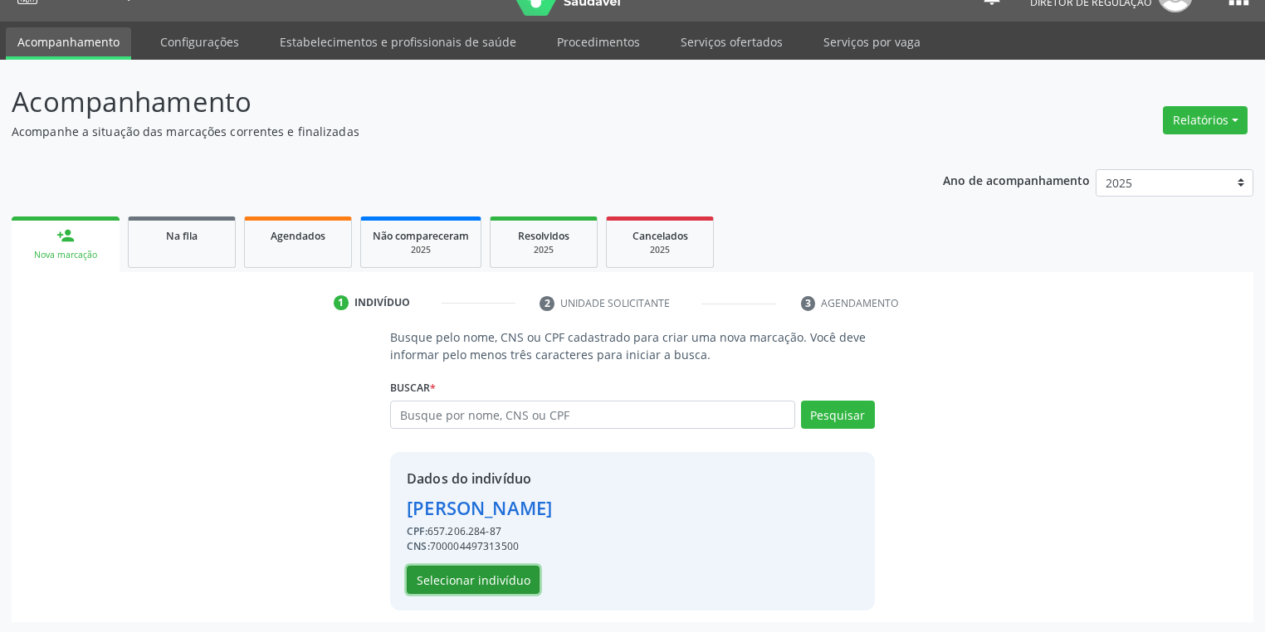
click at [452, 576] on button "Selecionar indivíduo" at bounding box center [473, 580] width 133 height 28
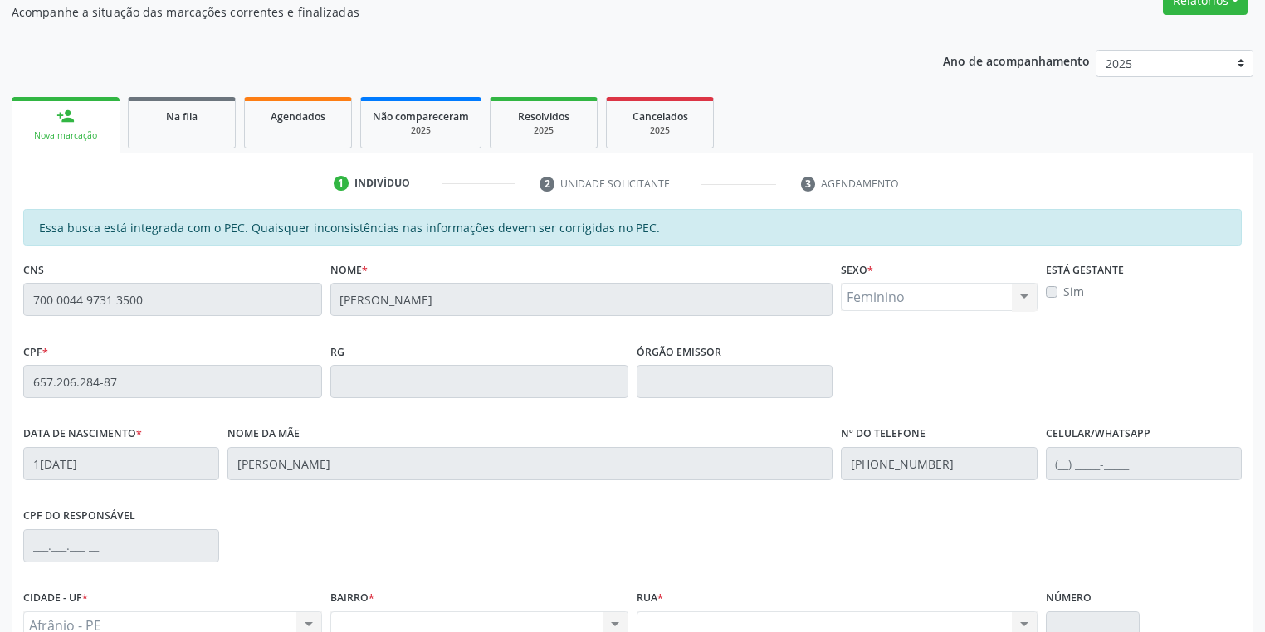
scroll to position [297, 0]
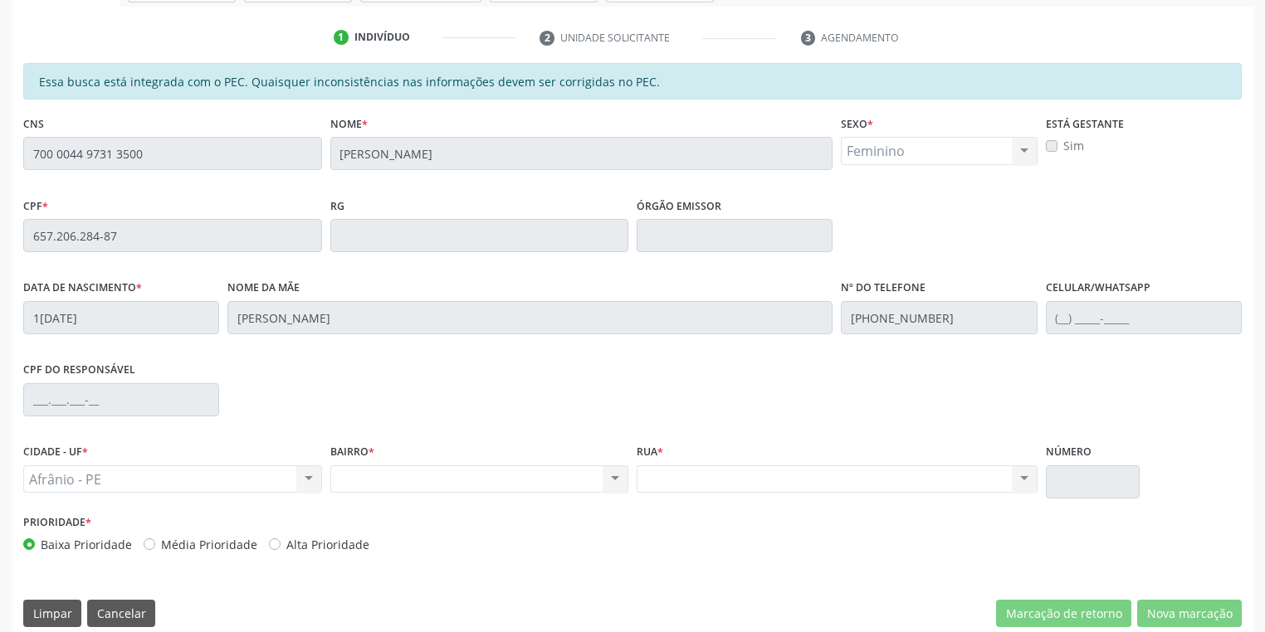
click at [0, 136] on div "Acompanhamento Acompanhe a situação das marcações correntes e finalizadas Relat…" at bounding box center [632, 222] width 1265 height 857
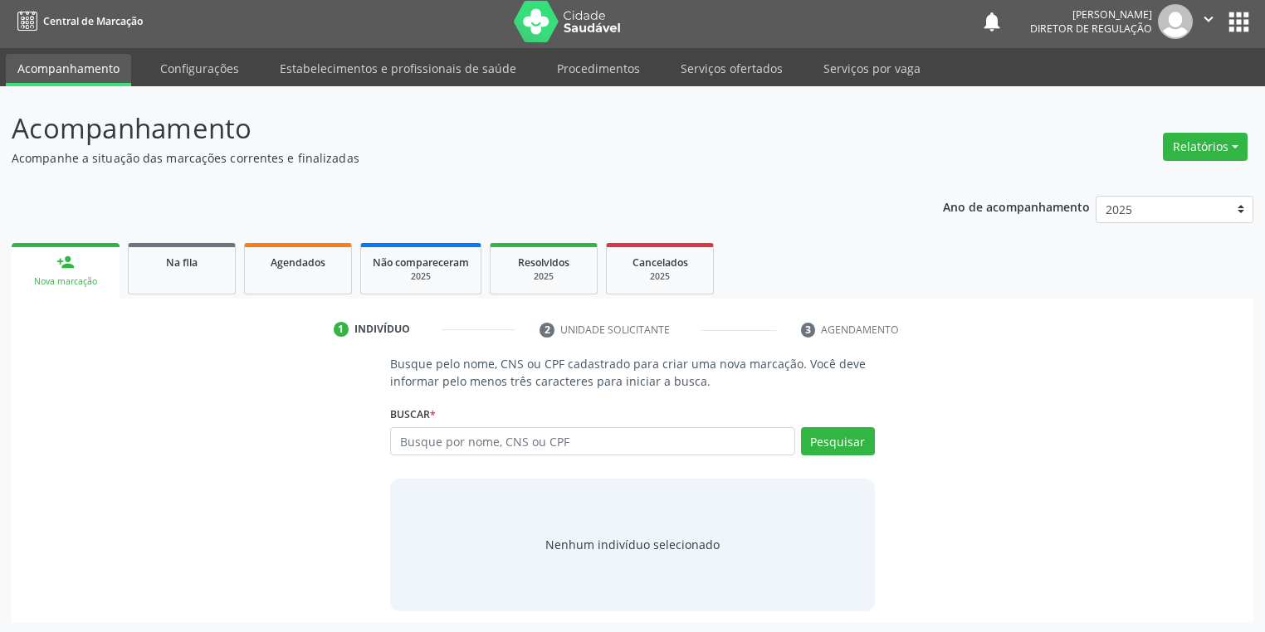
scroll to position [7, 0]
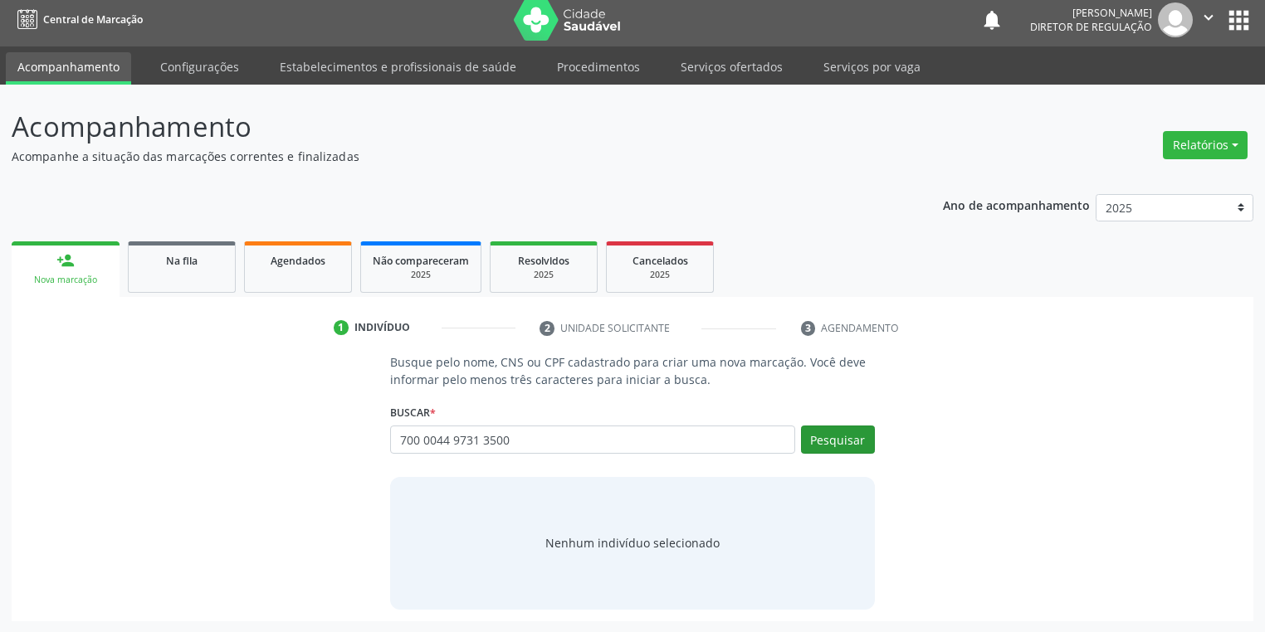
drag, startPoint x: 788, startPoint y: 426, endPoint x: 833, endPoint y: 435, distance: 46.6
click at [819, 432] on div "Busque por nome, CNS ou CPF Nenhum resultado encontrado para: " " Não há nenhum…" at bounding box center [632, 446] width 485 height 40
type input "700 0044 9731 3500"
click at [833, 435] on button "Pesquisar" at bounding box center [838, 440] width 74 height 28
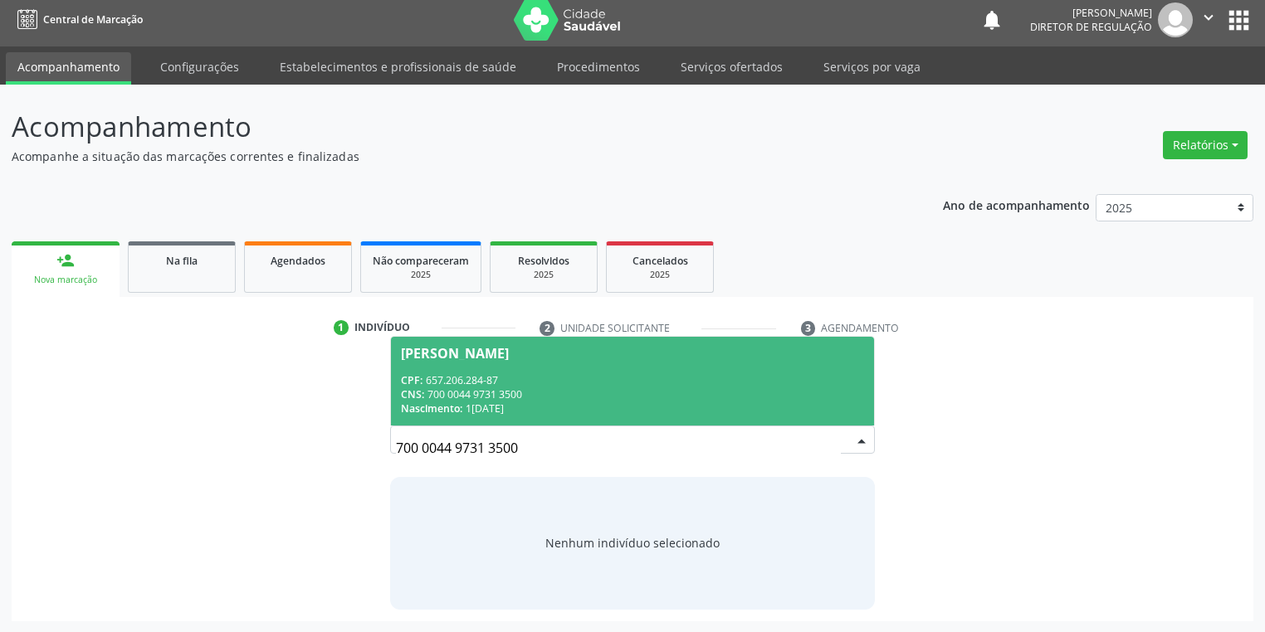
click at [633, 388] on div "CNS: 700 0044 9731 3500" at bounding box center [632, 395] width 463 height 14
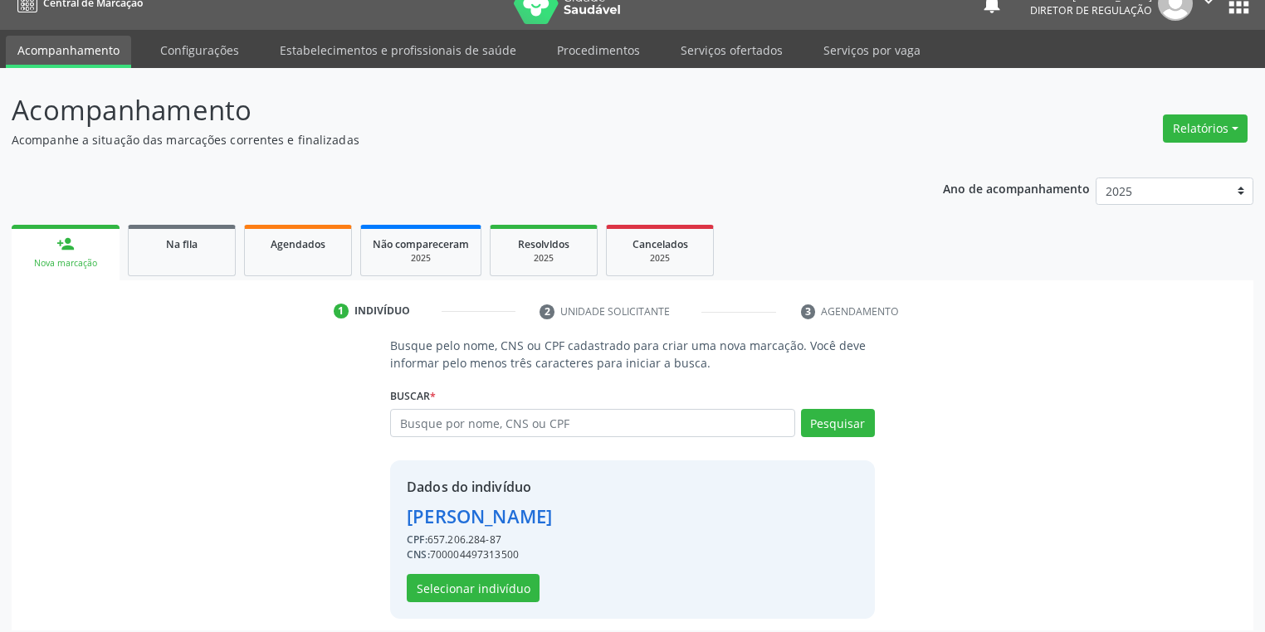
scroll to position [32, 0]
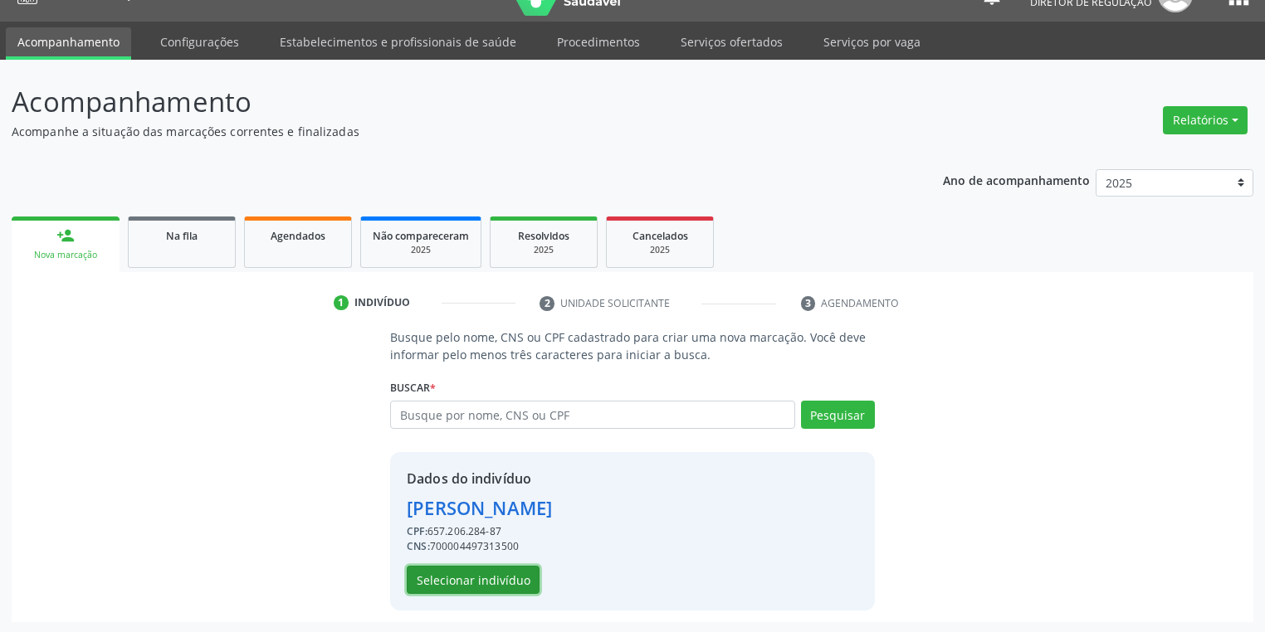
click at [479, 583] on button "Selecionar indivíduo" at bounding box center [473, 580] width 133 height 28
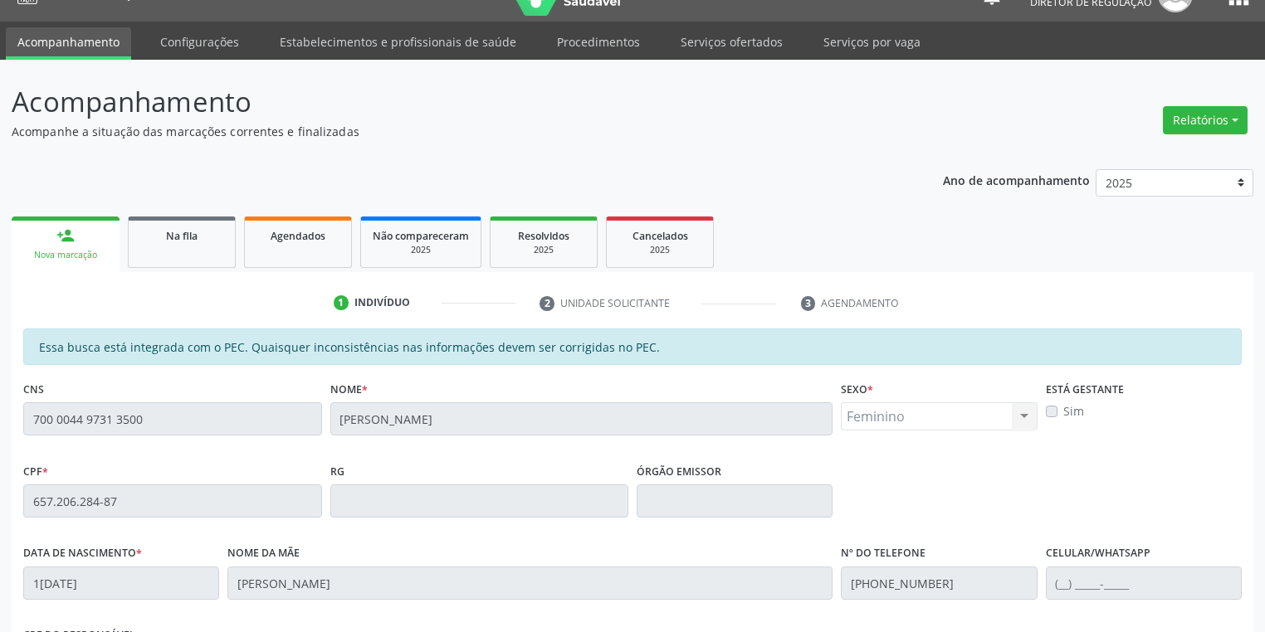
scroll to position [315, 0]
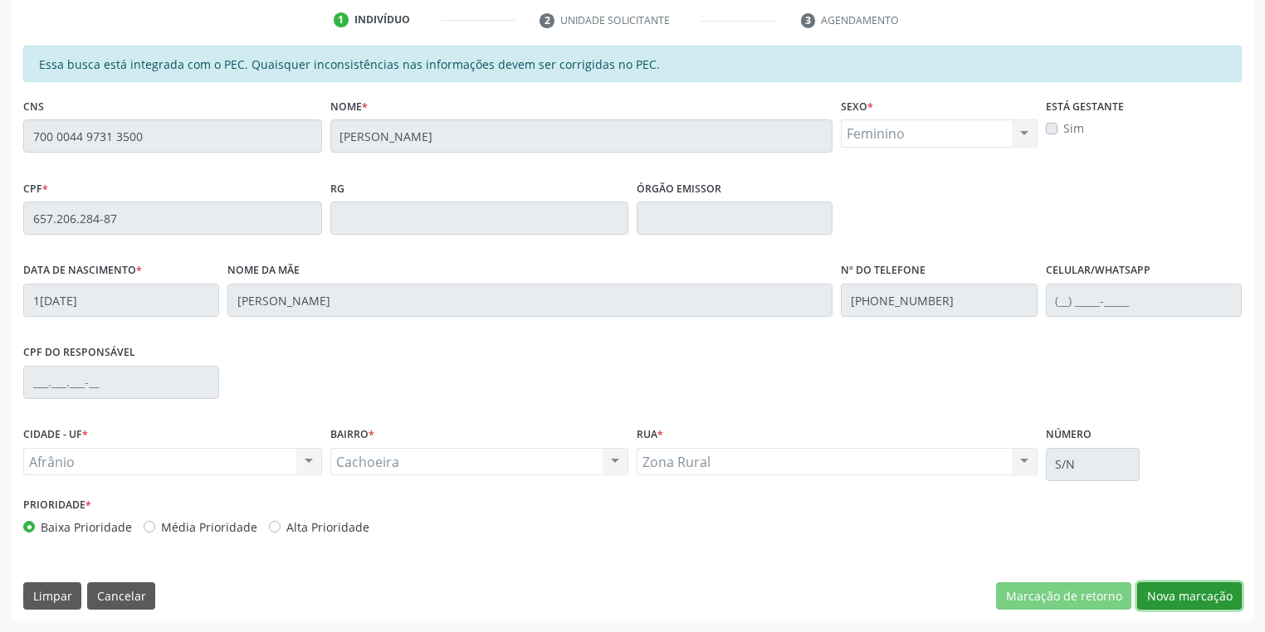
click at [1169, 591] on button "Nova marcação" at bounding box center [1189, 597] width 105 height 28
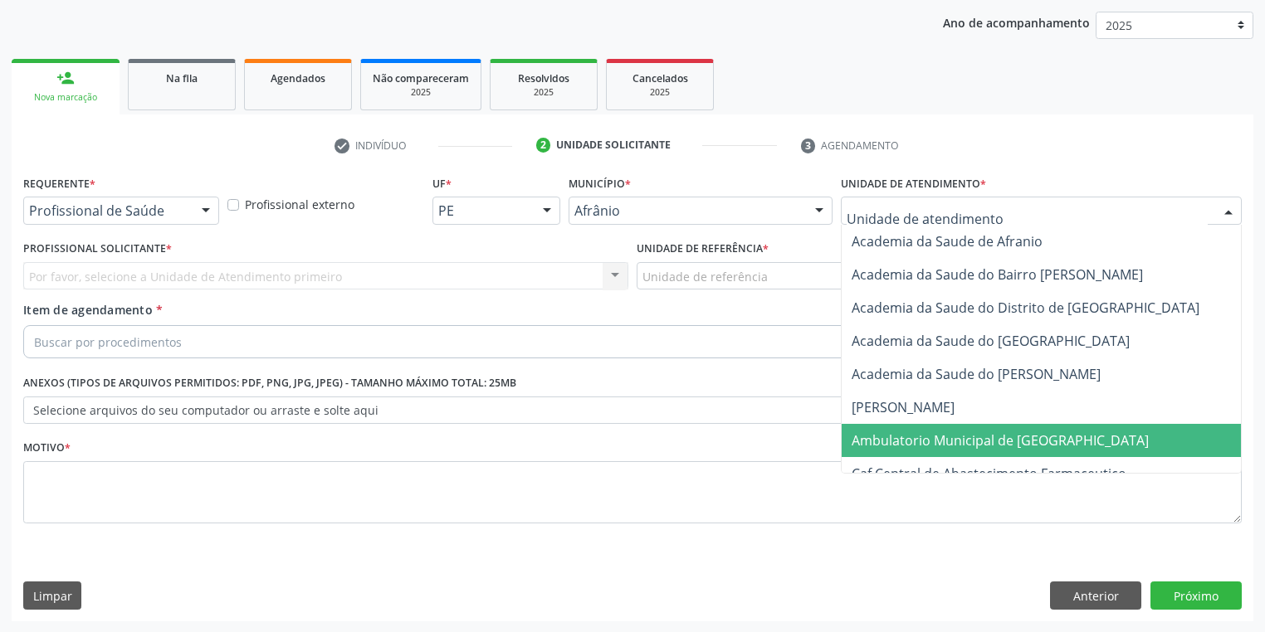
click at [891, 444] on span "Ambulatorio Municipal de [GEOGRAPHIC_DATA]" at bounding box center [1000, 441] width 297 height 18
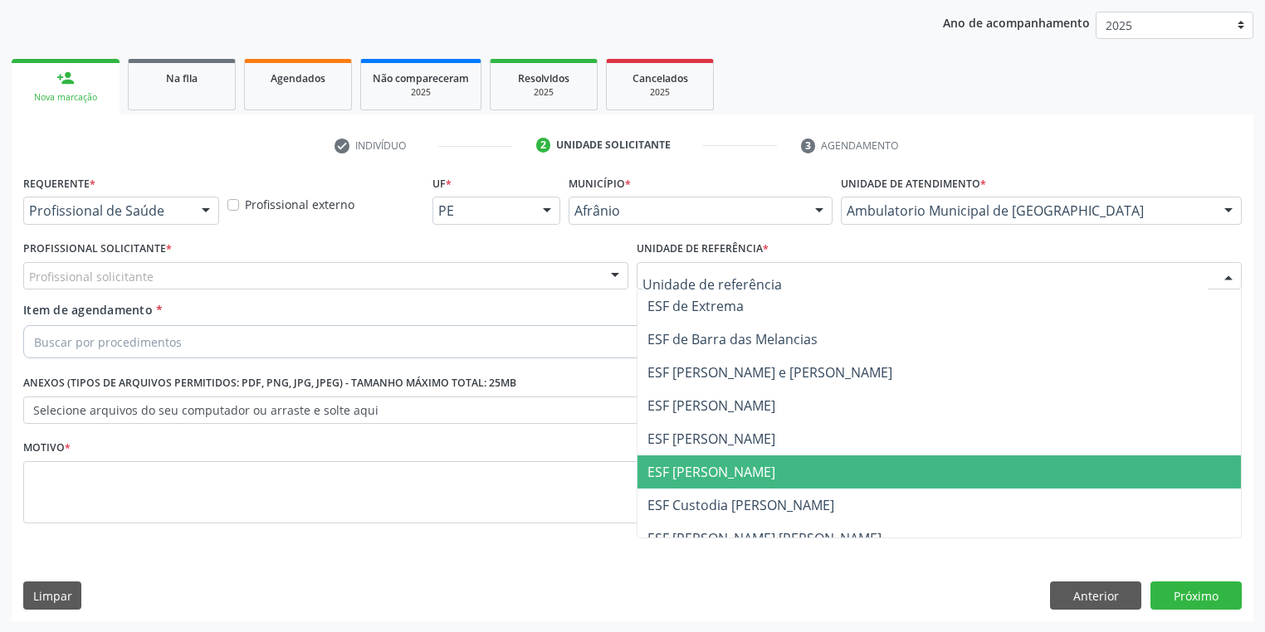
click at [693, 481] on span "ESF [PERSON_NAME]" at bounding box center [938, 472] width 603 height 33
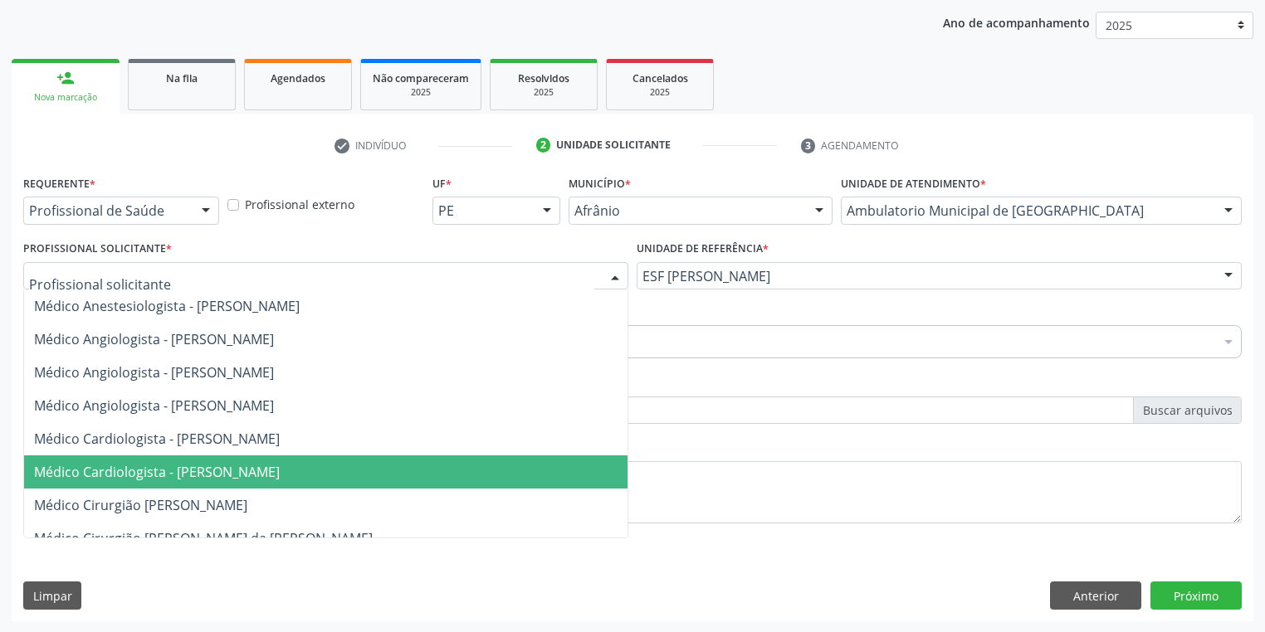
click at [153, 470] on span "Médico Cardiologista - Anderson da Costa Armstrong" at bounding box center [157, 472] width 246 height 18
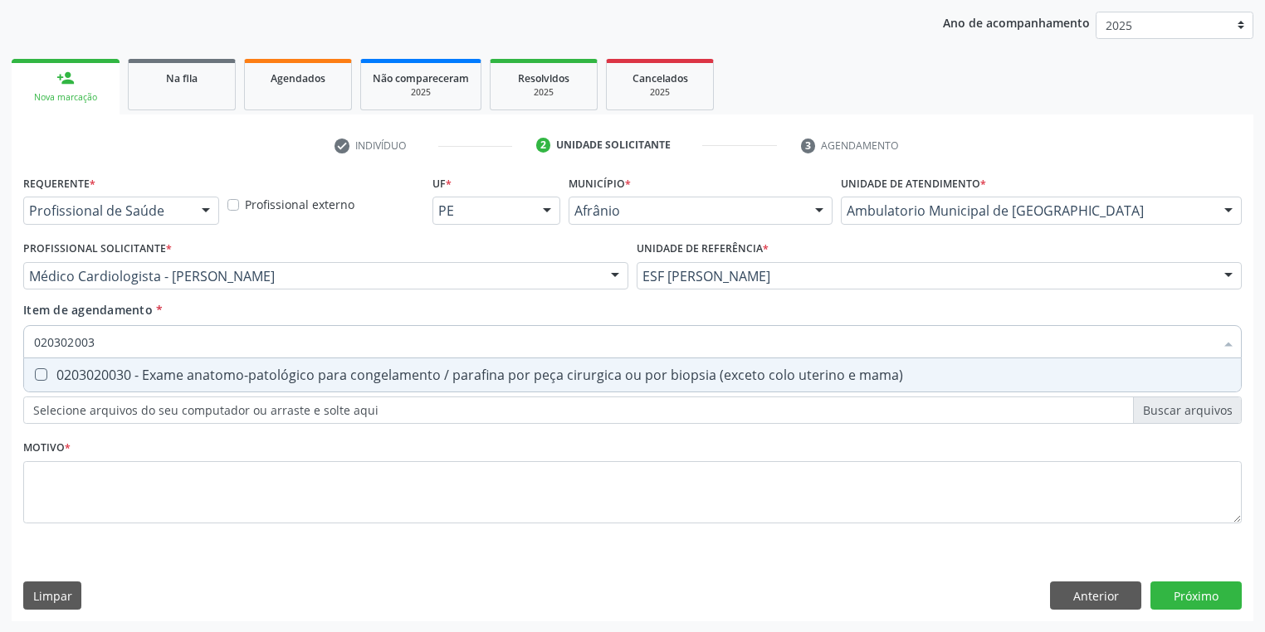
type input "0203020030"
click at [149, 383] on span "0203020030 - Exame anatomo-patológico para congelamento / parafina por peça cir…" at bounding box center [632, 375] width 1217 height 33
checkbox mama\) "true"
click at [112, 468] on div "Requerente * Profissional de Saúde Profissional de Saúde Paciente Nenhum result…" at bounding box center [632, 359] width 1218 height 376
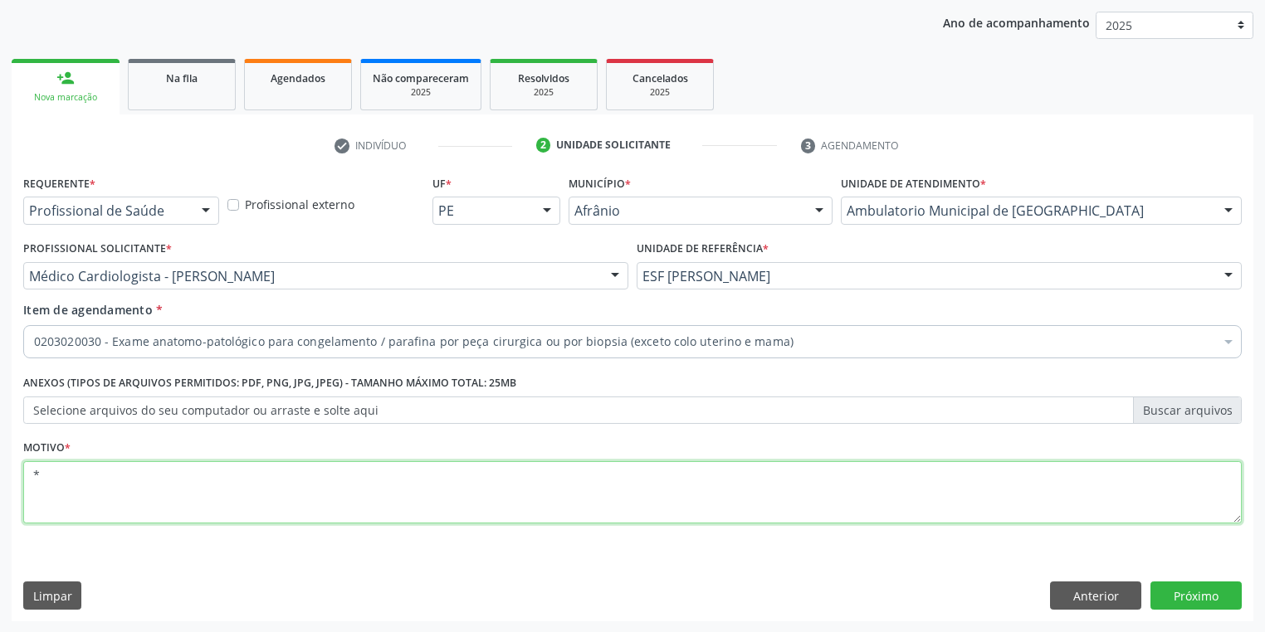
type textarea "*"
click at [1171, 596] on button "Próximo" at bounding box center [1195, 596] width 91 height 28
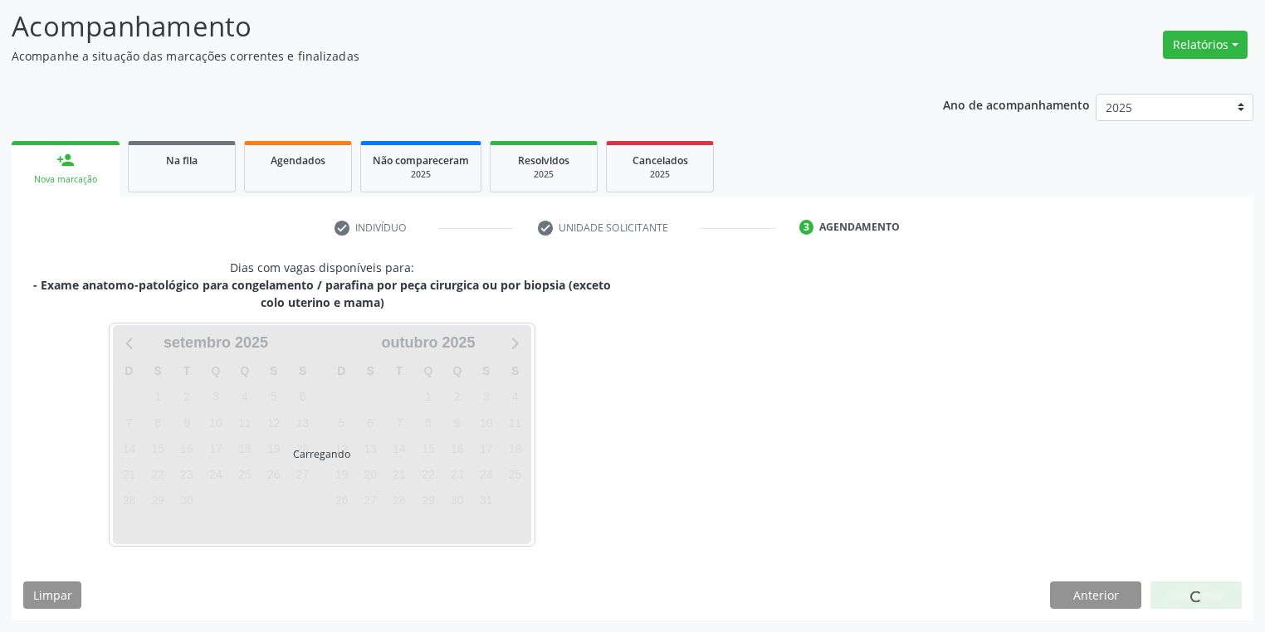
scroll to position [106, 0]
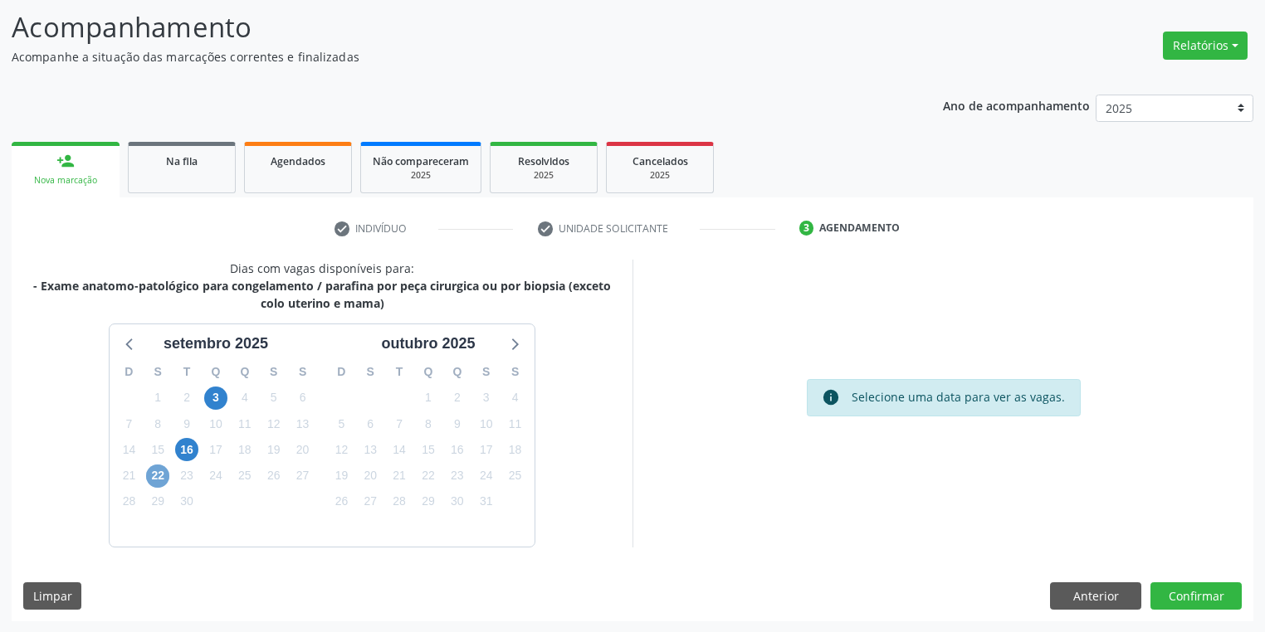
click at [147, 481] on span "22" at bounding box center [157, 476] width 23 height 23
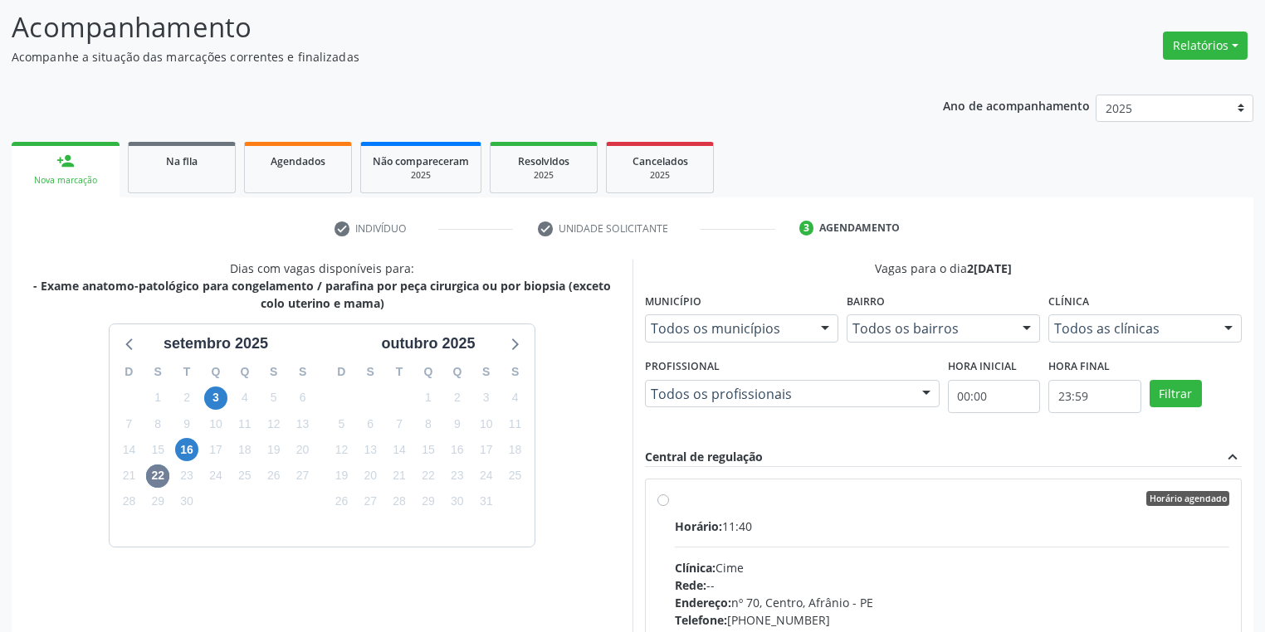
click at [901, 571] on div "Clínica: Cime" at bounding box center [952, 567] width 554 height 17
click at [669, 506] on input "Horário agendado Horário: 11:40 Clínica: Cime Rede: -- Endereço: nº 70, Centro,…" at bounding box center [663, 498] width 12 height 15
radio input "true"
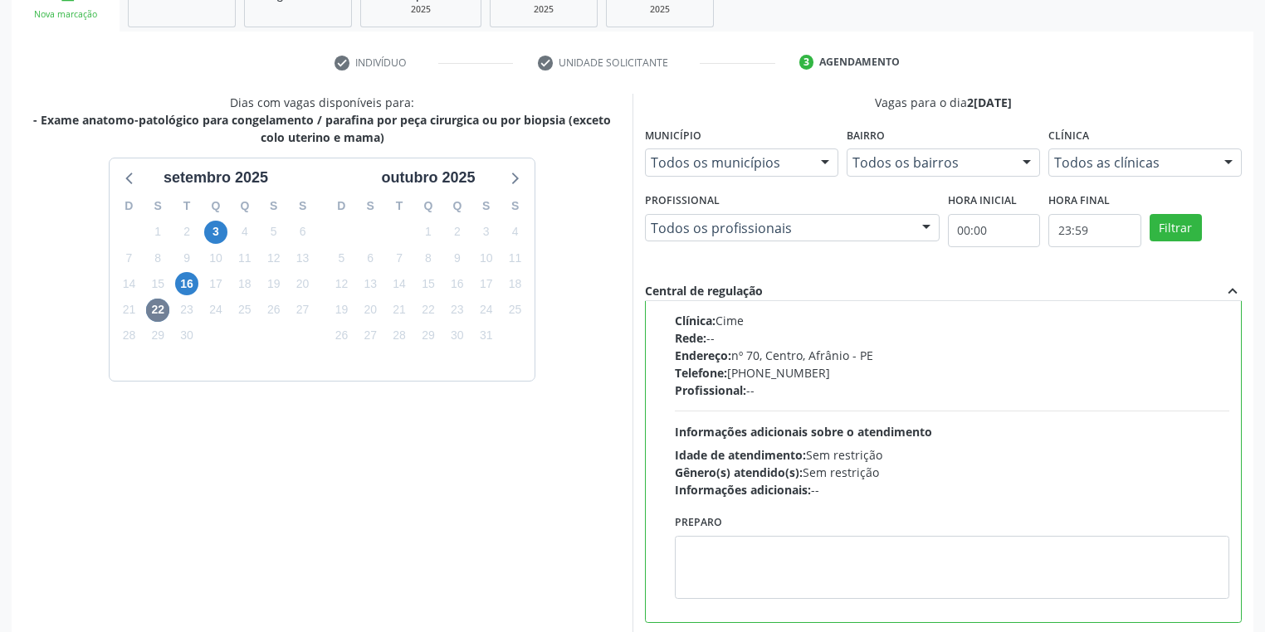
scroll to position [359, 0]
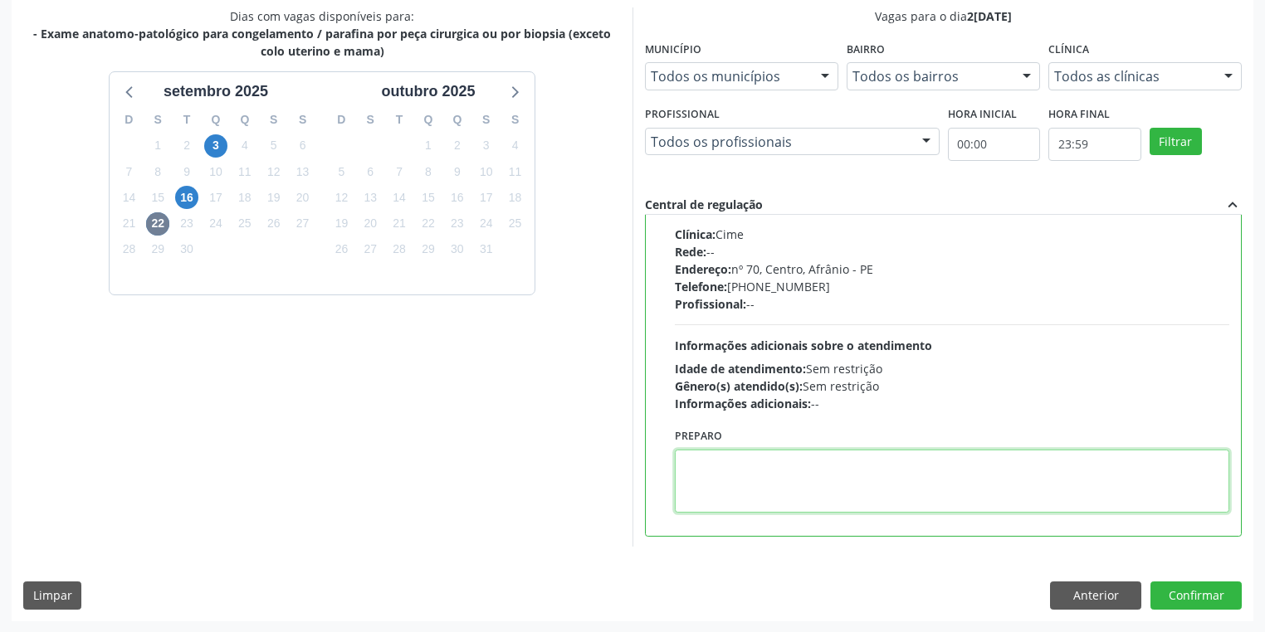
click at [787, 473] on textarea at bounding box center [952, 481] width 554 height 63
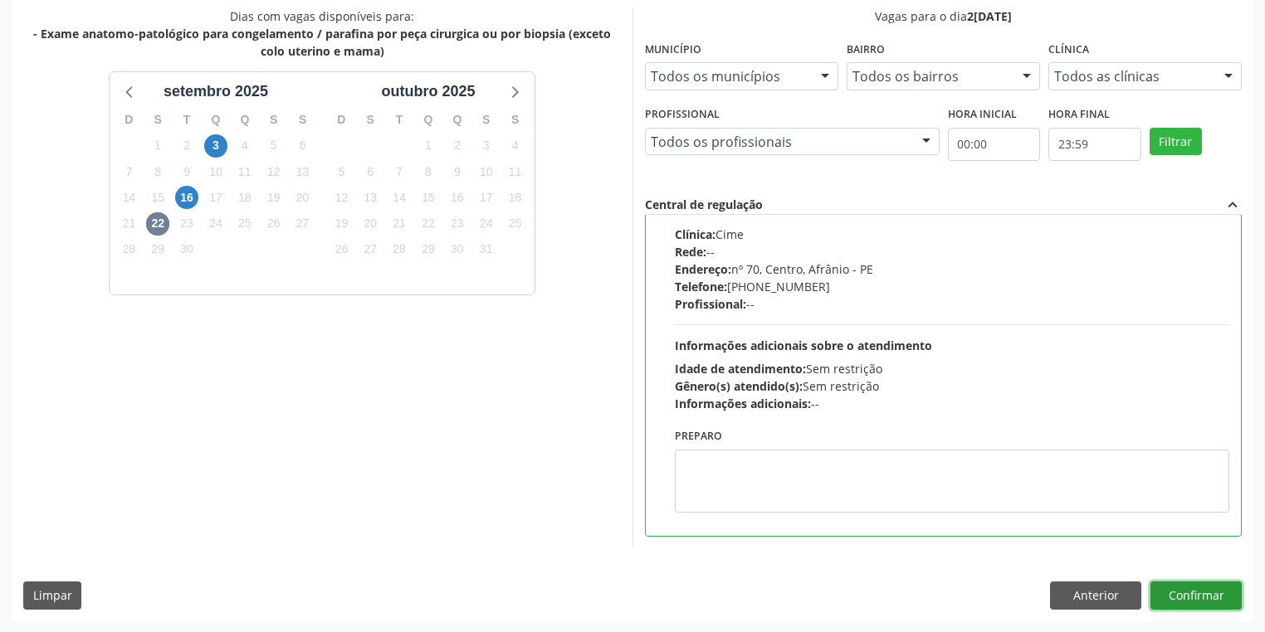
click at [1200, 598] on button "Confirmar" at bounding box center [1195, 596] width 91 height 28
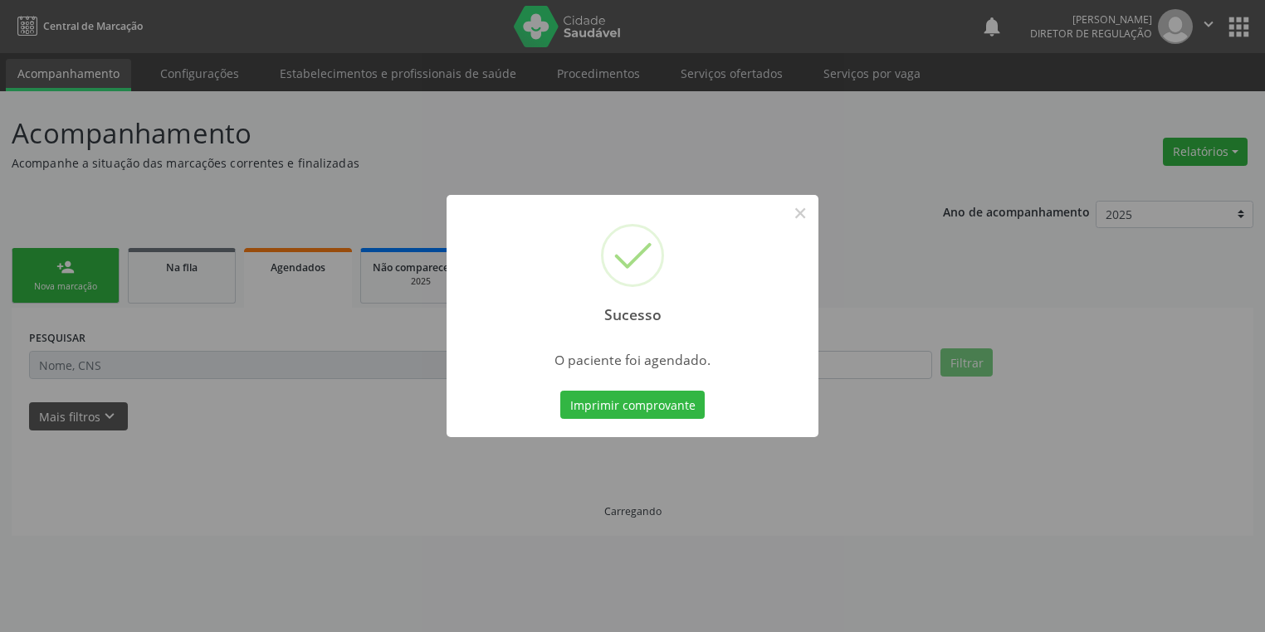
scroll to position [0, 0]
click at [638, 403] on button "Imprimir comprovante" at bounding box center [637, 405] width 144 height 28
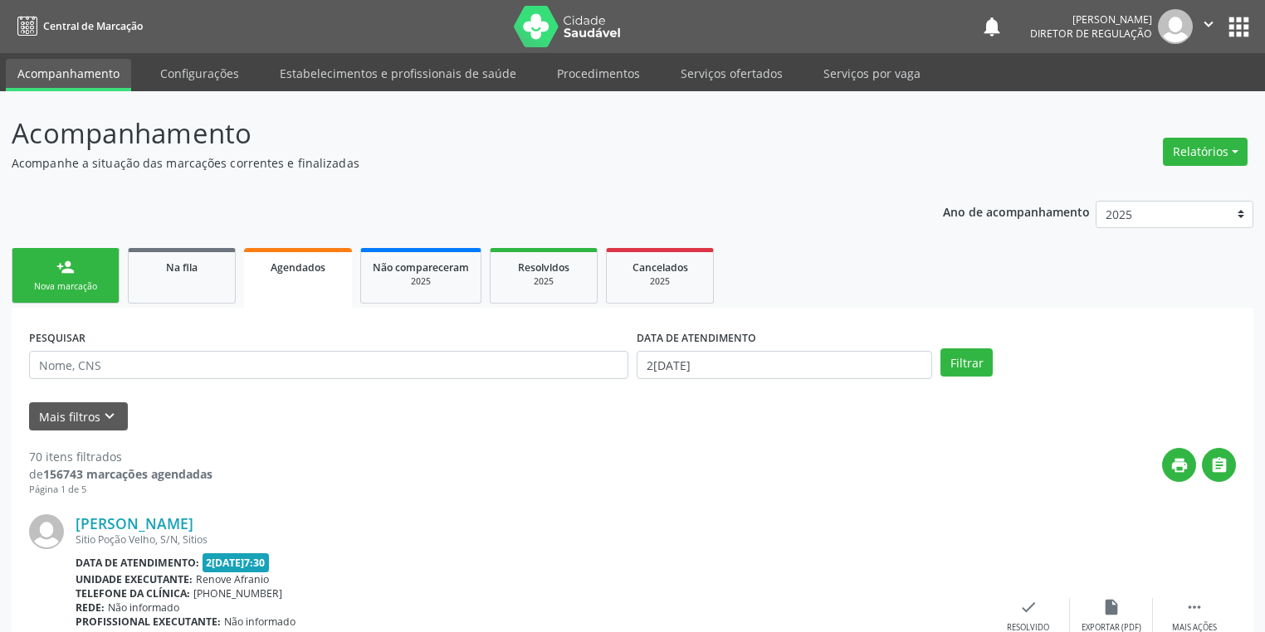
click at [82, 281] on div "Nova marcação" at bounding box center [65, 287] width 83 height 12
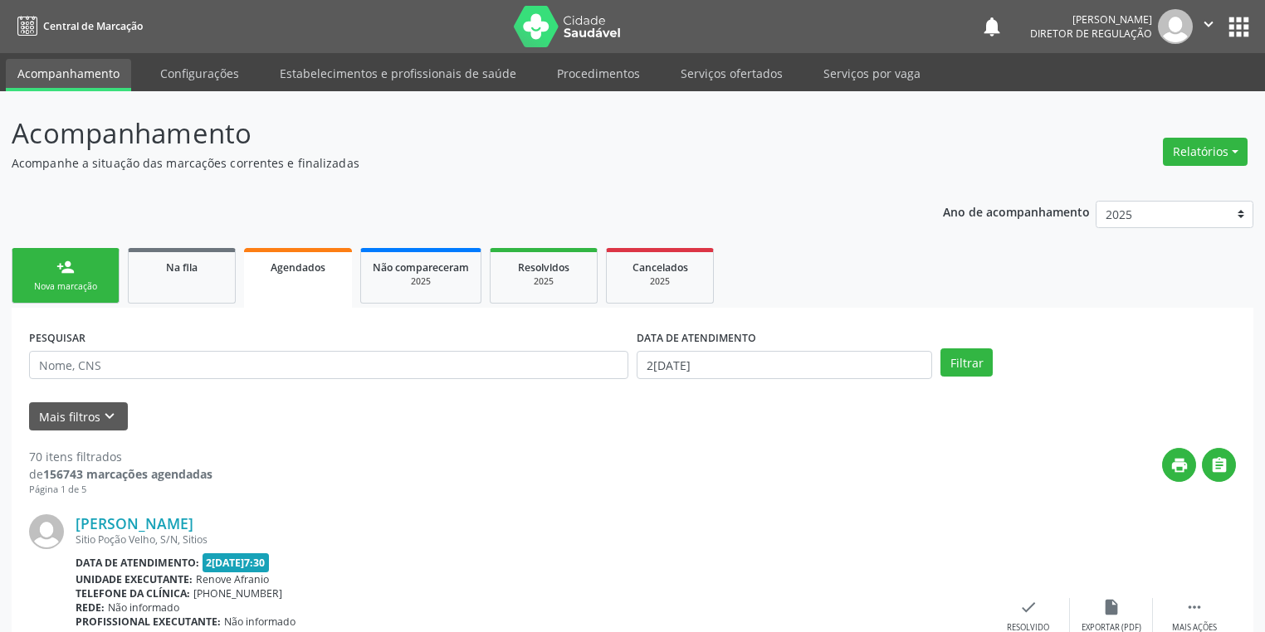
click at [82, 281] on div "Nova marcação" at bounding box center [65, 287] width 83 height 12
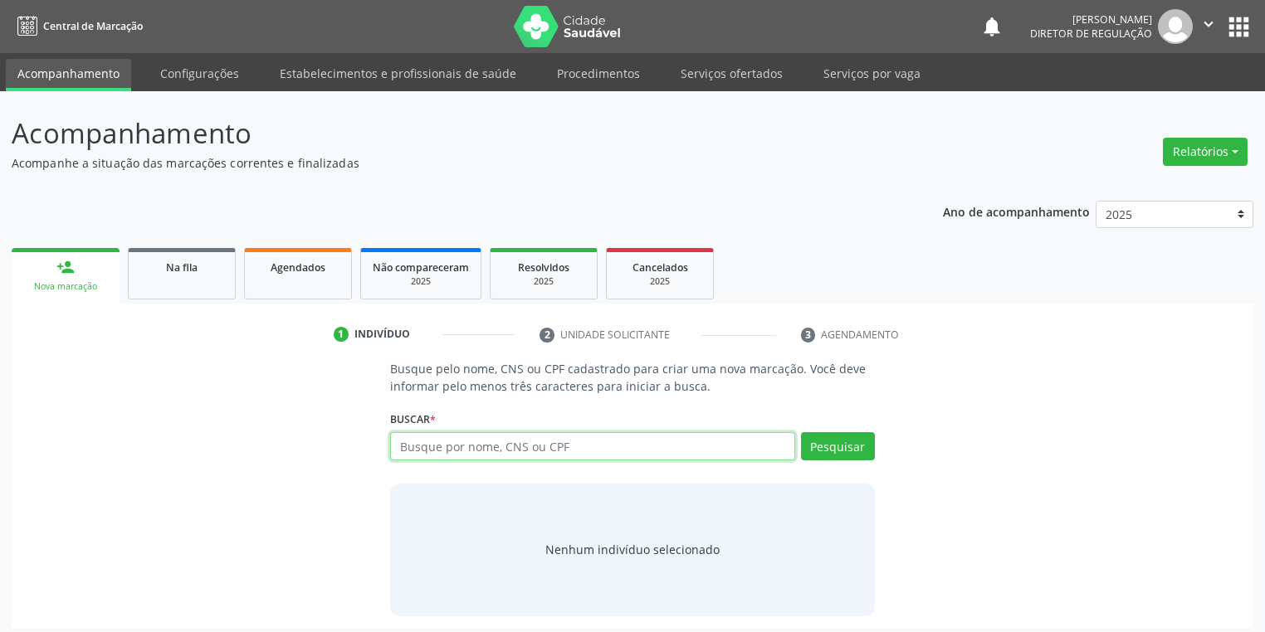
click at [430, 455] on input "text" at bounding box center [592, 446] width 405 height 28
type input "706505395626297"
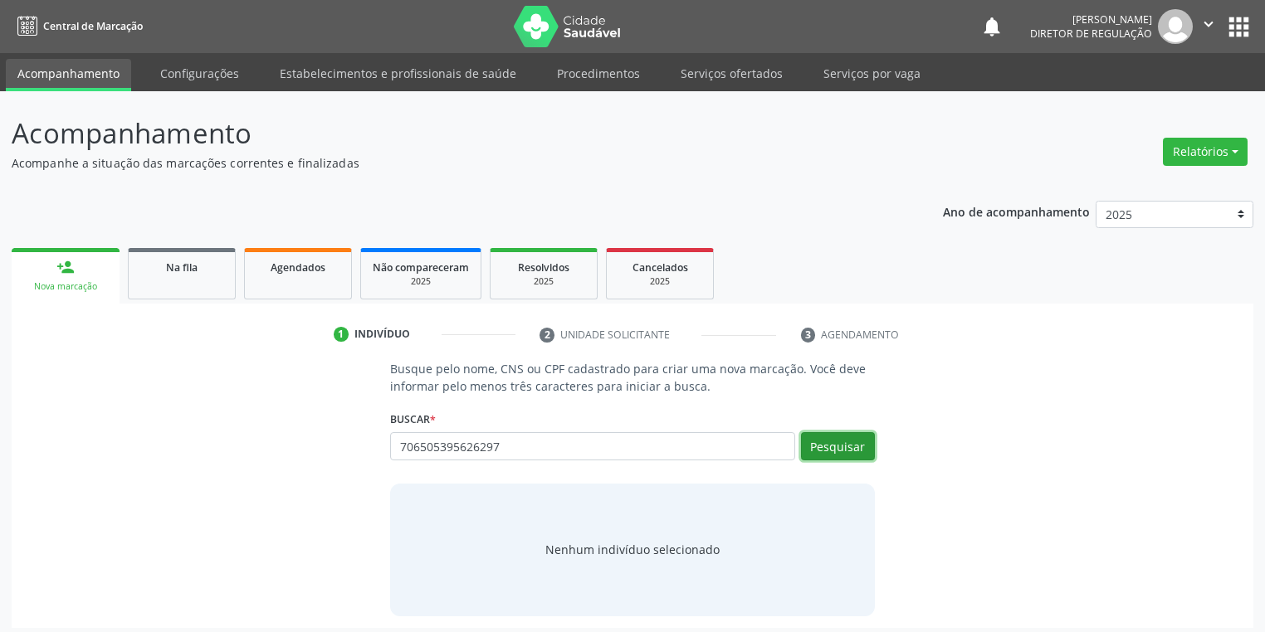
click at [820, 442] on button "Pesquisar" at bounding box center [838, 446] width 74 height 28
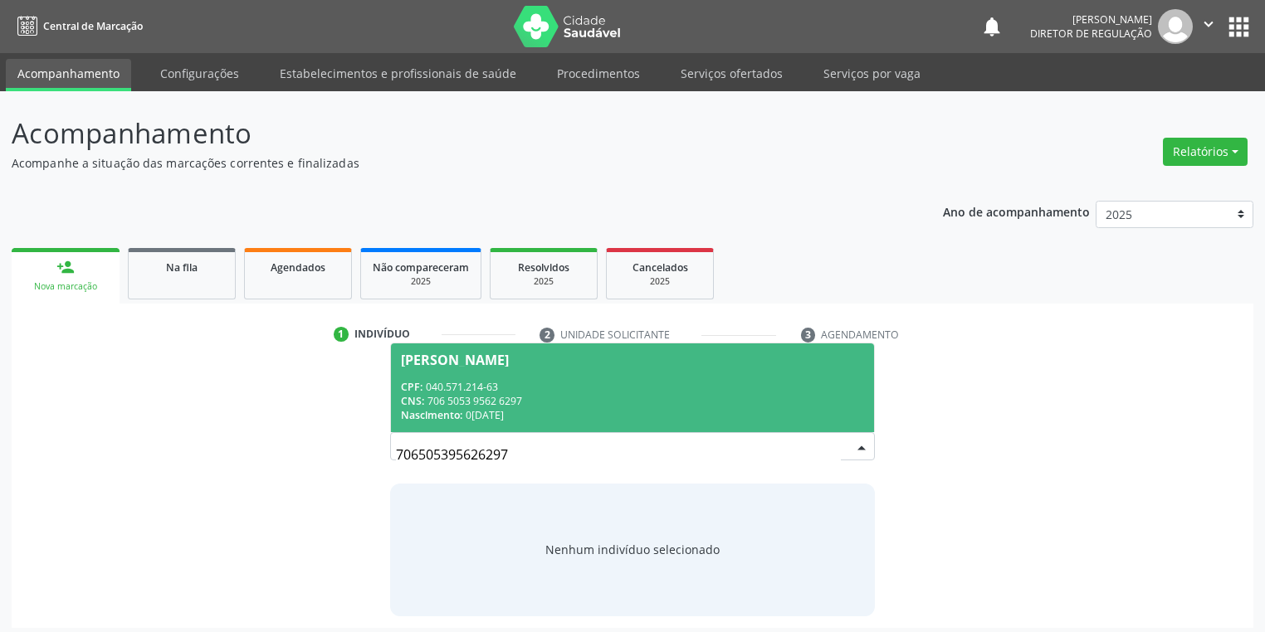
click at [481, 391] on div "CPF: 040.571.214-63" at bounding box center [632, 387] width 463 height 14
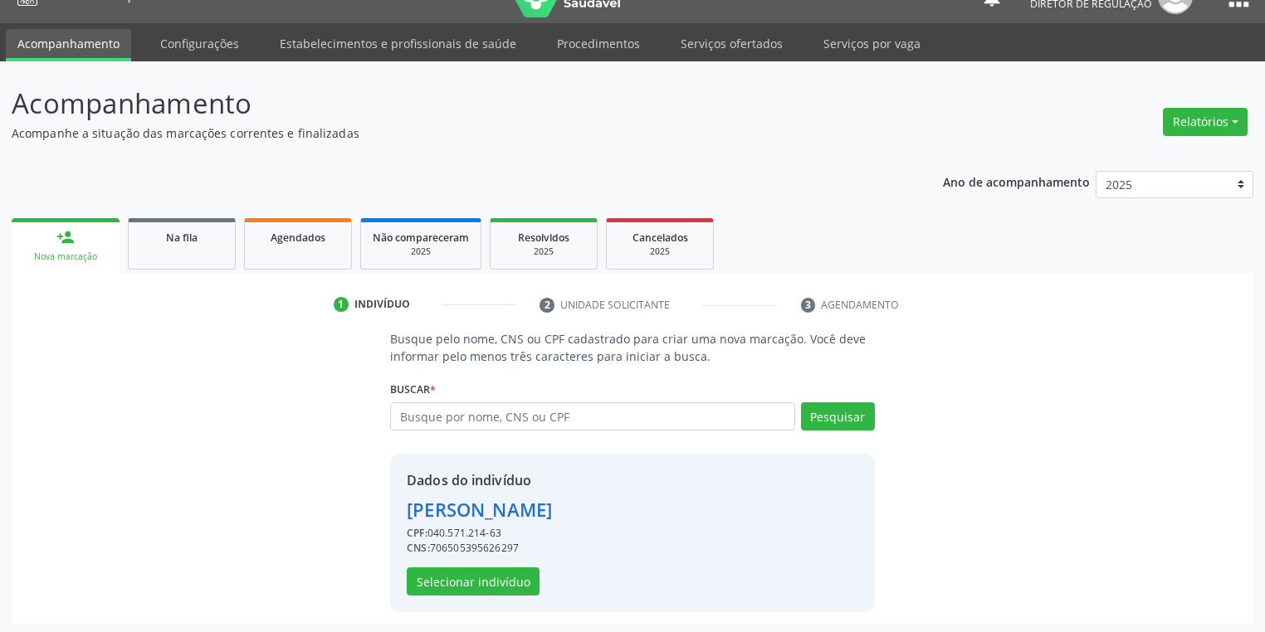
scroll to position [32, 0]
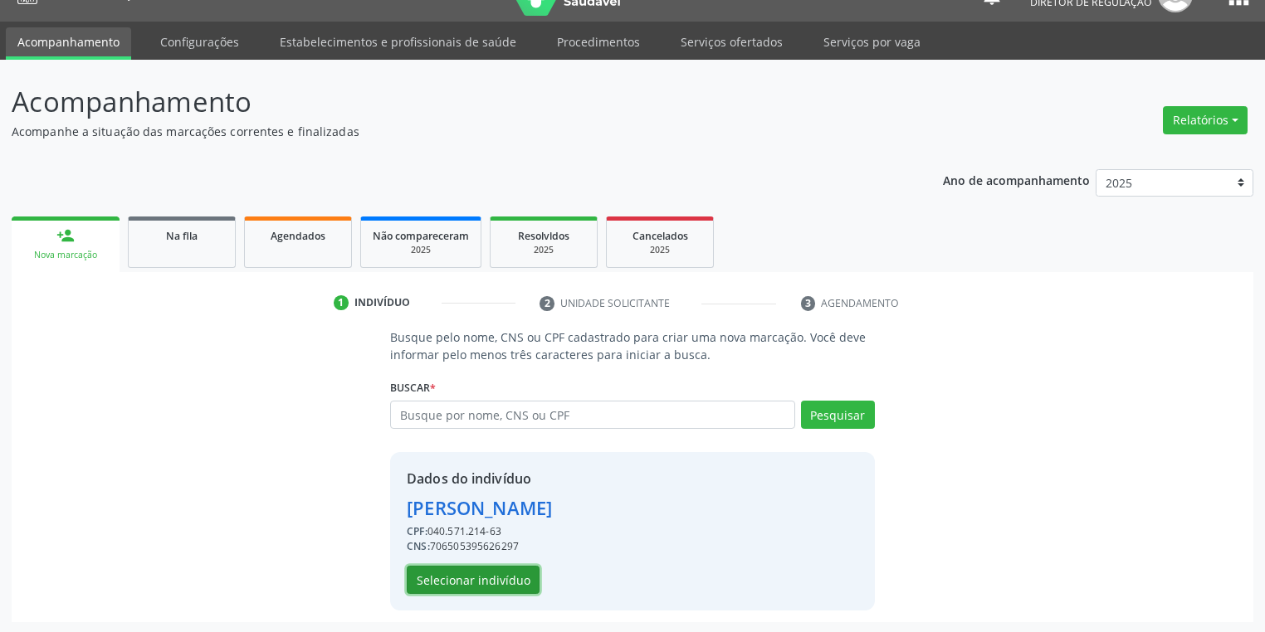
click at [443, 576] on button "Selecionar indivíduo" at bounding box center [473, 580] width 133 height 28
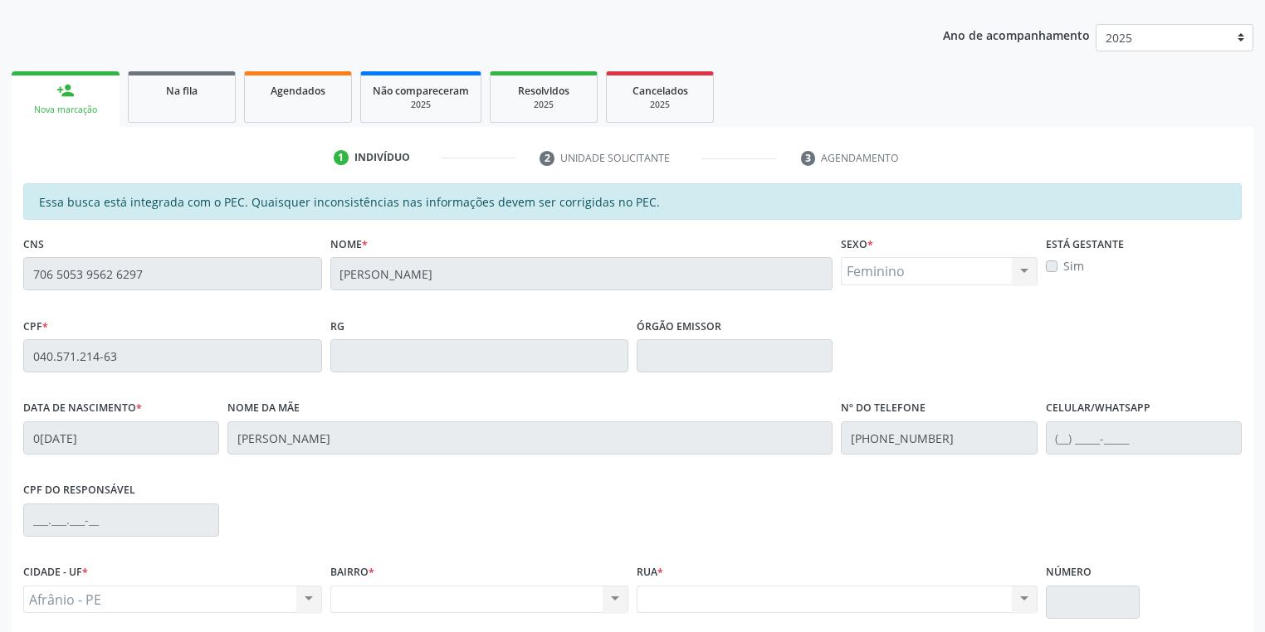
scroll to position [315, 0]
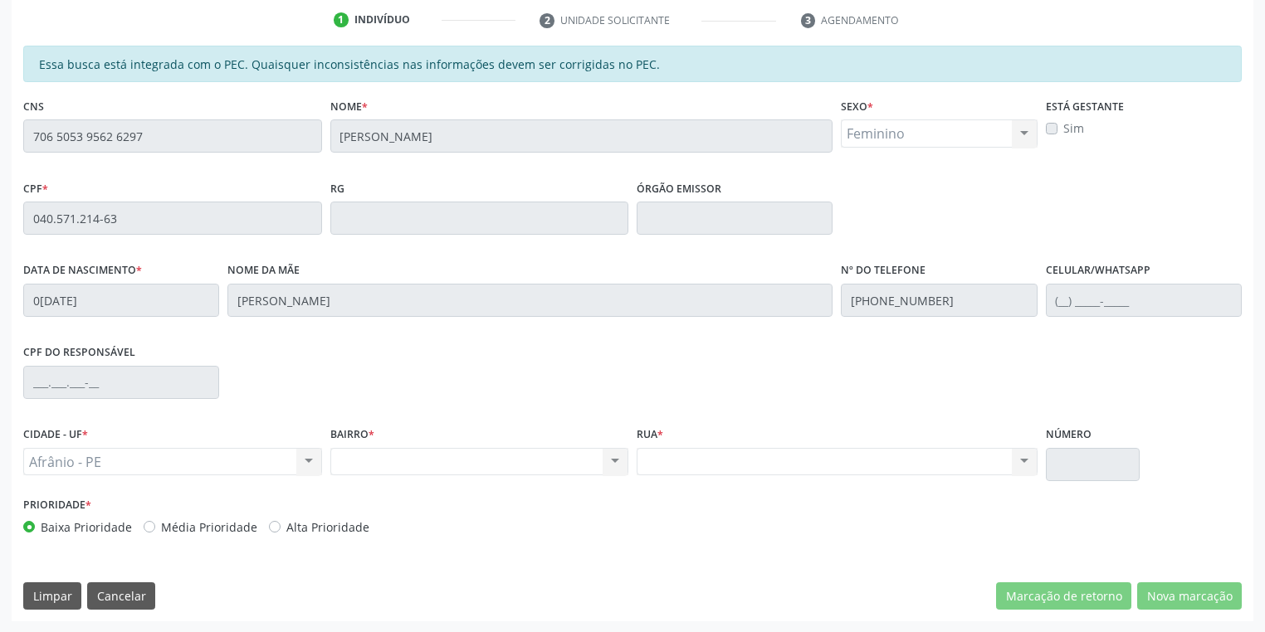
click at [0, 139] on div "Acompanhamento Acompanhe a situação das marcações correntes e finalizadas Relat…" at bounding box center [632, 205] width 1265 height 857
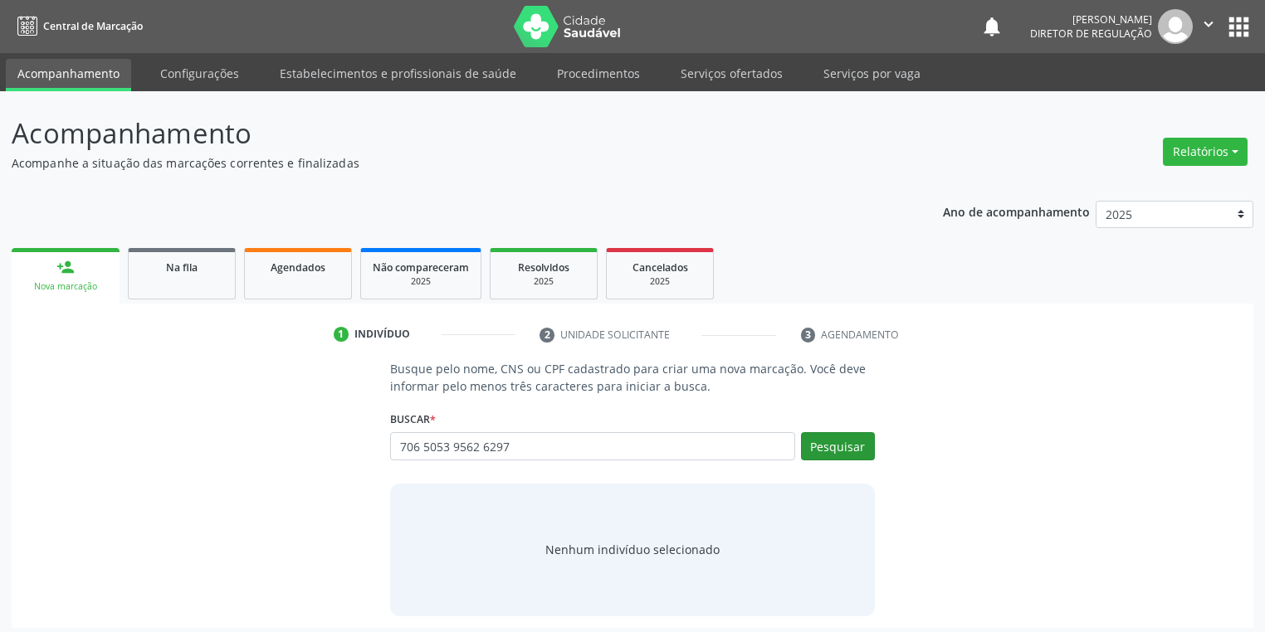
type input "706 5053 9562 6297"
click at [842, 442] on button "Pesquisar" at bounding box center [838, 446] width 74 height 28
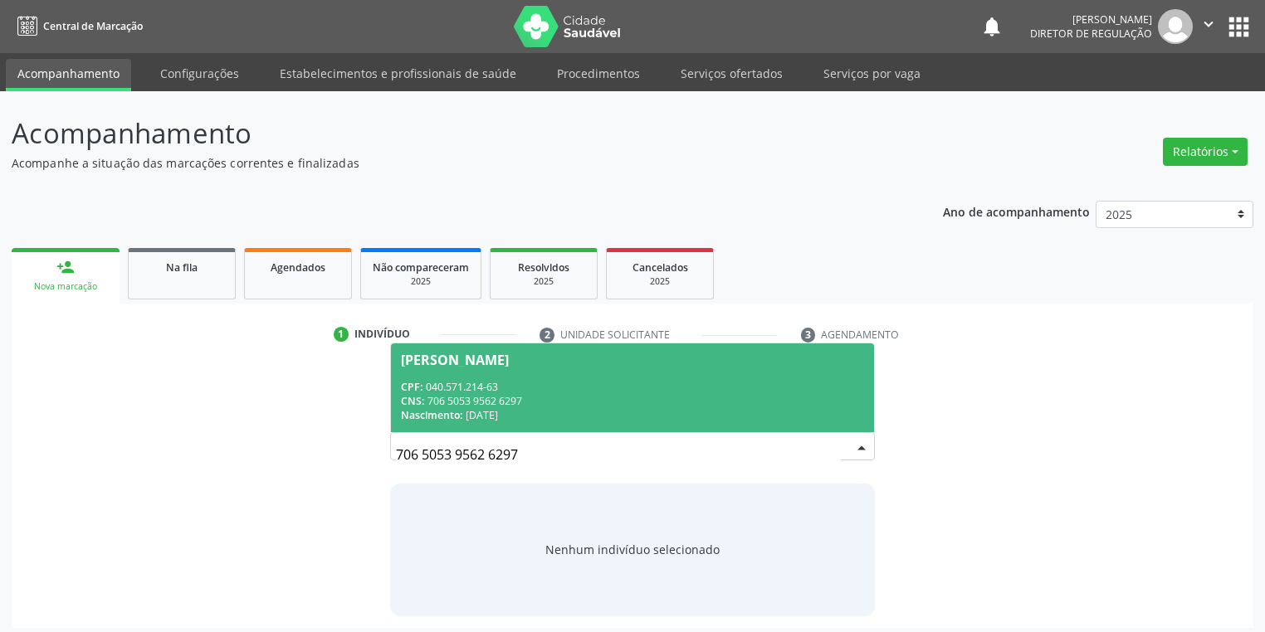
click at [468, 373] on span "[PERSON_NAME] CPF: 040.571.214-63 CNS: 706 5053 9562 6297 Nascimento: 0[DATE]" at bounding box center [632, 388] width 483 height 89
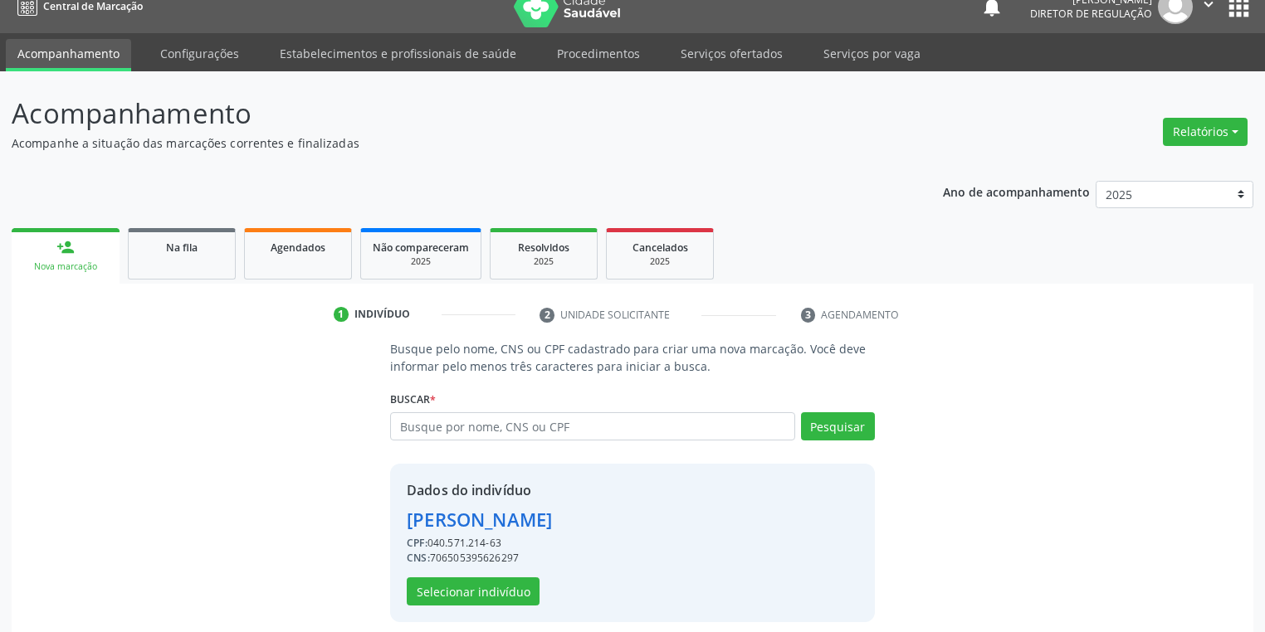
scroll to position [32, 0]
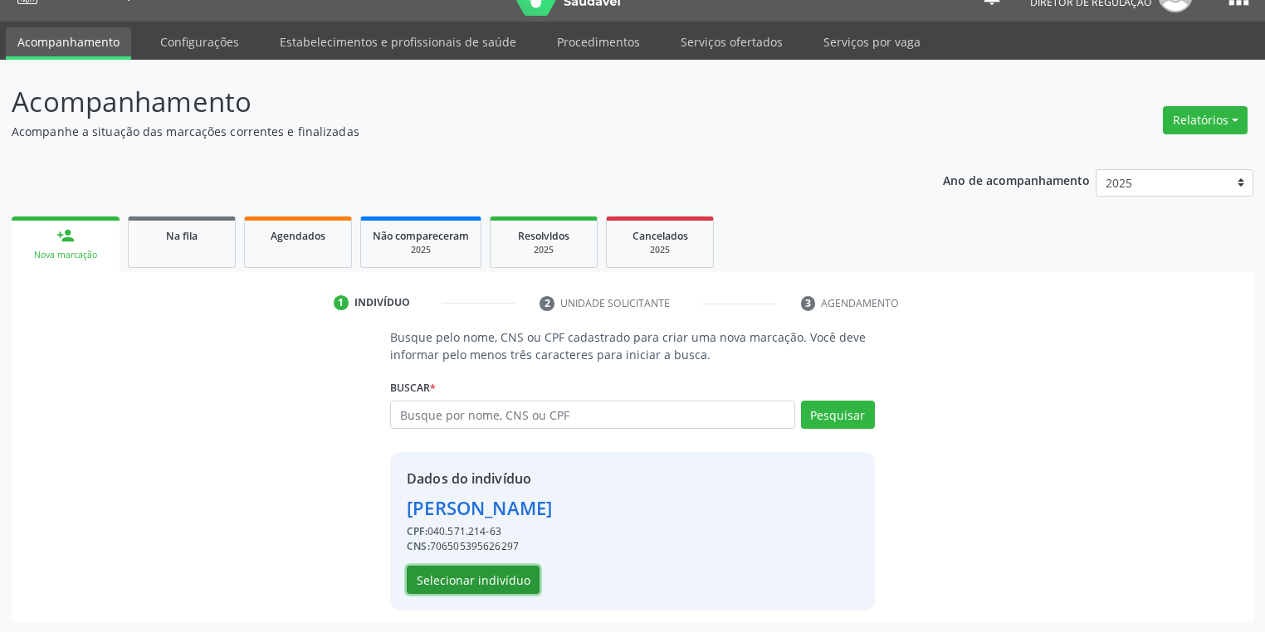
click at [482, 579] on button "Selecionar indivíduo" at bounding box center [473, 580] width 133 height 28
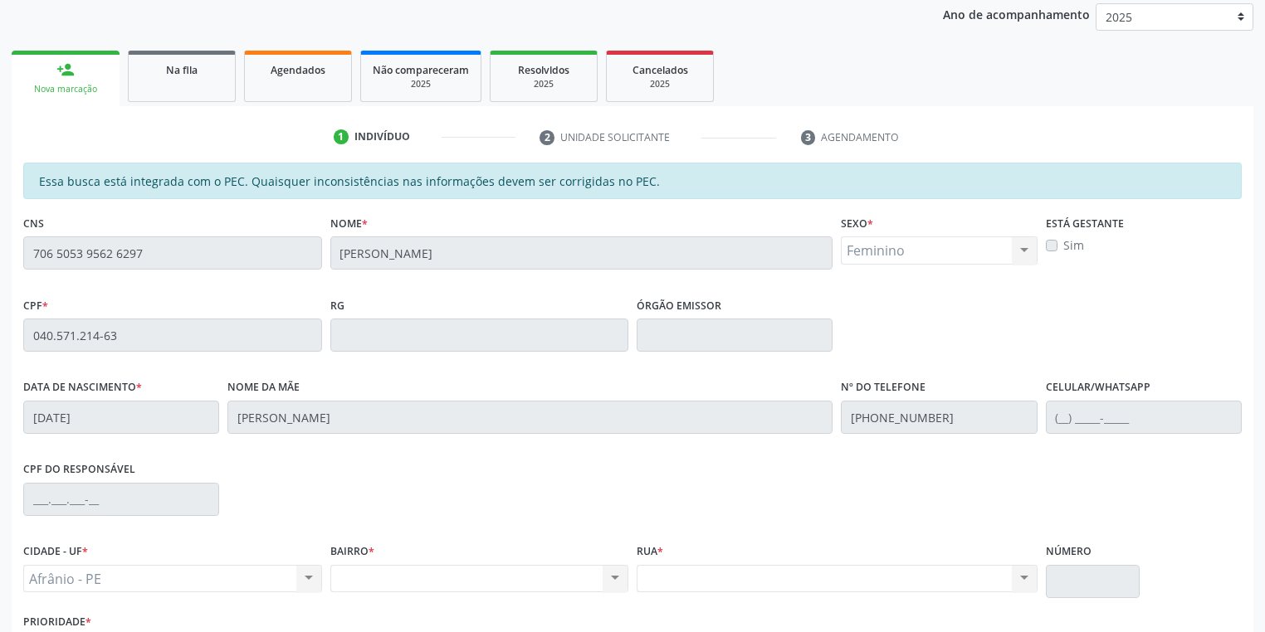
scroll to position [315, 0]
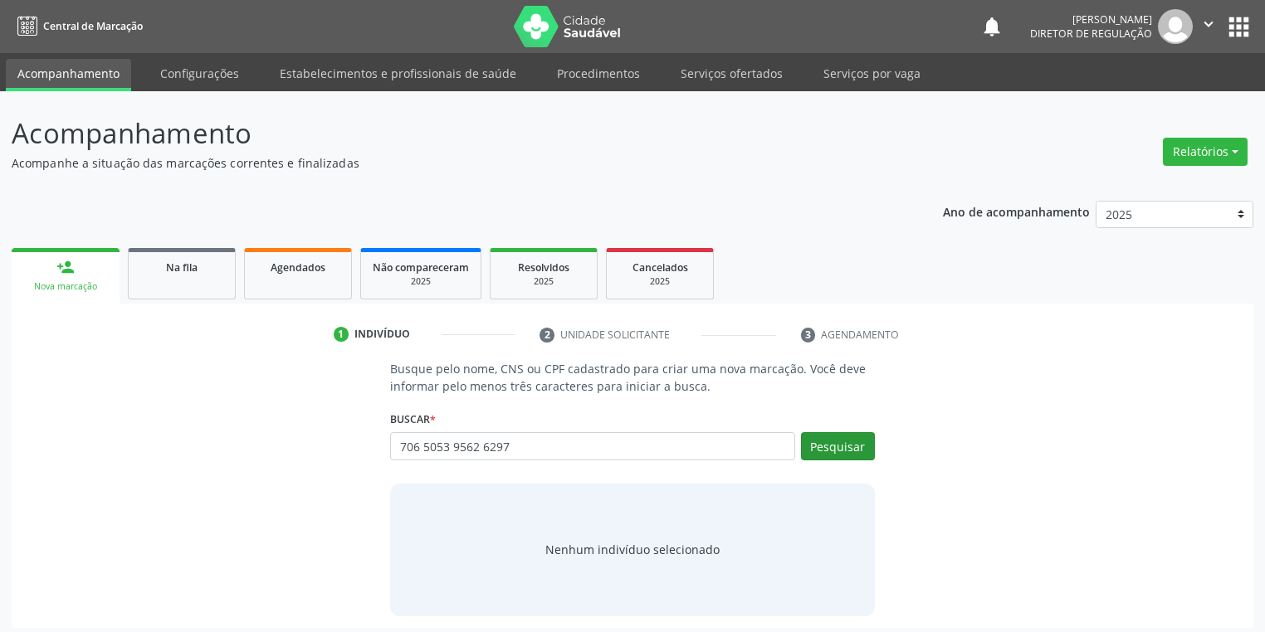
type input "706 5053 9562 6297"
click at [844, 444] on button "Pesquisar" at bounding box center [838, 446] width 74 height 28
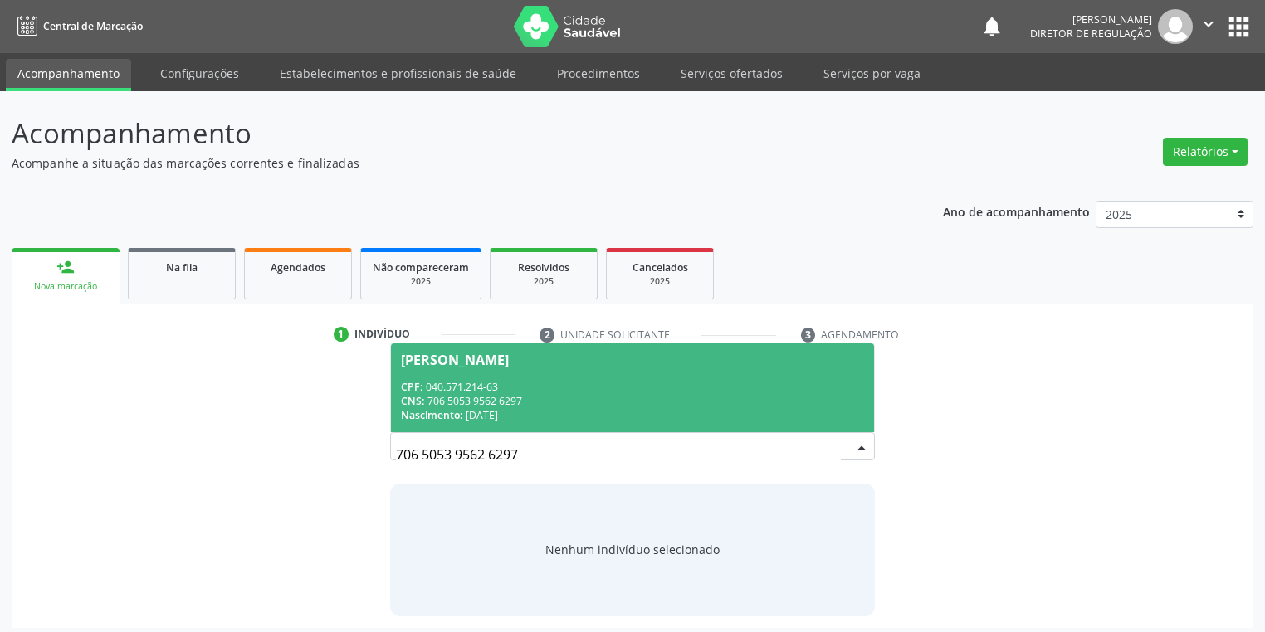
click at [470, 374] on span "[PERSON_NAME] CPF: 040.571.214-63 CNS: 706 5053 9562 6297 Nascimento: 0[DATE]" at bounding box center [632, 388] width 483 height 89
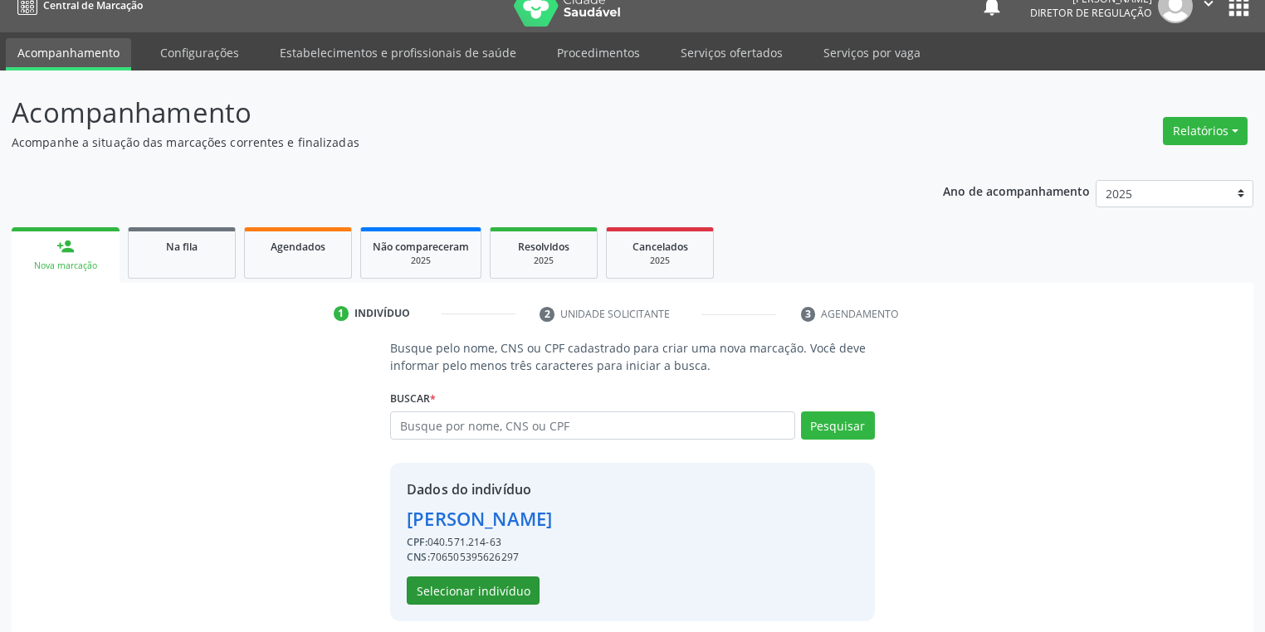
scroll to position [32, 0]
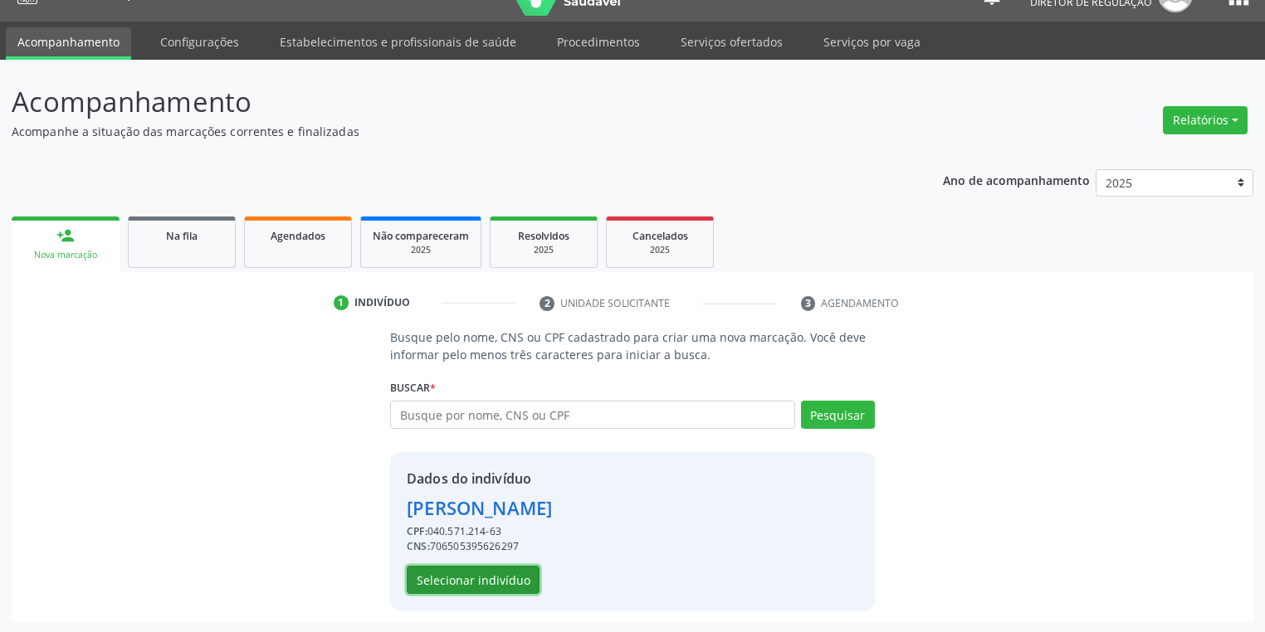
click at [432, 581] on button "Selecionar indivíduo" at bounding box center [473, 580] width 133 height 28
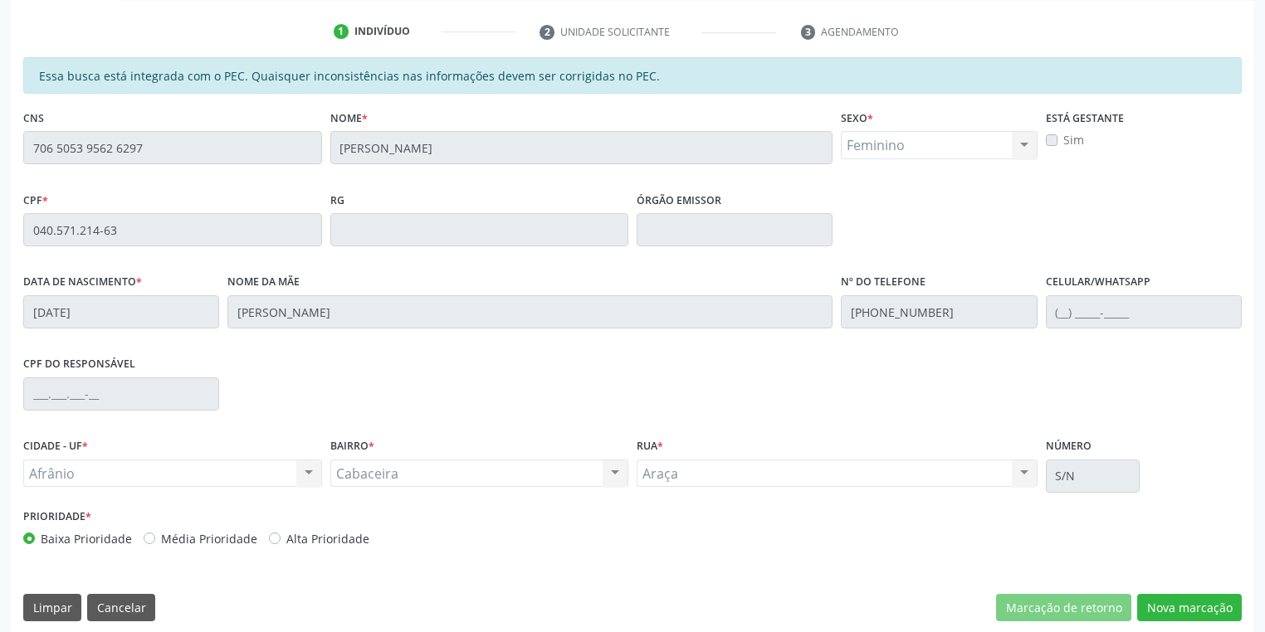
scroll to position [315, 0]
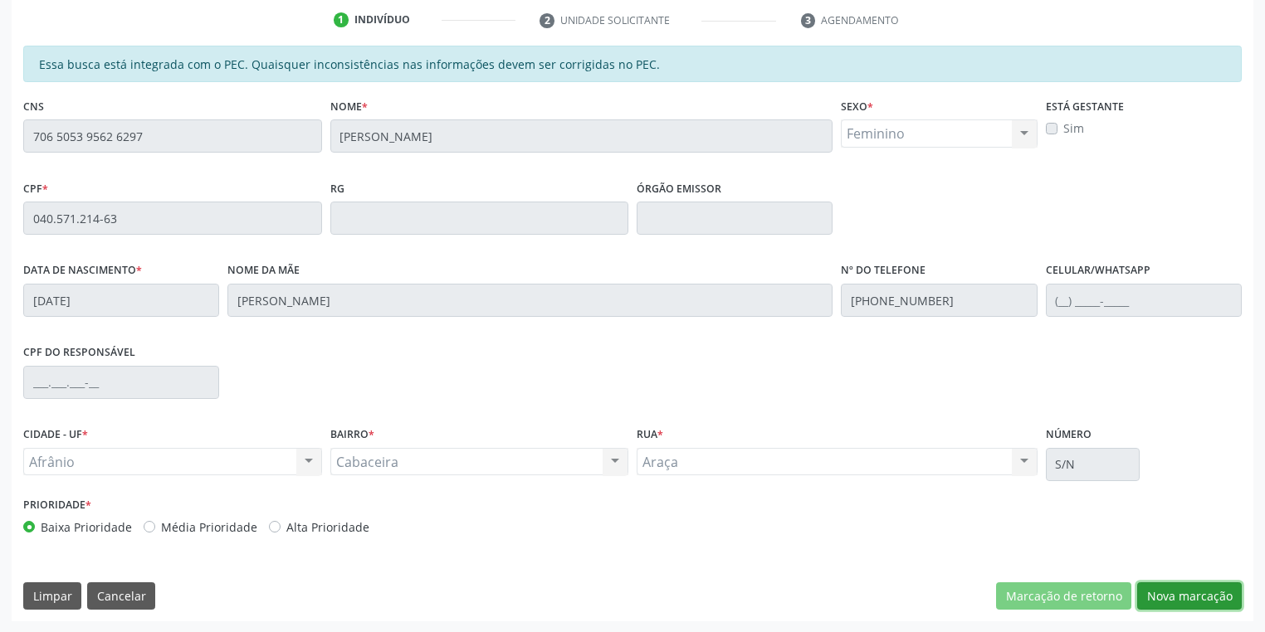
click at [1163, 592] on button "Nova marcação" at bounding box center [1189, 597] width 105 height 28
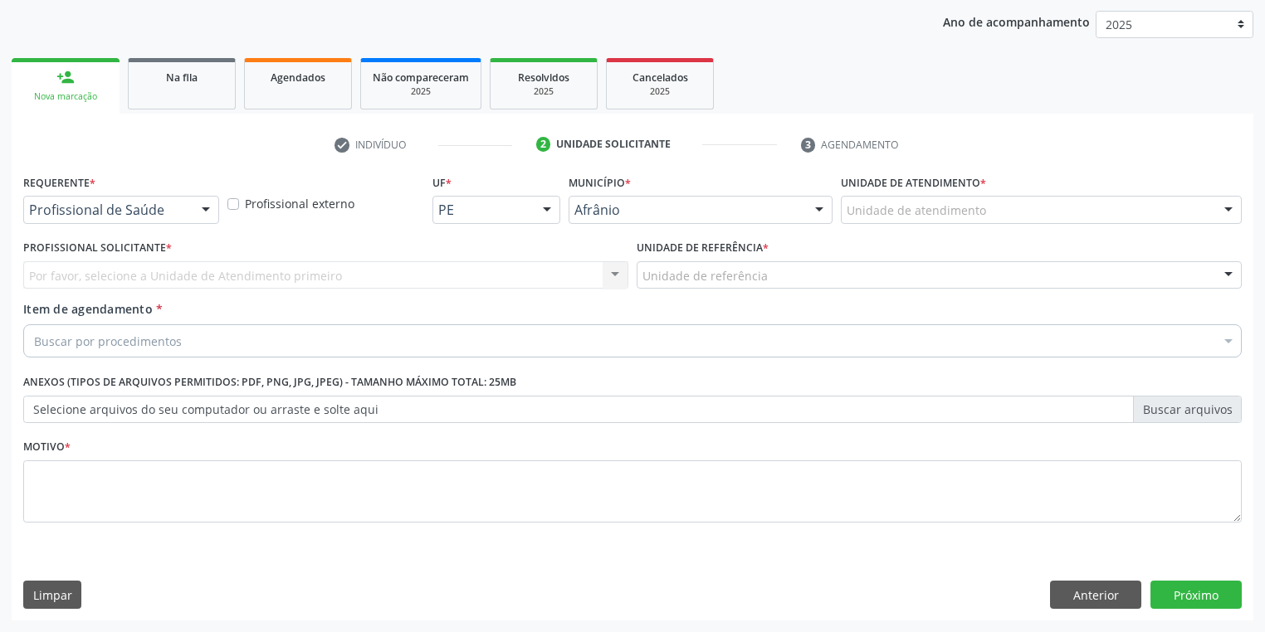
scroll to position [189, 0]
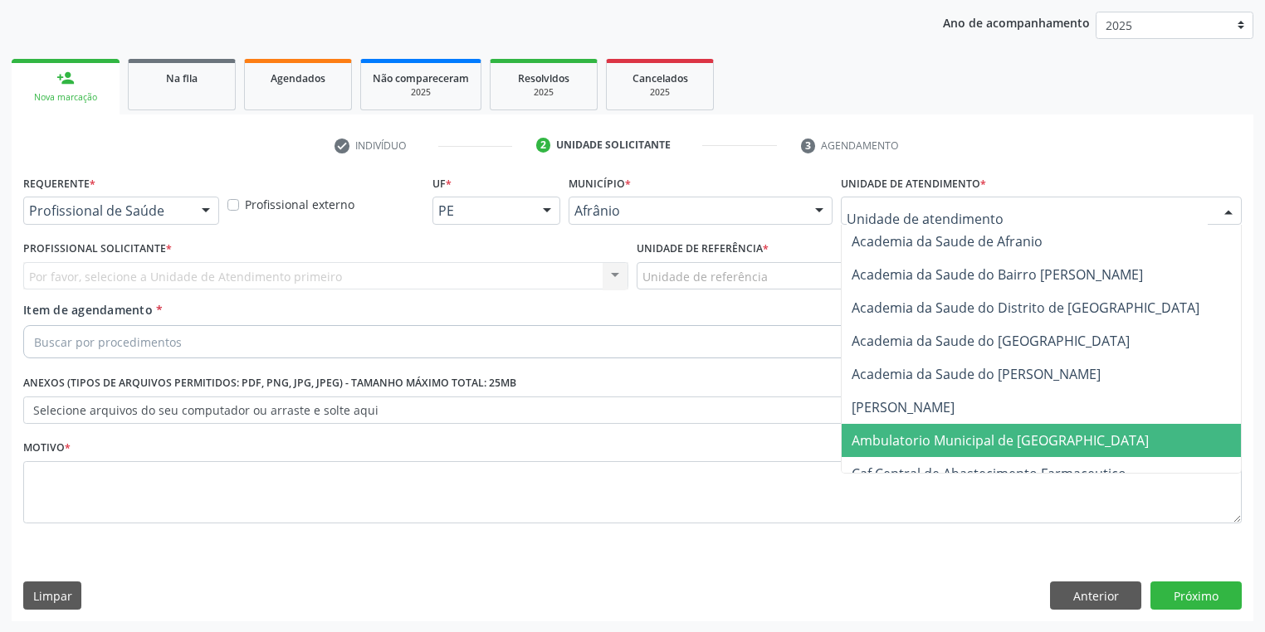
click at [900, 432] on span "Ambulatorio Municipal de [GEOGRAPHIC_DATA]" at bounding box center [1000, 441] width 297 height 18
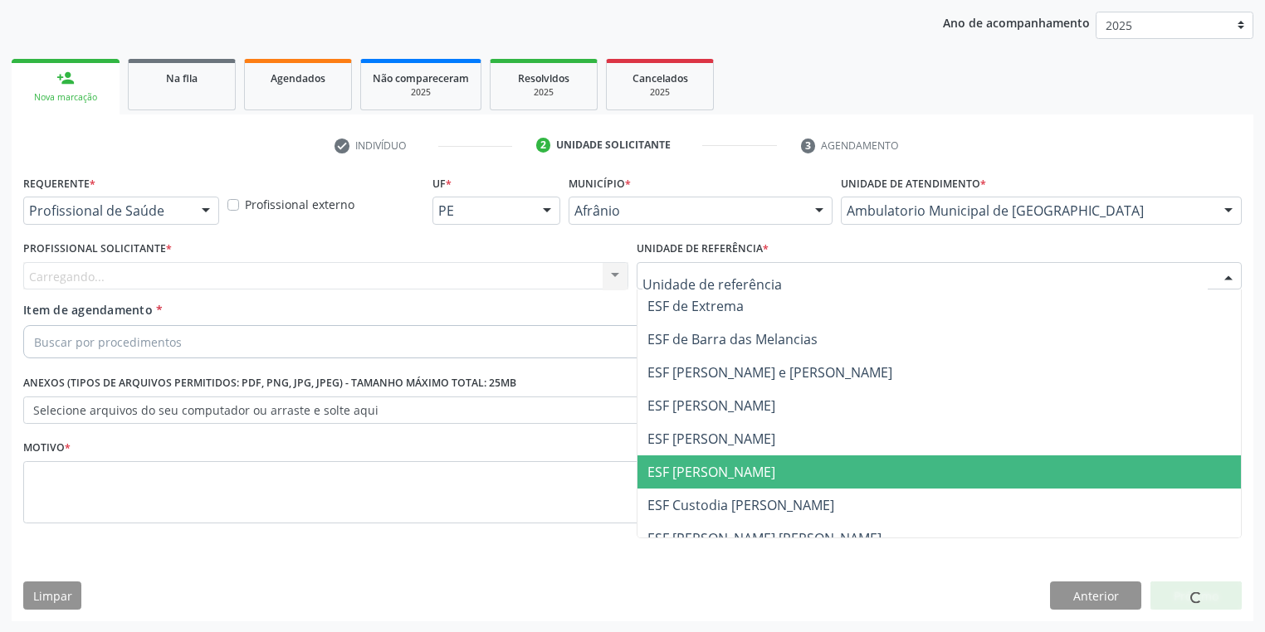
click at [698, 485] on span "ESF [PERSON_NAME]" at bounding box center [938, 472] width 603 height 33
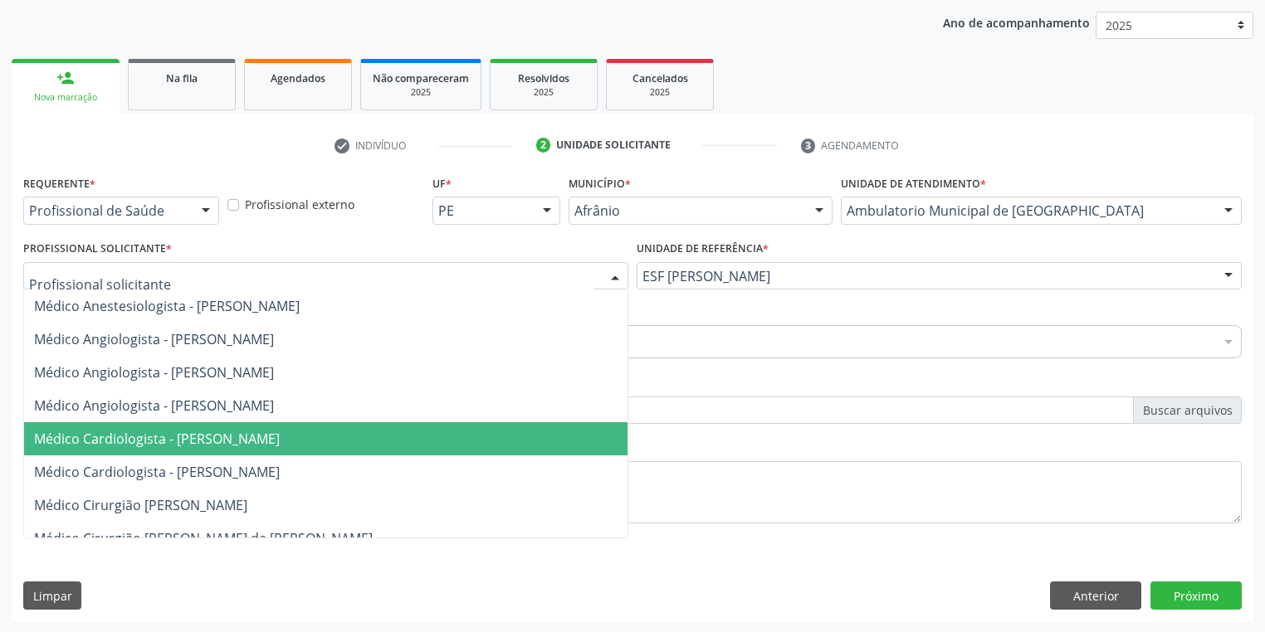
click at [186, 434] on span "Médico Cardiologista - [PERSON_NAME]" at bounding box center [157, 439] width 246 height 18
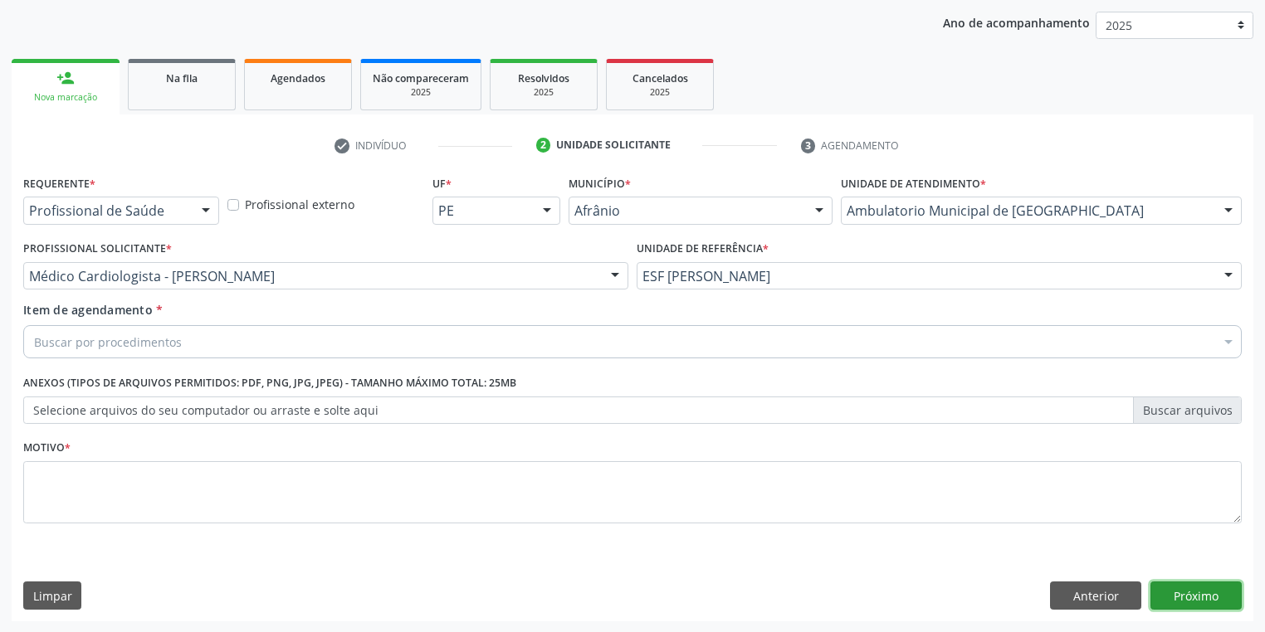
click at [1176, 601] on button "Próximo" at bounding box center [1195, 596] width 91 height 28
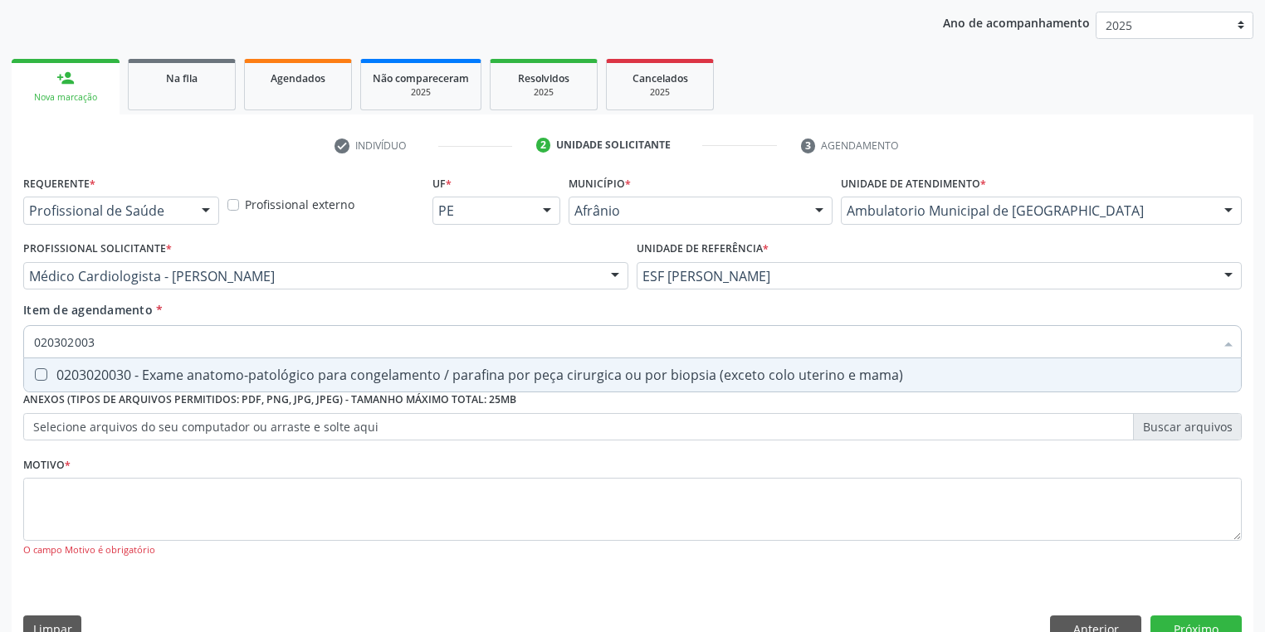
type input "0203020030"
click at [164, 381] on div "0203020030 - Exame anatomo-patológico para congelamento / parafina por peça cir…" at bounding box center [632, 375] width 1197 height 13
checkbox mama\) "true"
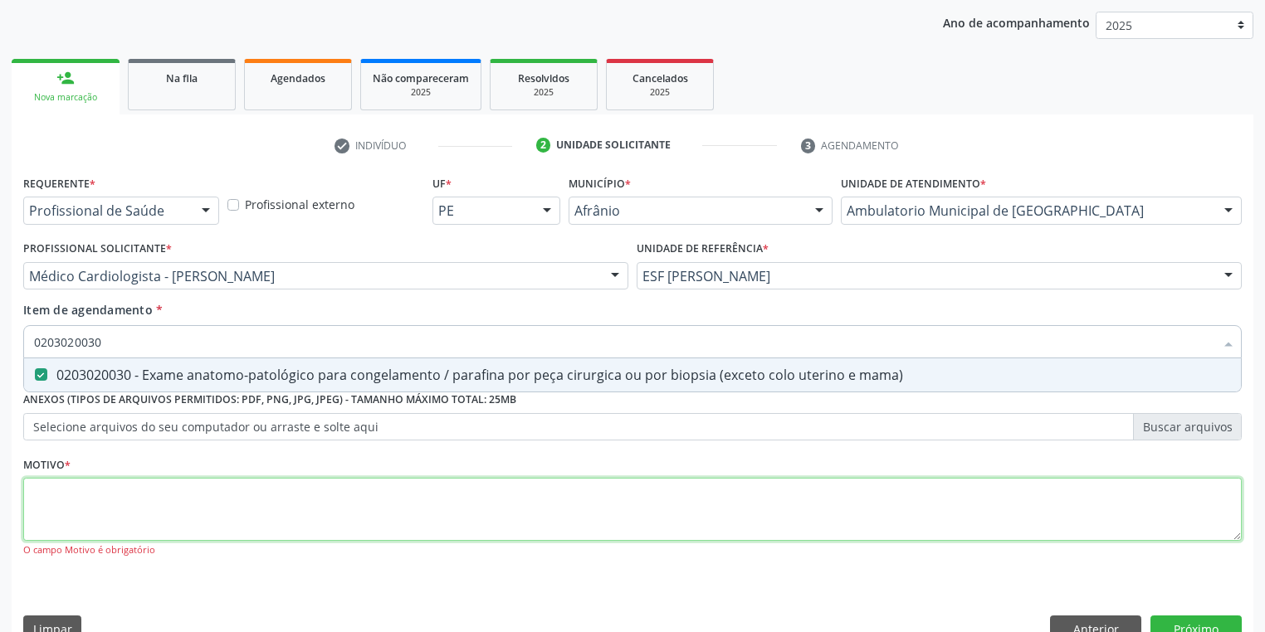
click at [93, 495] on div "Requerente * Profissional de Saúde Profissional de Saúde Paciente Nenhum result…" at bounding box center [632, 376] width 1218 height 410
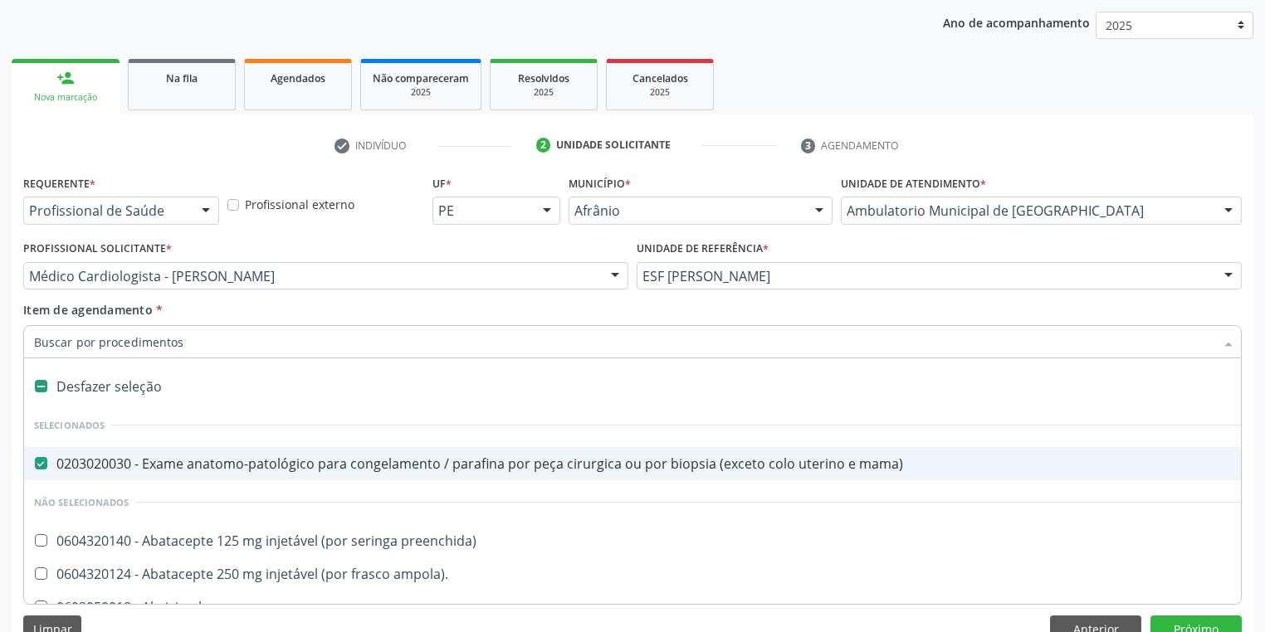
click at [108, 459] on div "0203020030 - Exame anatomo-patológico para congelamento / parafina por peça cir…" at bounding box center [672, 463] width 1277 height 13
checkbox mama\) "false"
click at [78, 342] on input "Item de agendamento *" at bounding box center [624, 341] width 1180 height 33
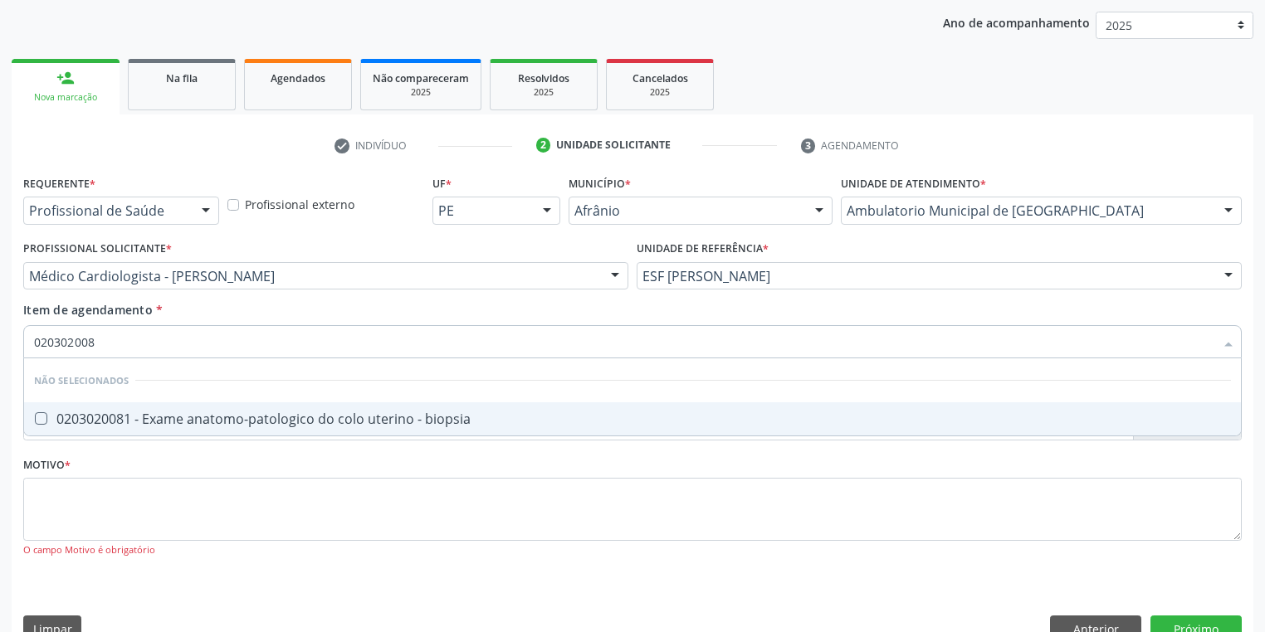
type input "0203020081"
click at [55, 429] on span "0203020081 - Exame anatomo-patologico do colo uterino - biopsia" at bounding box center [632, 419] width 1217 height 33
checkbox biopsia "true"
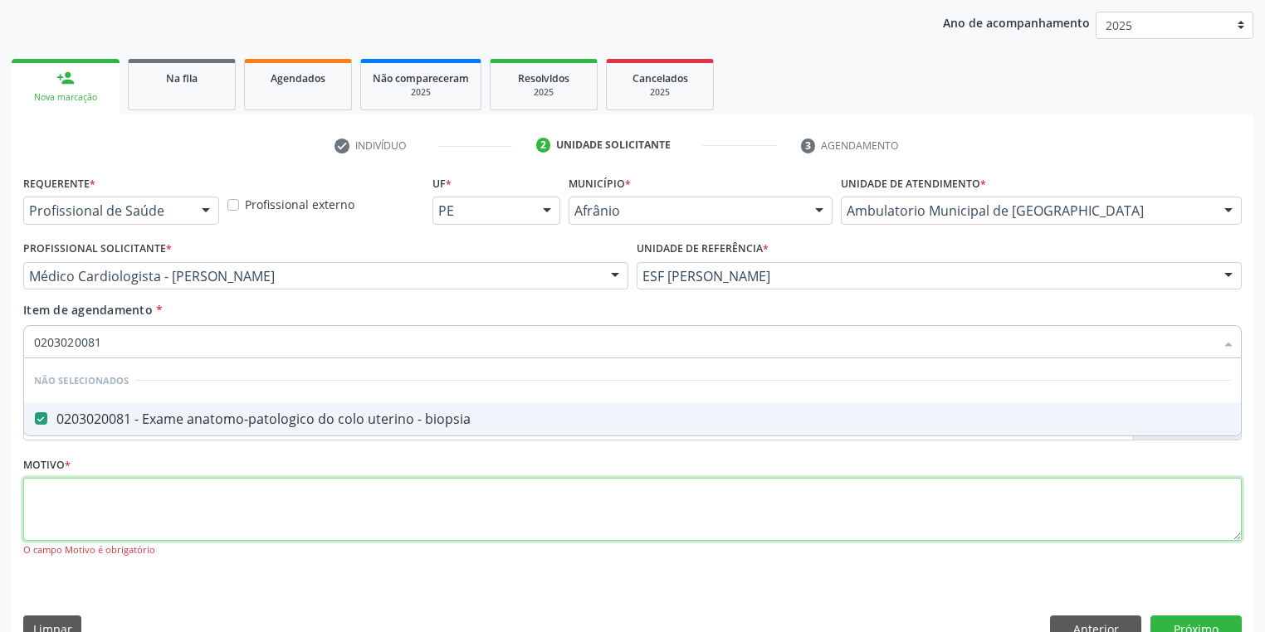
click at [126, 518] on div "Requerente * Profissional de Saúde Profissional de Saúde Paciente Nenhum result…" at bounding box center [632, 376] width 1218 height 410
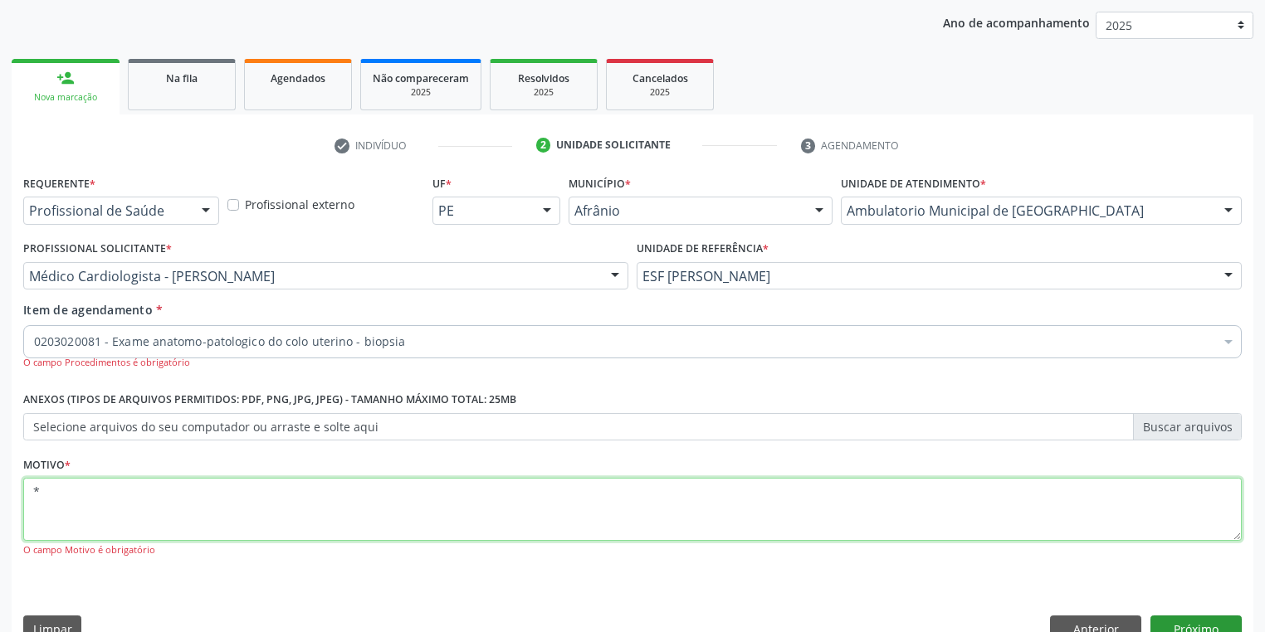
type textarea "*"
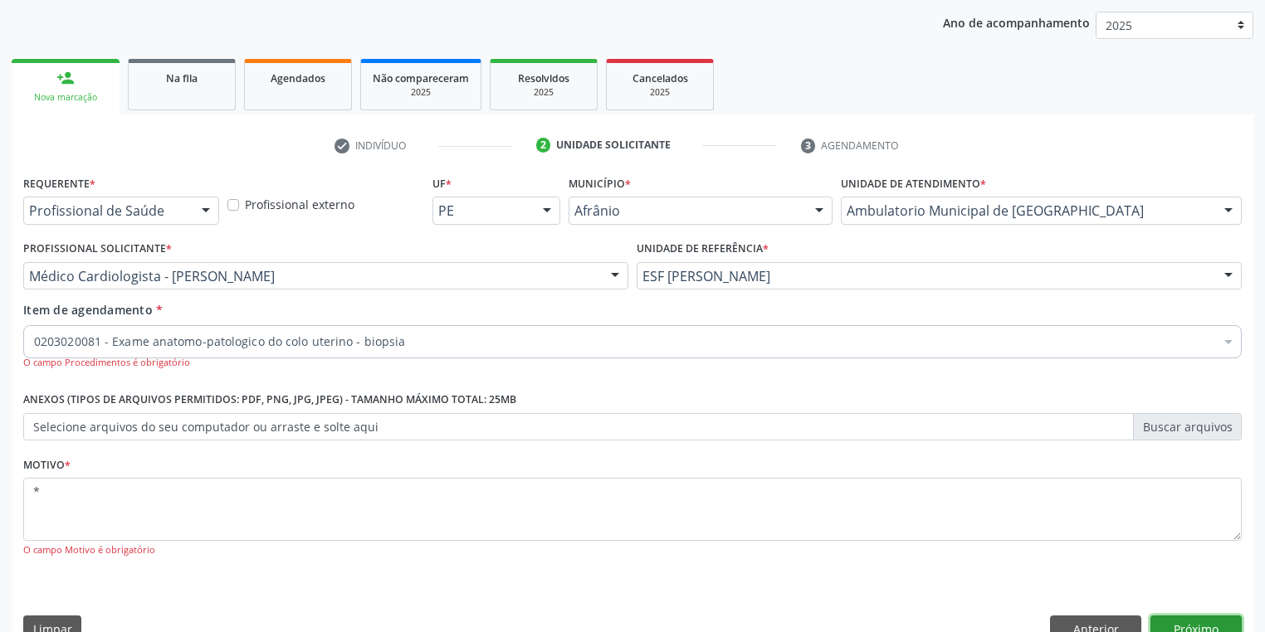
click at [1200, 619] on button "Próximo" at bounding box center [1195, 630] width 91 height 28
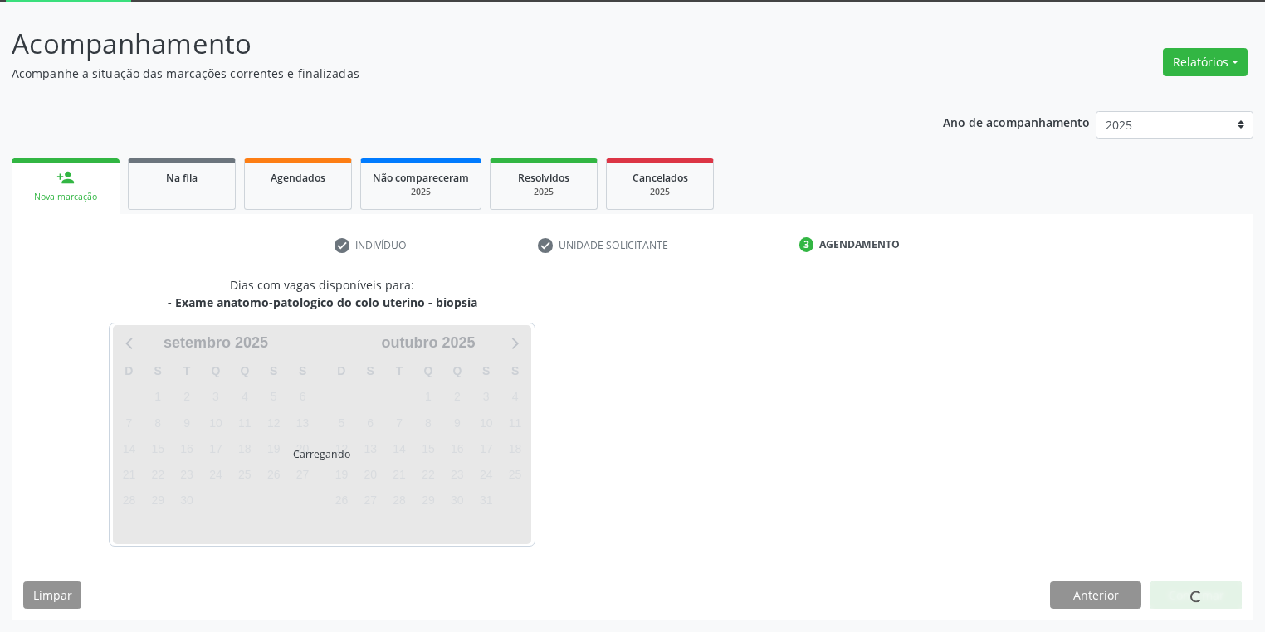
scroll to position [89, 0]
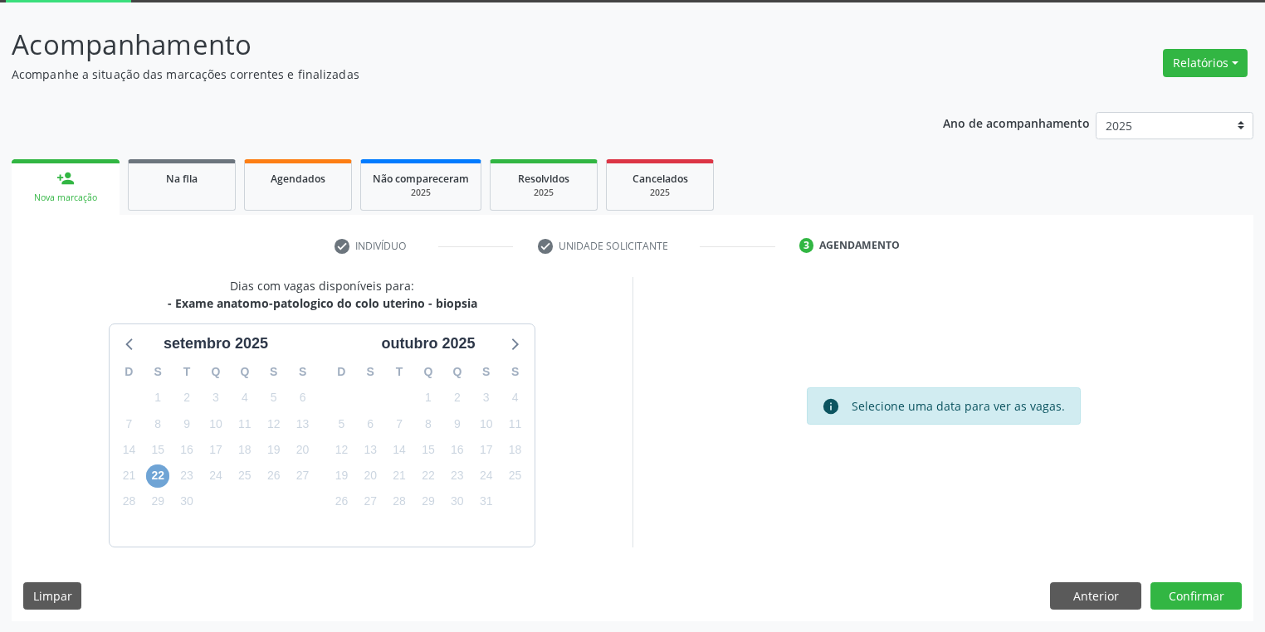
click at [156, 471] on span "22" at bounding box center [157, 476] width 23 height 23
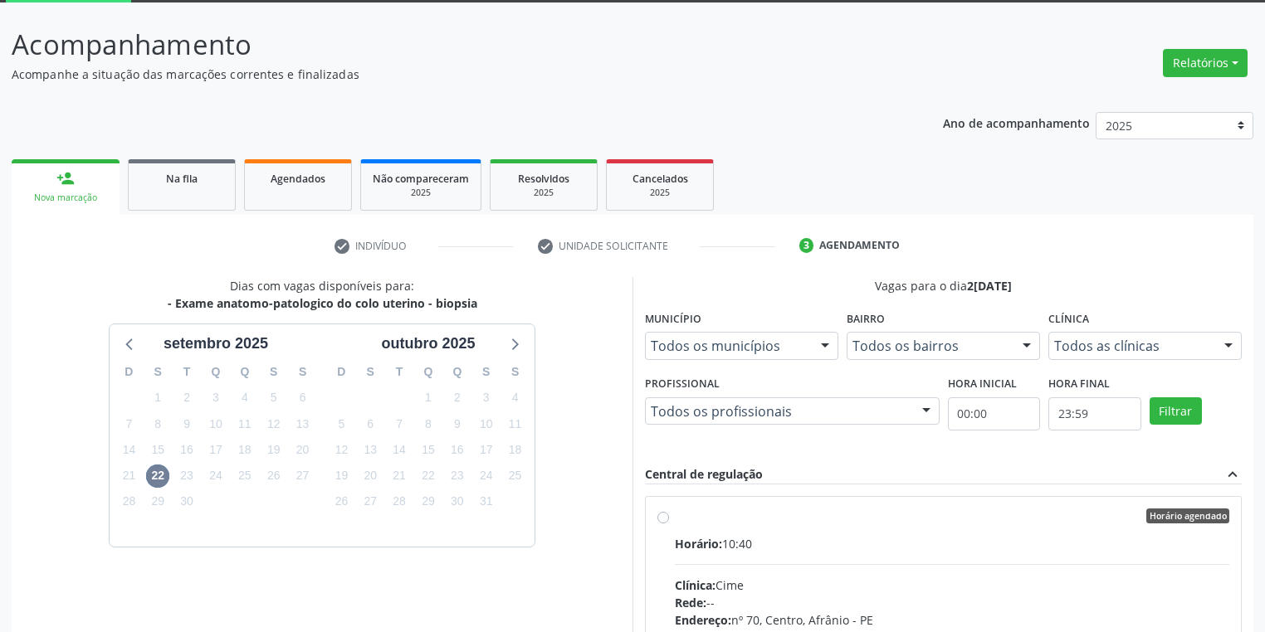
click at [848, 547] on div "Horário: 10:40" at bounding box center [952, 543] width 554 height 17
click at [669, 524] on input "Horário agendado Horário: 10:40 Clínica: Cime Rede: -- Endereço: [STREET_ADDRES…" at bounding box center [663, 516] width 12 height 15
radio input "true"
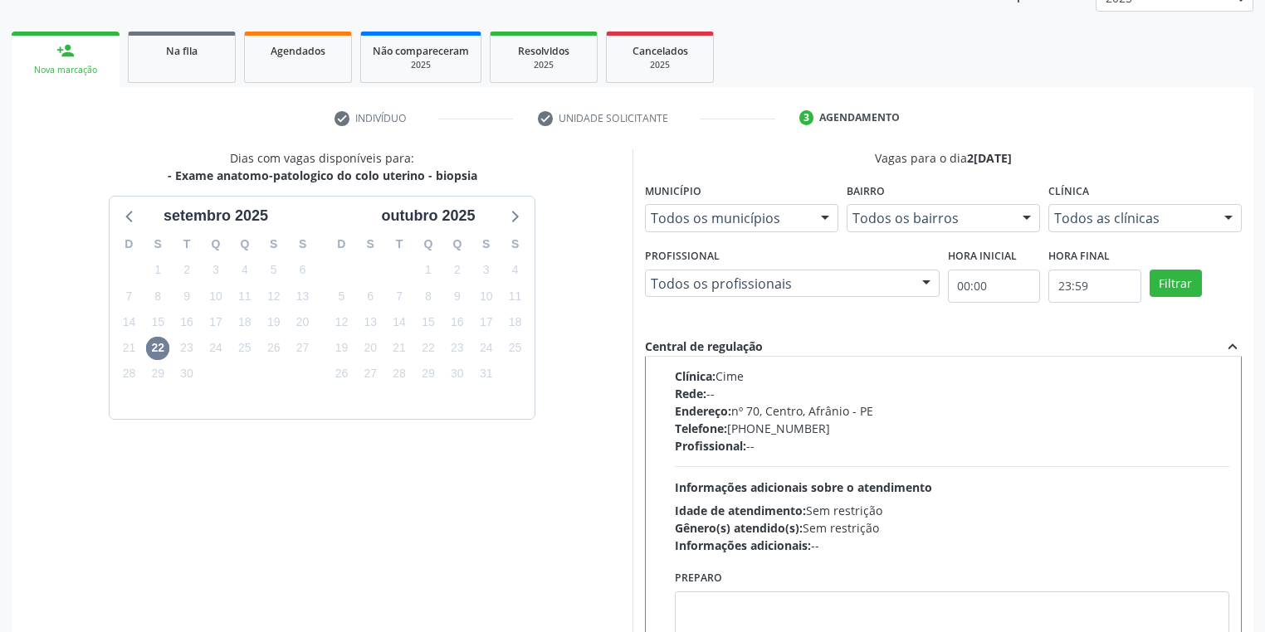
scroll to position [359, 0]
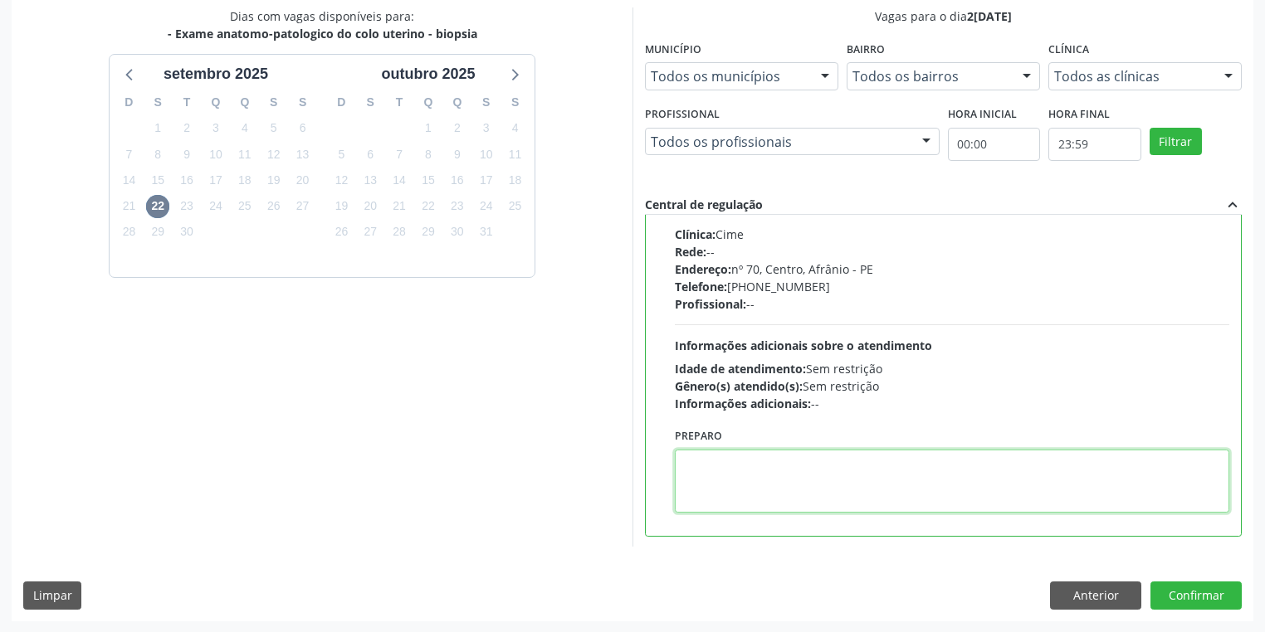
click at [857, 495] on textarea at bounding box center [952, 481] width 554 height 63
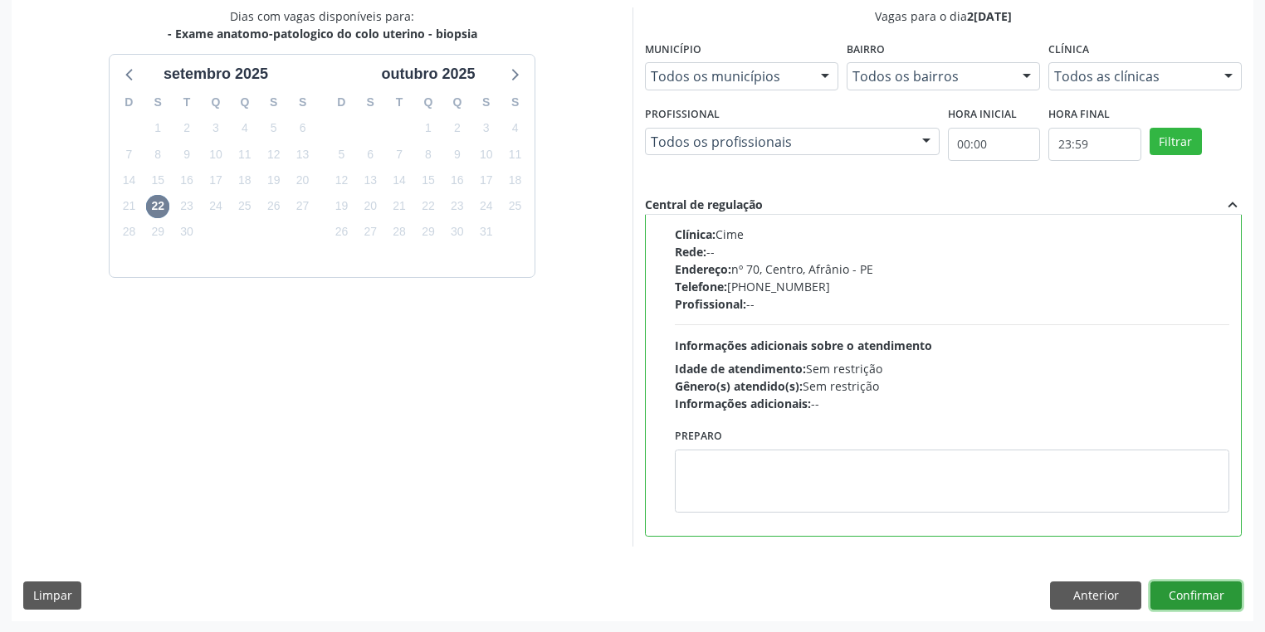
click at [1196, 596] on button "Confirmar" at bounding box center [1195, 596] width 91 height 28
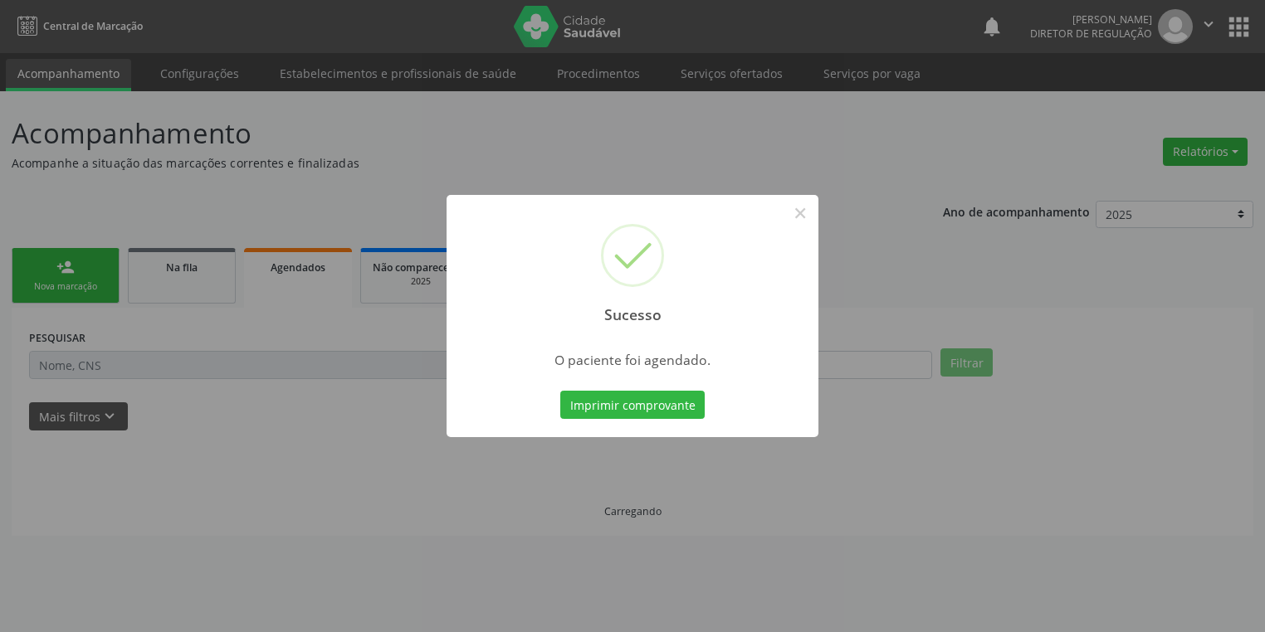
scroll to position [0, 0]
click at [644, 402] on button "Imprimir comprovante" at bounding box center [637, 405] width 144 height 28
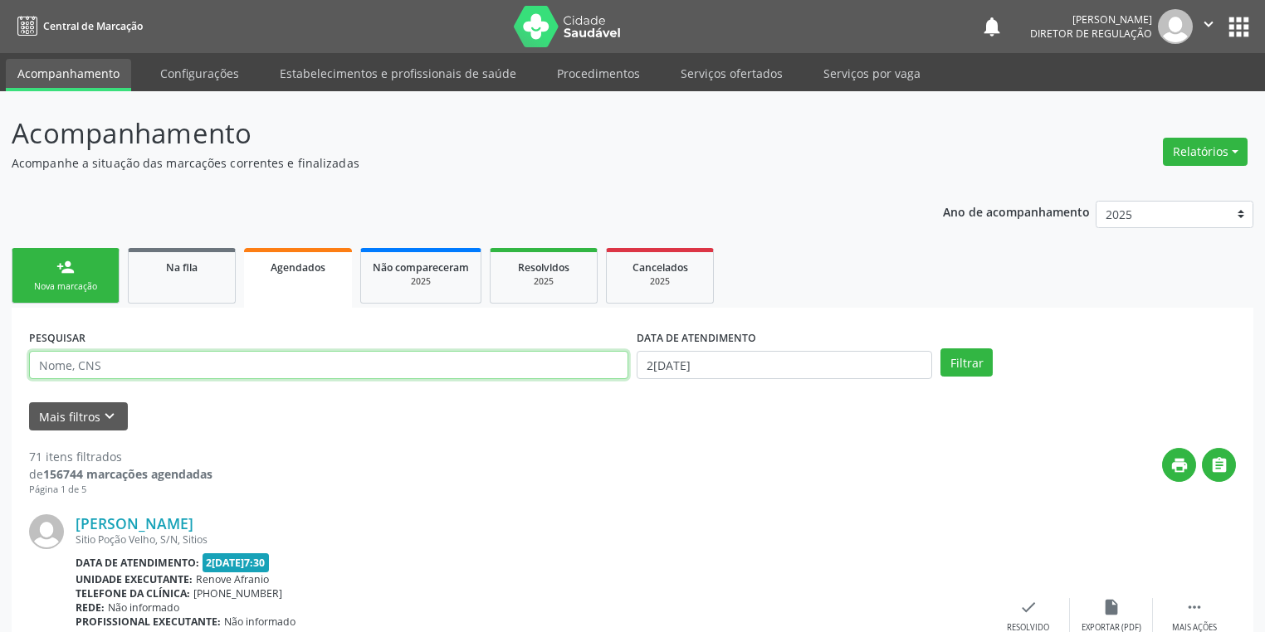
click at [129, 365] on input "text" at bounding box center [328, 365] width 599 height 28
type input "706201075747866"
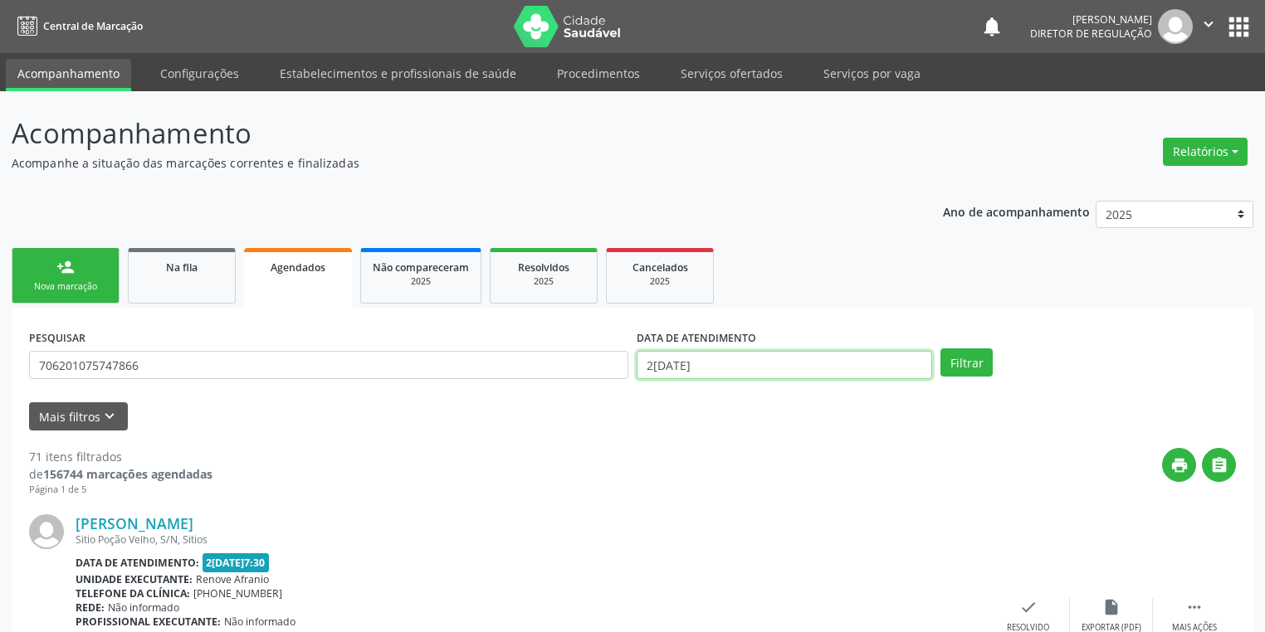
click at [674, 360] on input "2[DATE]" at bounding box center [784, 365] width 295 height 28
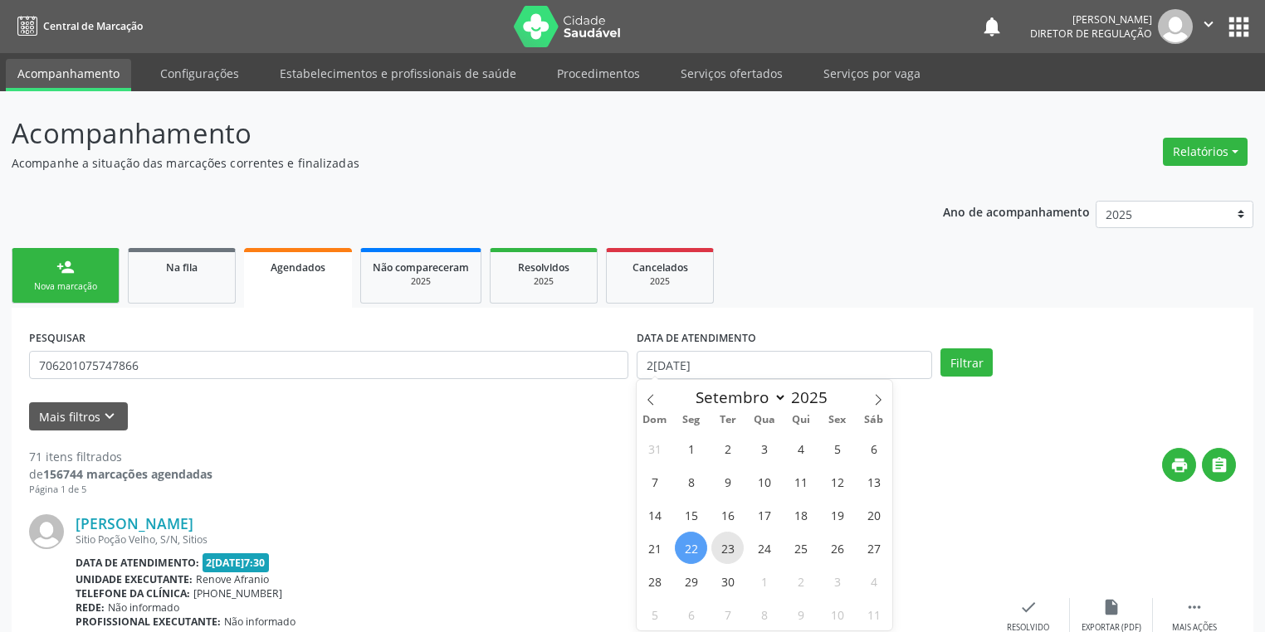
click at [721, 555] on span "23" at bounding box center [727, 548] width 32 height 32
type input "23/09/2025"
click at [724, 554] on span "23" at bounding box center [727, 548] width 32 height 32
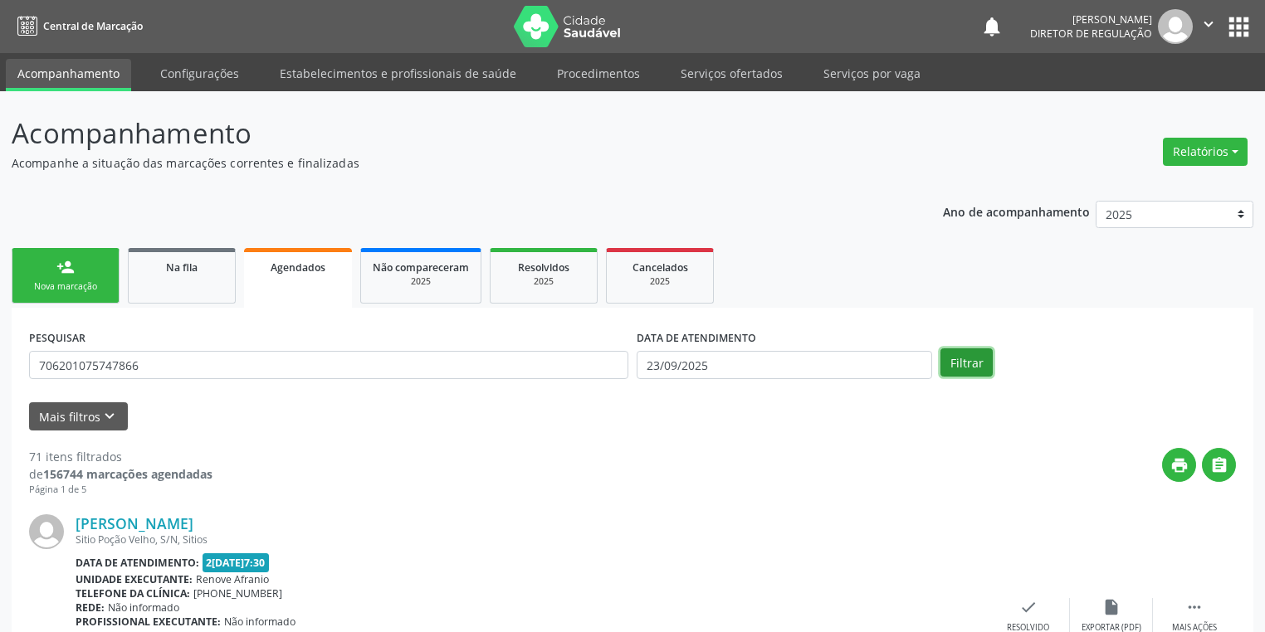
click at [963, 371] on button "Filtrar" at bounding box center [966, 363] width 52 height 28
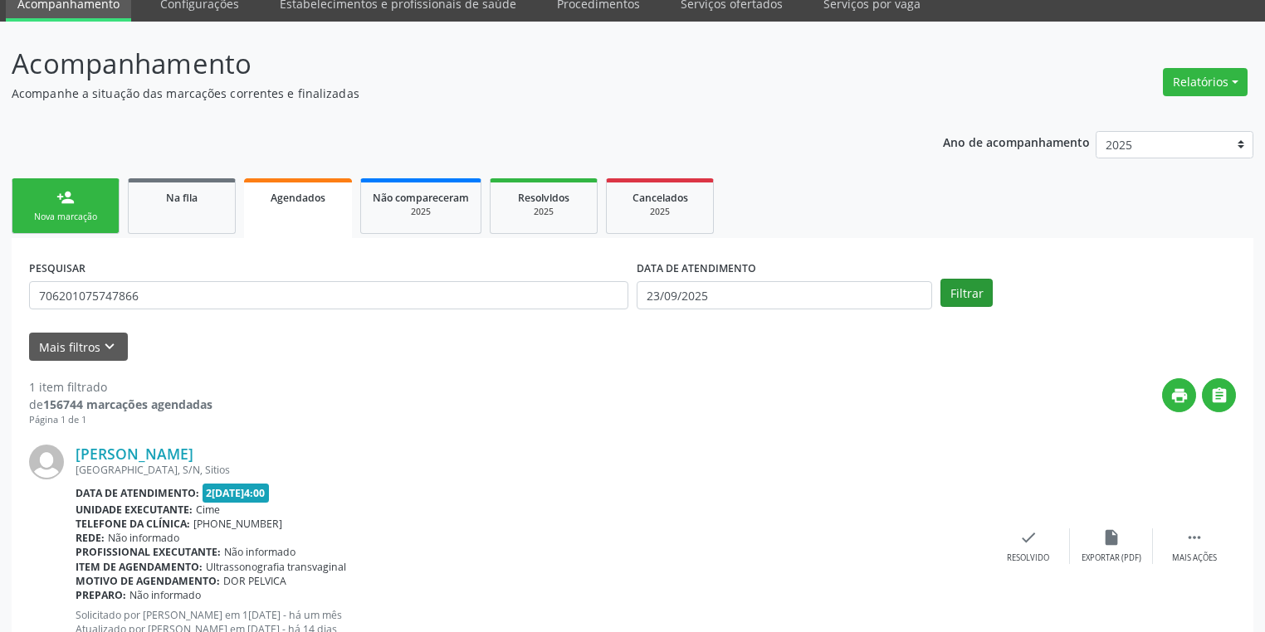
scroll to position [130, 0]
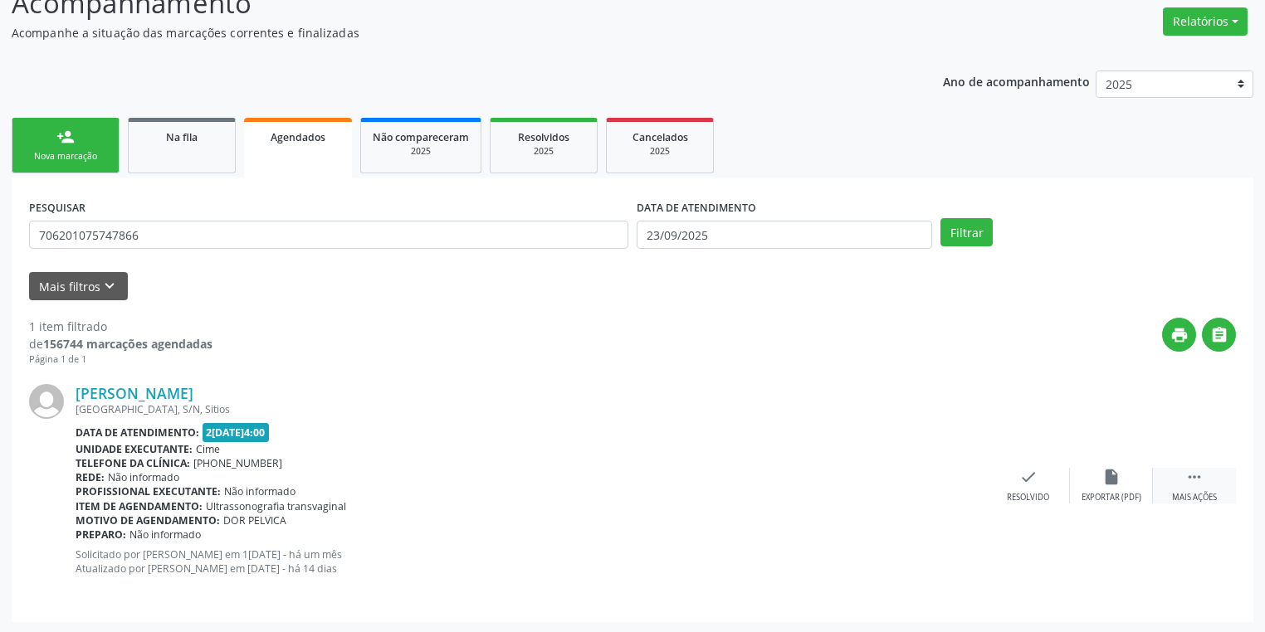
click at [1199, 477] on icon "" at bounding box center [1194, 477] width 18 height 18
click at [846, 476] on div "print Imprimir" at bounding box center [862, 486] width 83 height 36
